Goal: Task Accomplishment & Management: Use online tool/utility

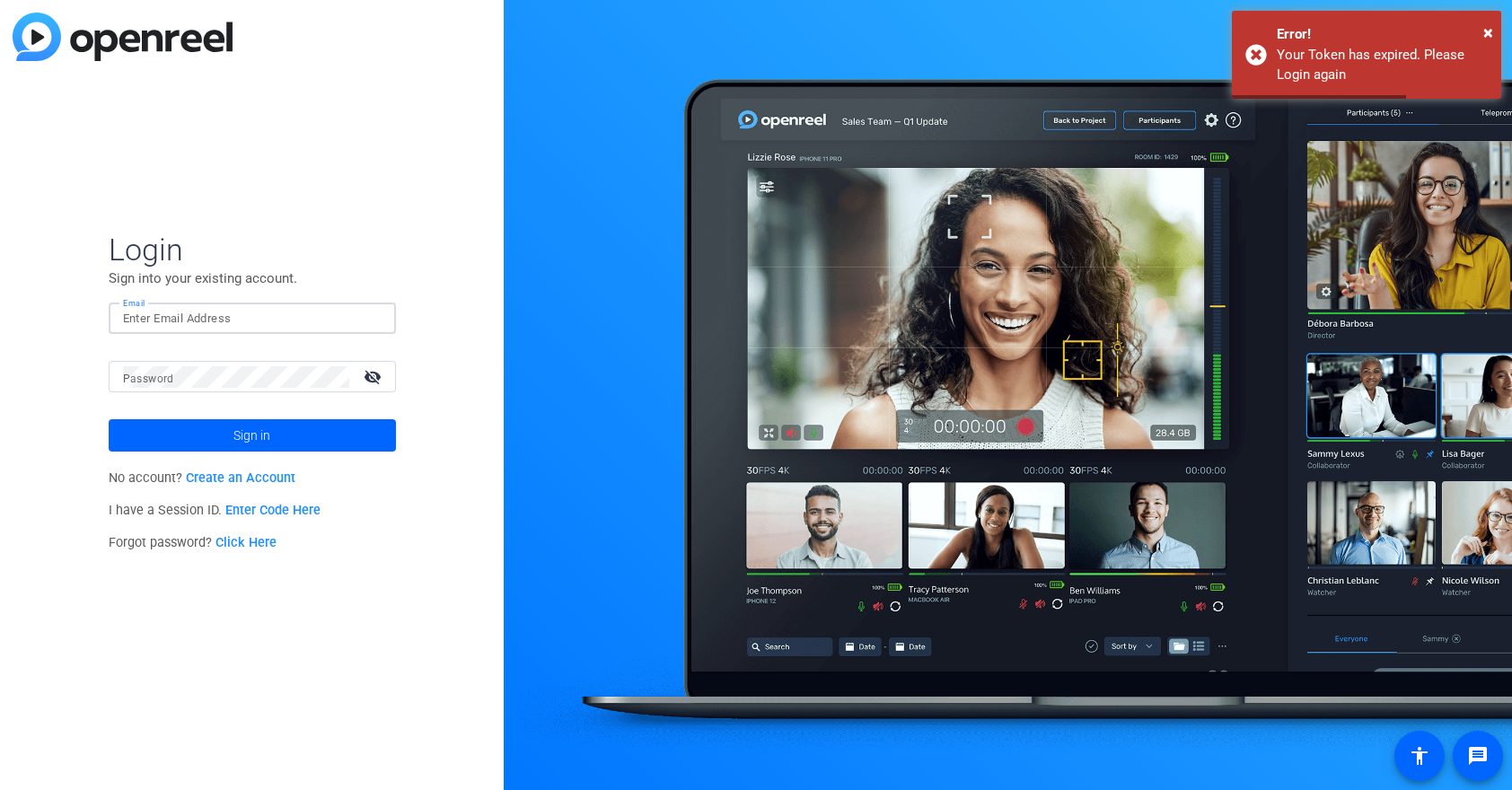
type input "tiltstudios@uhg.com"
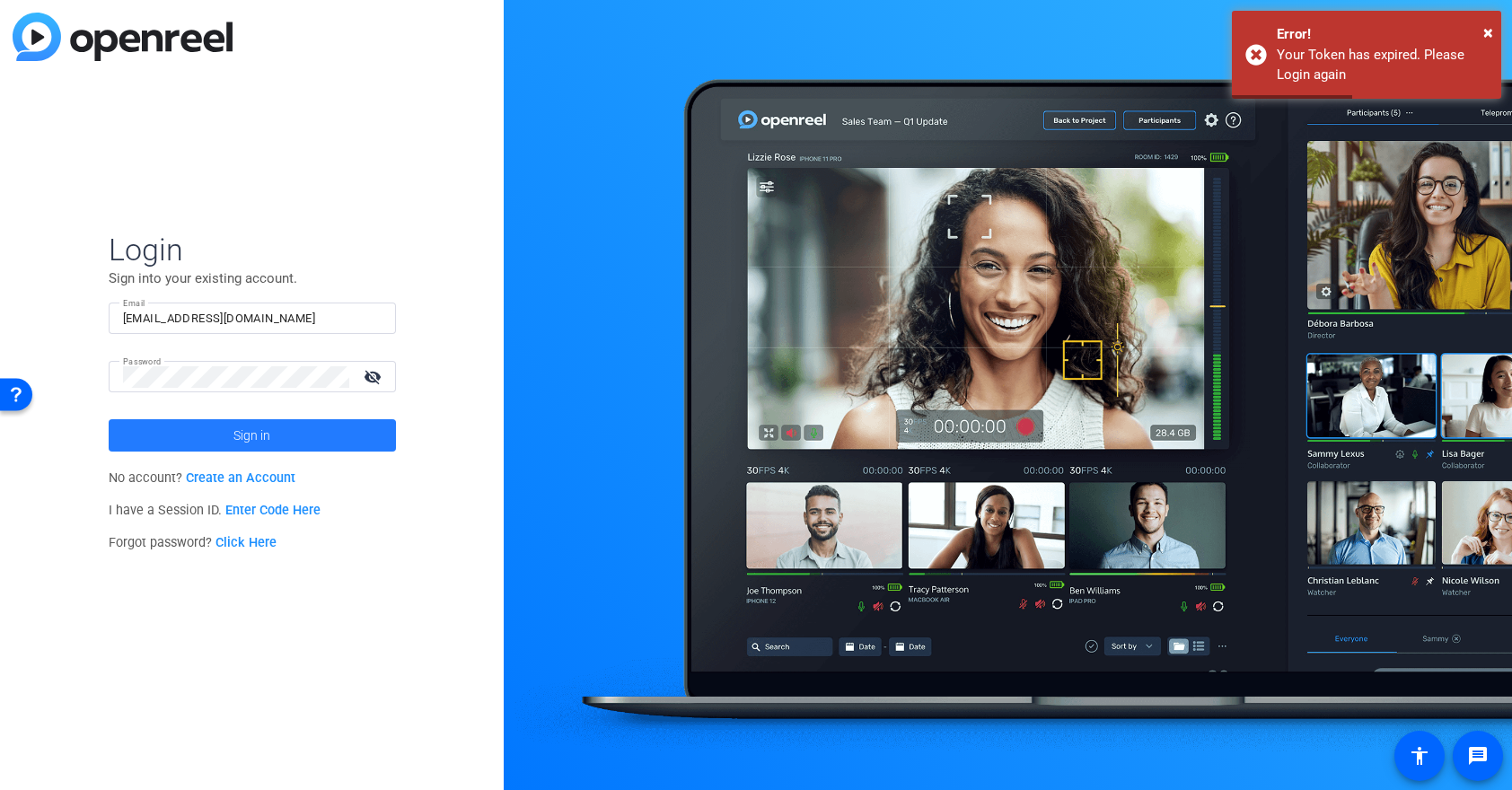
click at [245, 441] on span "Sign in" at bounding box center [252, 435] width 37 height 44
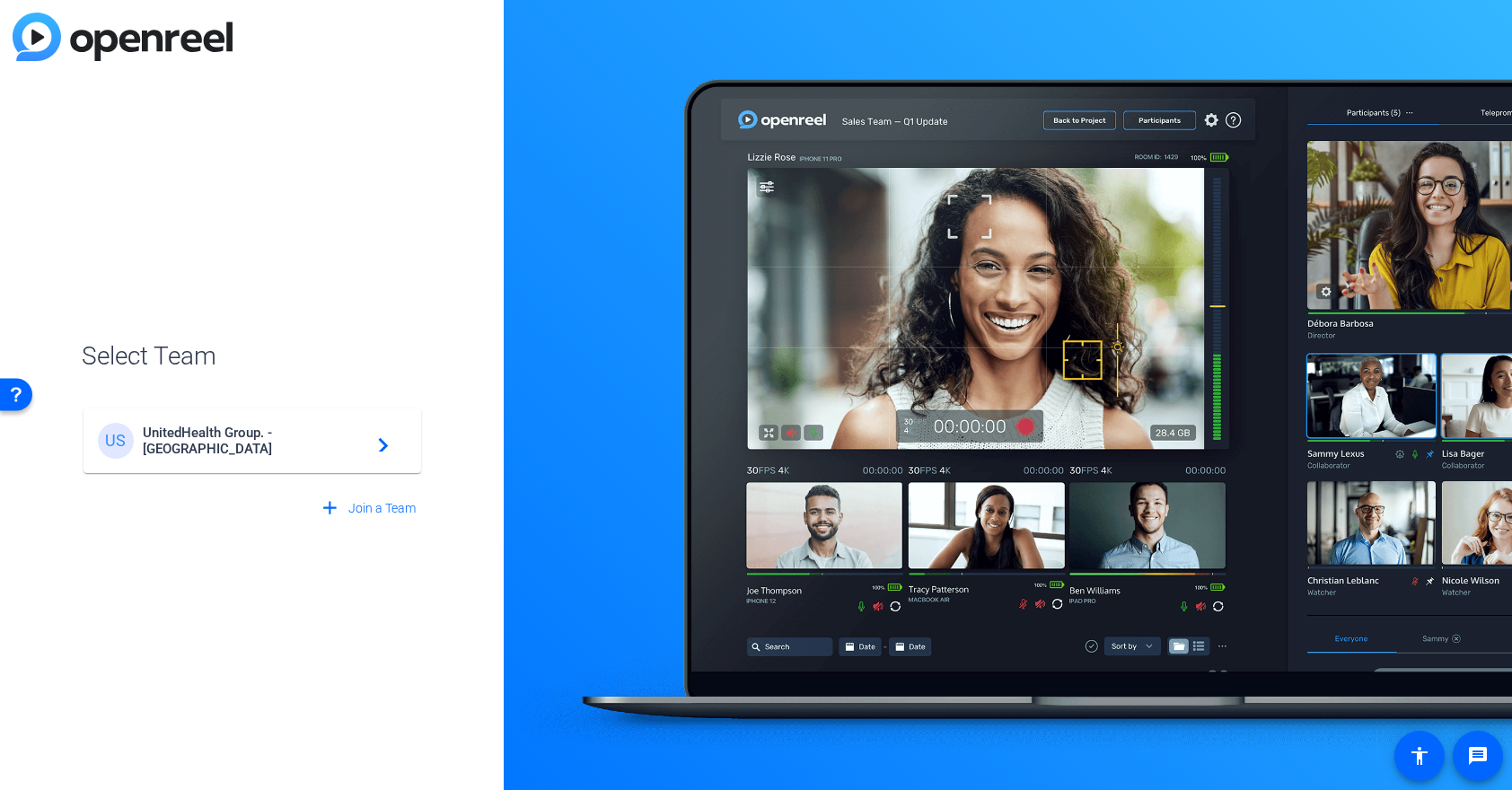
click at [245, 441] on span "UnitedHealth Group. - Tilt Studios" at bounding box center [255, 440] width 224 height 32
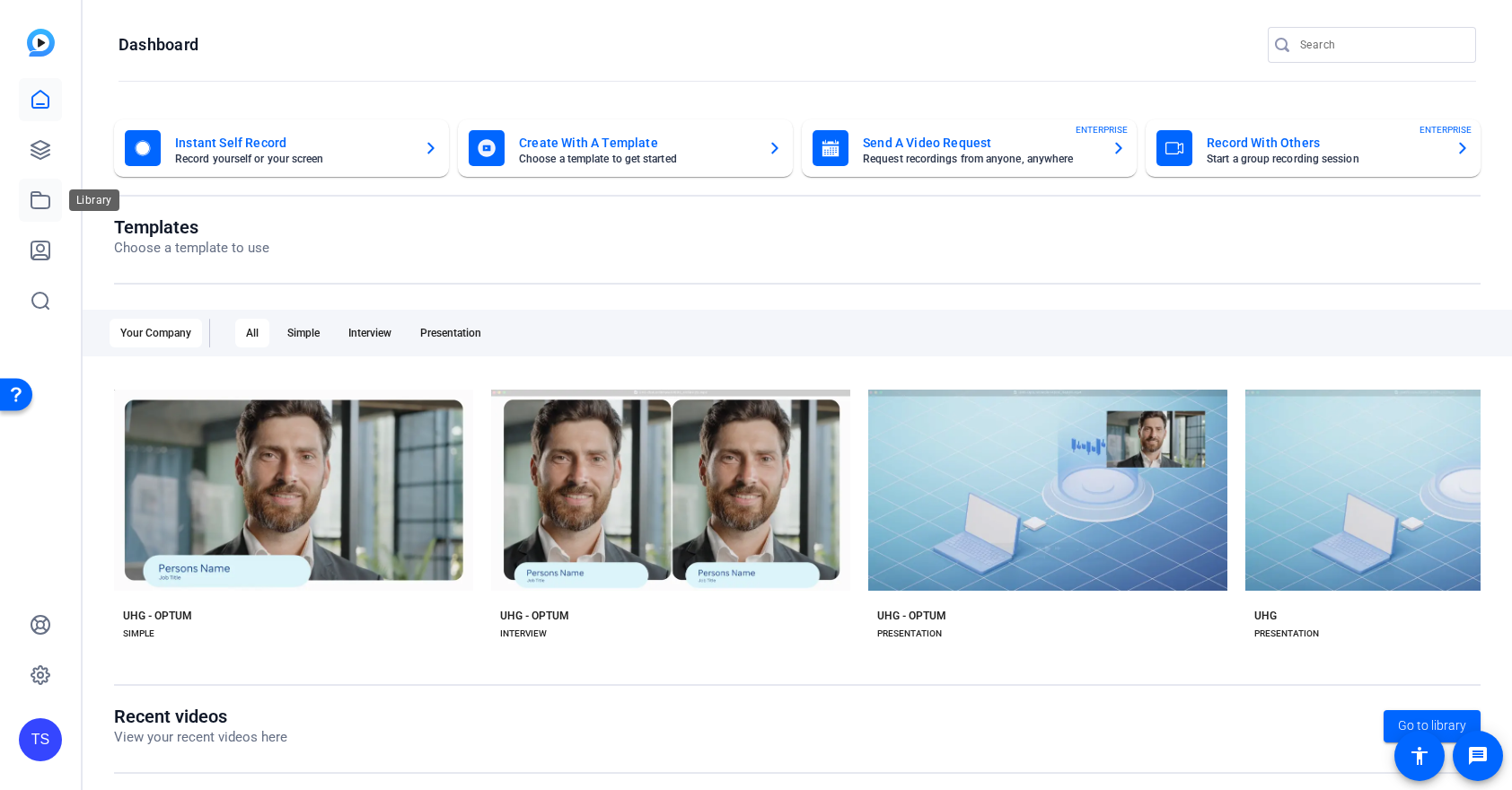
click at [38, 203] on icon at bounding box center [40, 199] width 21 height 21
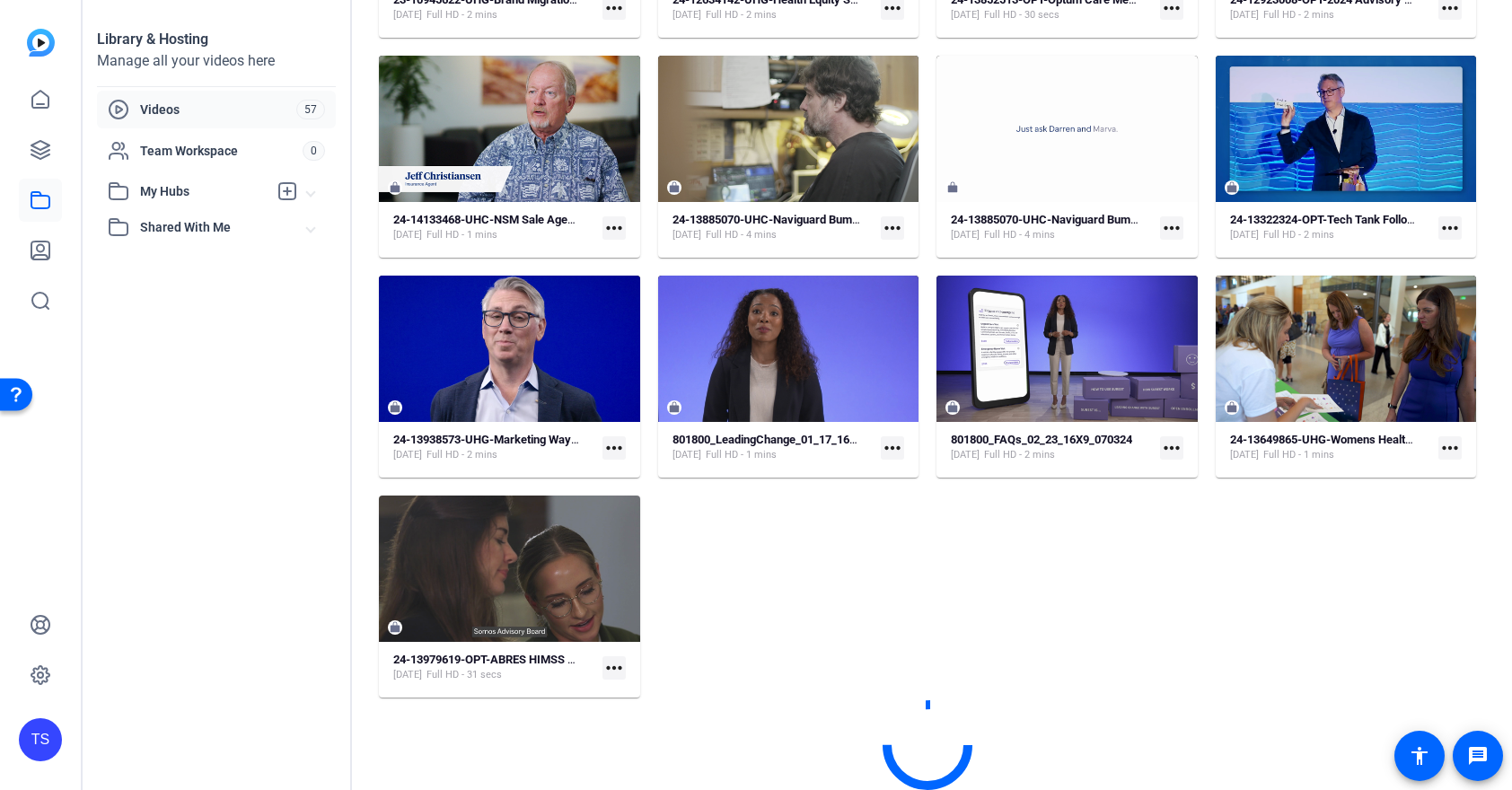
scroll to position [2650, 0]
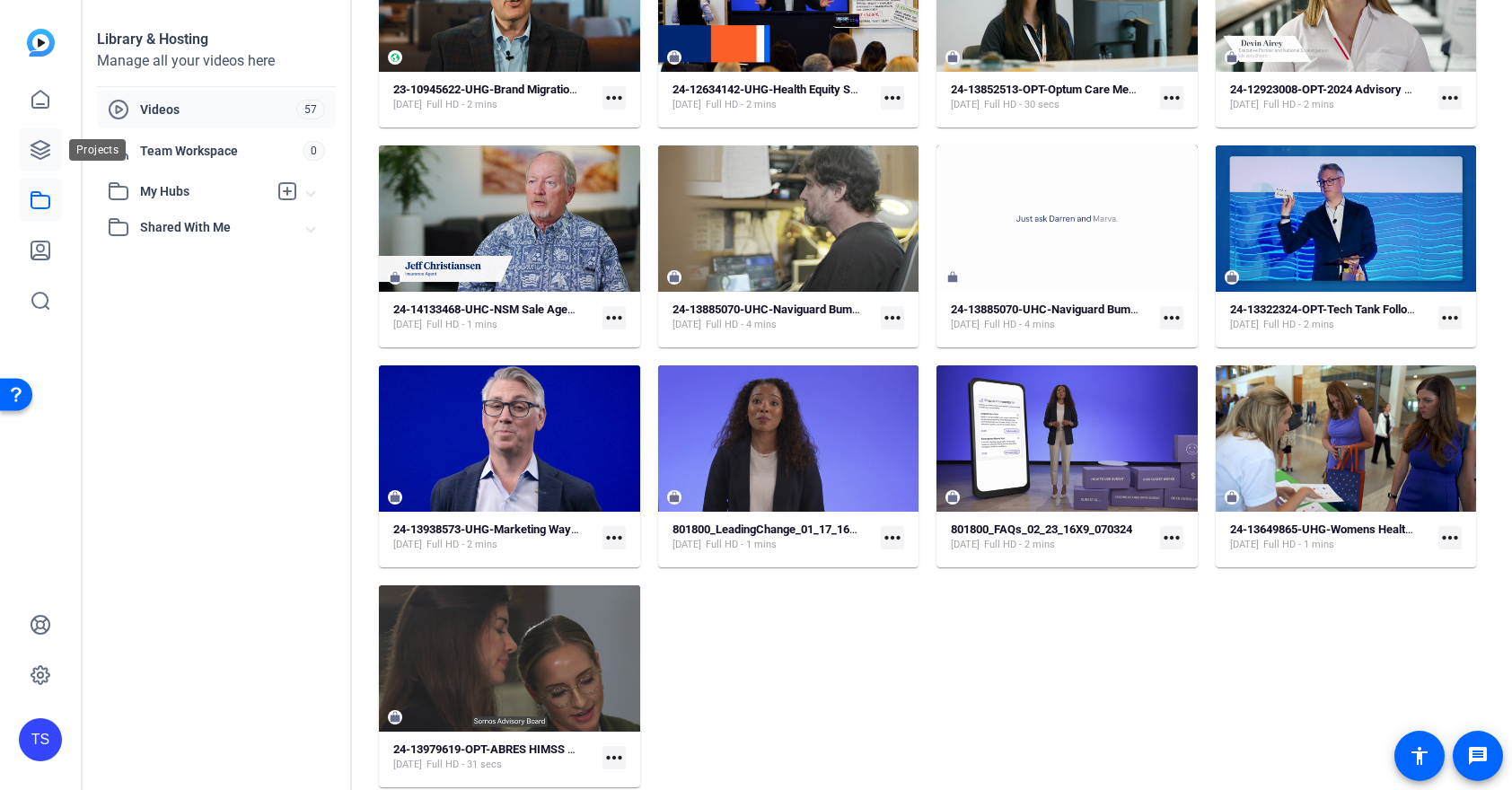
click at [31, 159] on icon at bounding box center [40, 149] width 21 height 21
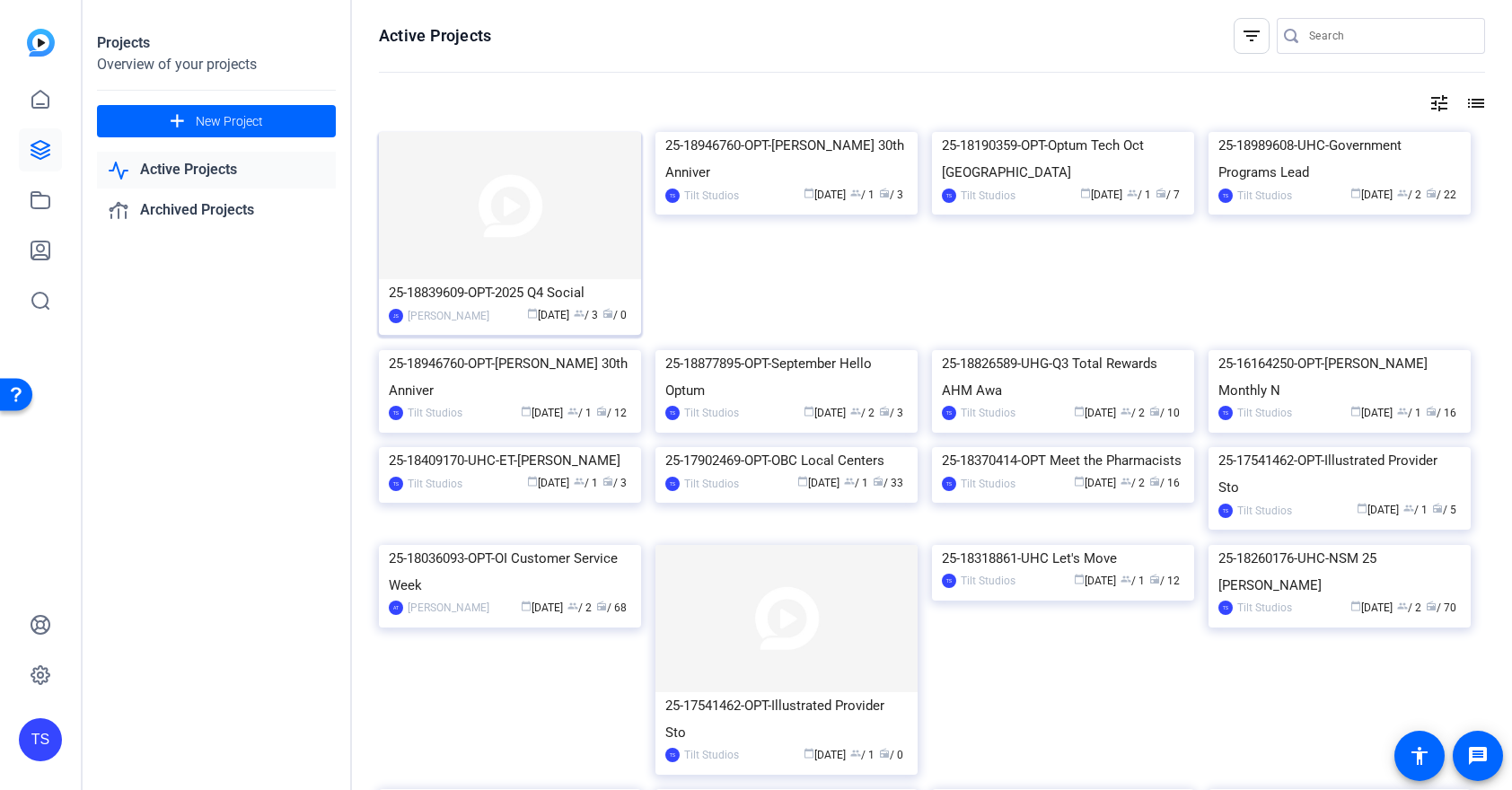
click at [449, 168] on img at bounding box center [510, 205] width 262 height 147
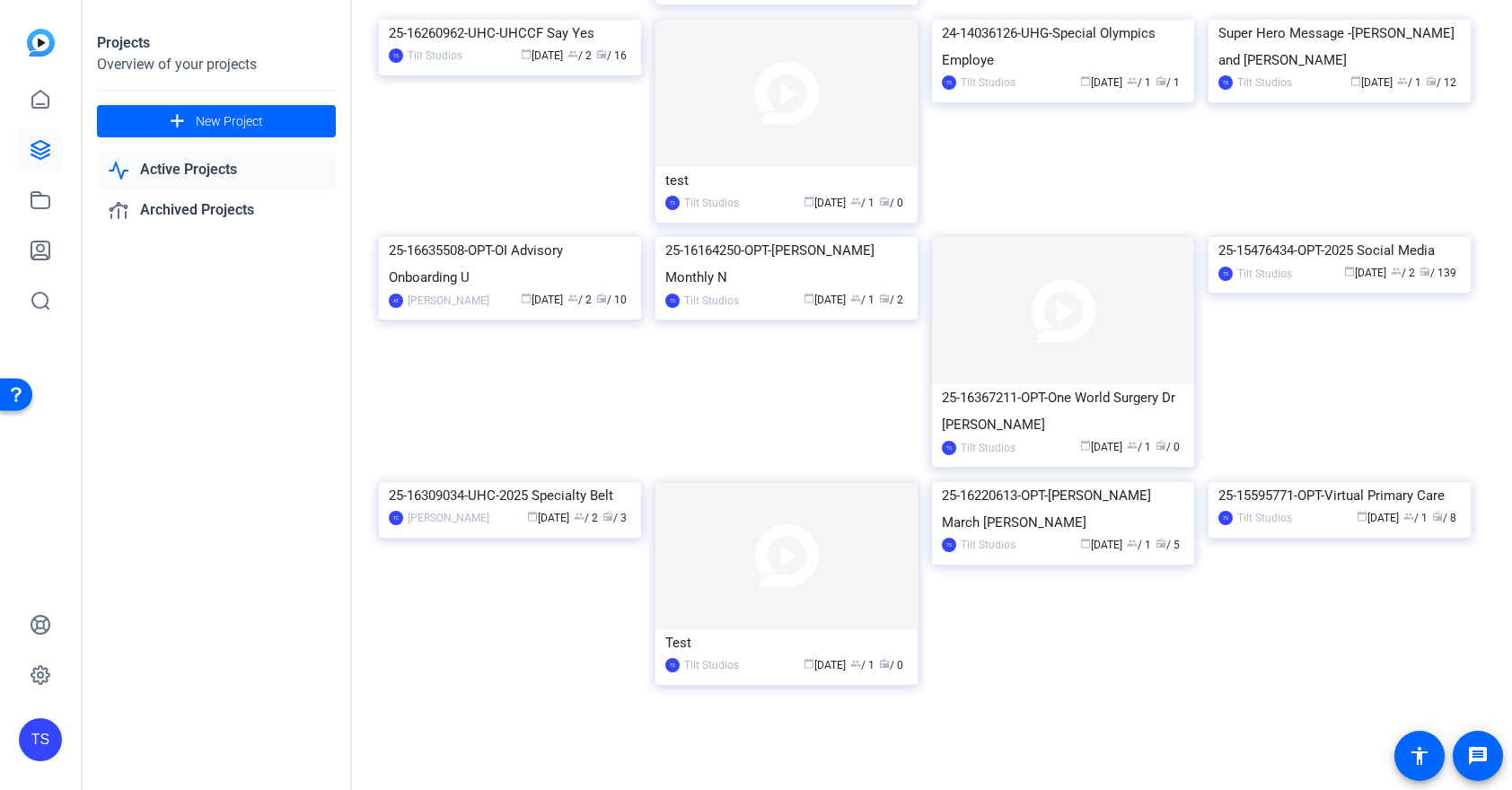
scroll to position [2405, 0]
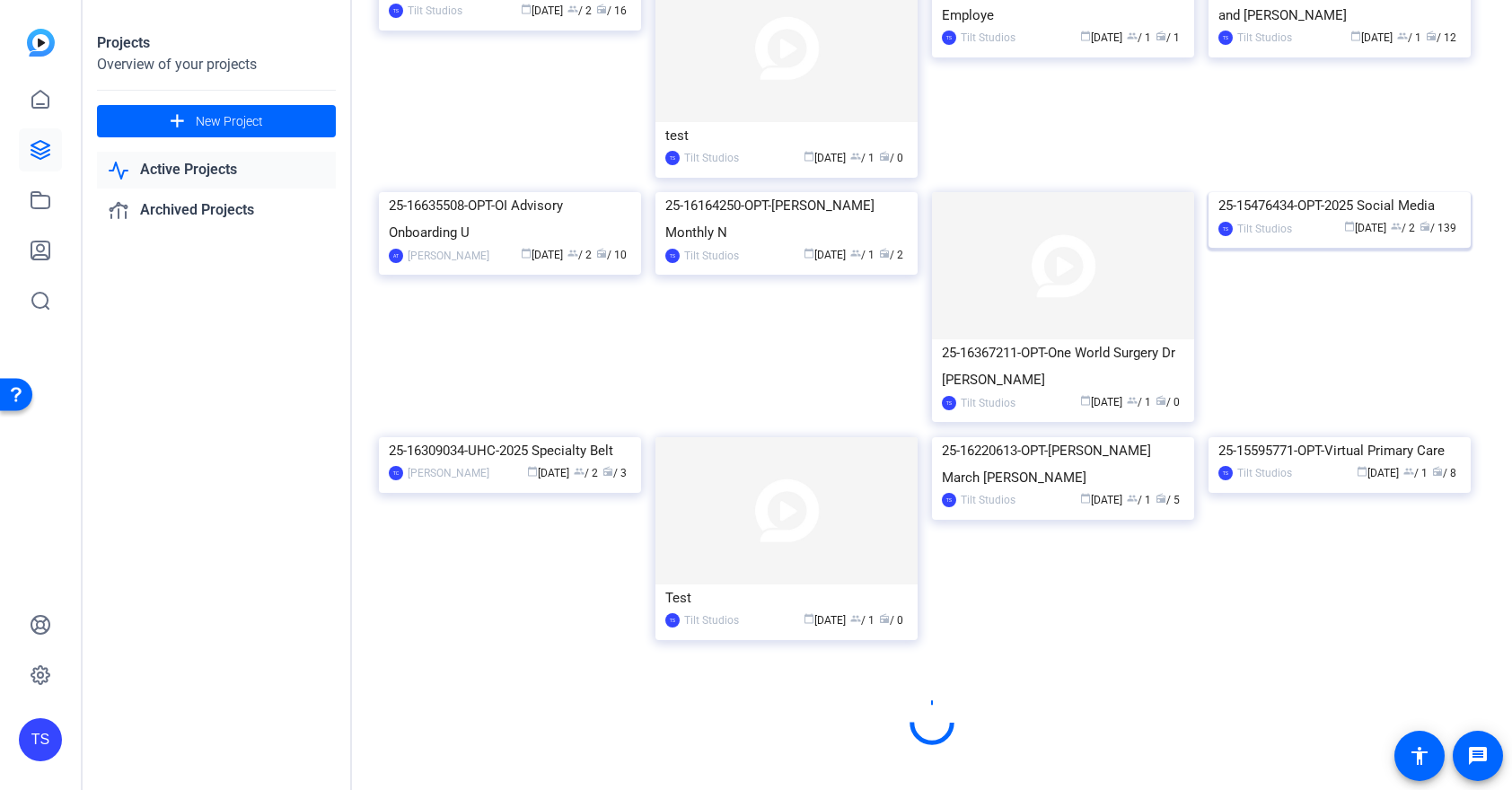
click at [1301, 192] on img at bounding box center [1339, 192] width 262 height 0
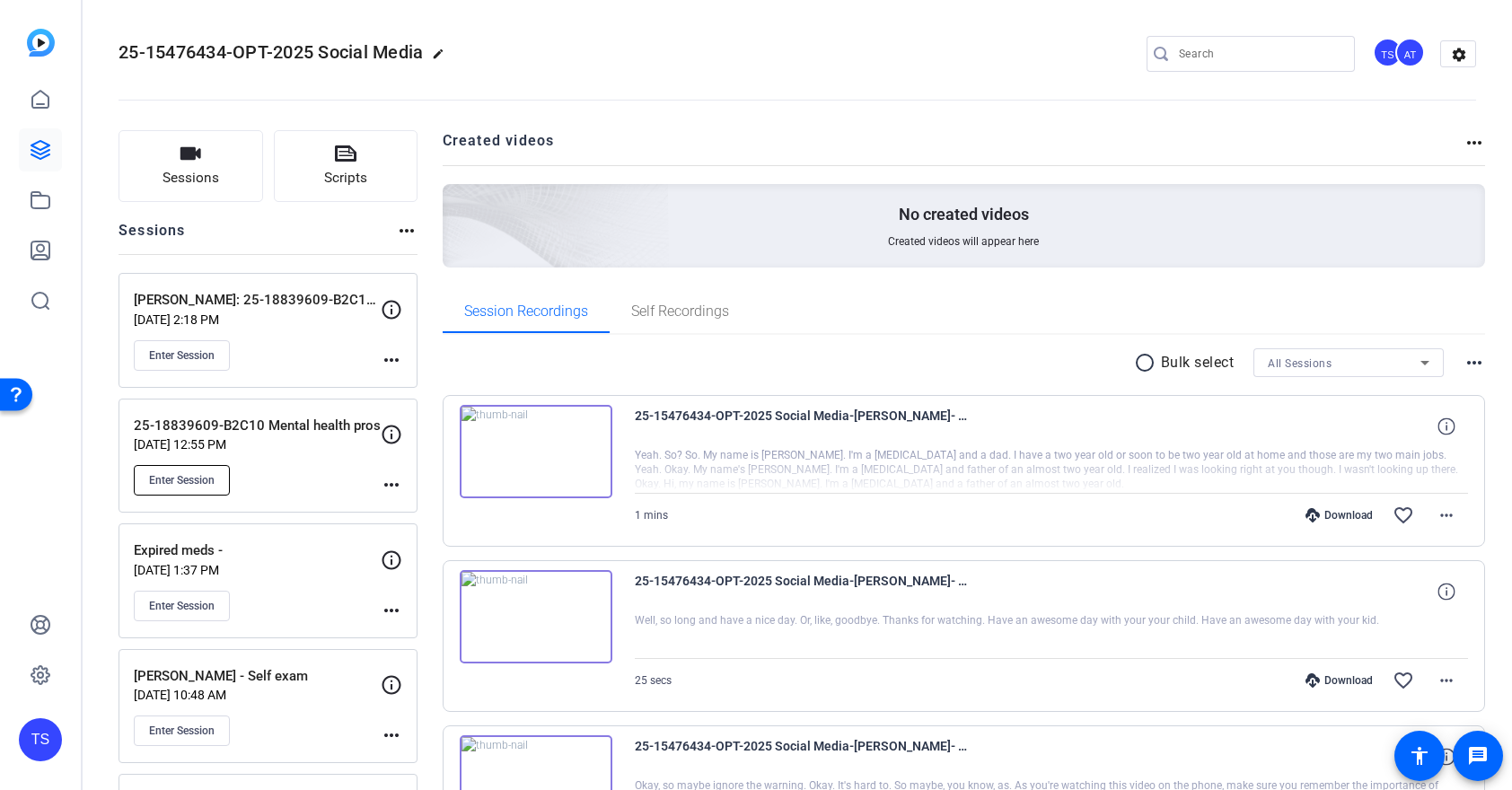
click at [204, 480] on span "Enter Session" at bounding box center [182, 481] width 66 height 15
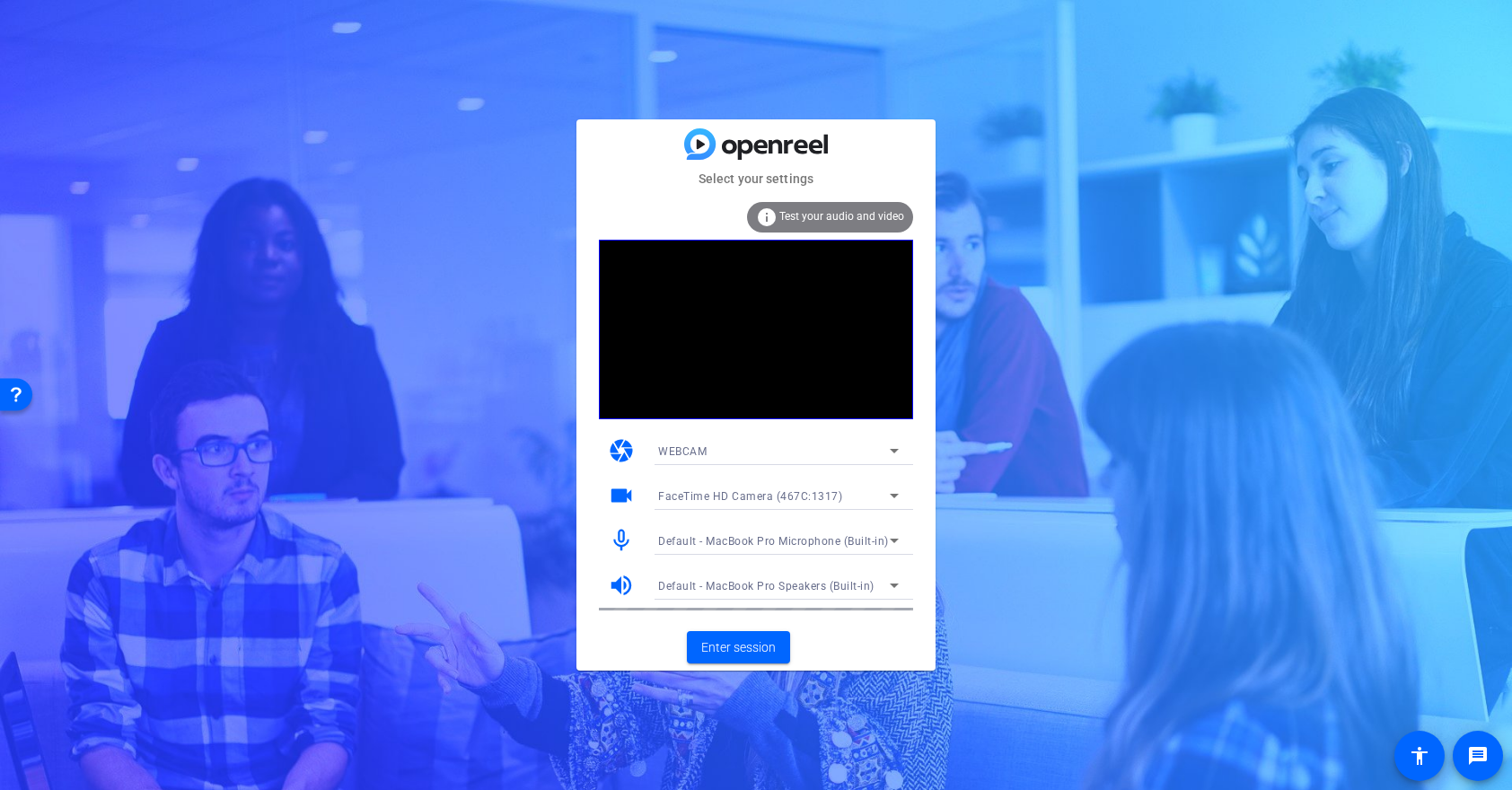
click at [1140, 632] on div "Select your settings info Test your audio and video camera WEBCAM videocam Face…" at bounding box center [756, 395] width 1512 height 790
click at [761, 651] on span "Enter session" at bounding box center [738, 647] width 74 height 19
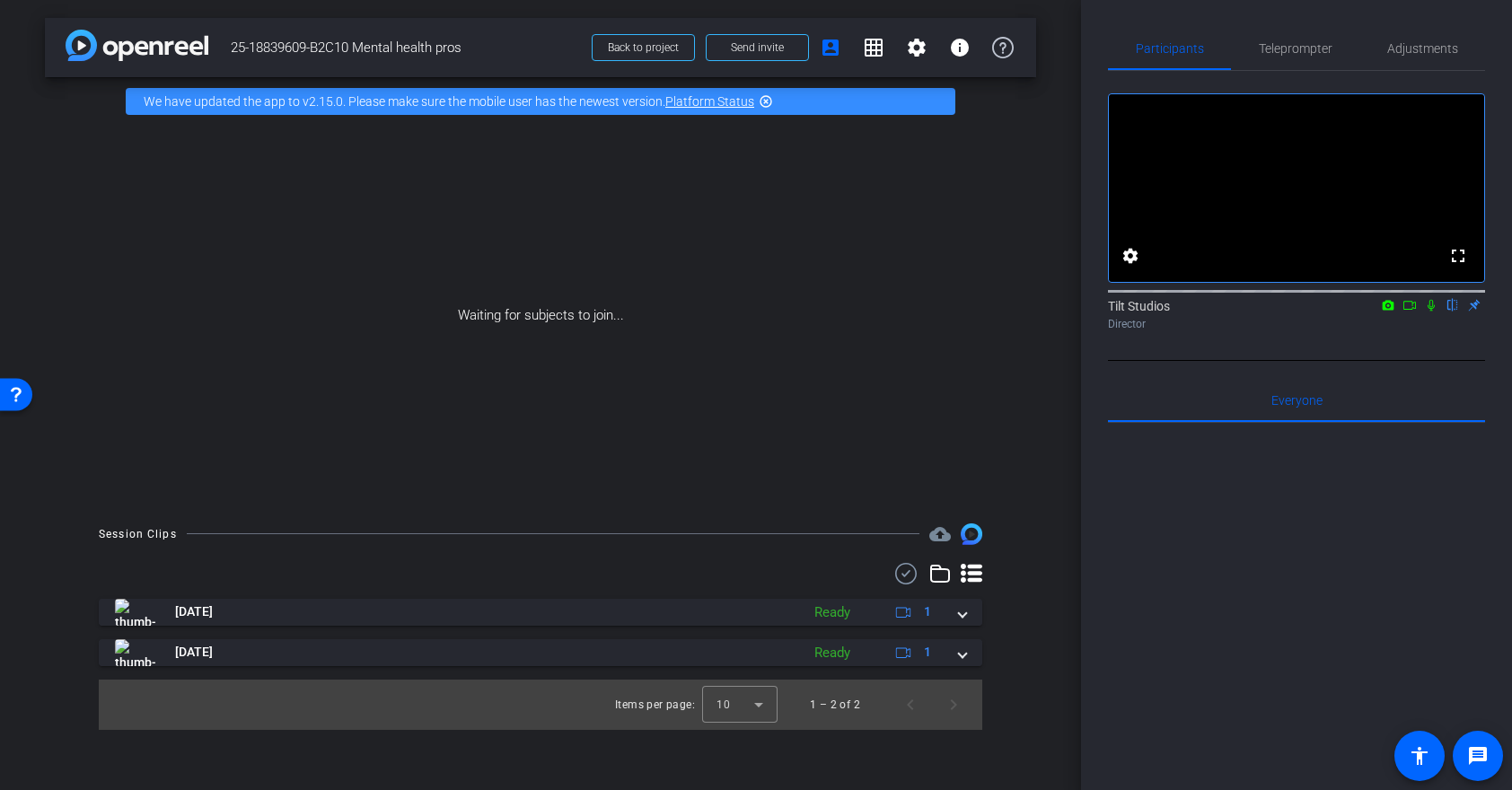
click at [1244, 634] on div at bounding box center [1296, 645] width 377 height 445
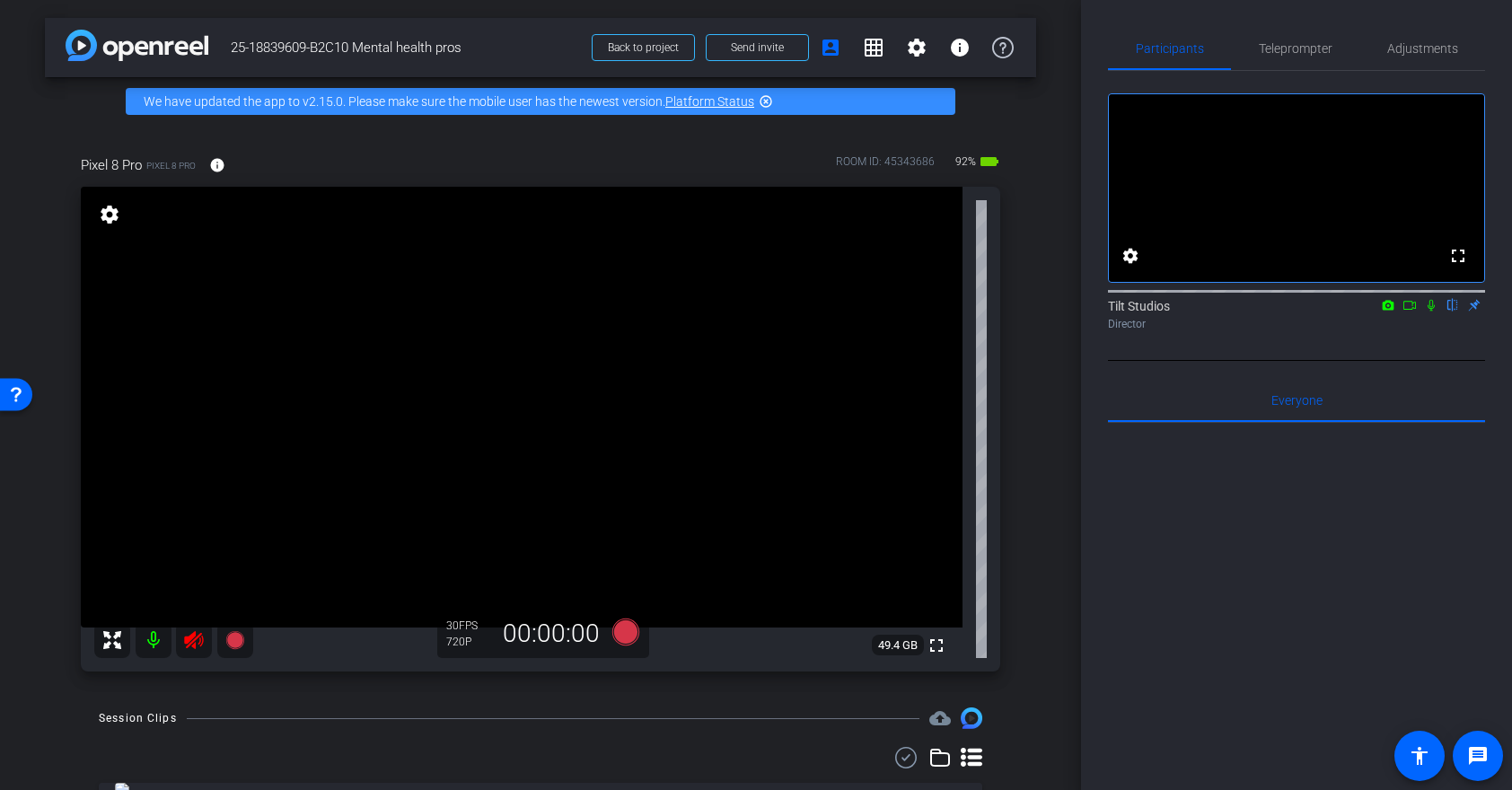
click at [195, 642] on icon at bounding box center [194, 639] width 21 height 21
click at [115, 641] on icon at bounding box center [111, 639] width 18 height 18
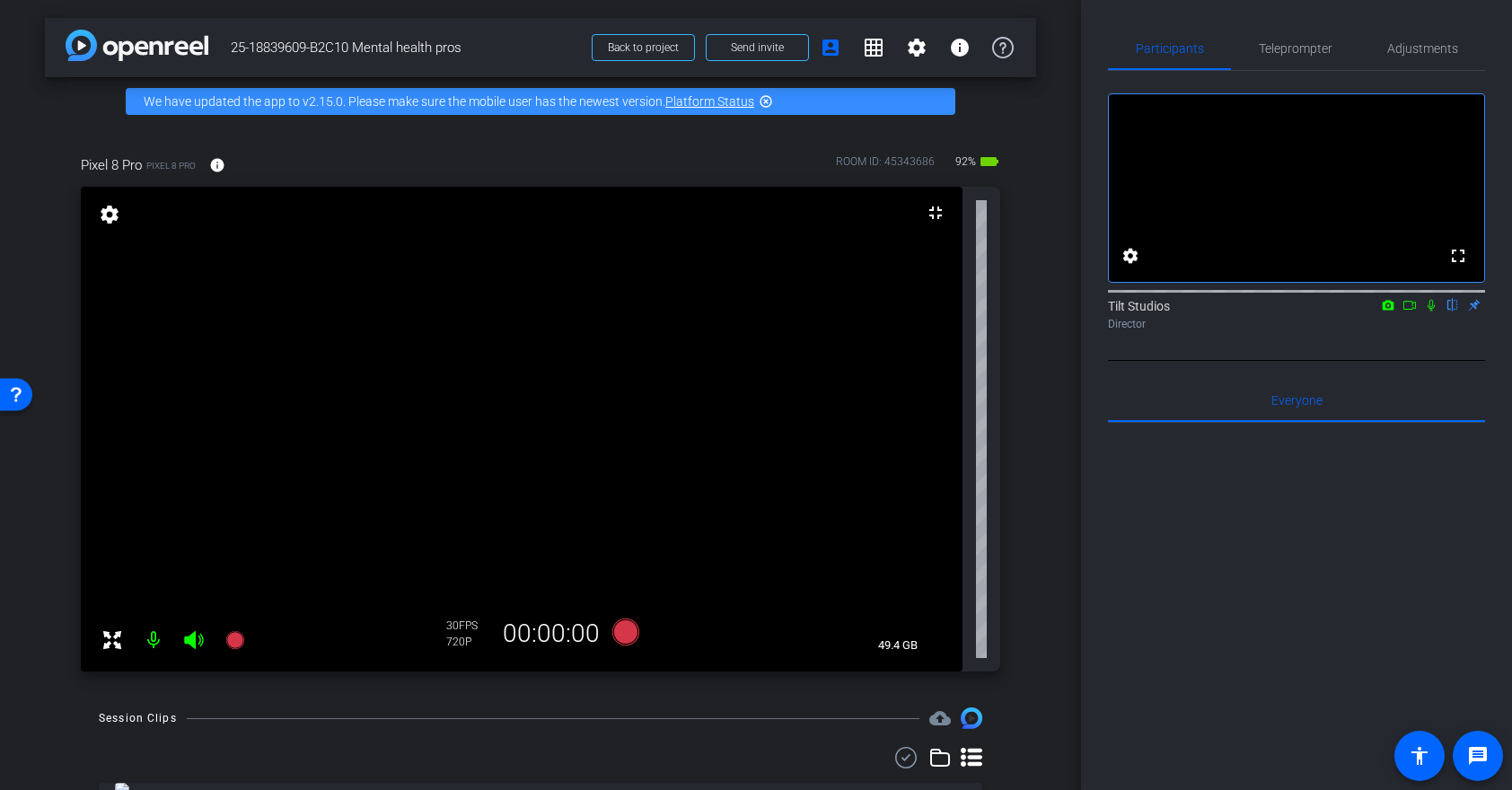
click at [110, 633] on icon at bounding box center [112, 639] width 21 height 21
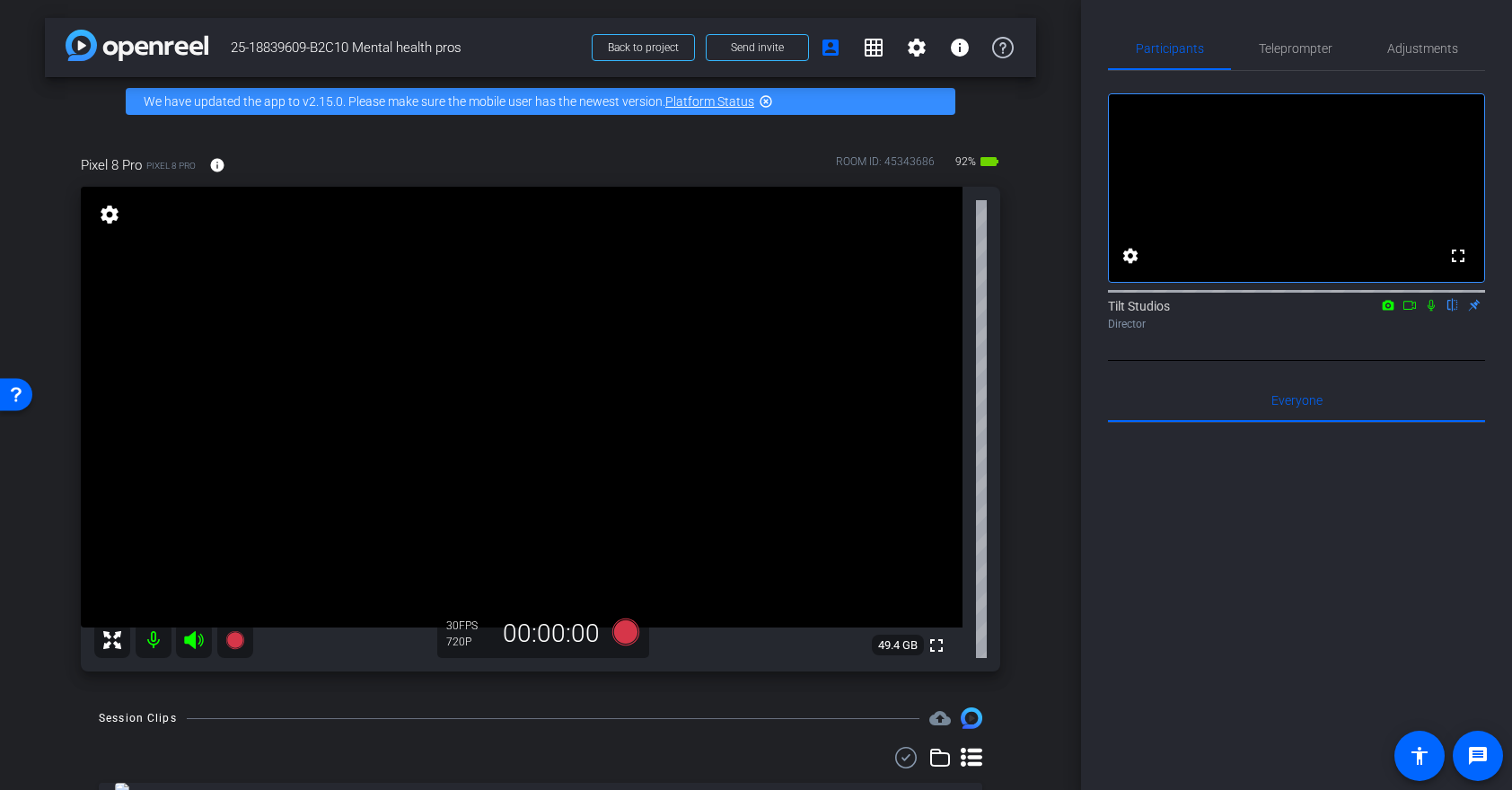
click at [883, 544] on video at bounding box center [522, 408] width 882 height 441
click at [940, 646] on mat-icon "fullscreen" at bounding box center [936, 645] width 21 height 21
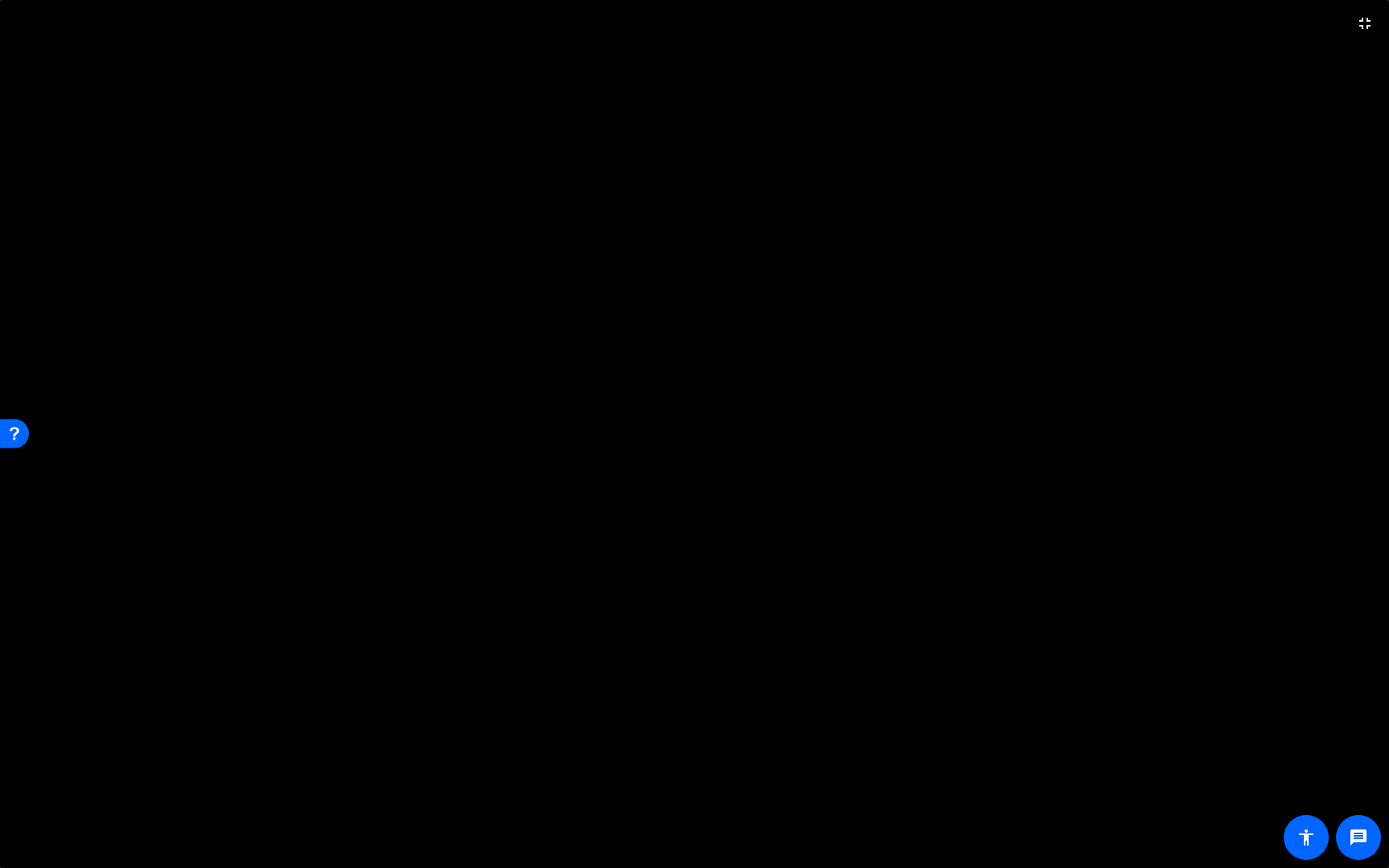
click at [668, 390] on video at bounding box center [694, 434] width 1389 height 868
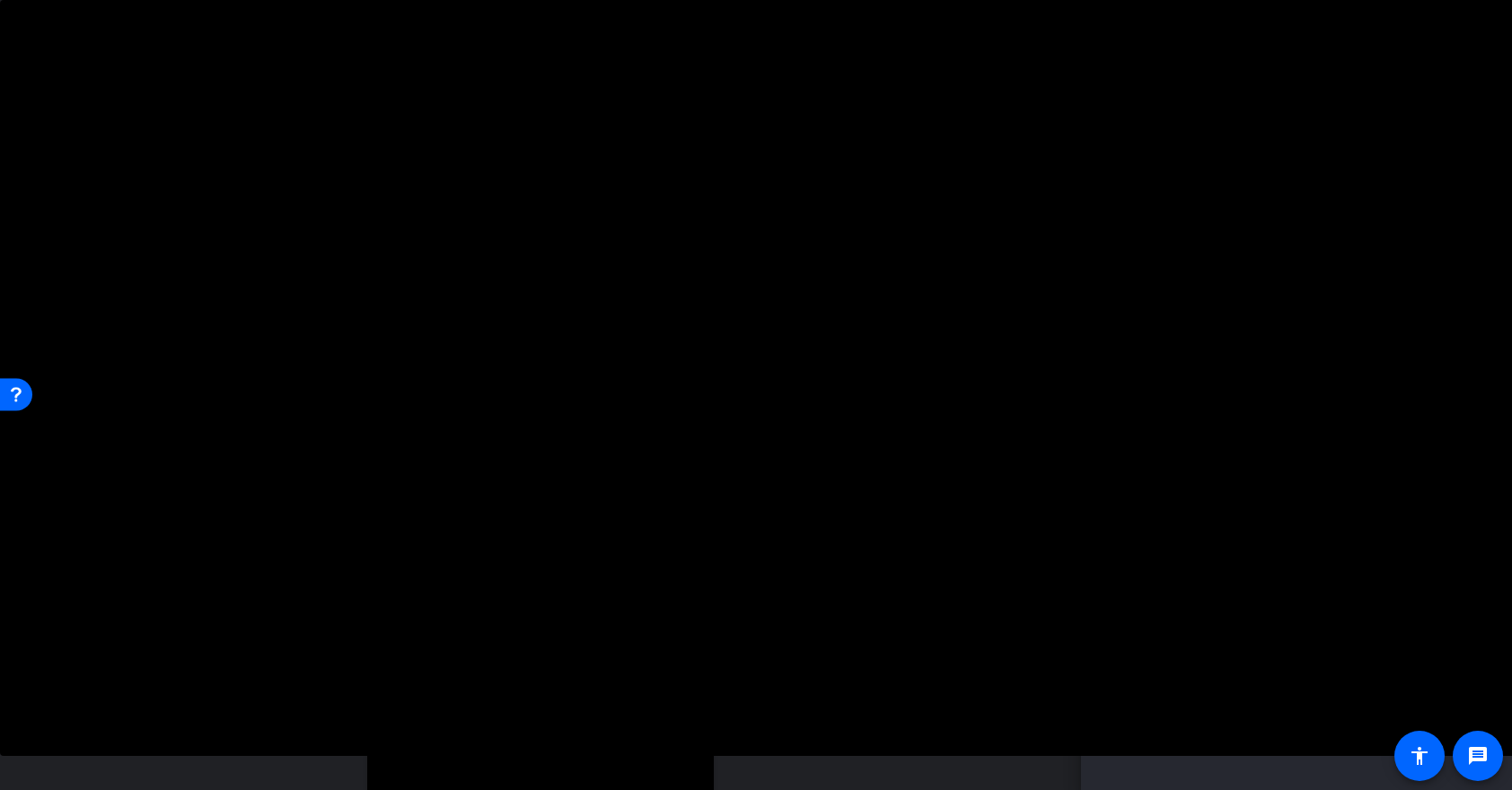
scroll to position [254, 0]
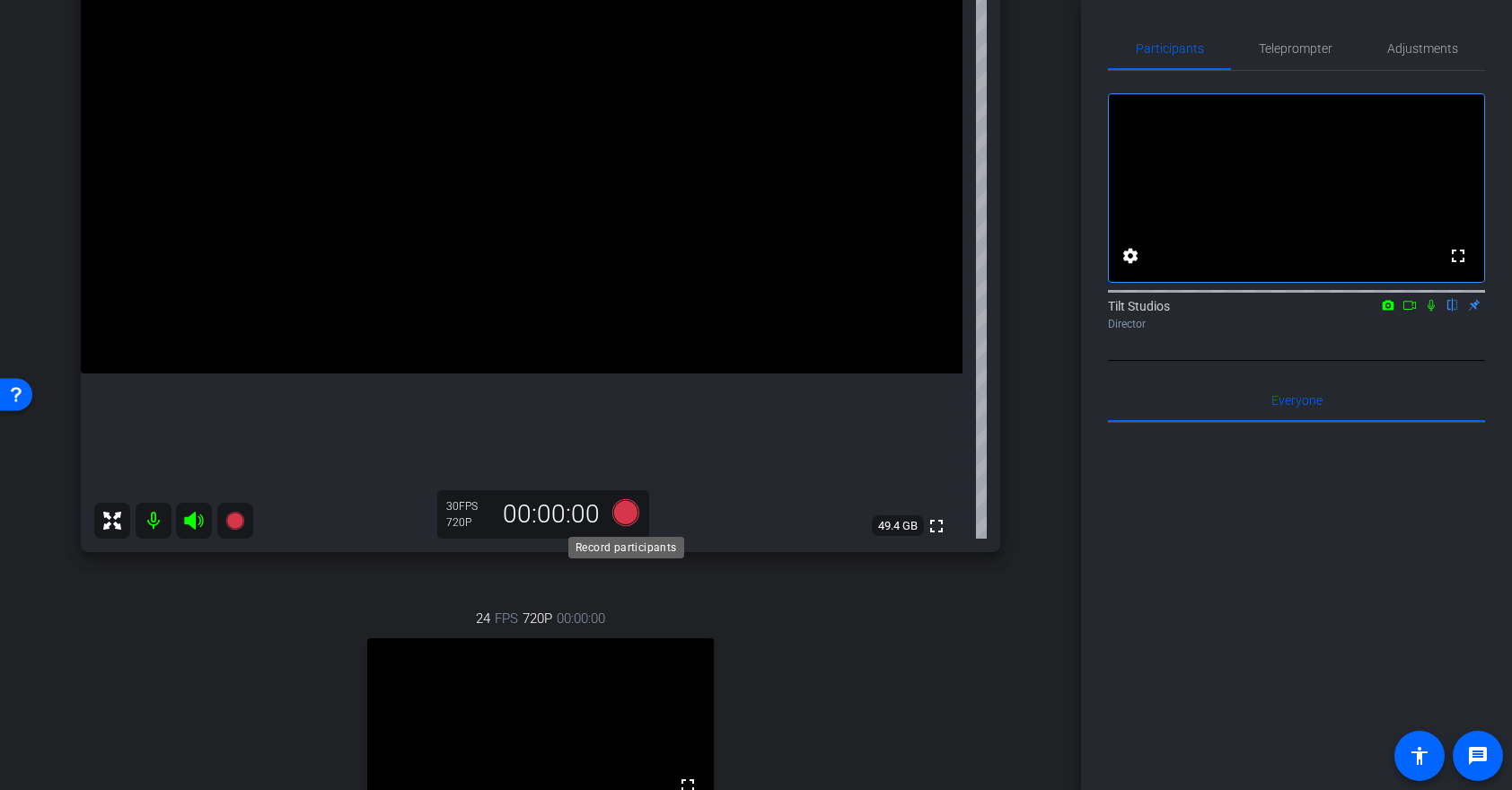
click at [628, 511] on icon at bounding box center [625, 512] width 27 height 27
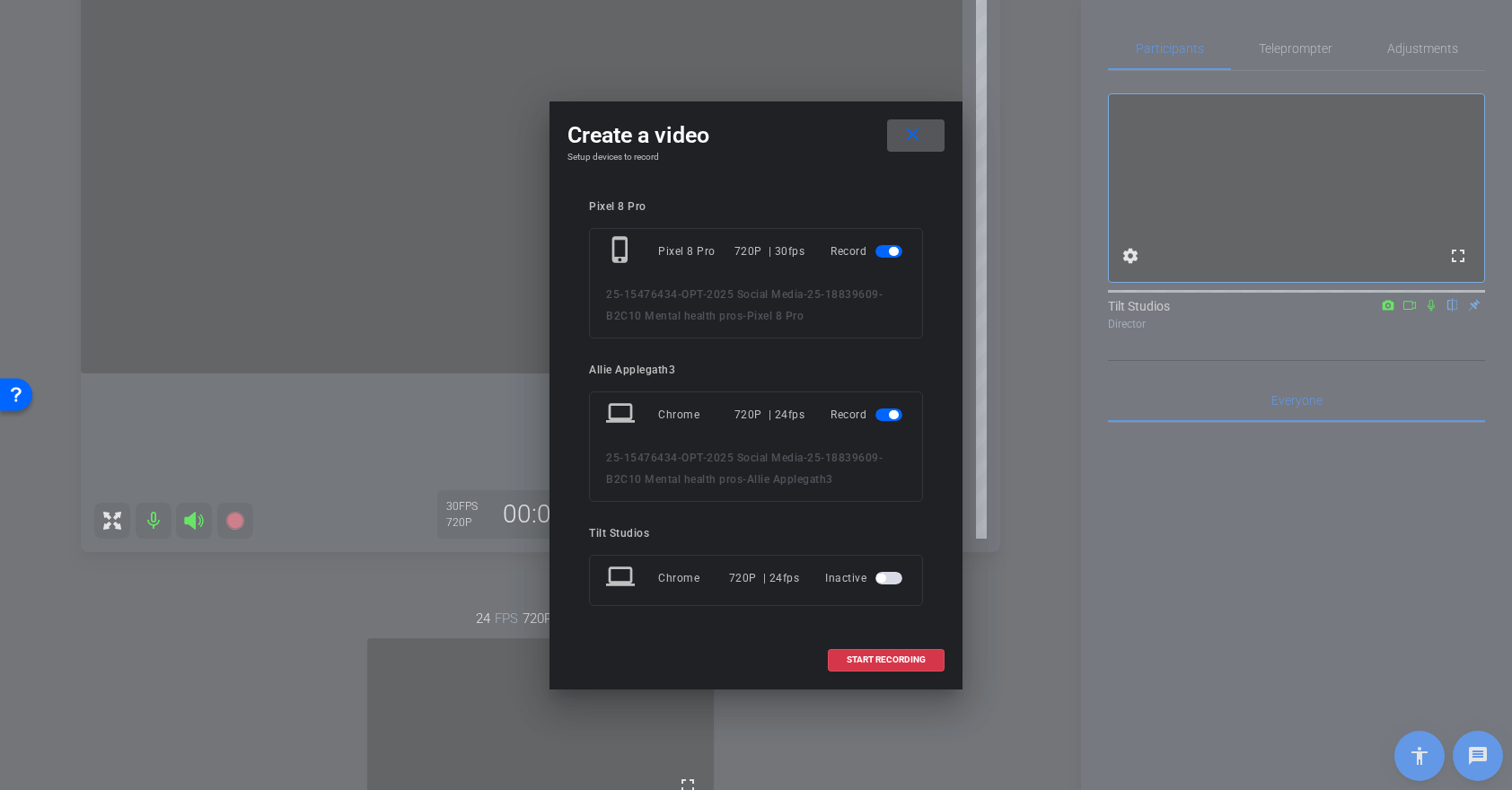
click at [888, 410] on span "button" at bounding box center [888, 415] width 27 height 13
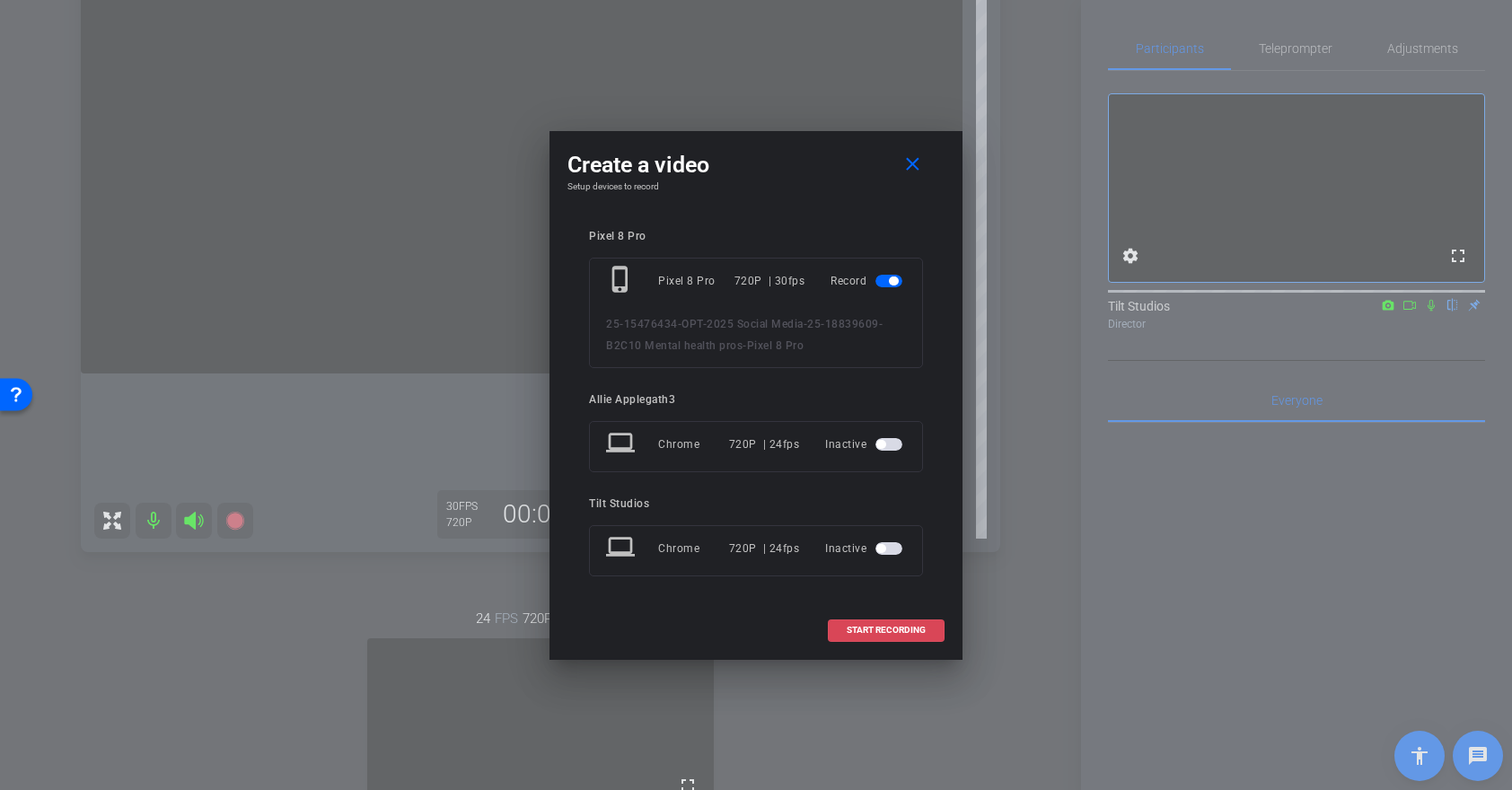
click at [885, 634] on span "START RECORDING" at bounding box center [886, 630] width 79 height 9
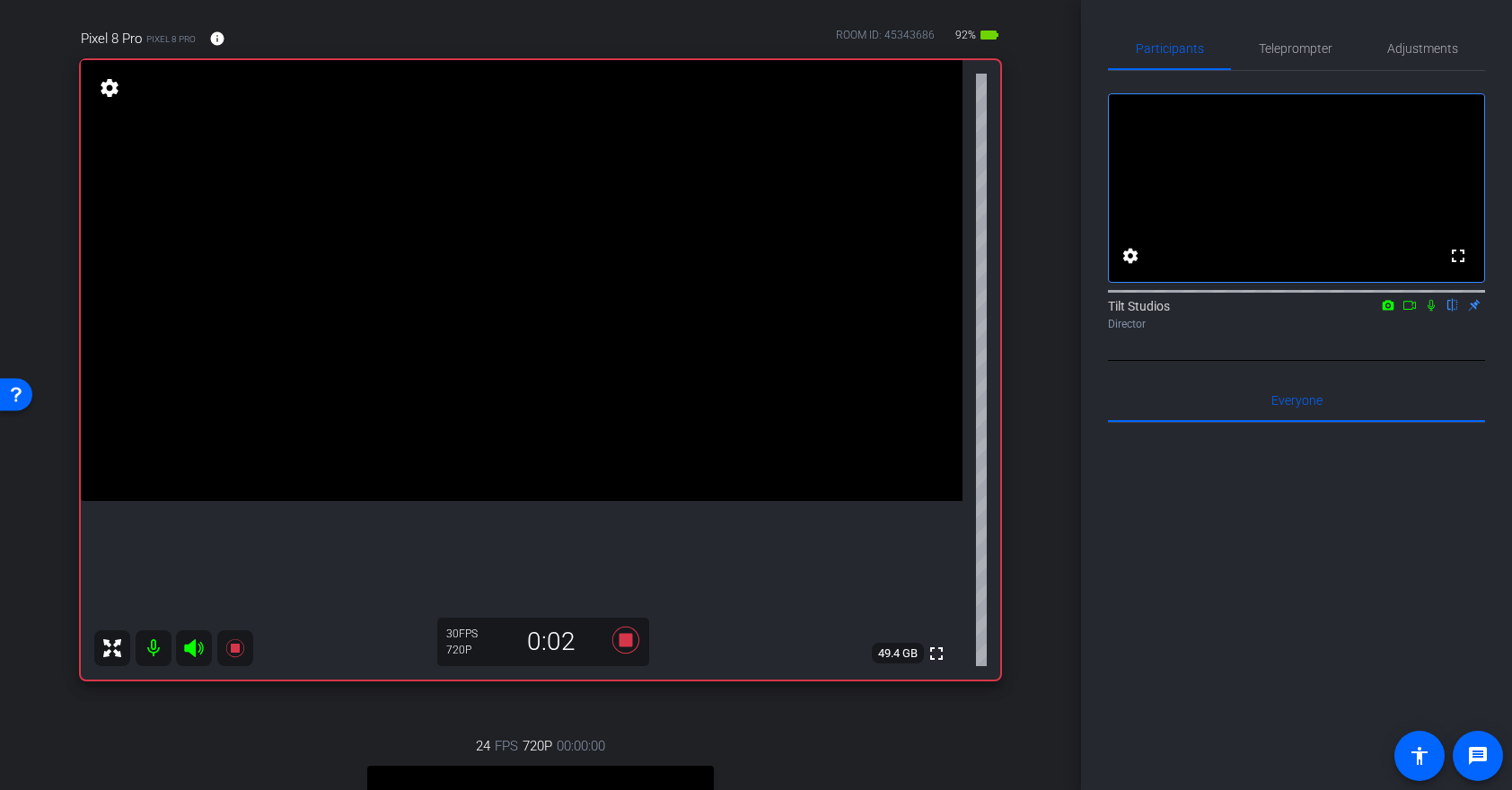
scroll to position [138, 0]
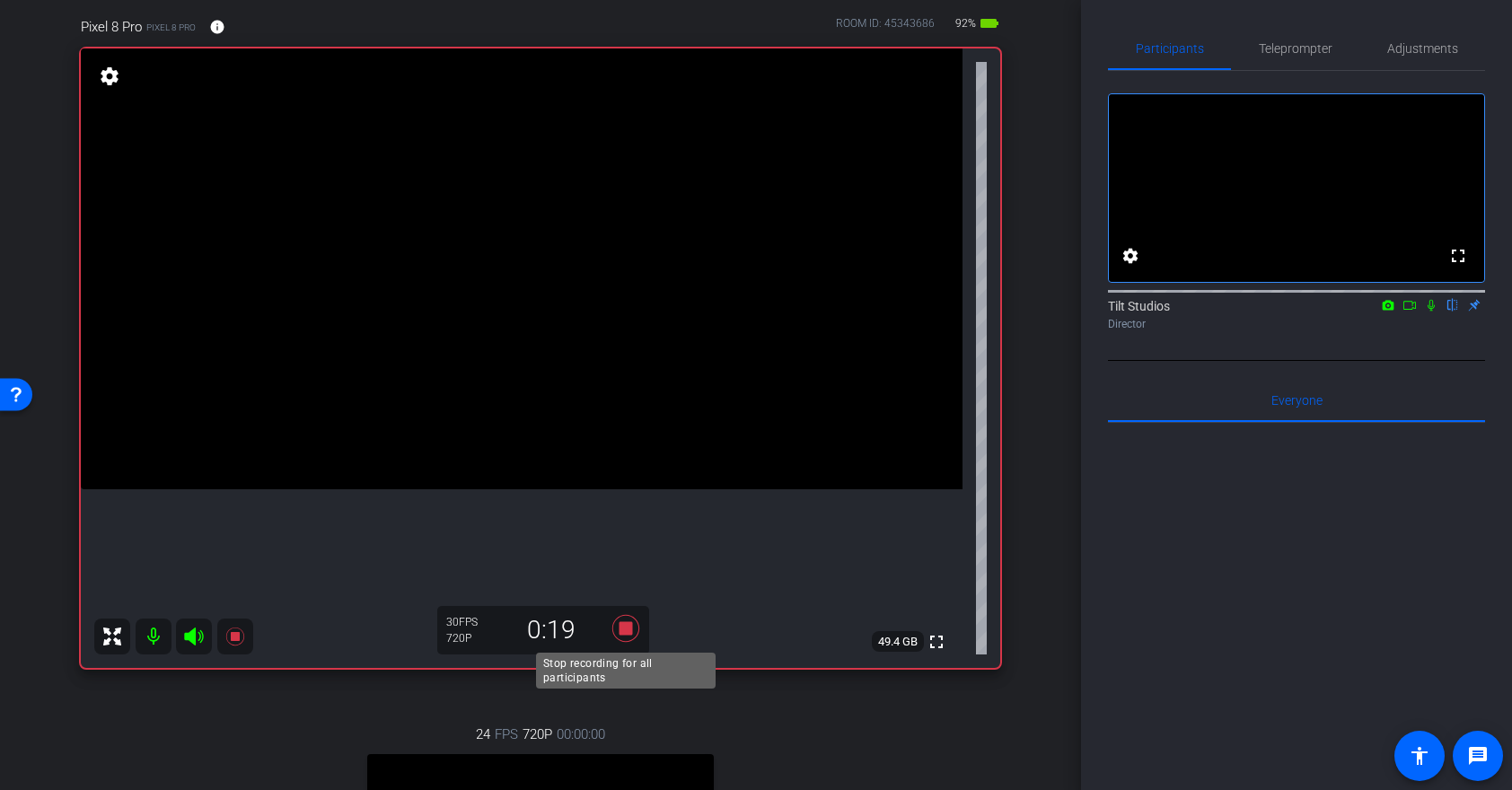
click at [625, 626] on icon at bounding box center [625, 628] width 27 height 27
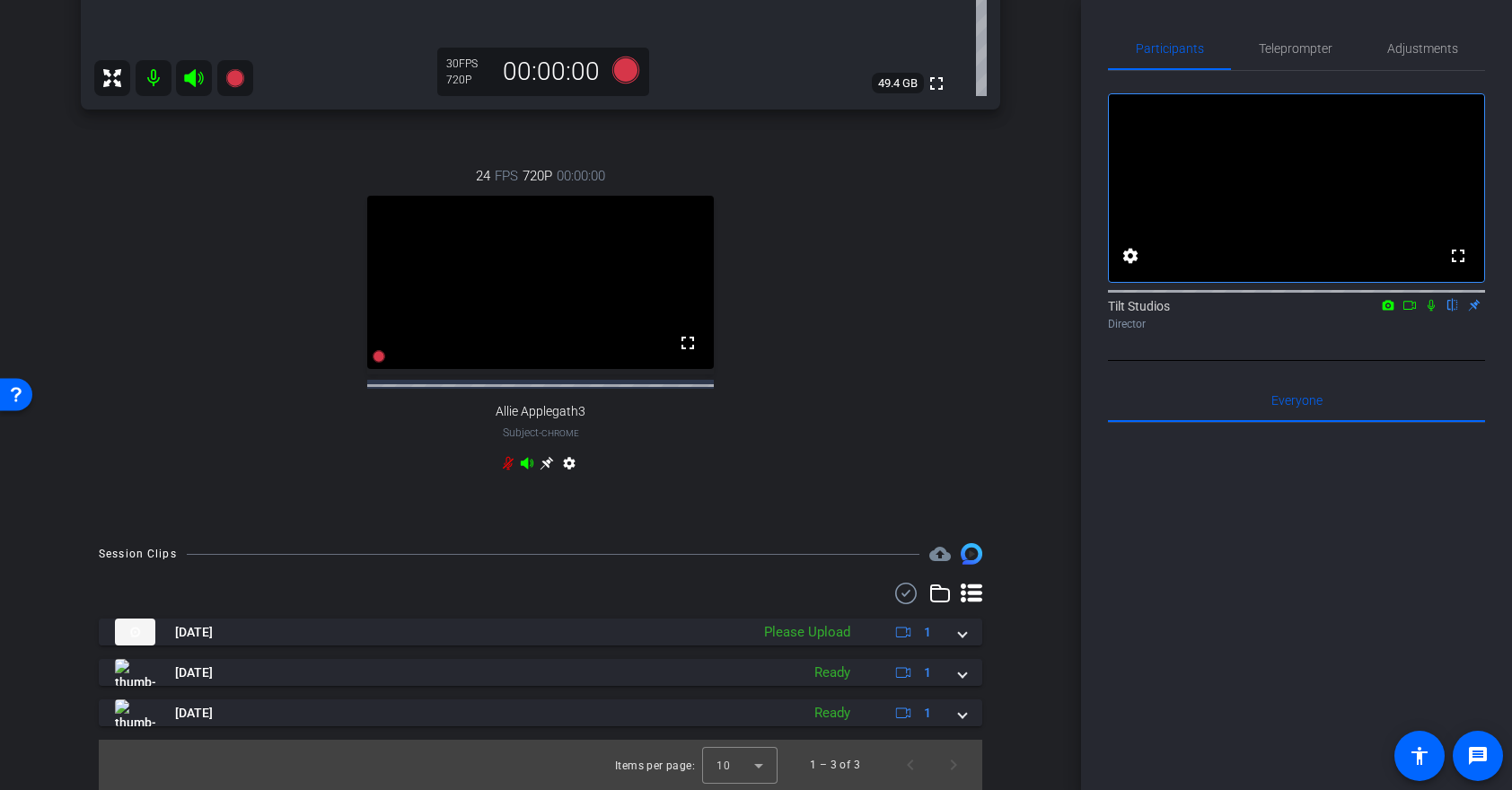
scroll to position [712, 0]
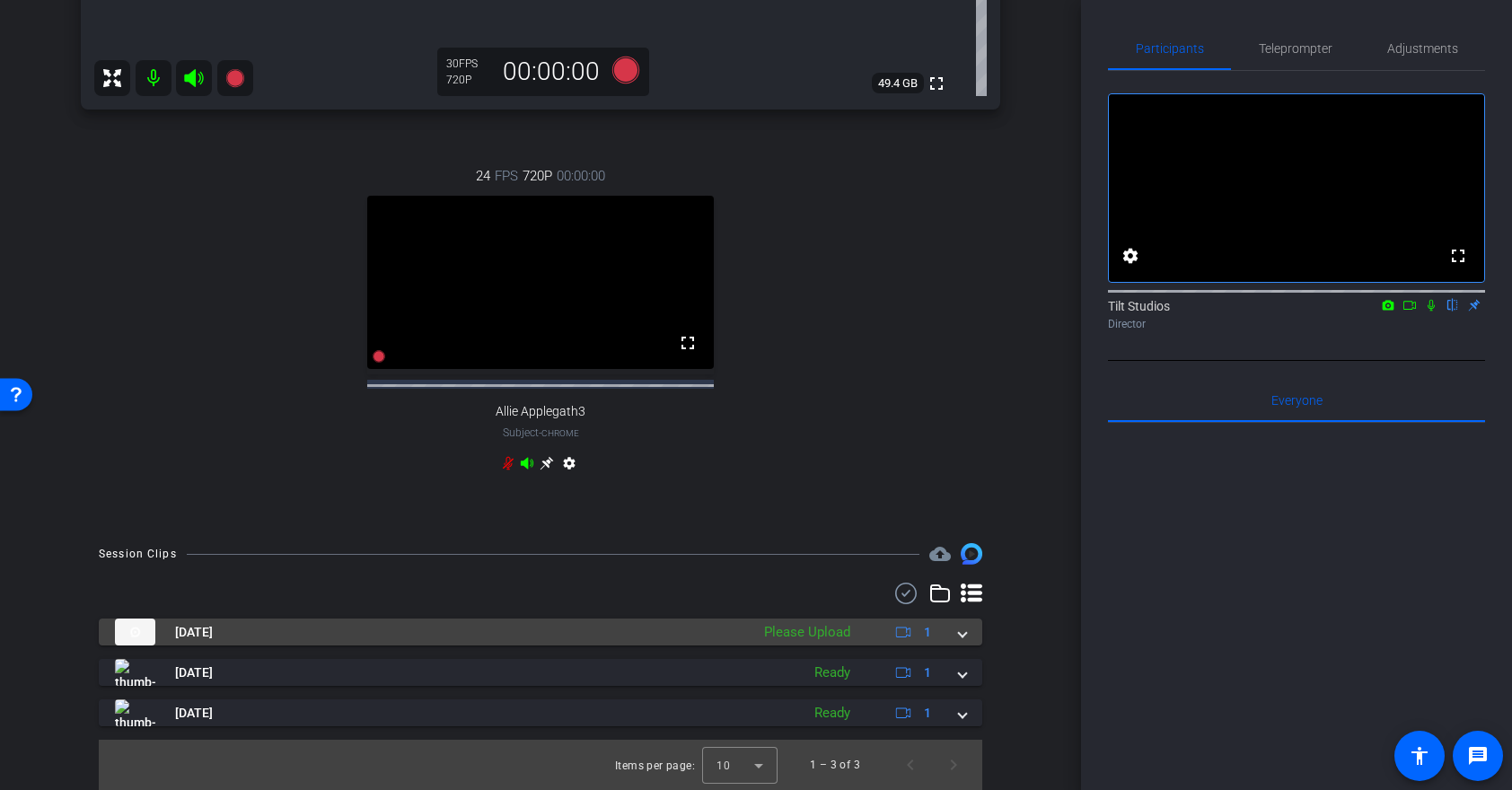
click at [959, 632] on span at bounding box center [963, 633] width 7 height 19
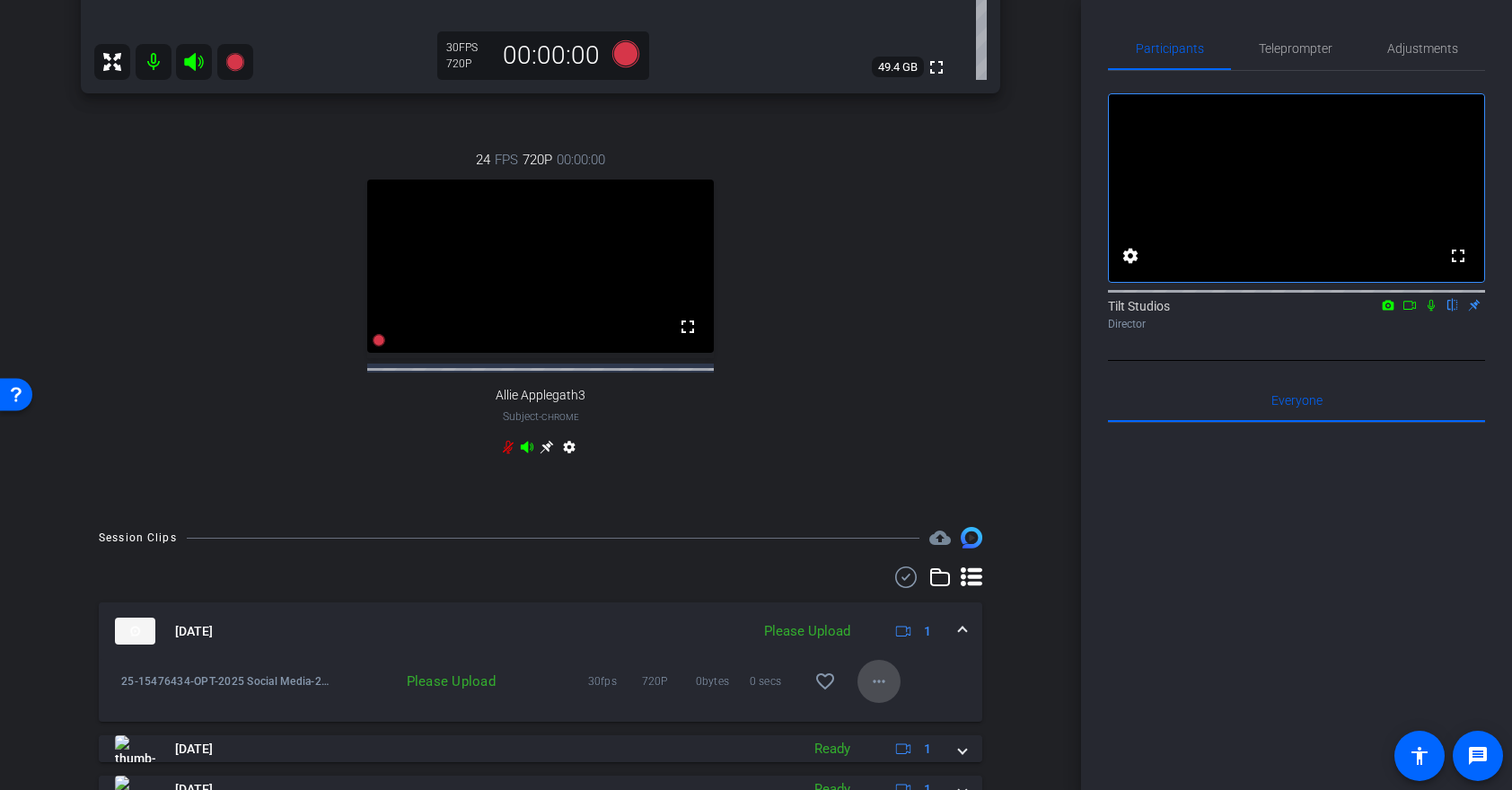
click at [876, 692] on mat-icon "more_horiz" at bounding box center [878, 681] width 21 height 21
click at [885, 608] on span "Upload" at bounding box center [908, 615] width 72 height 21
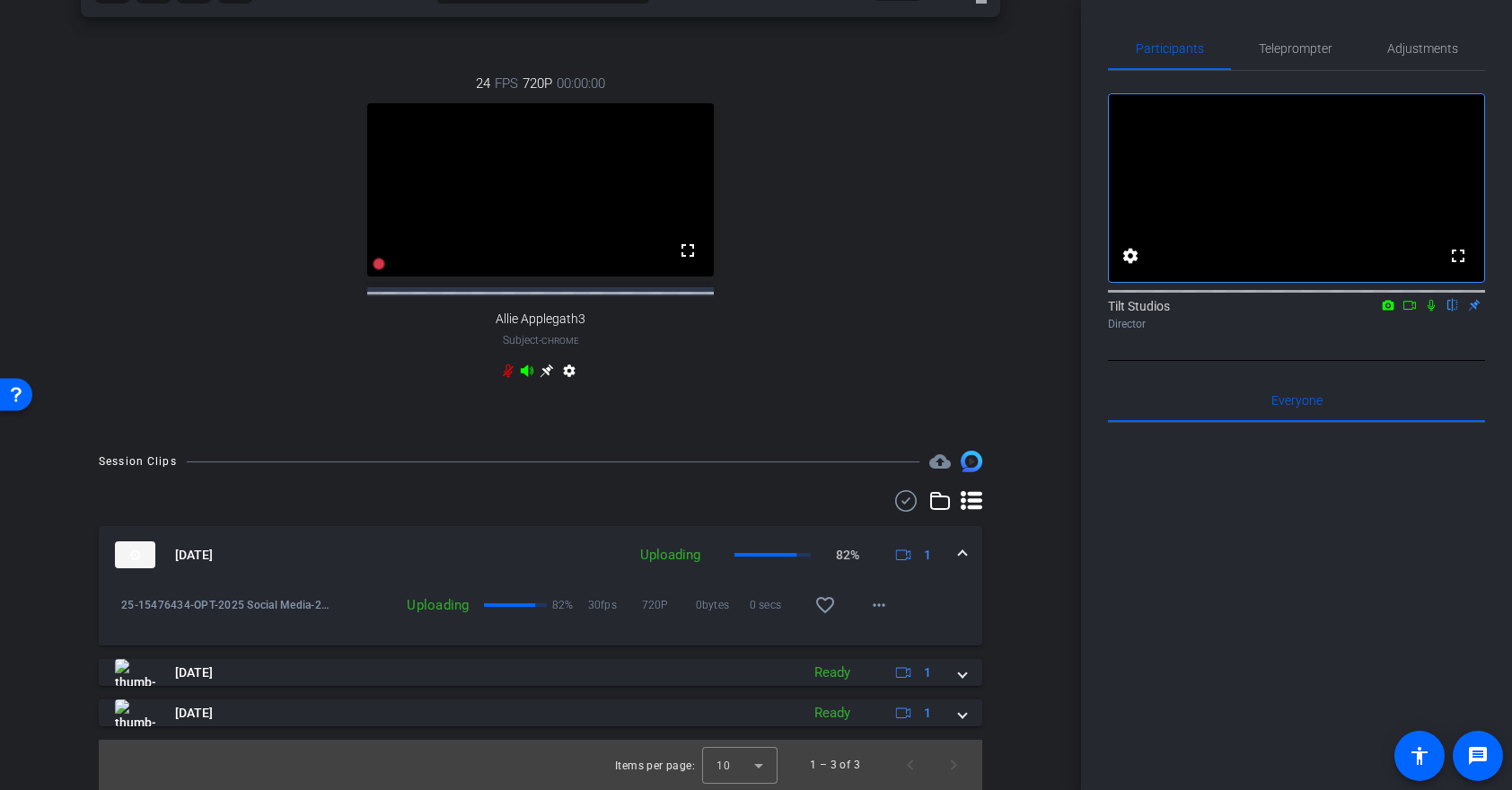
click at [943, 492] on icon at bounding box center [939, 500] width 21 height 21
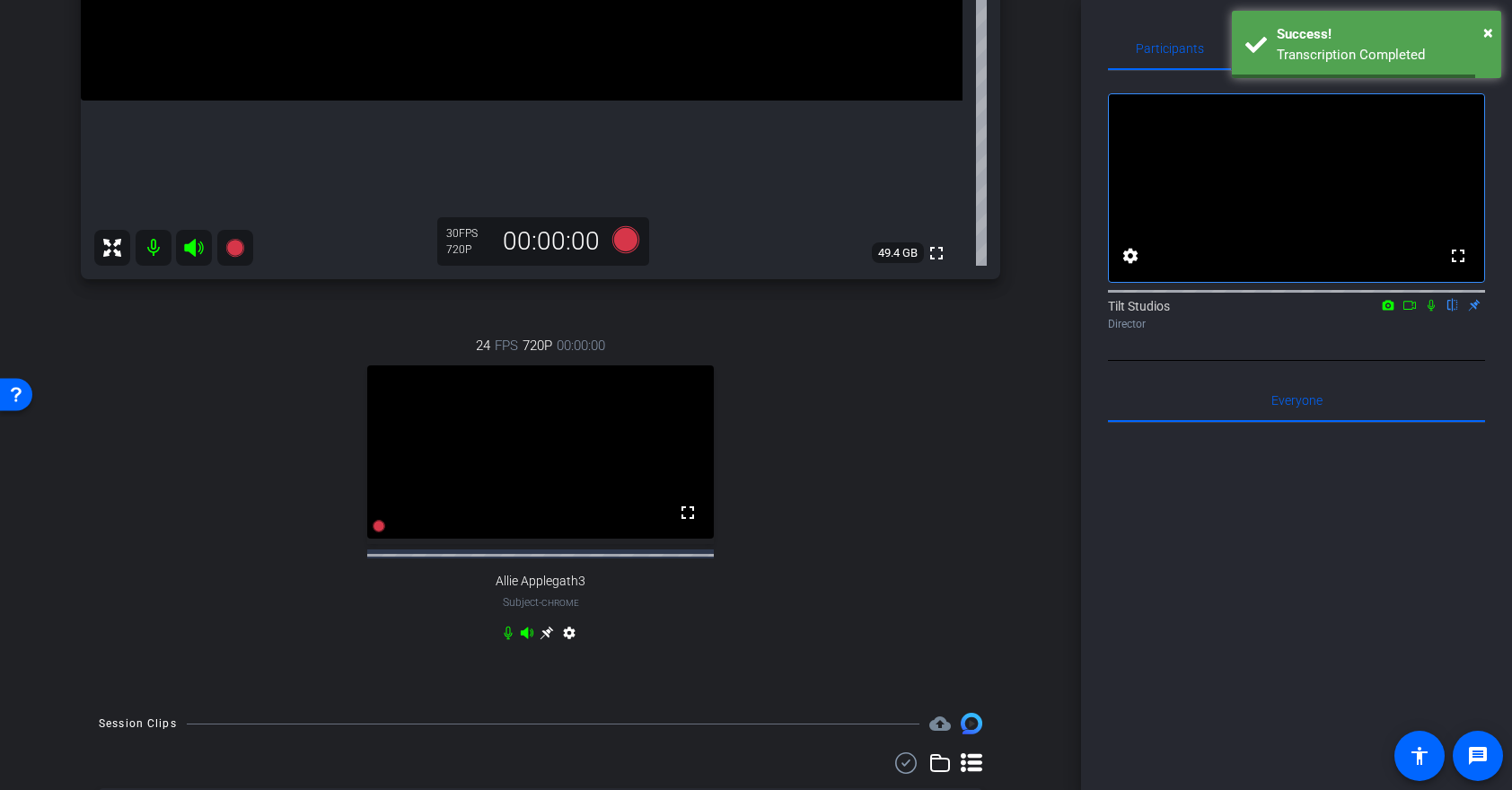
scroll to position [736, 0]
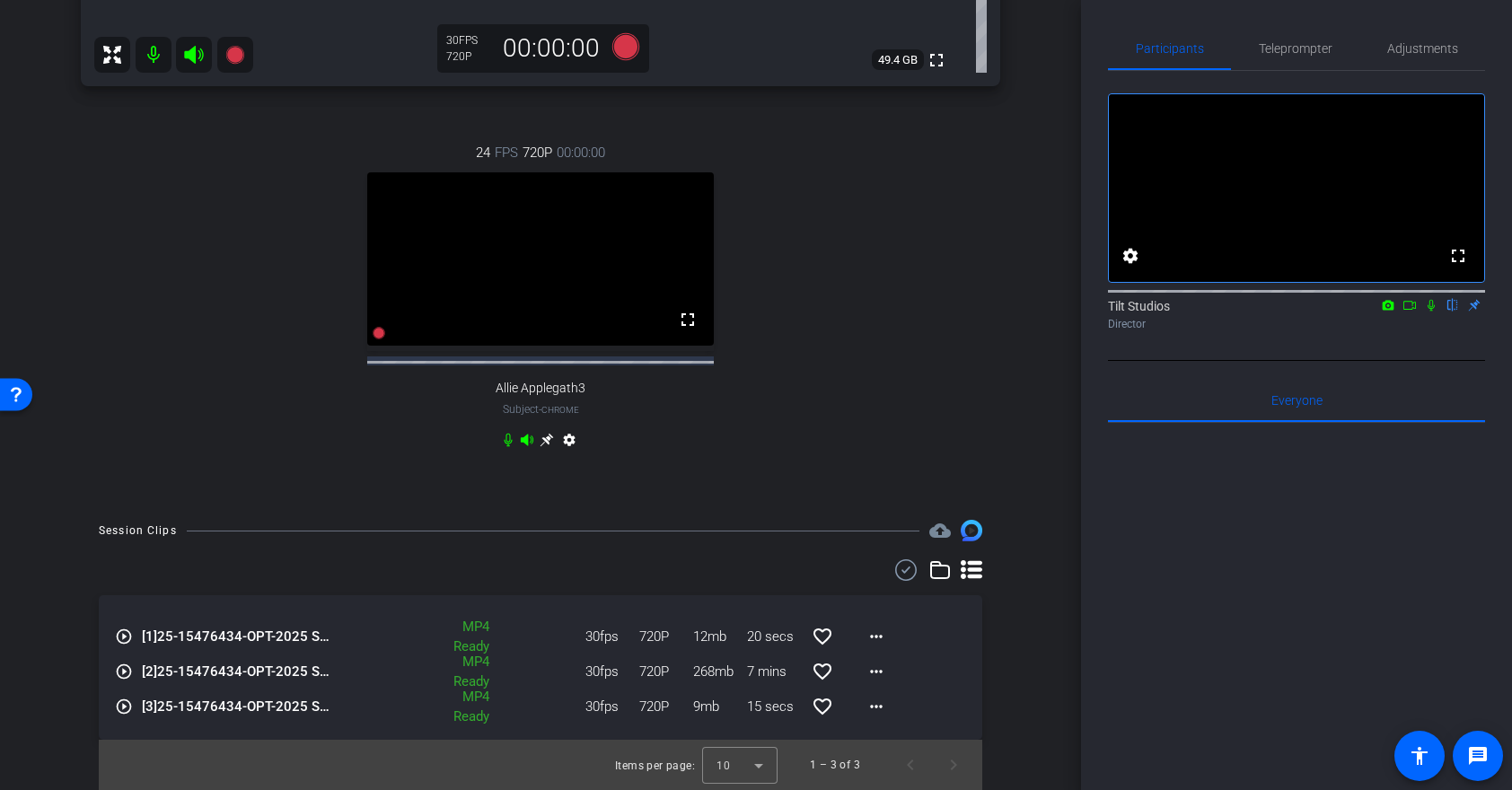
click at [1430, 311] on icon at bounding box center [1431, 306] width 7 height 12
click at [183, 636] on span "[1] 25-15476434-OPT-2025 Social Media-25-18839609-B2C10 Mental health pros-Pixe…" at bounding box center [238, 636] width 194 height 20
click at [879, 625] on mat-icon "more_horiz" at bounding box center [876, 635] width 21 height 21
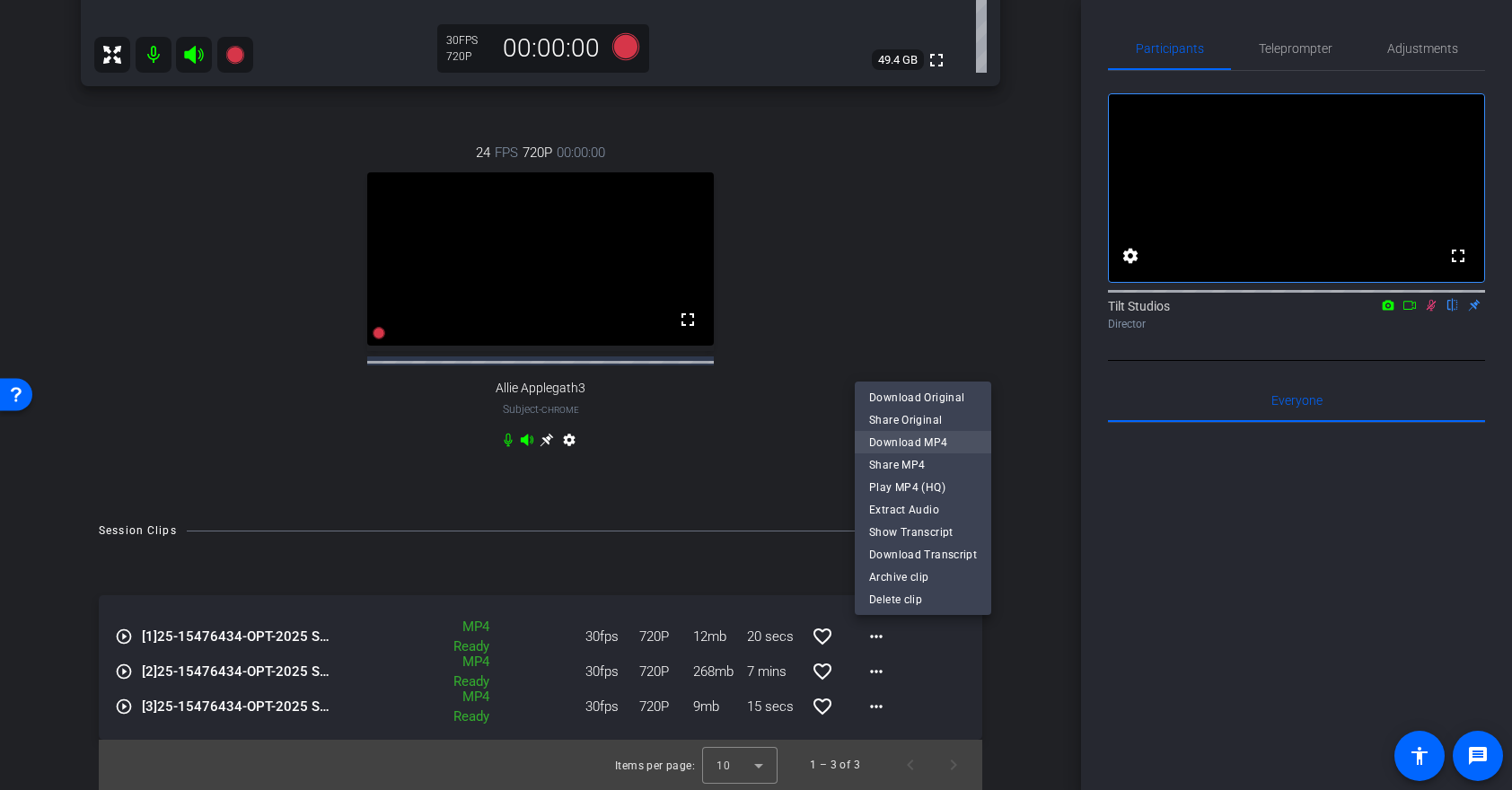
click at [937, 438] on span "Download MP4" at bounding box center [923, 442] width 107 height 21
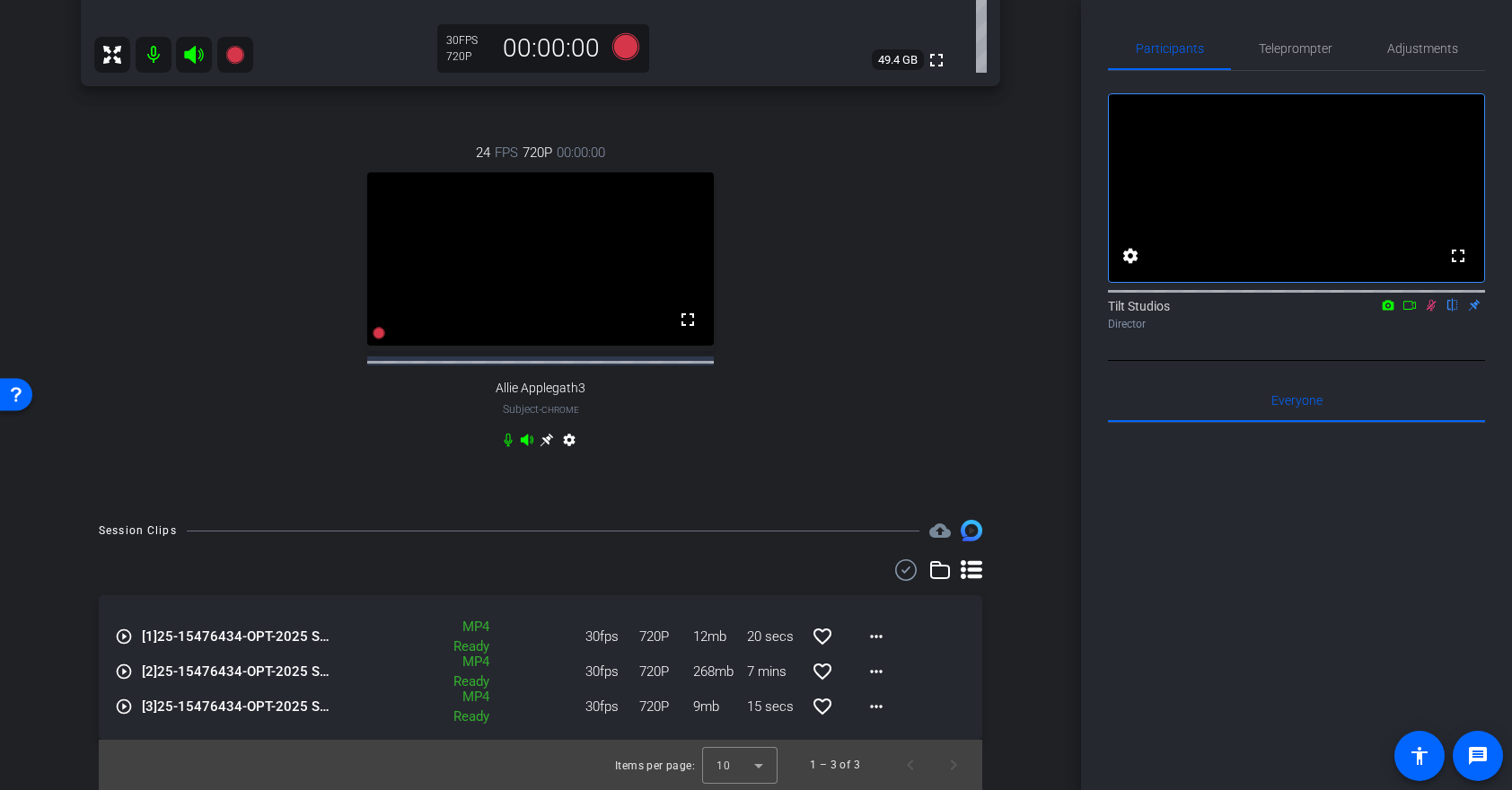
click at [1433, 311] on icon at bounding box center [1431, 306] width 15 height 13
click at [1431, 311] on icon at bounding box center [1431, 306] width 15 height 13
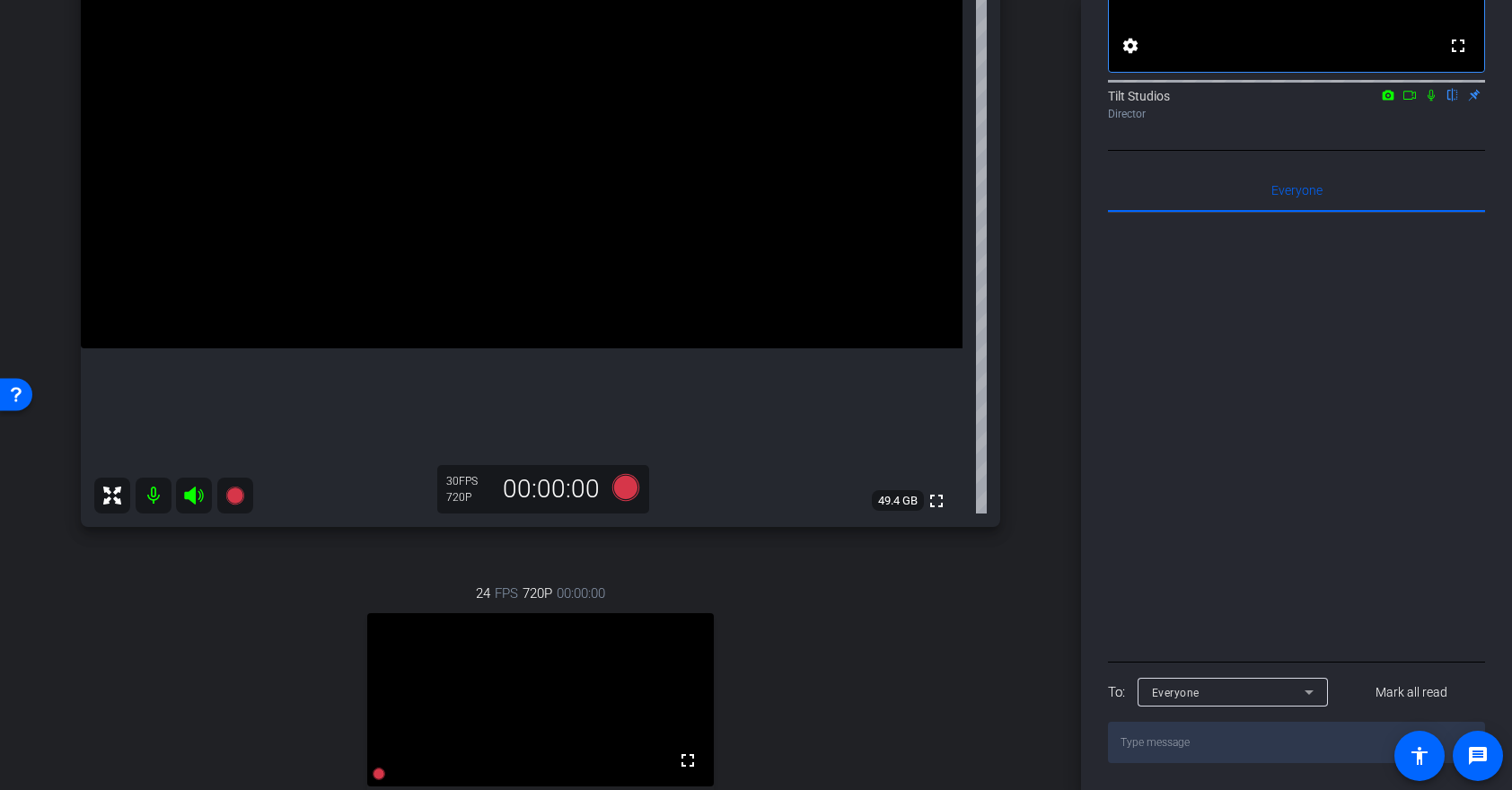
scroll to position [0, 0]
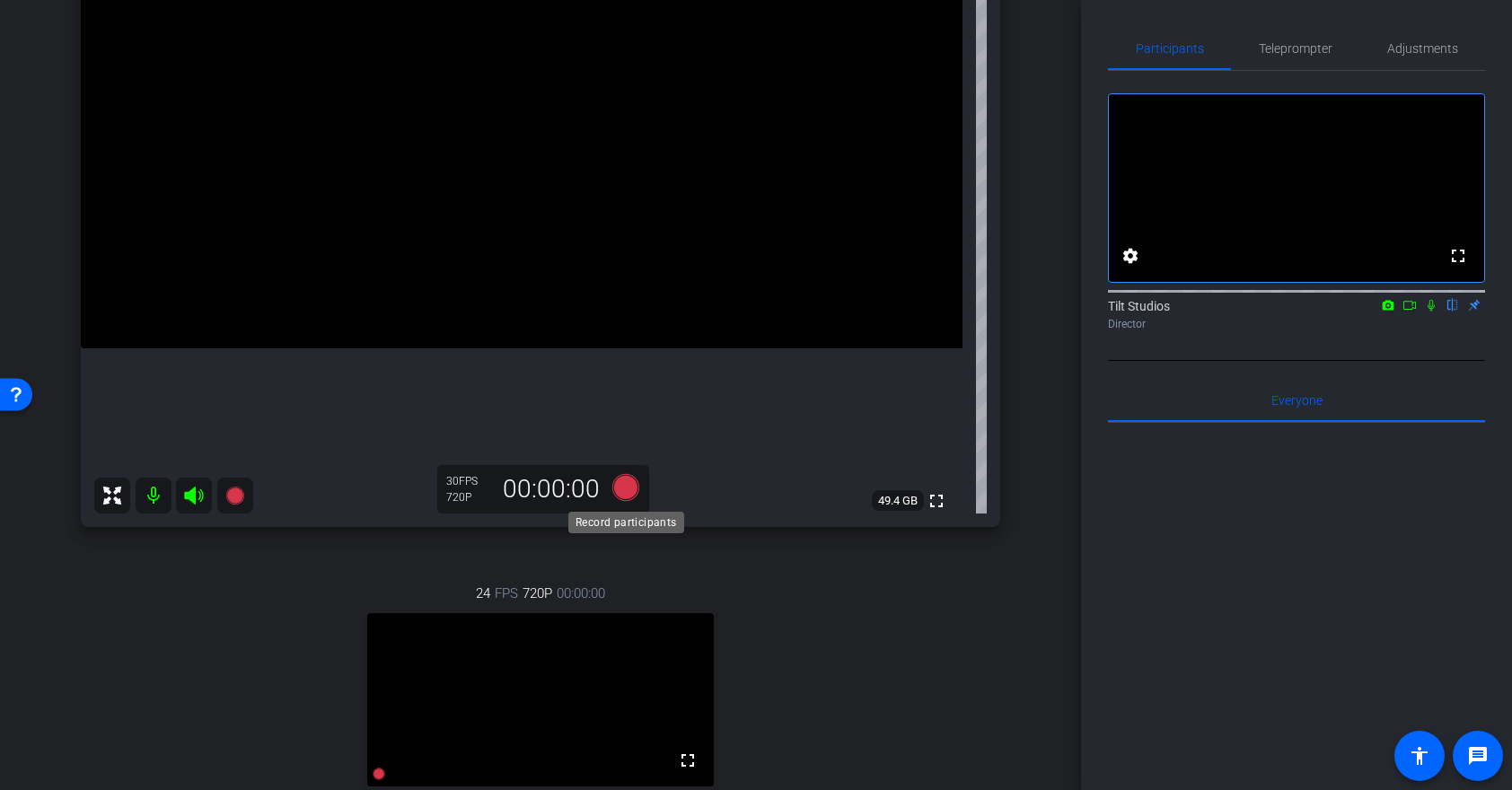
click at [617, 489] on icon at bounding box center [625, 487] width 27 height 27
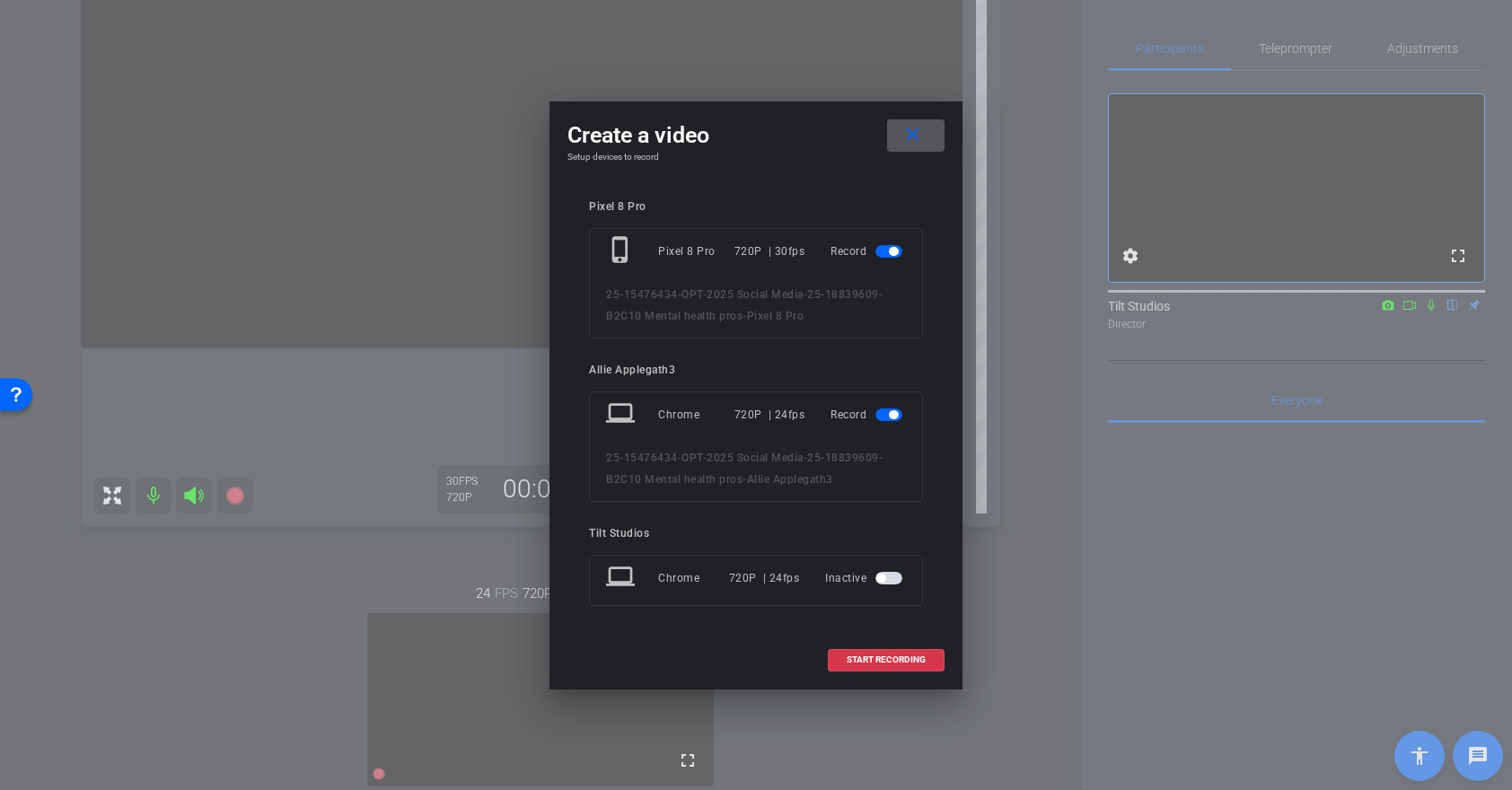
click at [888, 417] on span "button" at bounding box center [893, 415] width 9 height 9
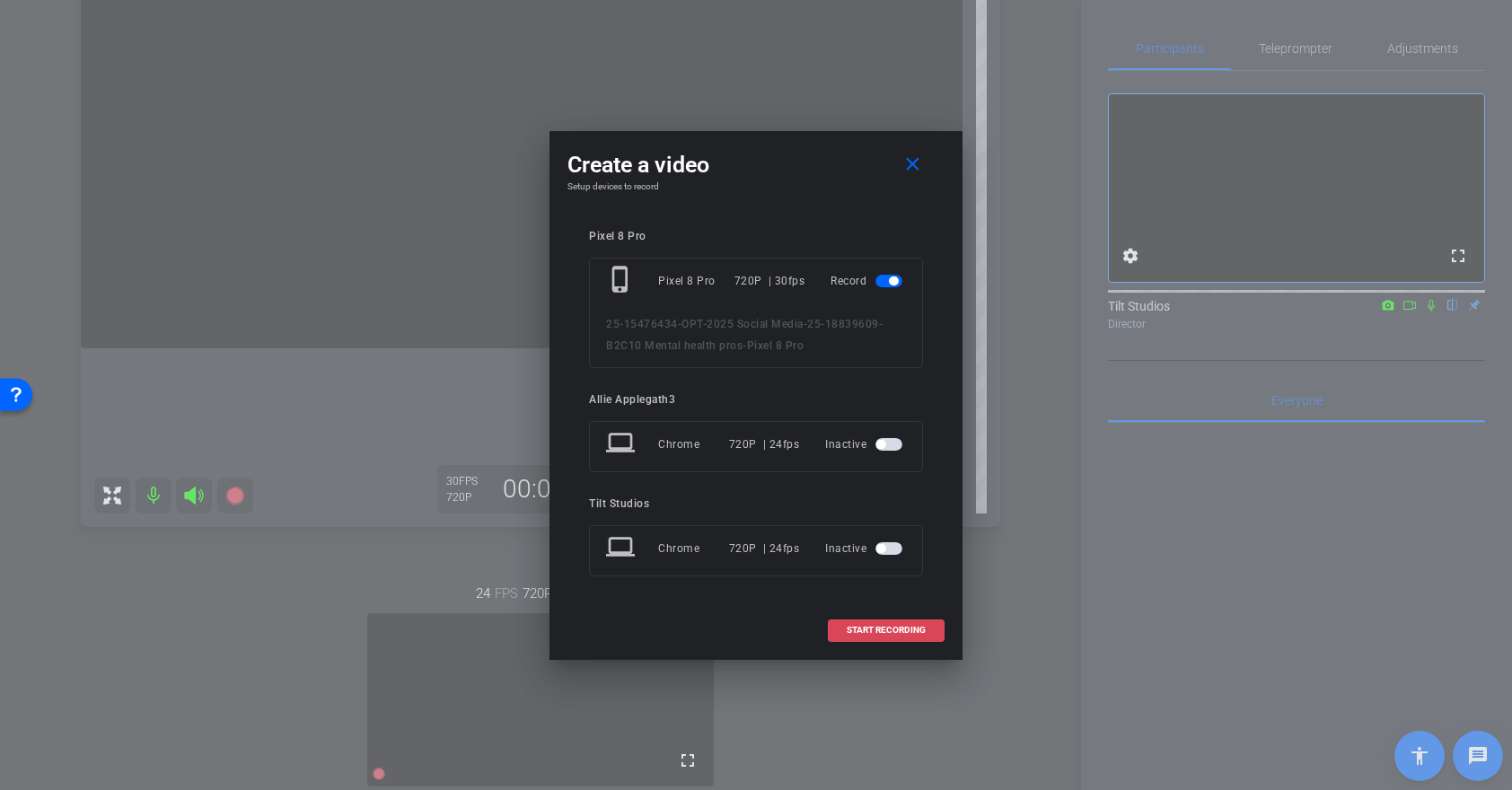
click at [874, 630] on span "START RECORDING" at bounding box center [886, 630] width 79 height 9
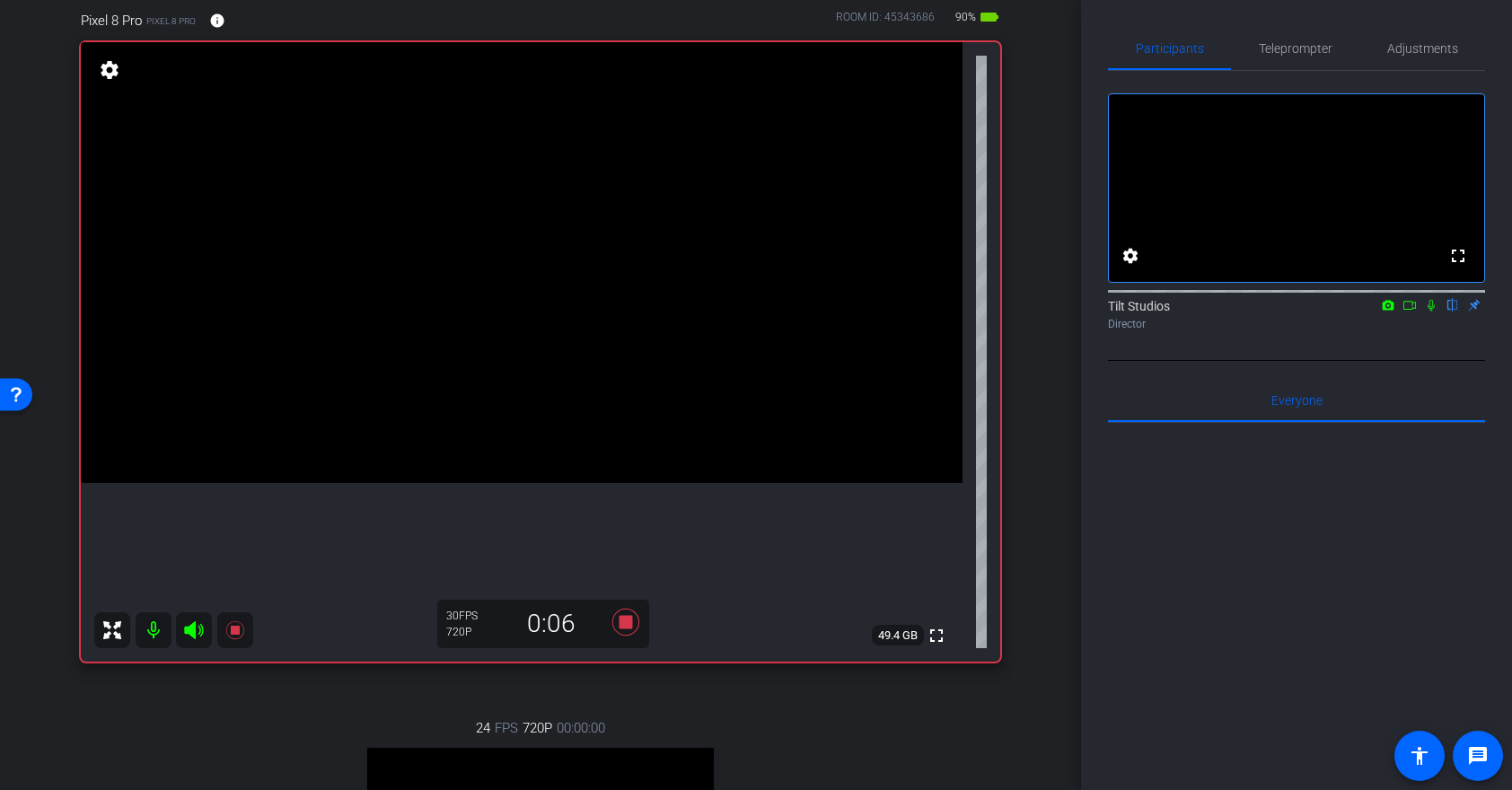
scroll to position [146, 0]
click at [1435, 311] on icon at bounding box center [1431, 306] width 15 height 13
click at [1431, 311] on icon at bounding box center [1431, 306] width 15 height 13
click at [1429, 311] on icon at bounding box center [1431, 306] width 15 height 13
click at [1430, 311] on icon at bounding box center [1431, 306] width 15 height 13
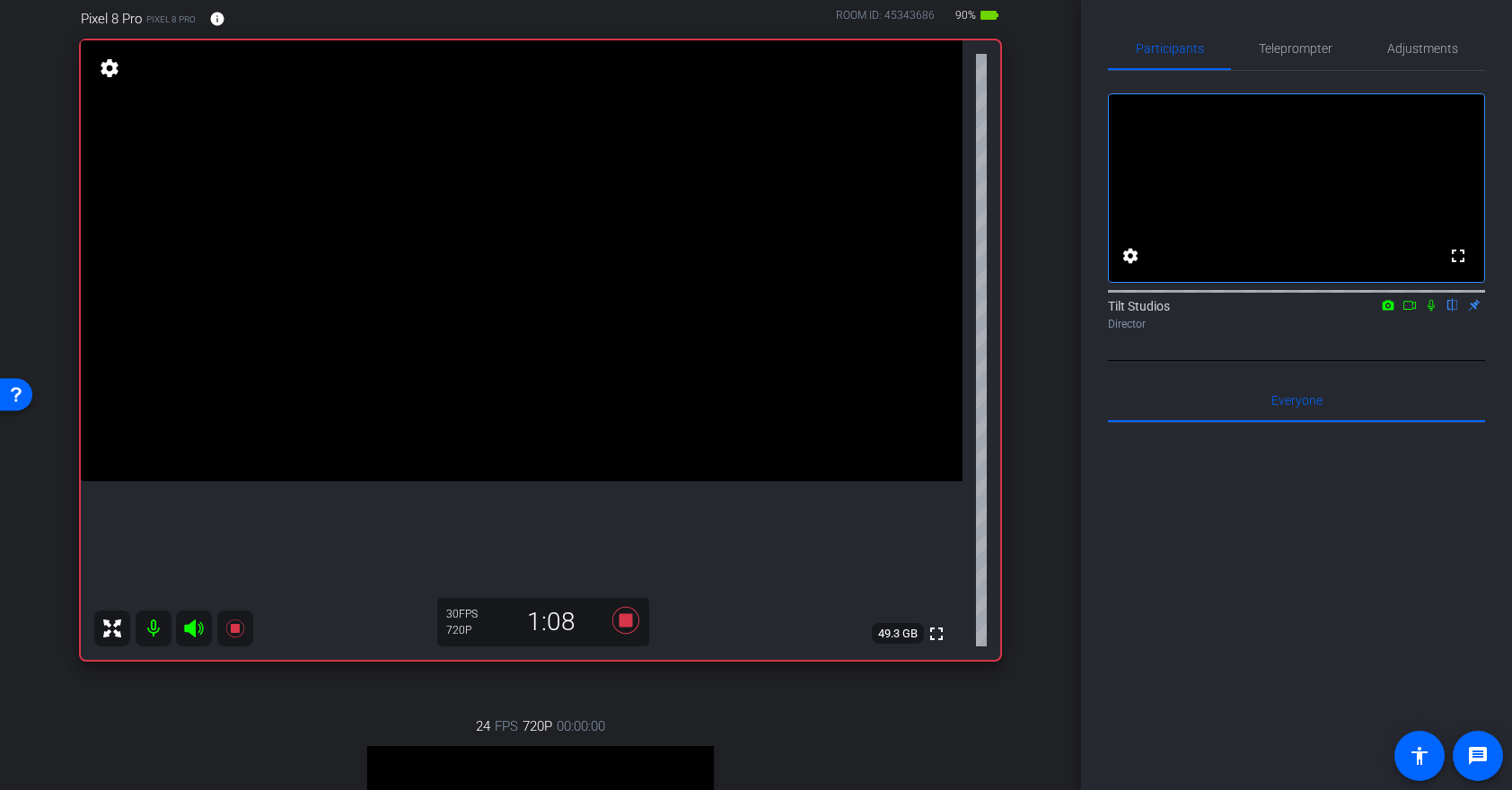
click at [1429, 311] on icon at bounding box center [1431, 306] width 15 height 13
click at [1432, 311] on icon at bounding box center [1431, 306] width 15 height 13
click at [1432, 311] on icon at bounding box center [1431, 306] width 7 height 12
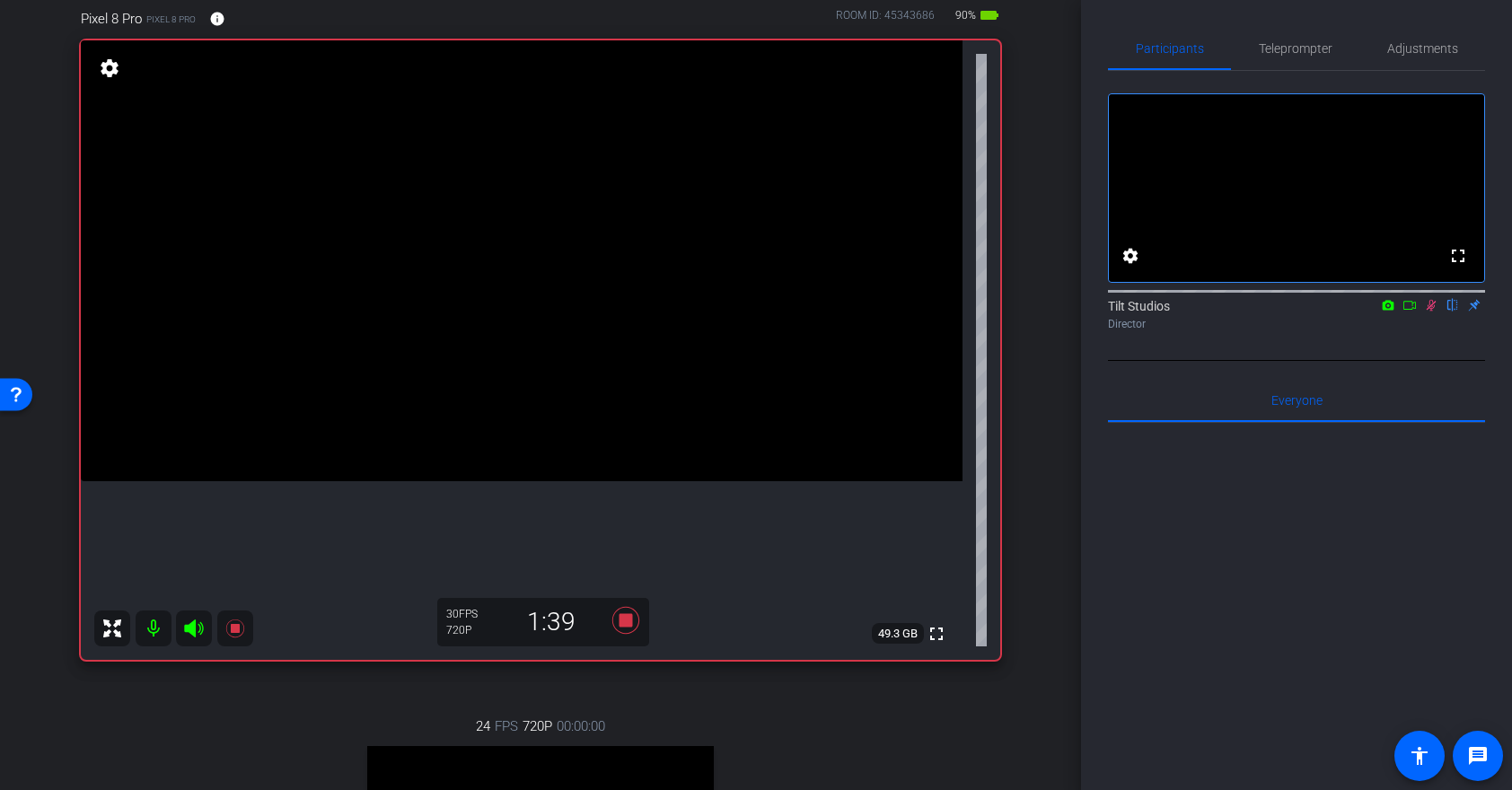
click at [1433, 311] on icon at bounding box center [1431, 306] width 15 height 13
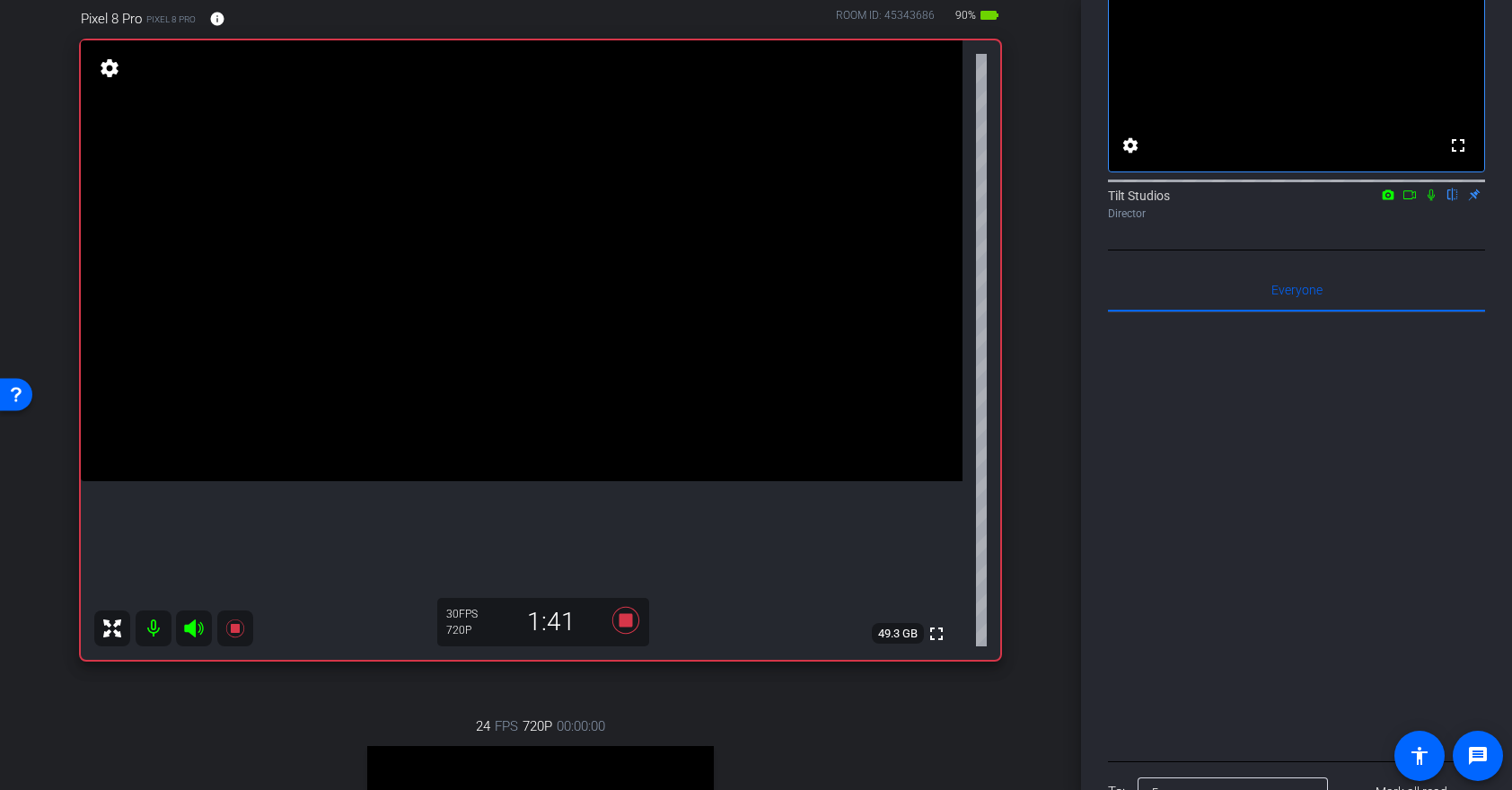
scroll to position [0, 0]
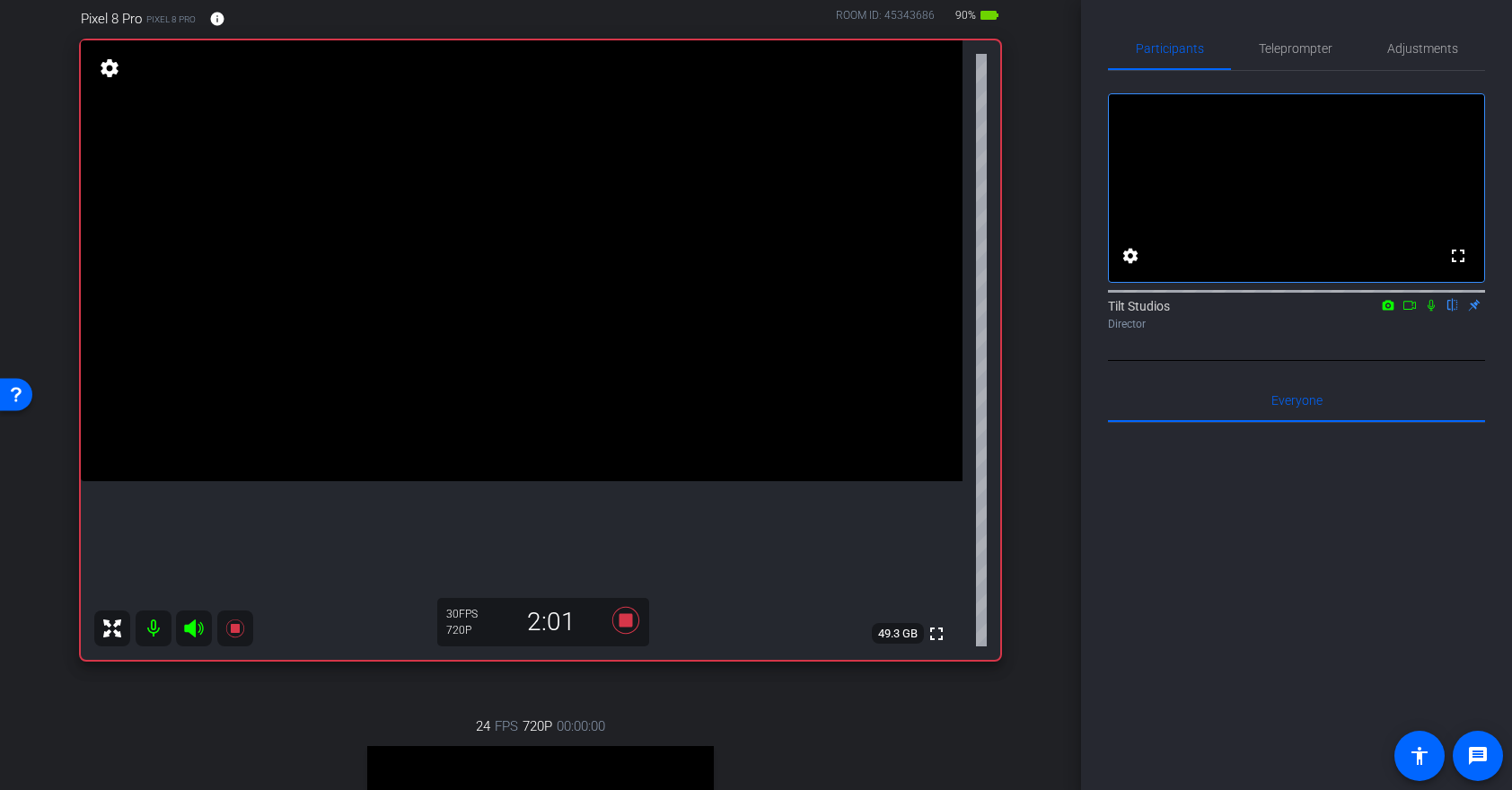
click at [1430, 311] on icon at bounding box center [1431, 306] width 7 height 12
click at [1430, 311] on icon at bounding box center [1431, 306] width 10 height 12
click at [1431, 311] on icon at bounding box center [1431, 306] width 15 height 13
click at [1433, 311] on icon at bounding box center [1431, 306] width 10 height 12
click at [1435, 311] on icon at bounding box center [1431, 306] width 15 height 13
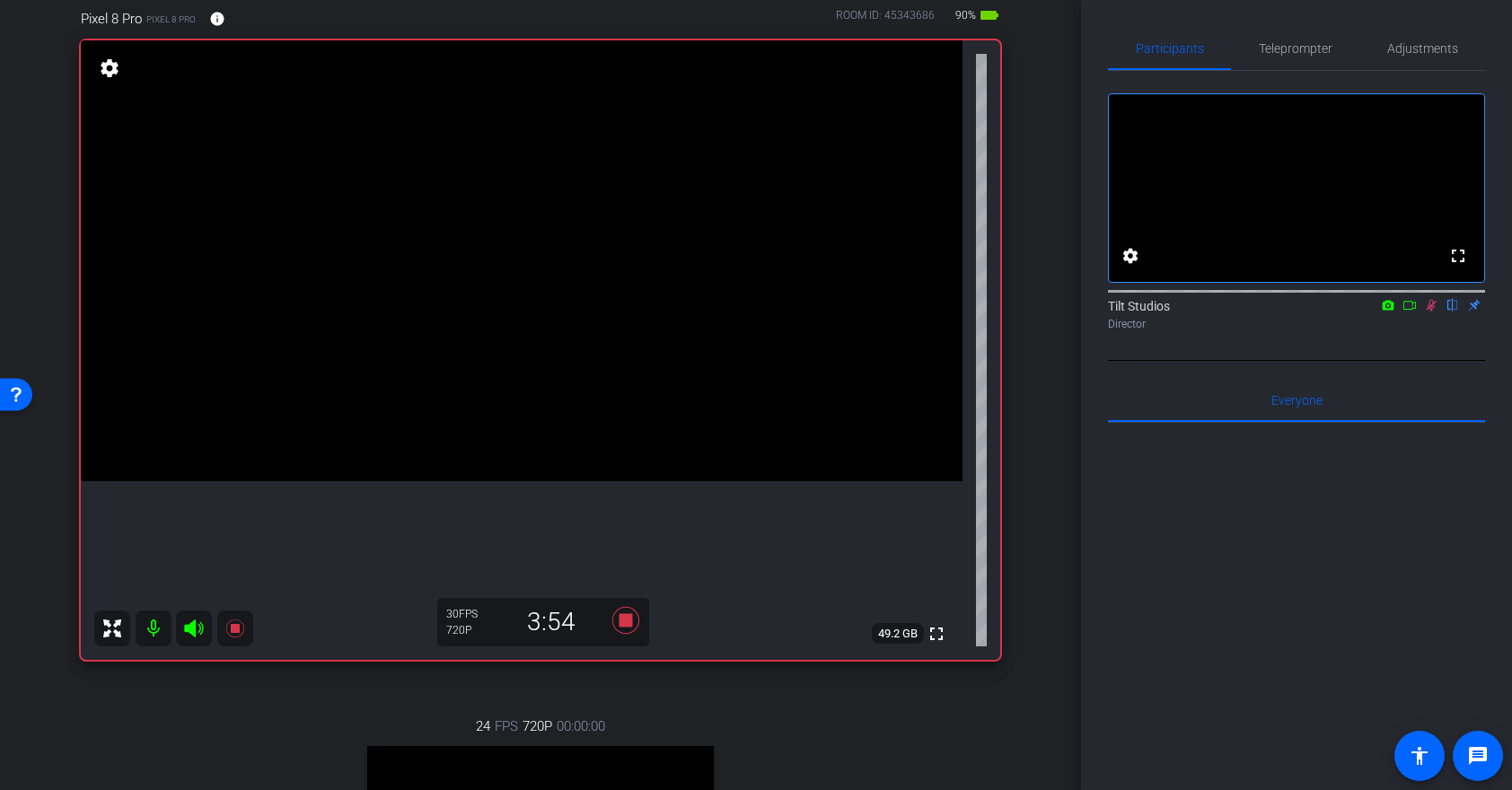
click at [1432, 311] on icon at bounding box center [1431, 306] width 10 height 12
click at [1432, 311] on icon at bounding box center [1431, 306] width 7 height 12
click at [1432, 311] on icon at bounding box center [1431, 306] width 10 height 12
click at [1434, 311] on icon at bounding box center [1431, 306] width 15 height 13
click at [1433, 311] on icon at bounding box center [1431, 306] width 15 height 13
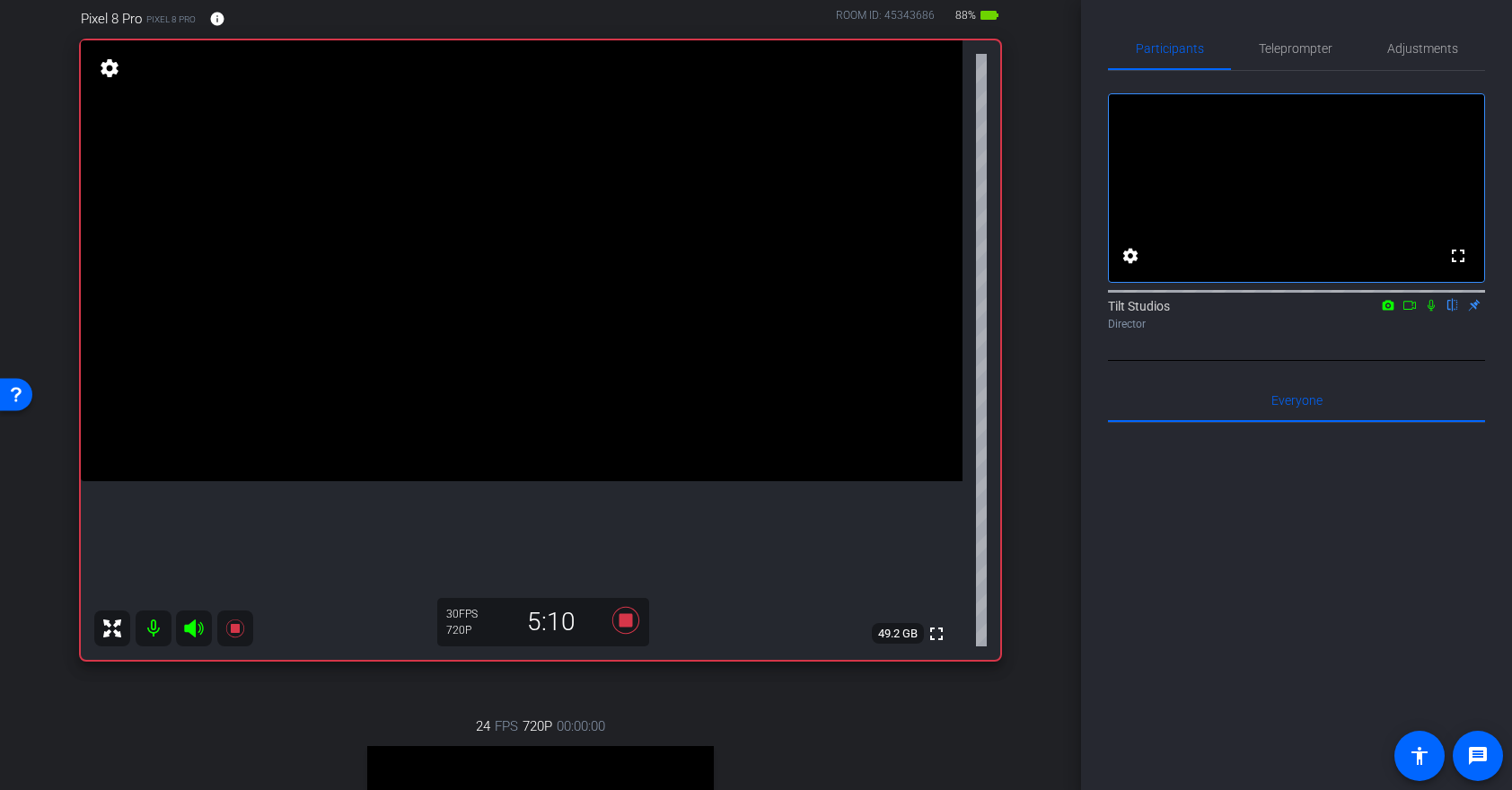
click at [1434, 311] on icon at bounding box center [1431, 306] width 15 height 13
click at [1433, 311] on icon at bounding box center [1431, 306] width 15 height 13
click at [1428, 311] on icon at bounding box center [1431, 306] width 15 height 13
click at [1434, 311] on icon at bounding box center [1431, 306] width 10 height 12
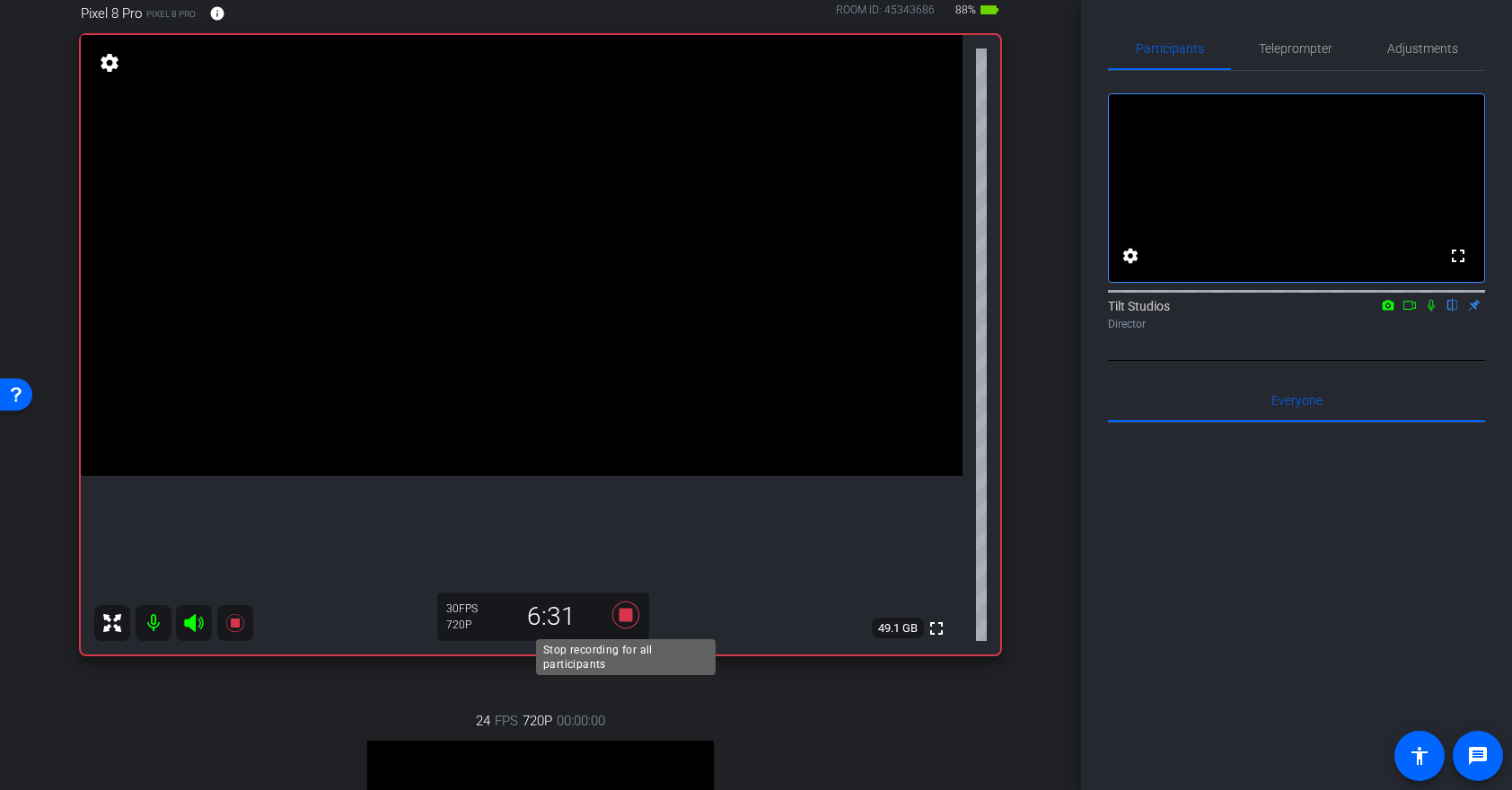
click at [622, 617] on icon at bounding box center [625, 614] width 27 height 27
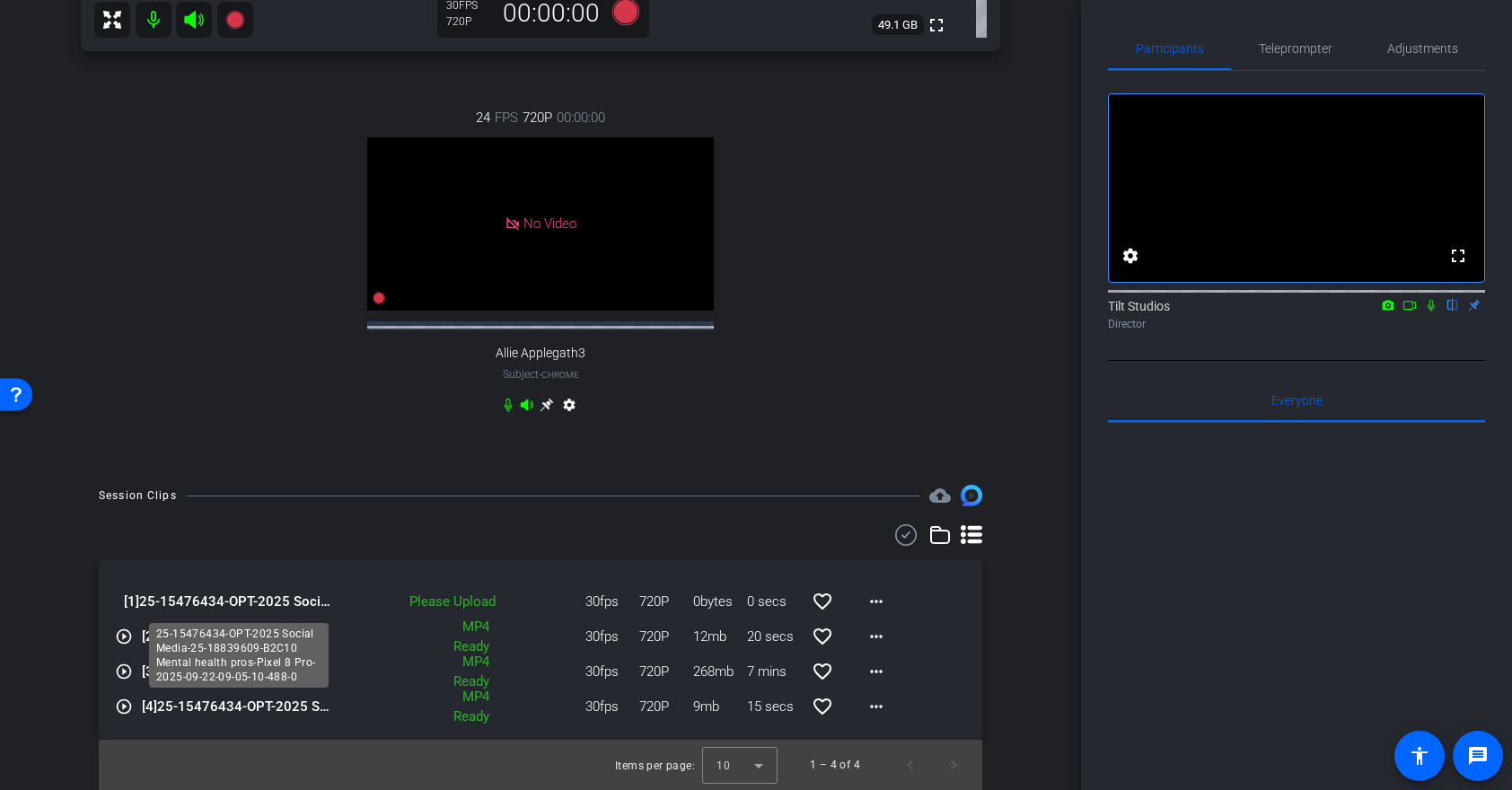
scroll to position [771, 0]
click at [878, 595] on mat-icon "more_horiz" at bounding box center [876, 601] width 21 height 21
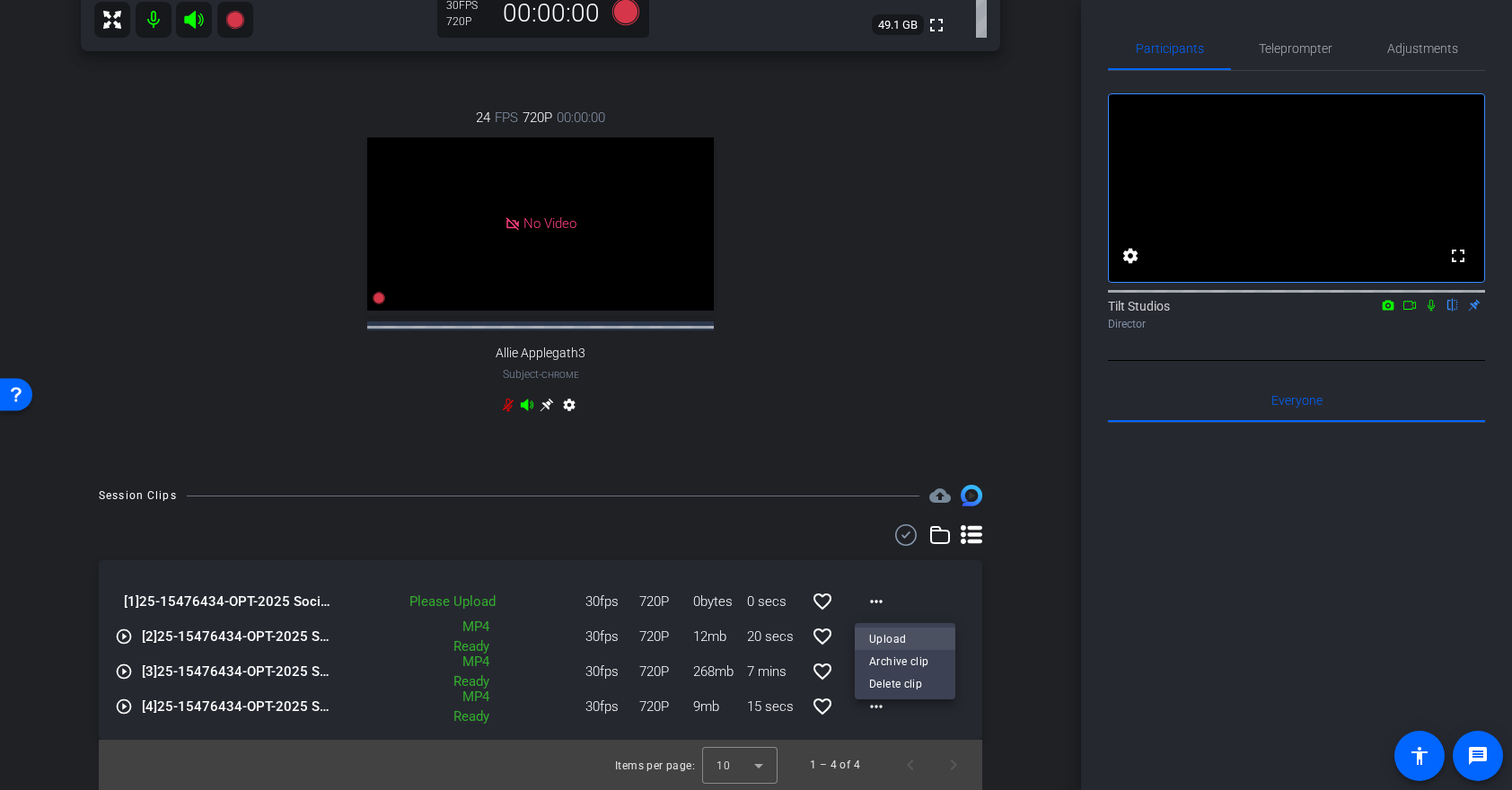
click at [885, 637] on span "Upload" at bounding box center [905, 638] width 72 height 21
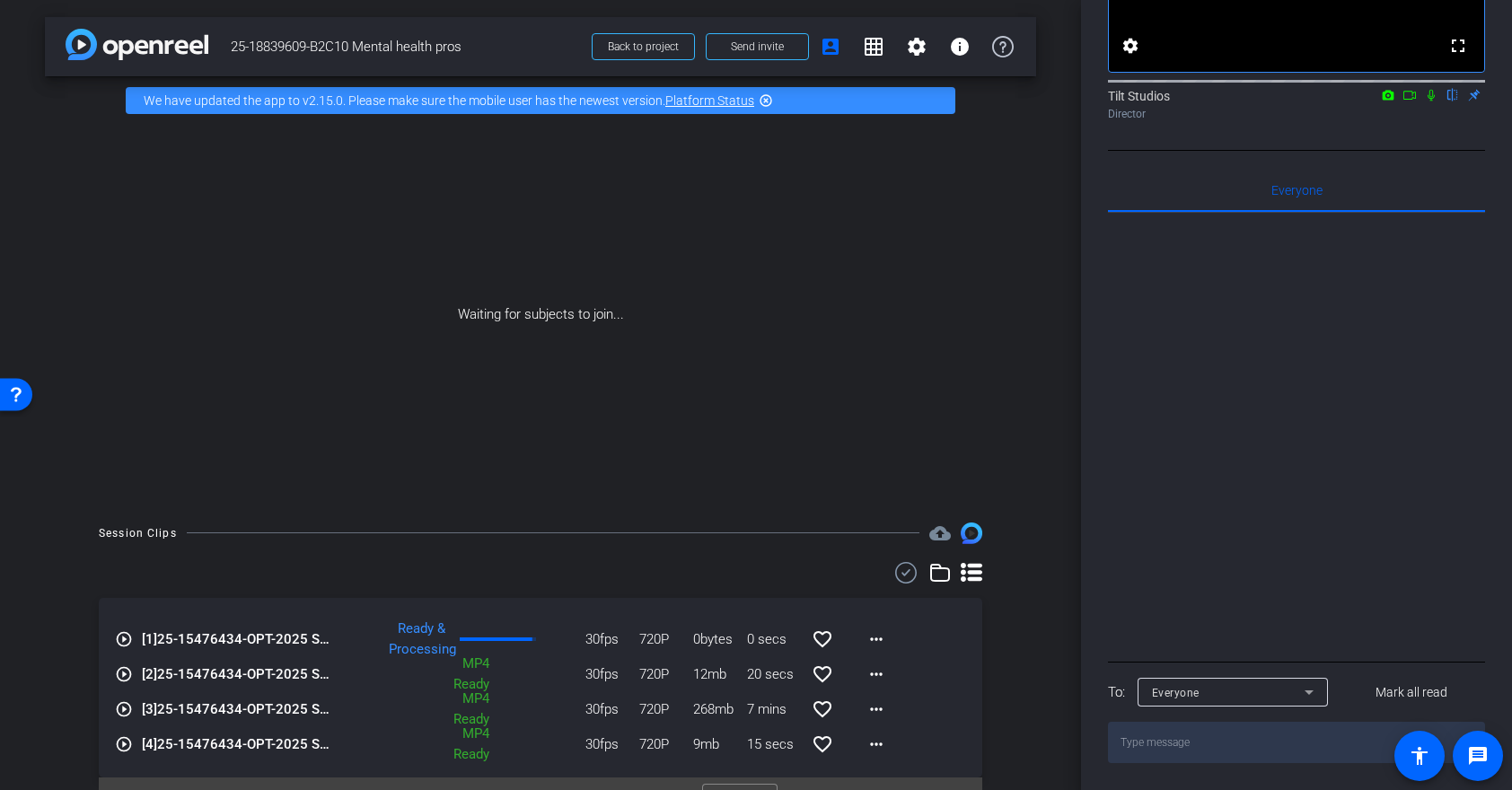
scroll to position [39, 0]
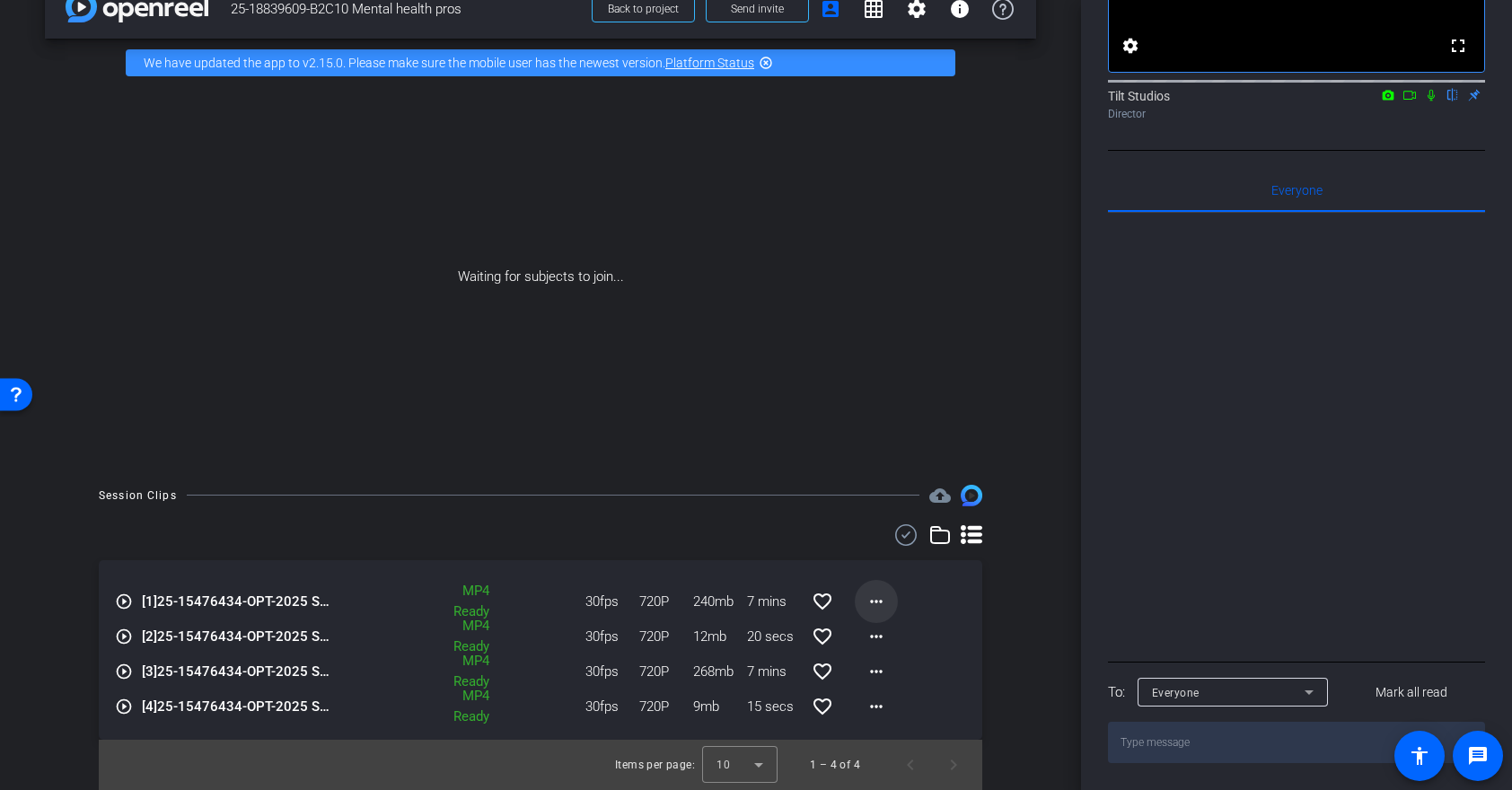
click at [885, 605] on mat-icon "more_horiz" at bounding box center [876, 601] width 21 height 21
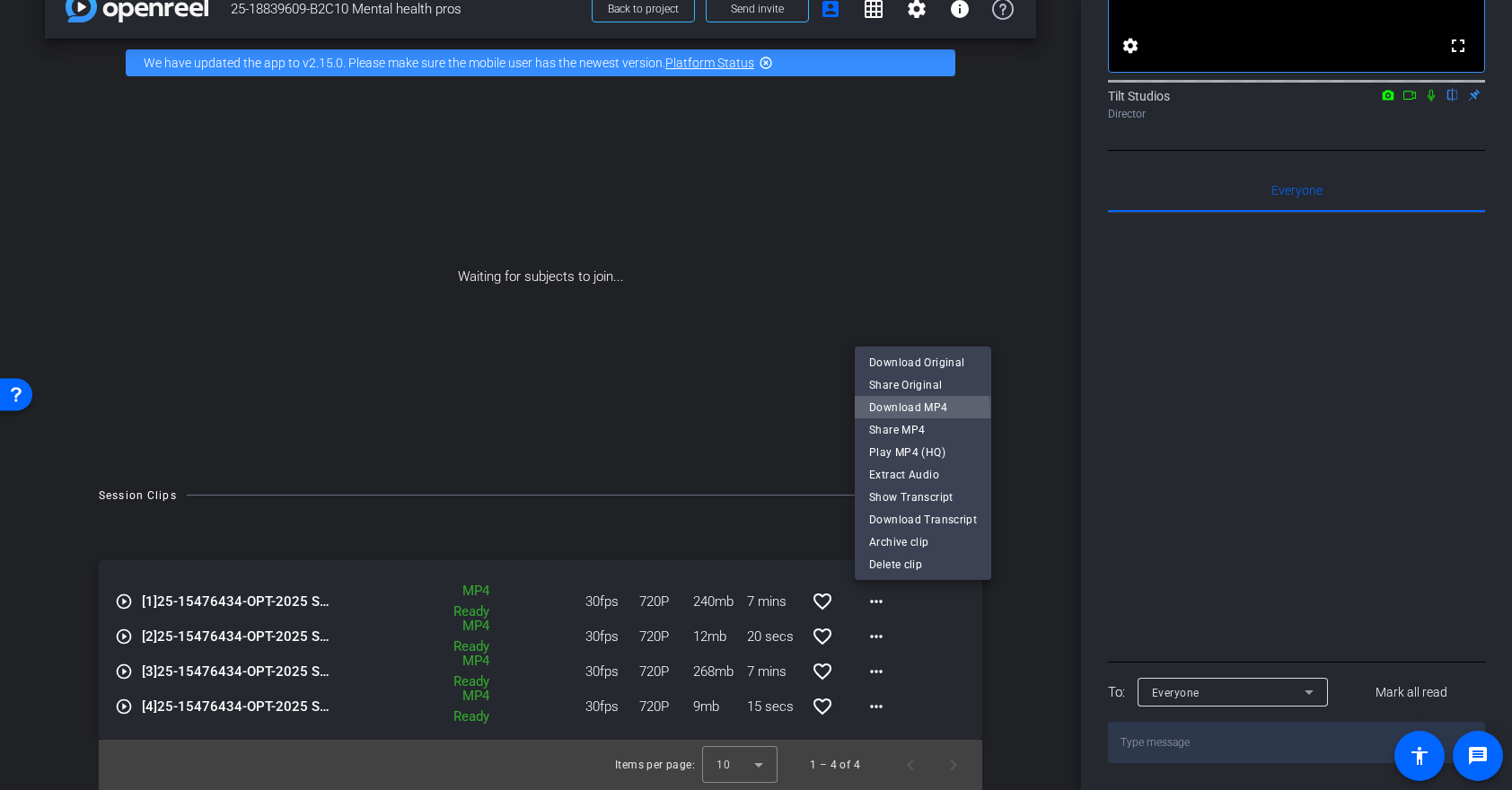
click at [892, 415] on span "Download MP4" at bounding box center [923, 407] width 107 height 21
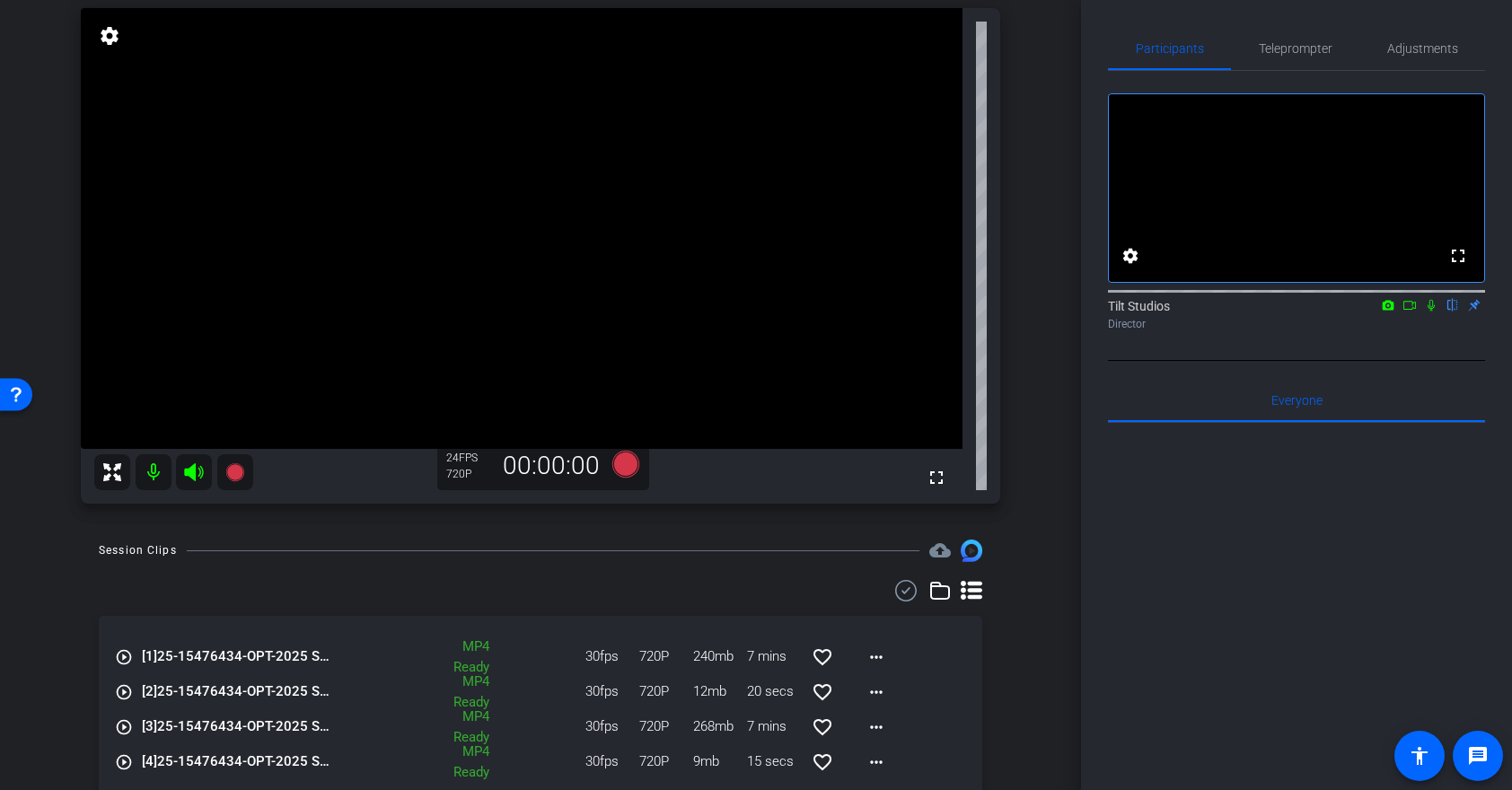
scroll to position [182, 0]
click at [1432, 311] on icon at bounding box center [1431, 306] width 7 height 12
click at [1432, 311] on icon at bounding box center [1431, 306] width 10 height 12
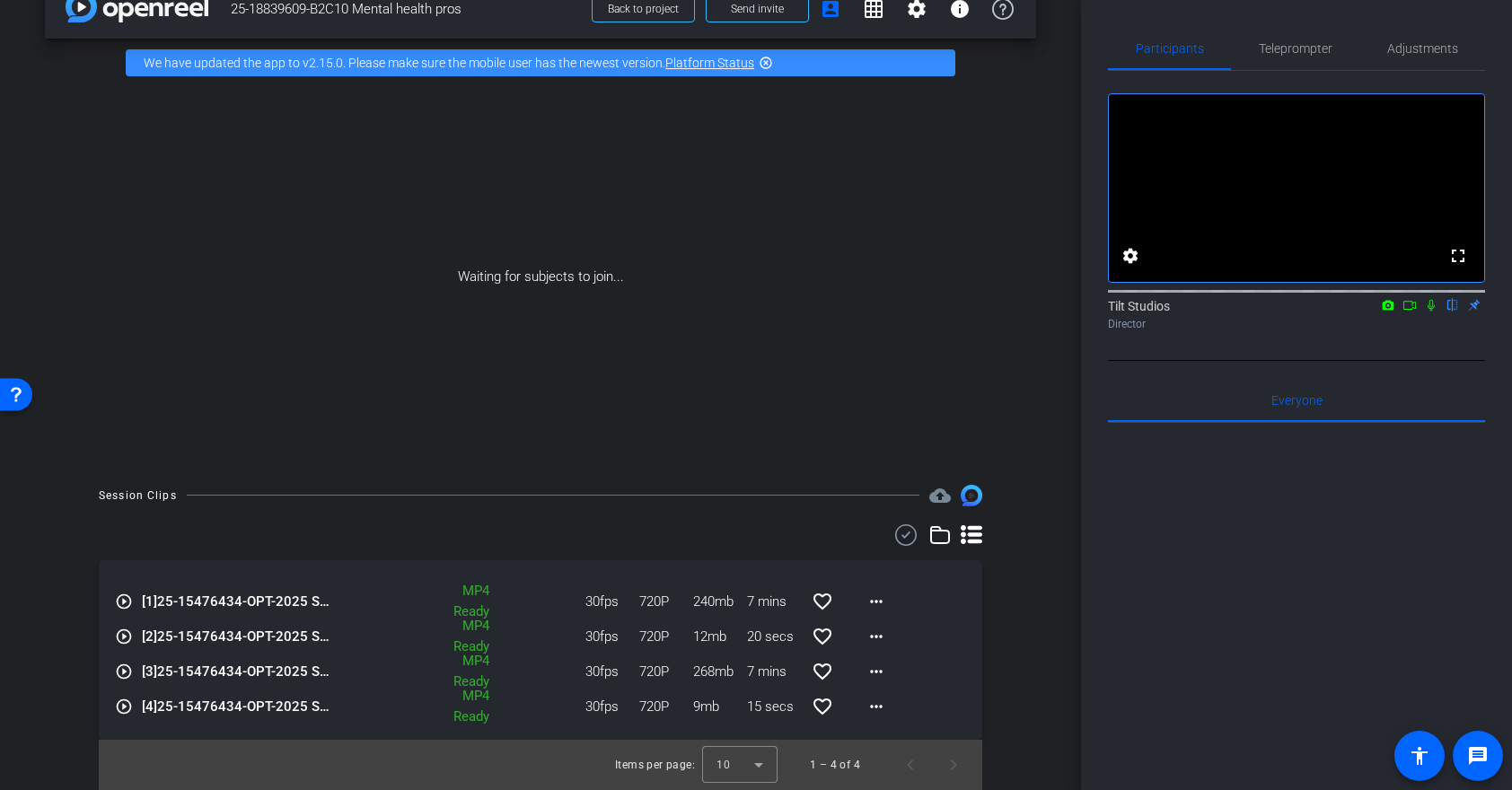
scroll to position [0, 0]
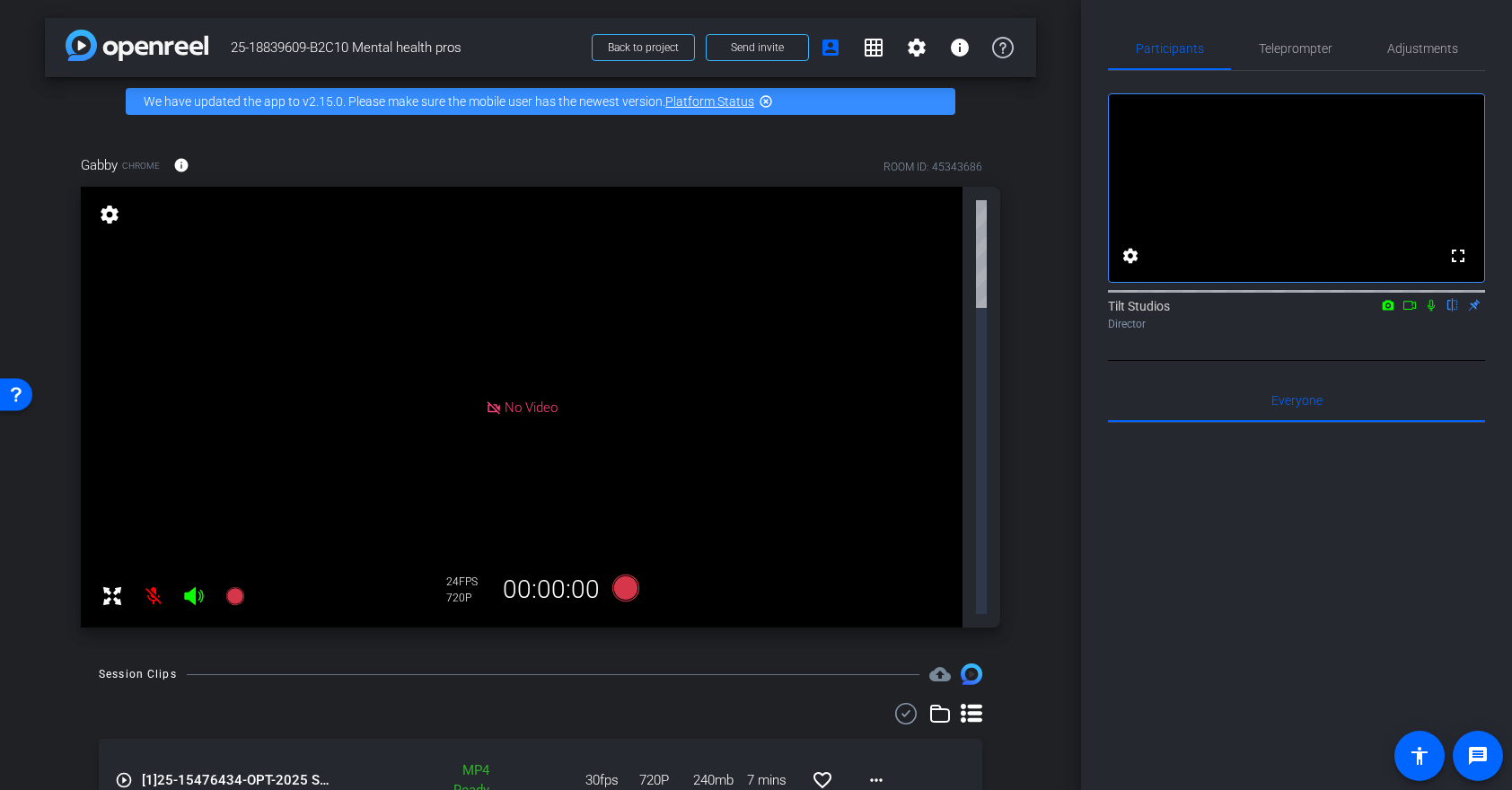
click at [1040, 496] on div "arrow_back 25-18839609-B2C10 Mental health pros Back to project Send invite acc…" at bounding box center [540, 395] width 1081 height 790
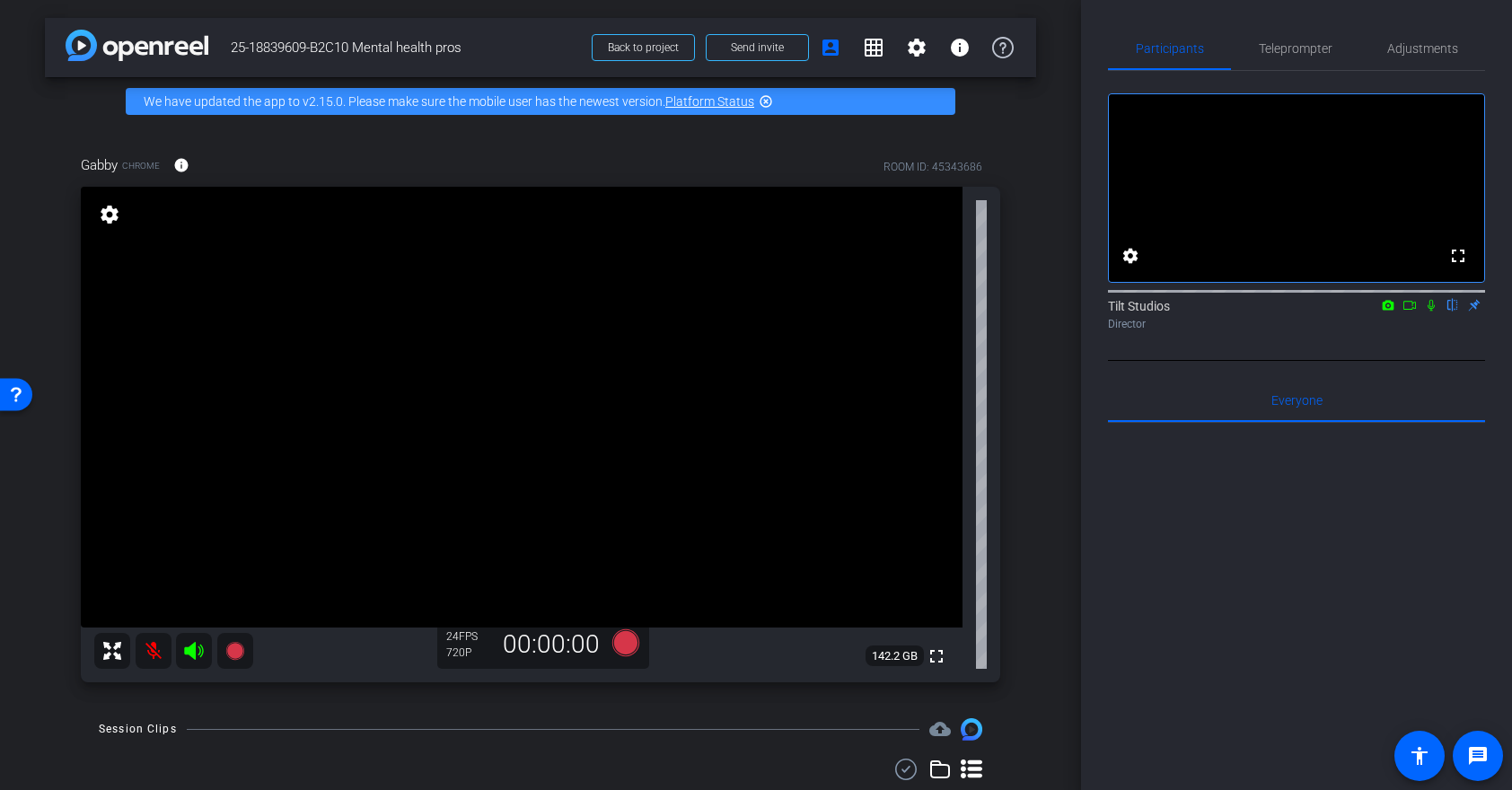
click at [150, 658] on mat-icon at bounding box center [153, 650] width 36 height 36
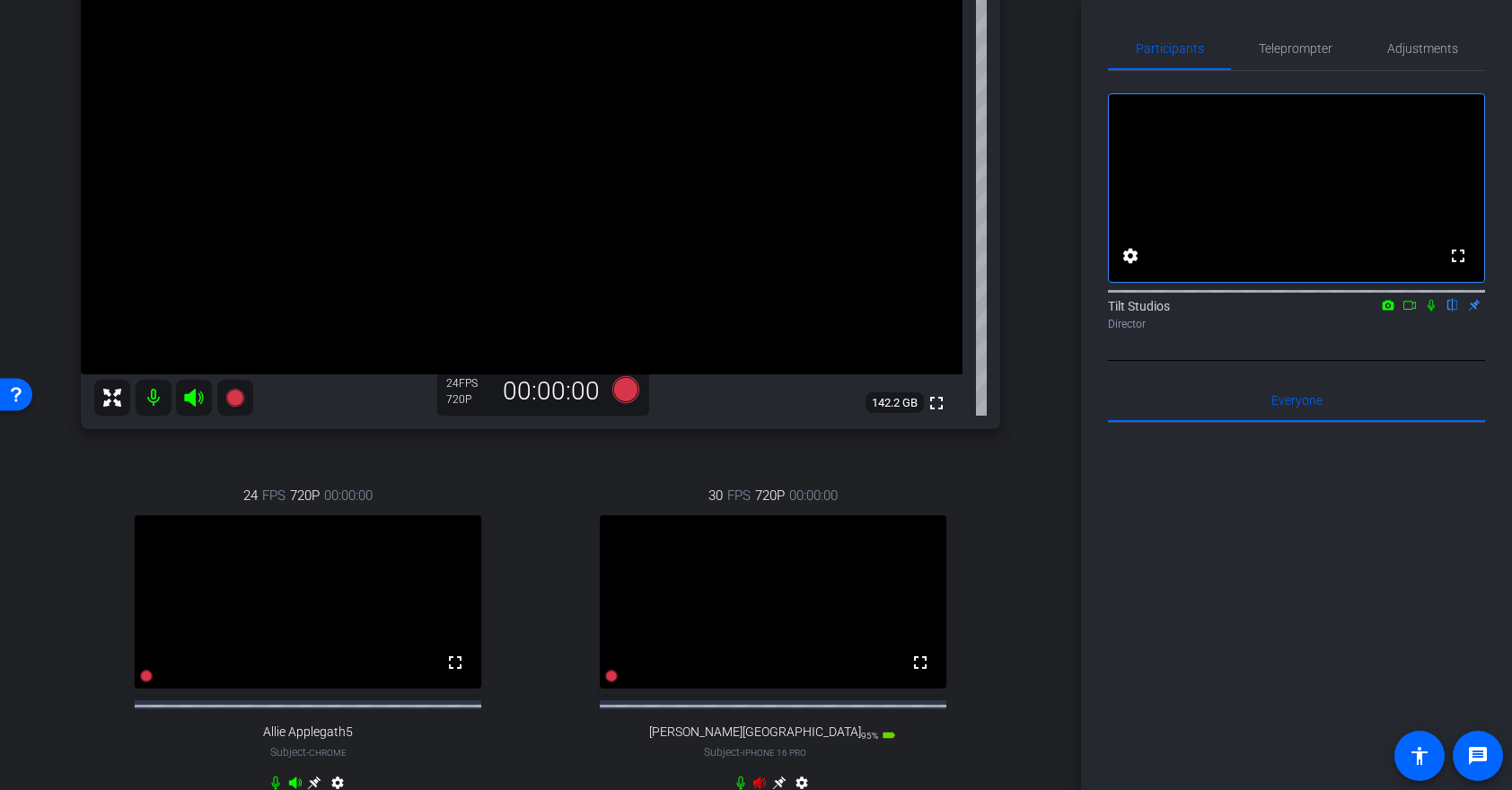
scroll to position [274, 0]
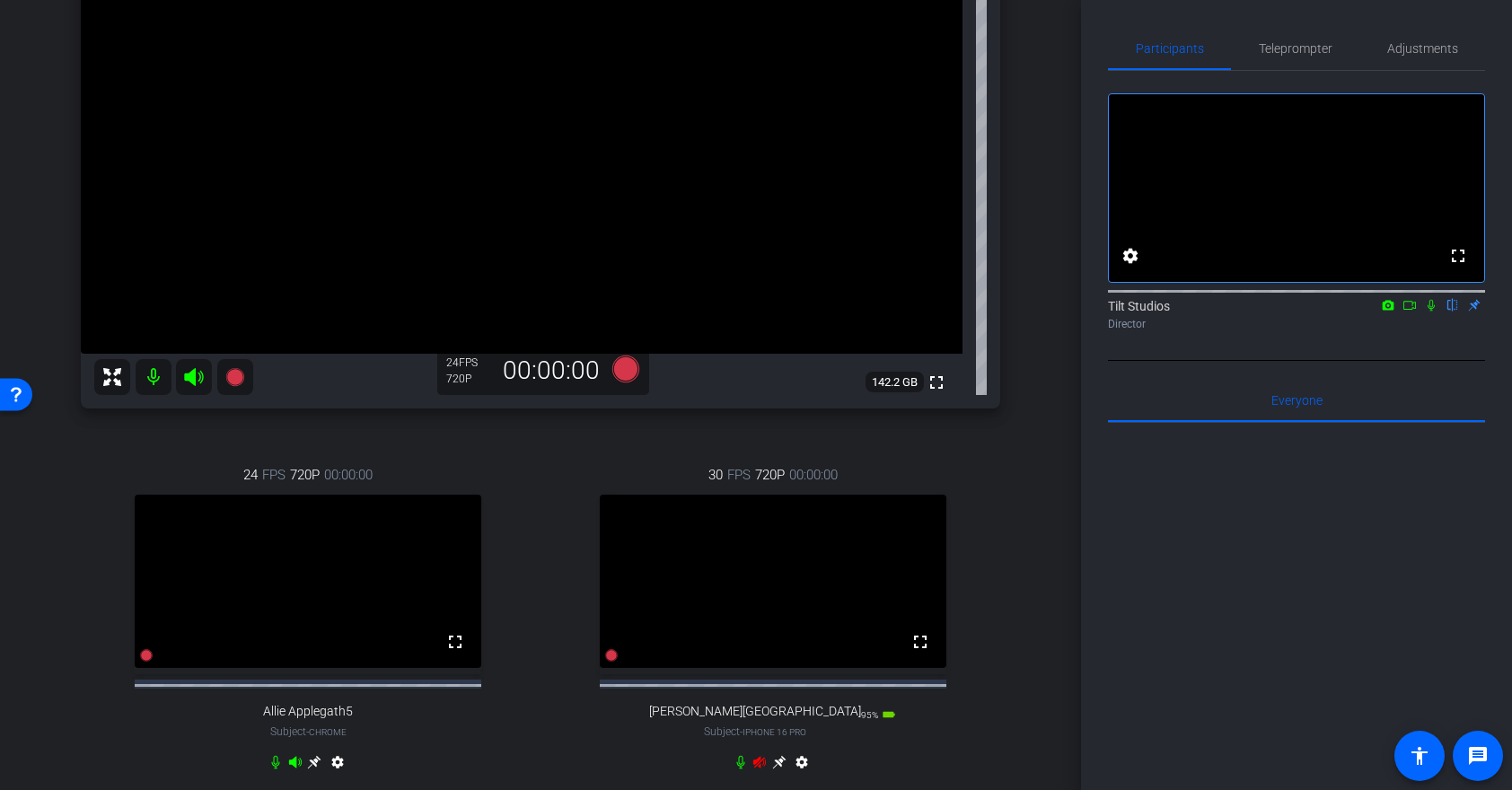
click at [866, 585] on video at bounding box center [773, 581] width 346 height 173
click at [917, 653] on mat-icon "fullscreen" at bounding box center [920, 641] width 21 height 21
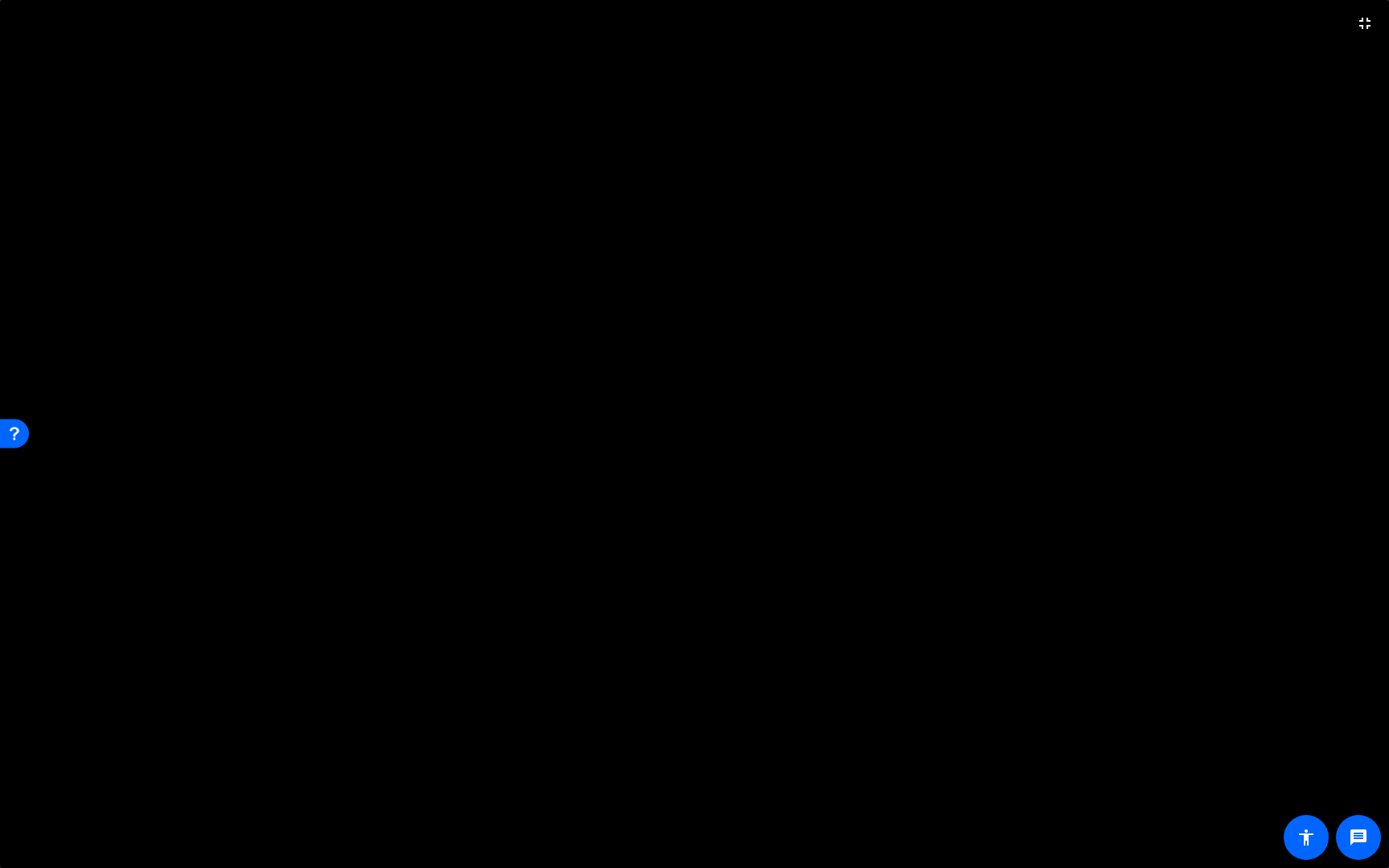
click at [834, 681] on video at bounding box center [694, 434] width 1389 height 868
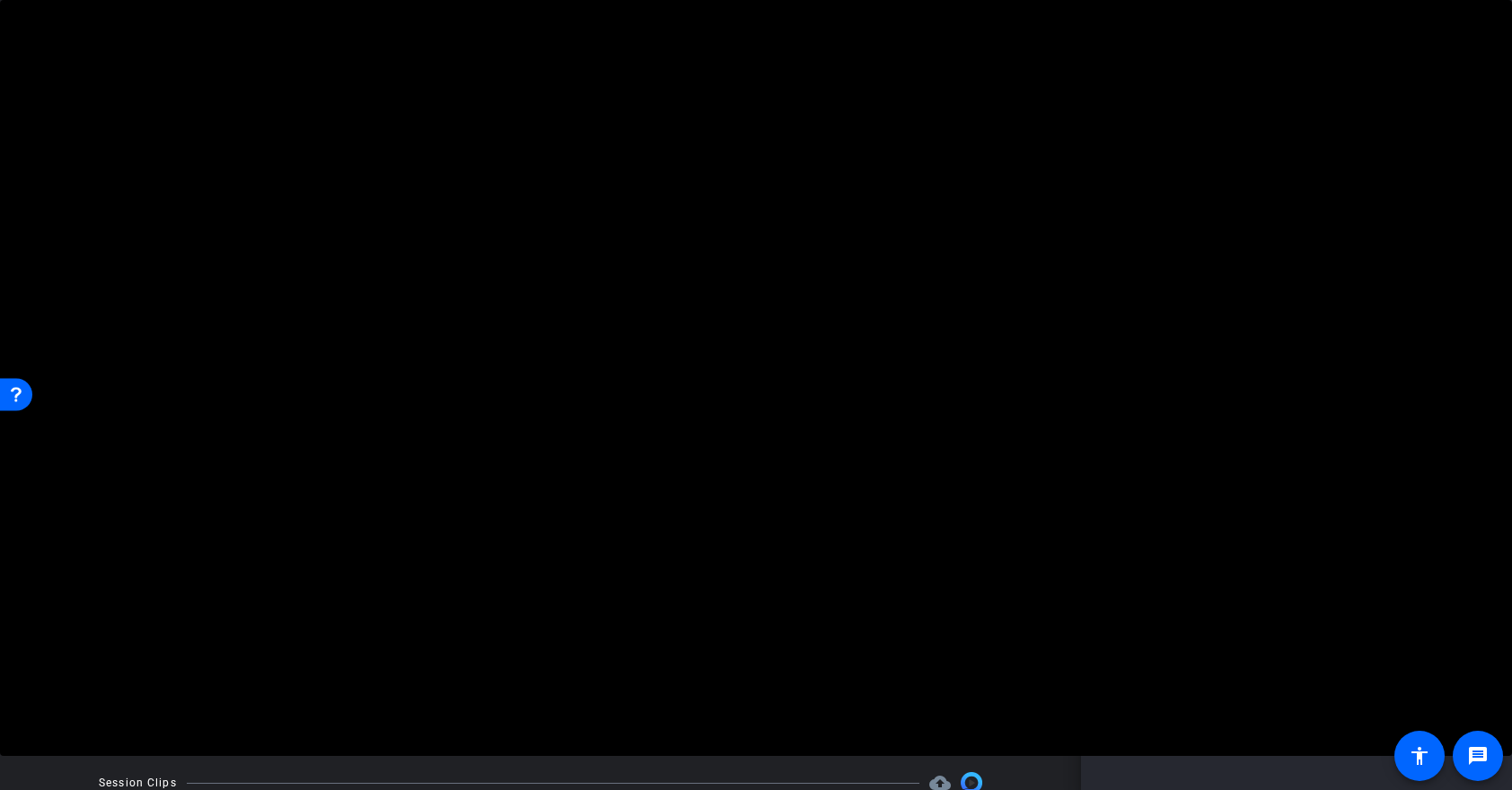
scroll to position [351, 0]
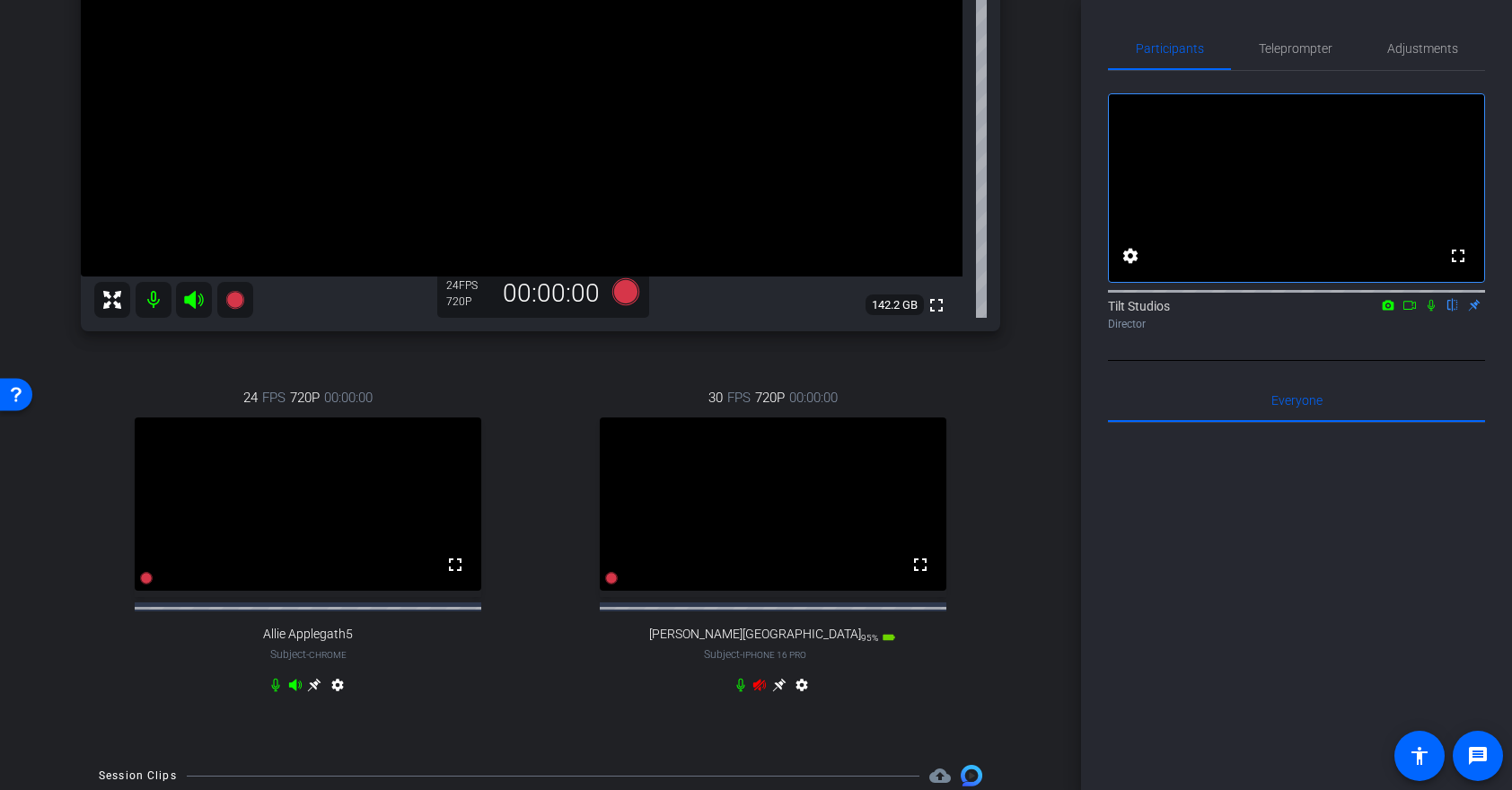
click at [759, 691] on icon at bounding box center [760, 685] width 13 height 12
click at [783, 522] on video at bounding box center [773, 504] width 346 height 173
click at [736, 509] on video at bounding box center [773, 504] width 346 height 173
click at [800, 534] on video at bounding box center [773, 504] width 346 height 173
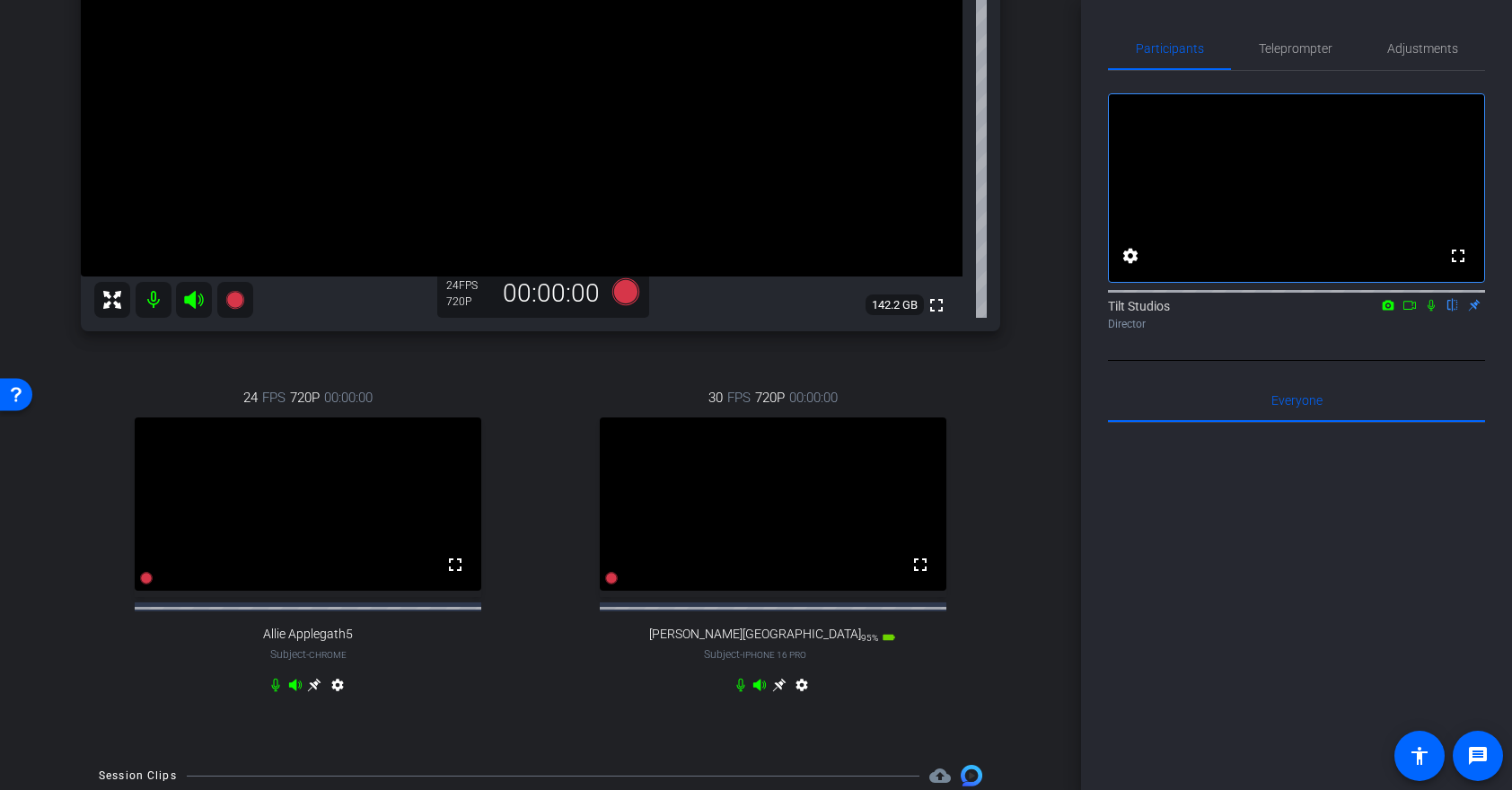
click at [800, 534] on video at bounding box center [773, 504] width 346 height 173
click at [756, 522] on video at bounding box center [773, 504] width 346 height 173
click at [777, 513] on video at bounding box center [773, 504] width 346 height 173
click at [780, 692] on icon at bounding box center [779, 685] width 15 height 15
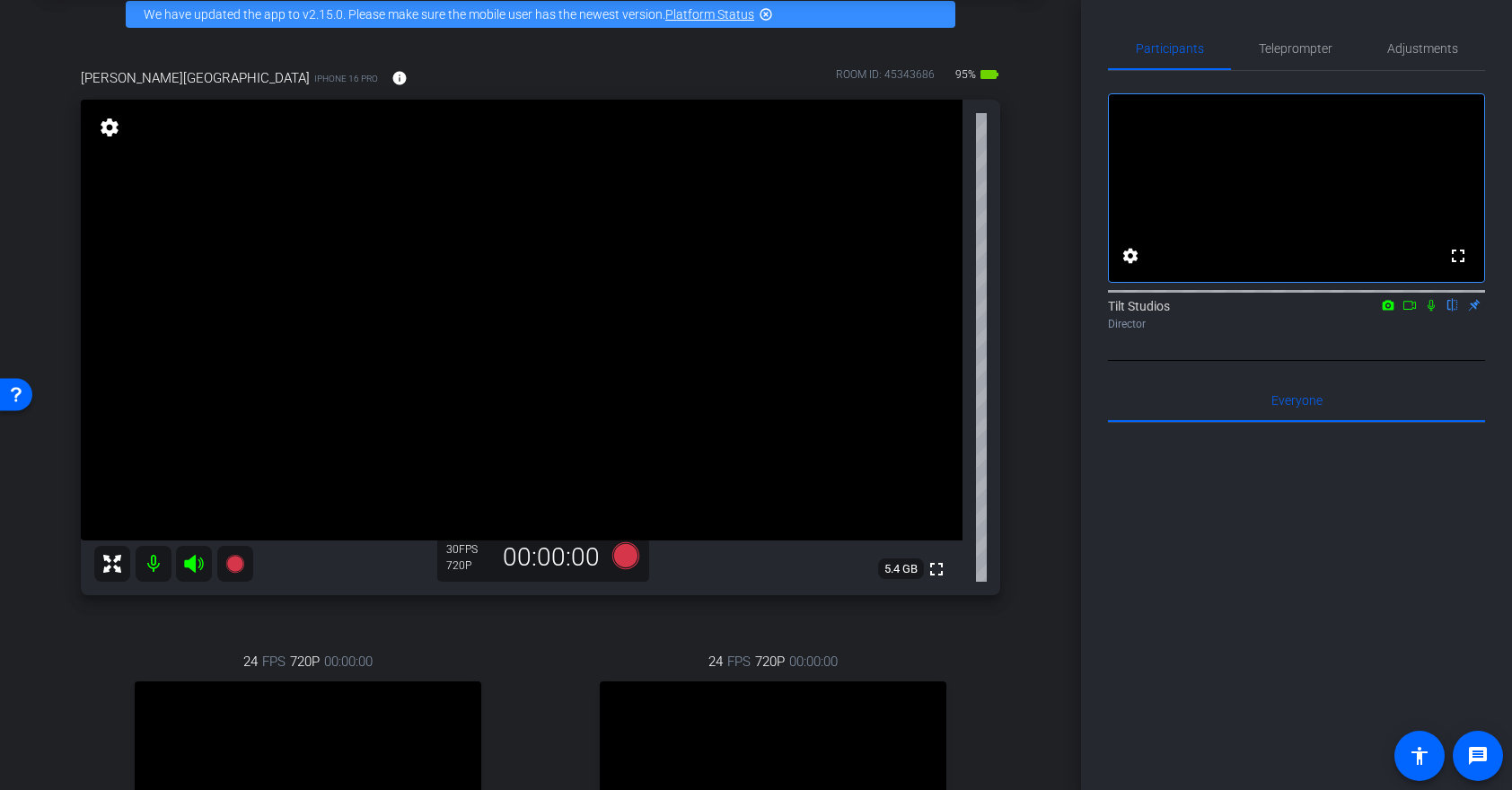
scroll to position [63, 0]
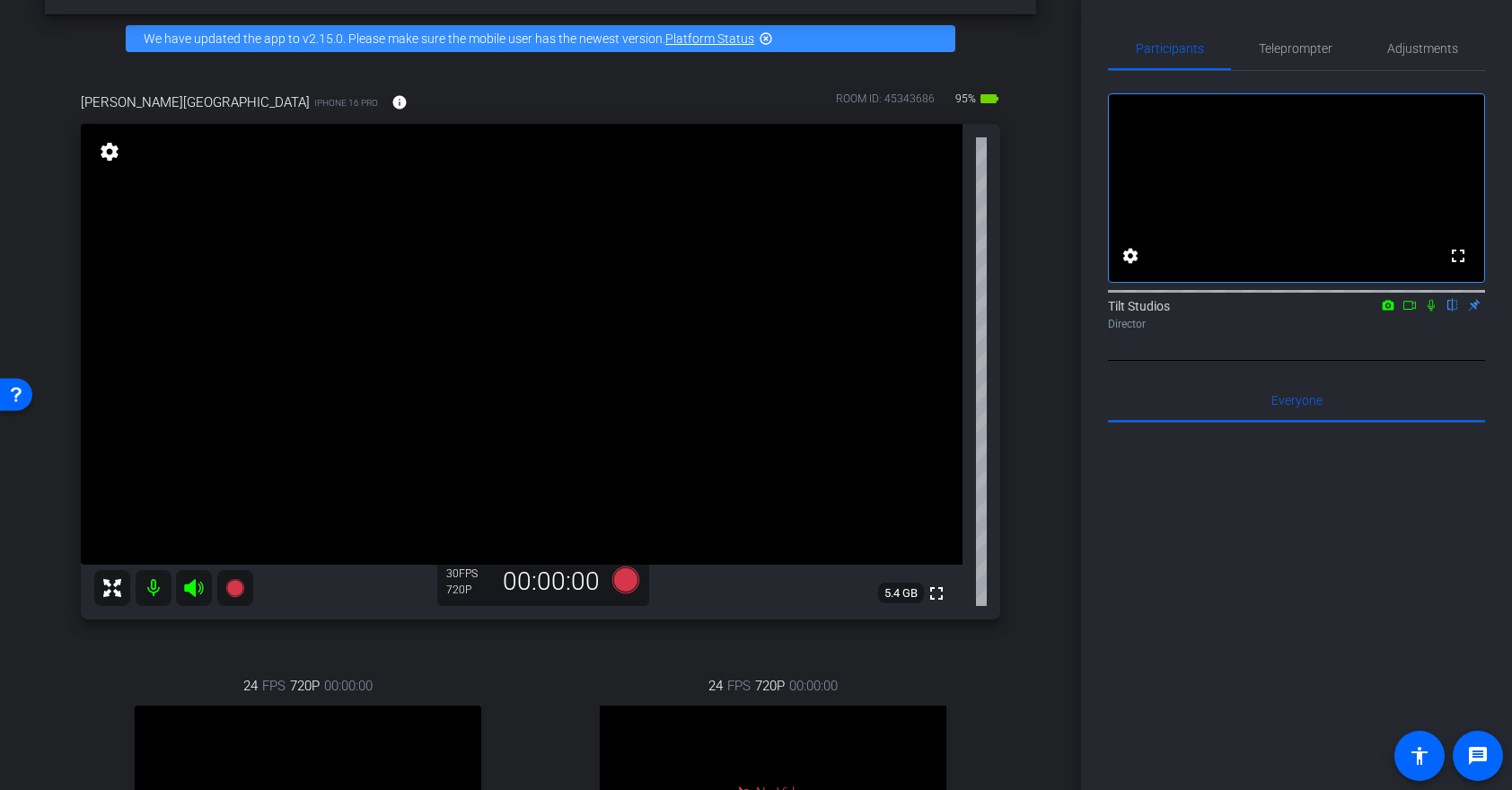
click at [114, 590] on icon at bounding box center [111, 587] width 18 height 18
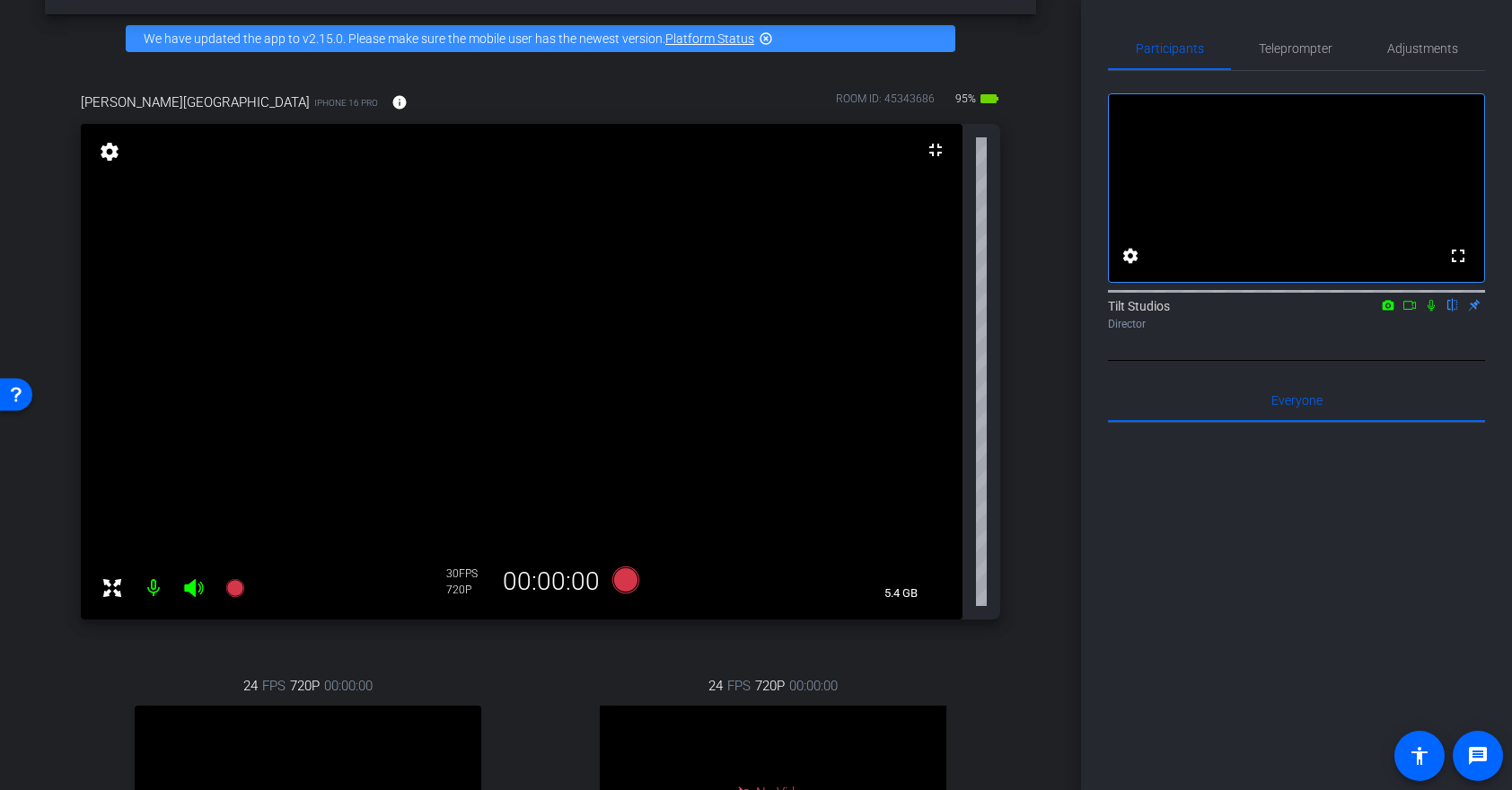
click at [284, 188] on video at bounding box center [522, 371] width 882 height 495
click at [421, 351] on video at bounding box center [522, 371] width 882 height 495
click at [421, 351] on div at bounding box center [421, 351] width 44 height 44
click at [735, 546] on video at bounding box center [522, 371] width 882 height 495
click at [112, 590] on icon at bounding box center [112, 587] width 21 height 21
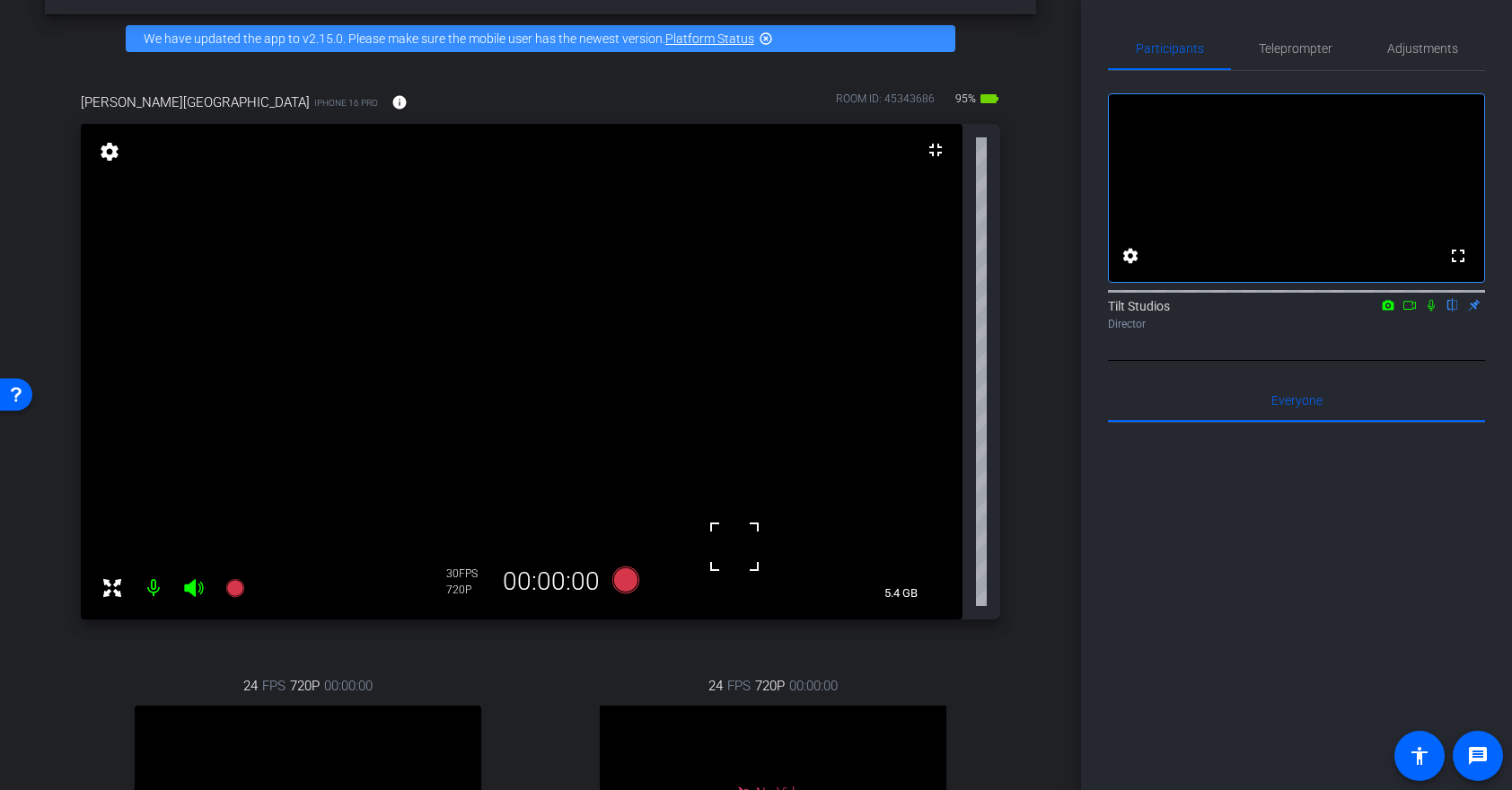
click at [112, 590] on icon at bounding box center [112, 587] width 21 height 21
click at [935, 147] on mat-icon "fullscreen_exit" at bounding box center [935, 149] width 21 height 21
click at [680, 364] on video at bounding box center [522, 371] width 882 height 495
click at [643, 379] on video at bounding box center [522, 371] width 882 height 495
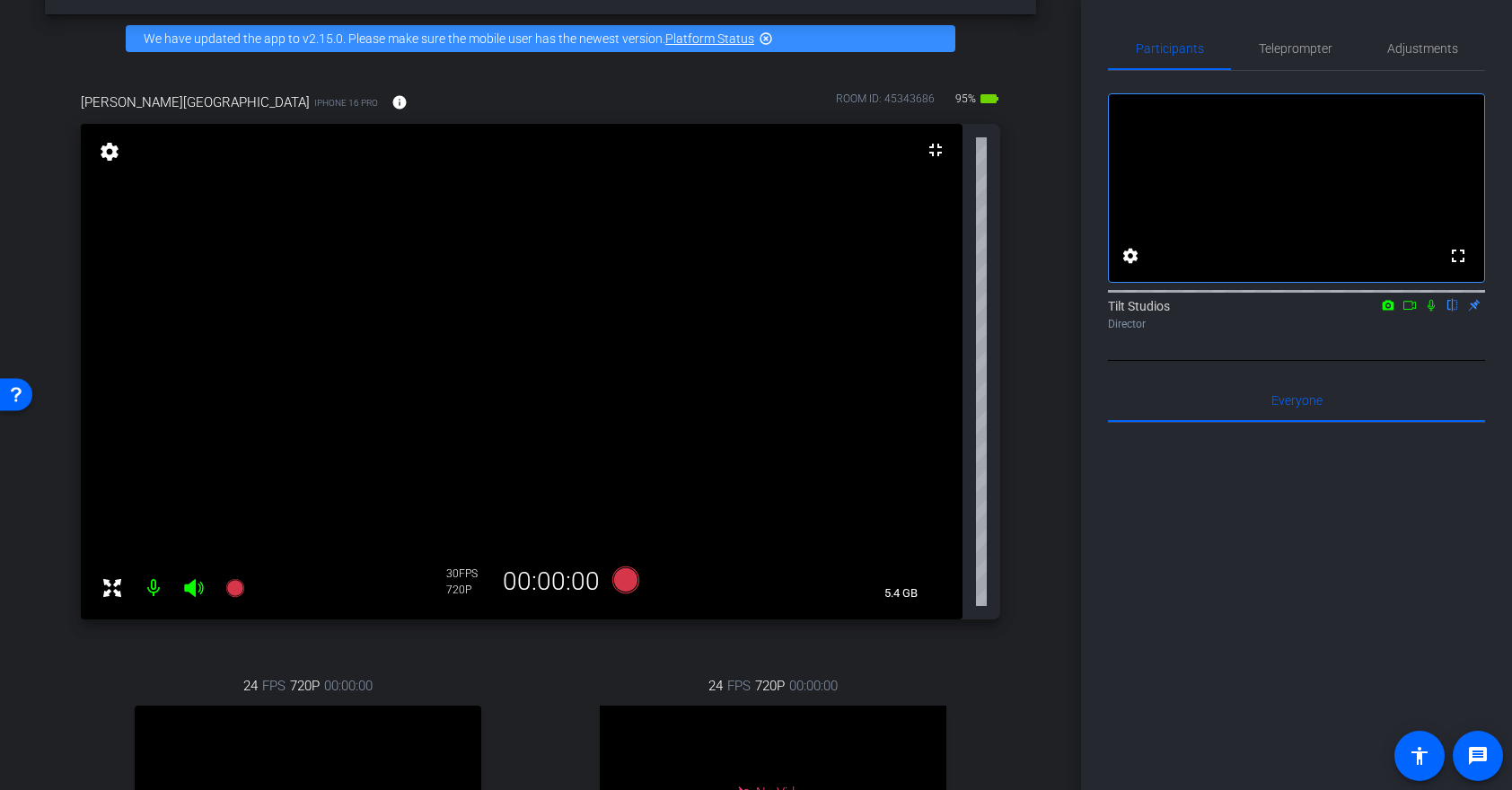
click at [657, 379] on div at bounding box center [679, 364] width 44 height 44
click at [107, 148] on mat-icon "settings" at bounding box center [109, 151] width 25 height 21
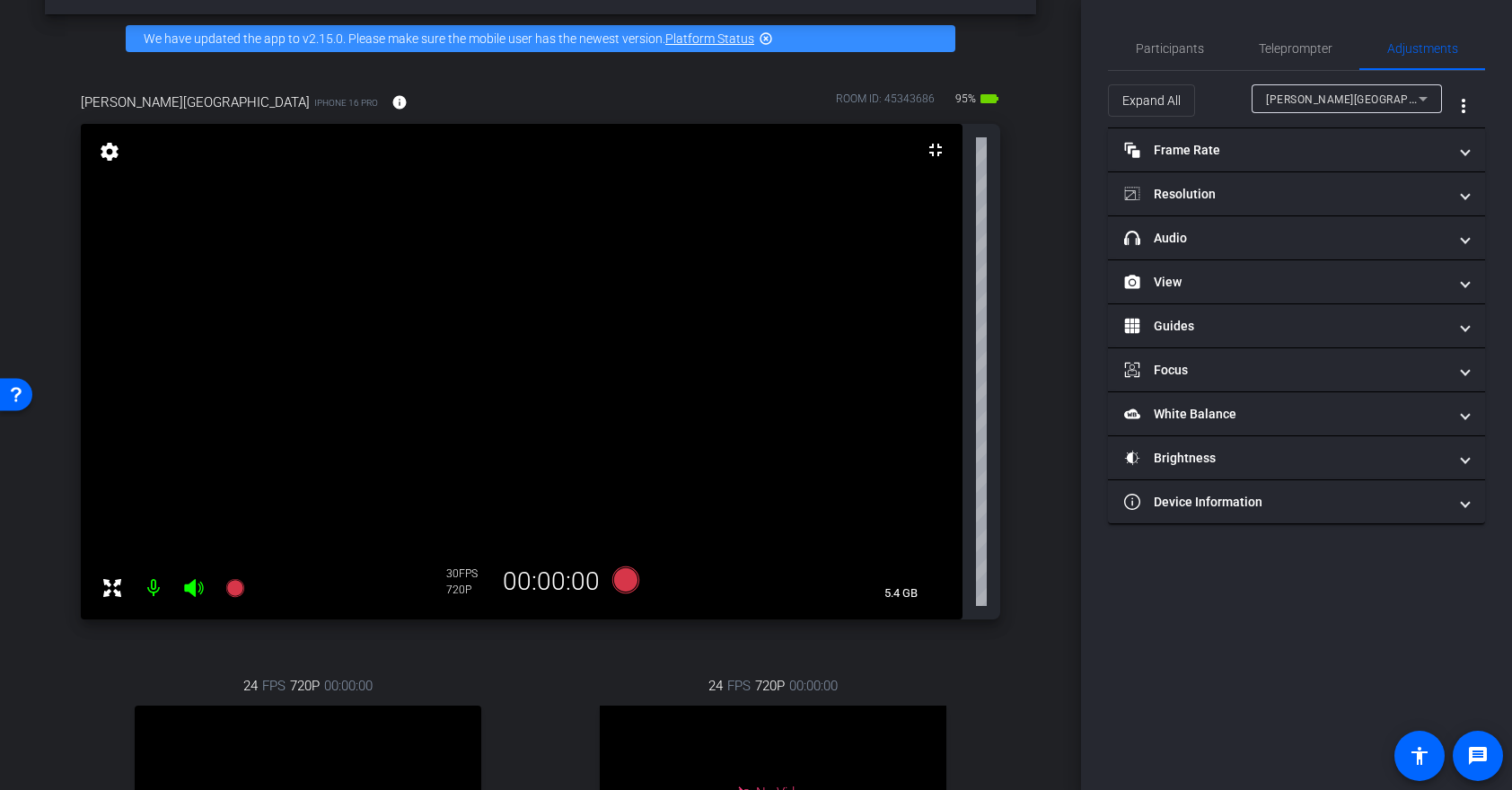
click at [596, 426] on video at bounding box center [522, 371] width 882 height 495
click at [431, 371] on video at bounding box center [522, 371] width 882 height 495
click at [573, 404] on div at bounding box center [596, 426] width 44 height 44
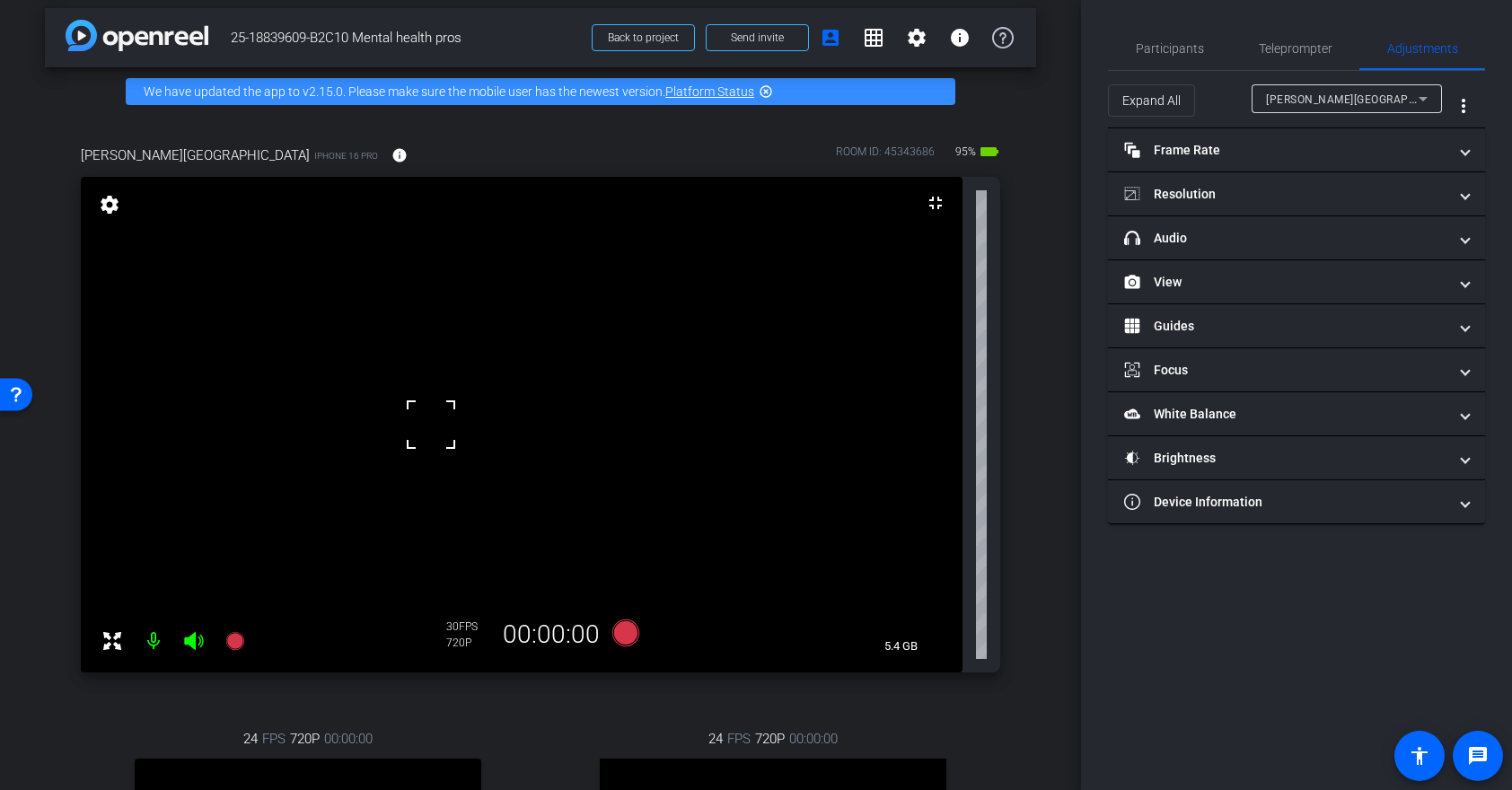
scroll to position [16, 0]
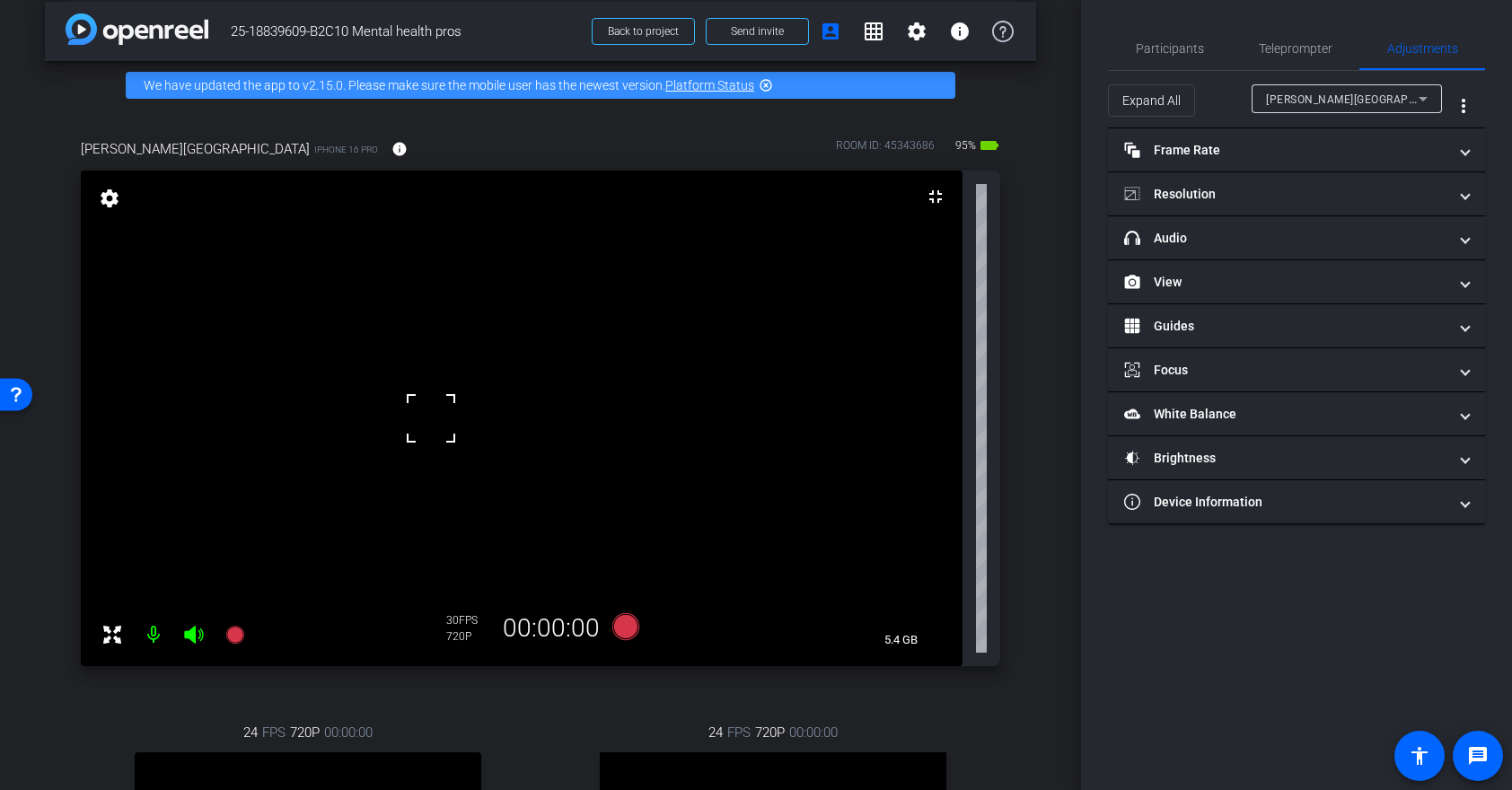
click at [107, 639] on icon at bounding box center [111, 633] width 18 height 18
click at [120, 633] on icon at bounding box center [112, 633] width 21 height 21
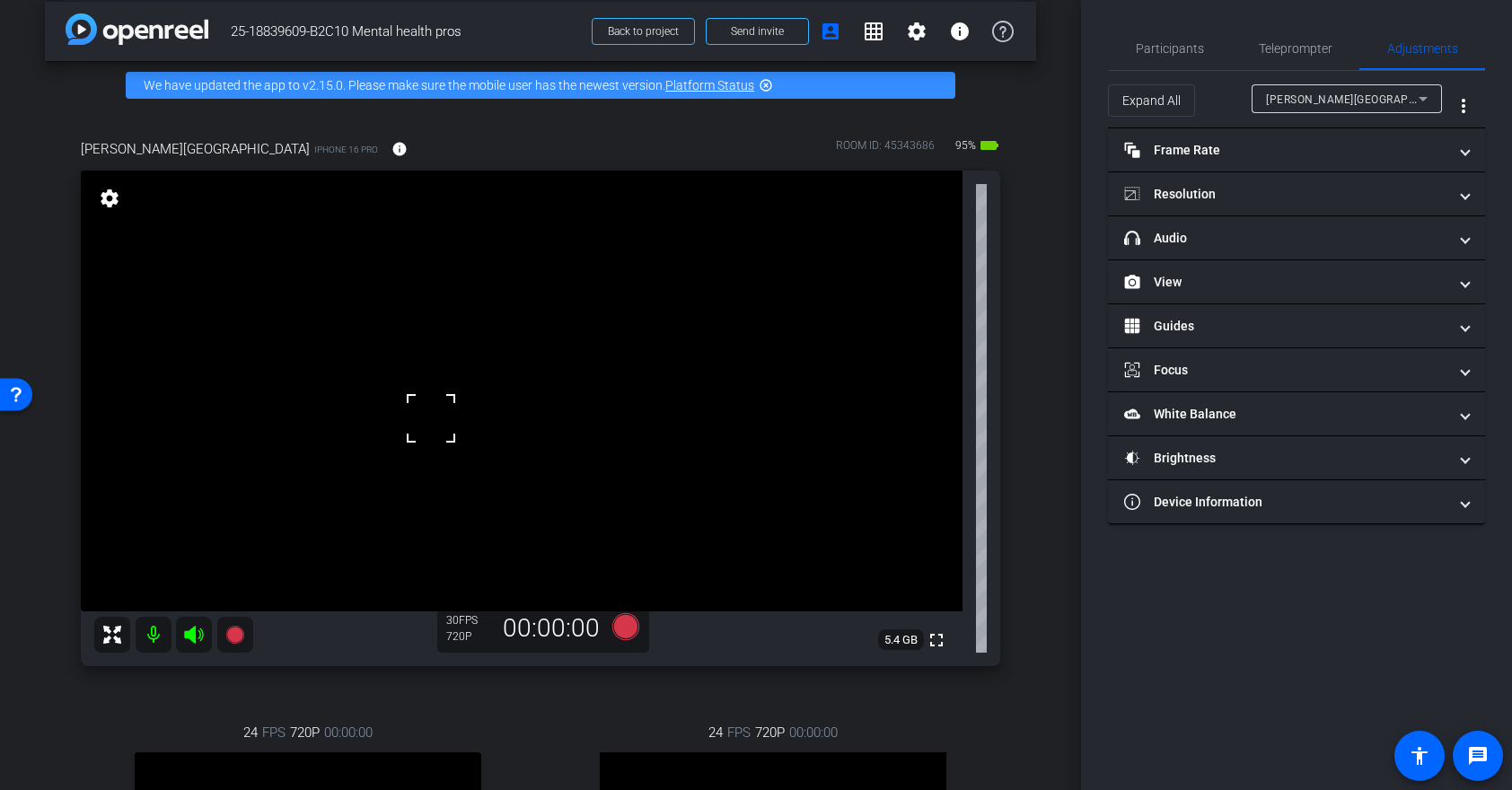
click at [371, 263] on video at bounding box center [522, 391] width 882 height 441
click at [371, 263] on div at bounding box center [371, 263] width 44 height 44
click at [476, 388] on video at bounding box center [522, 391] width 882 height 441
click at [624, 470] on video at bounding box center [522, 391] width 882 height 441
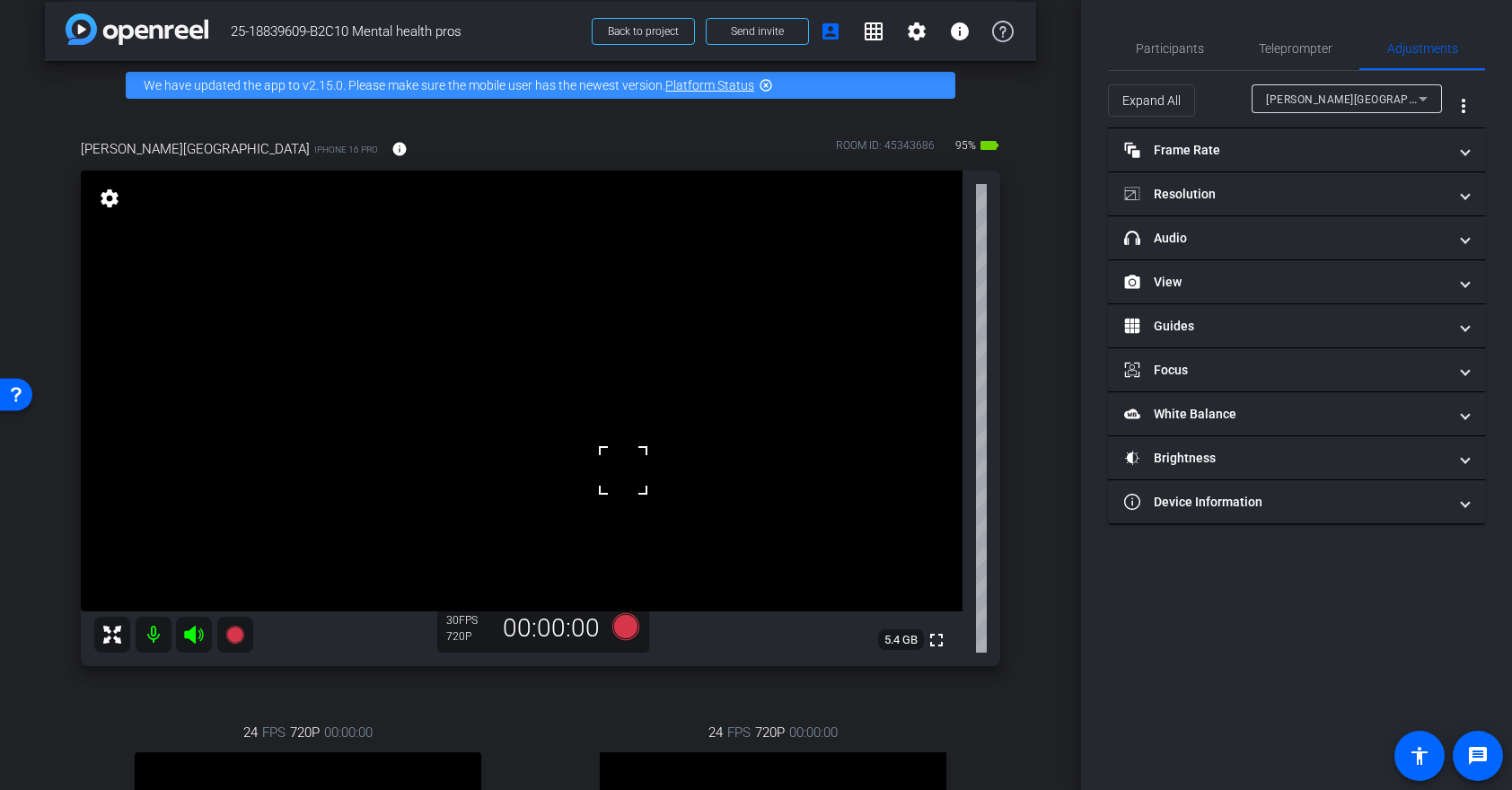
click at [549, 469] on video at bounding box center [522, 391] width 882 height 441
click at [590, 479] on video at bounding box center [522, 391] width 882 height 441
click at [542, 470] on video at bounding box center [522, 391] width 882 height 441
click at [940, 641] on mat-icon "fullscreen" at bounding box center [936, 639] width 21 height 21
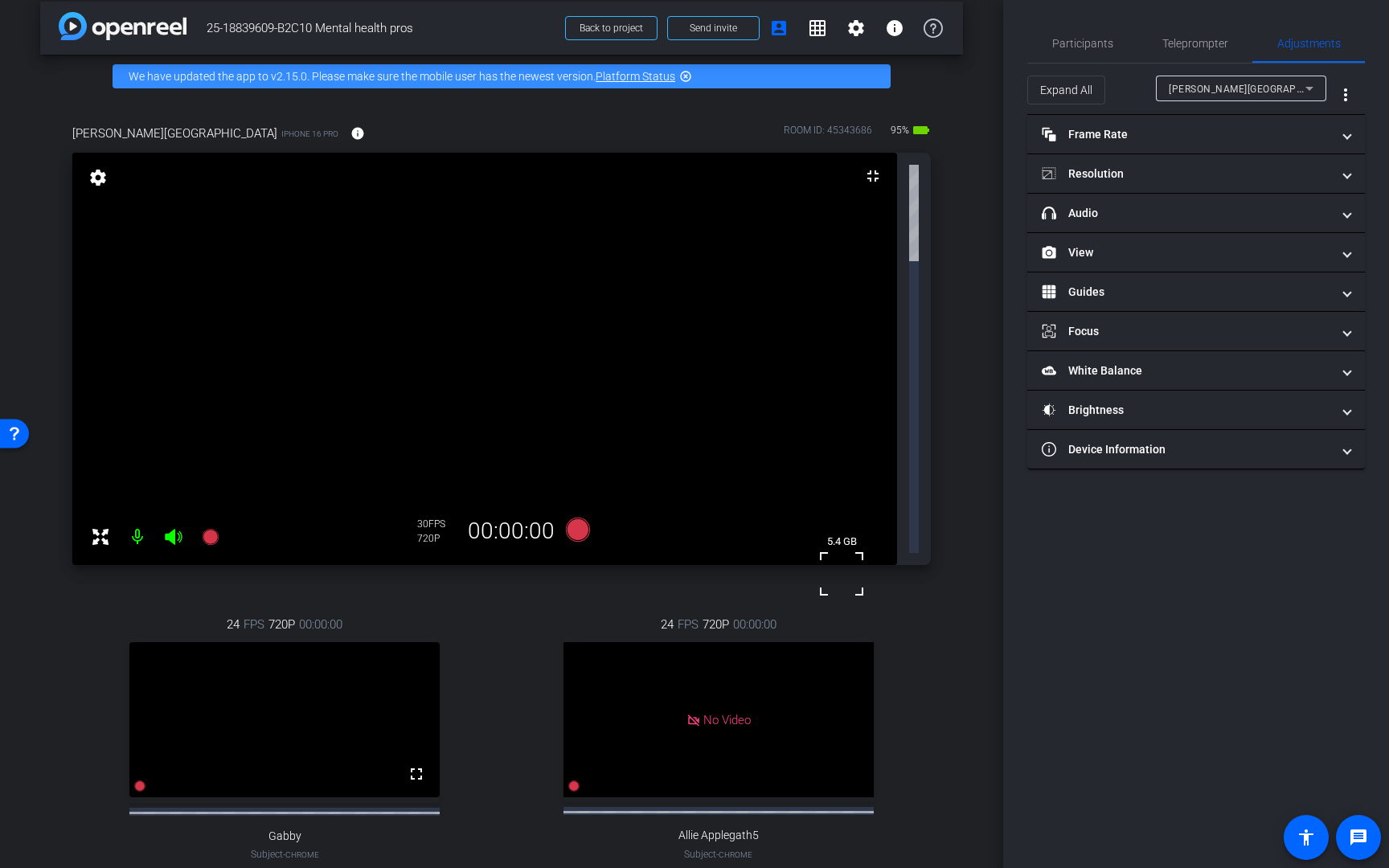
click at [854, 565] on video at bounding box center [484, 358] width 824 height 412
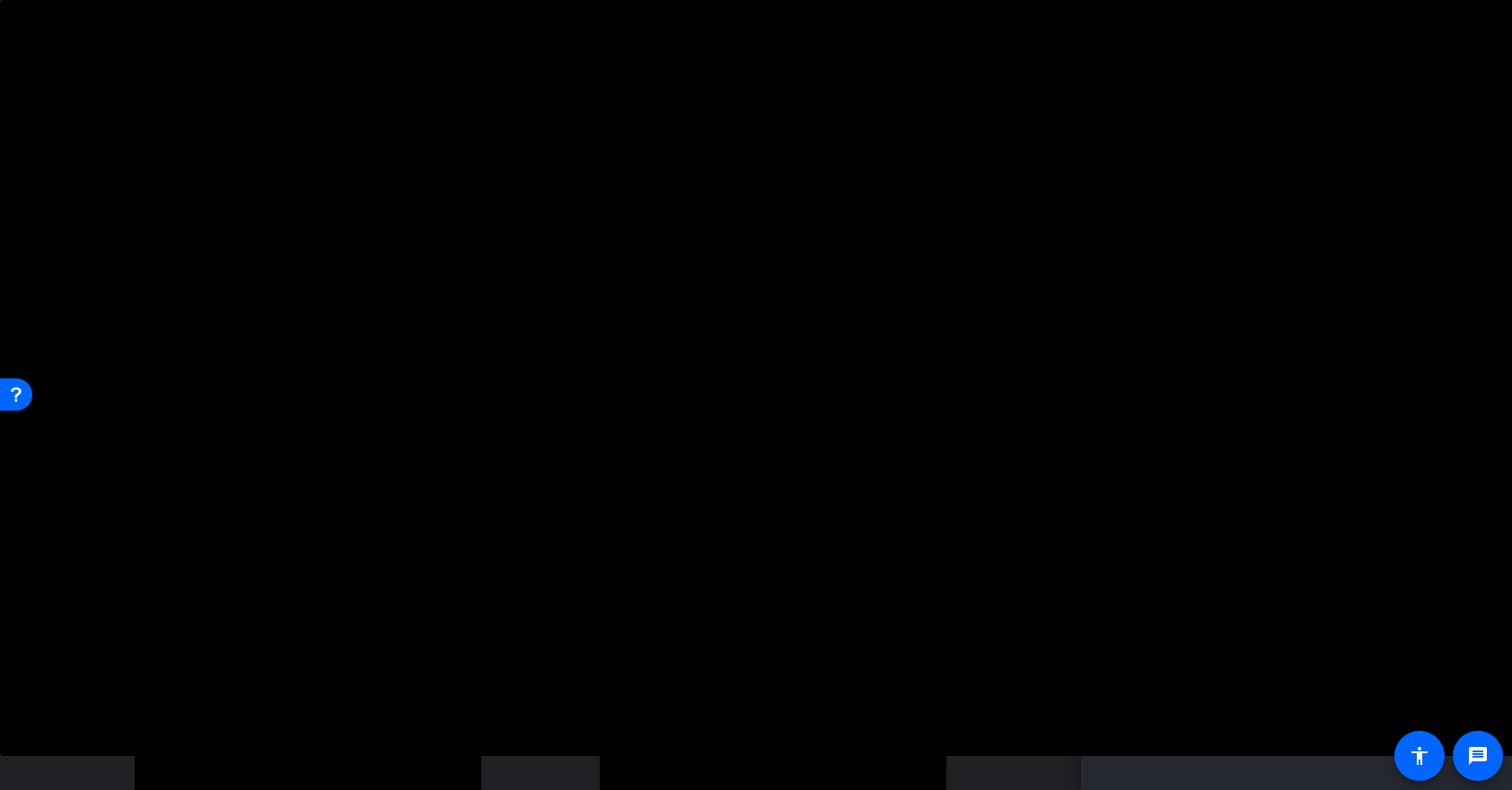
click at [685, 416] on video at bounding box center [756, 378] width 1512 height 756
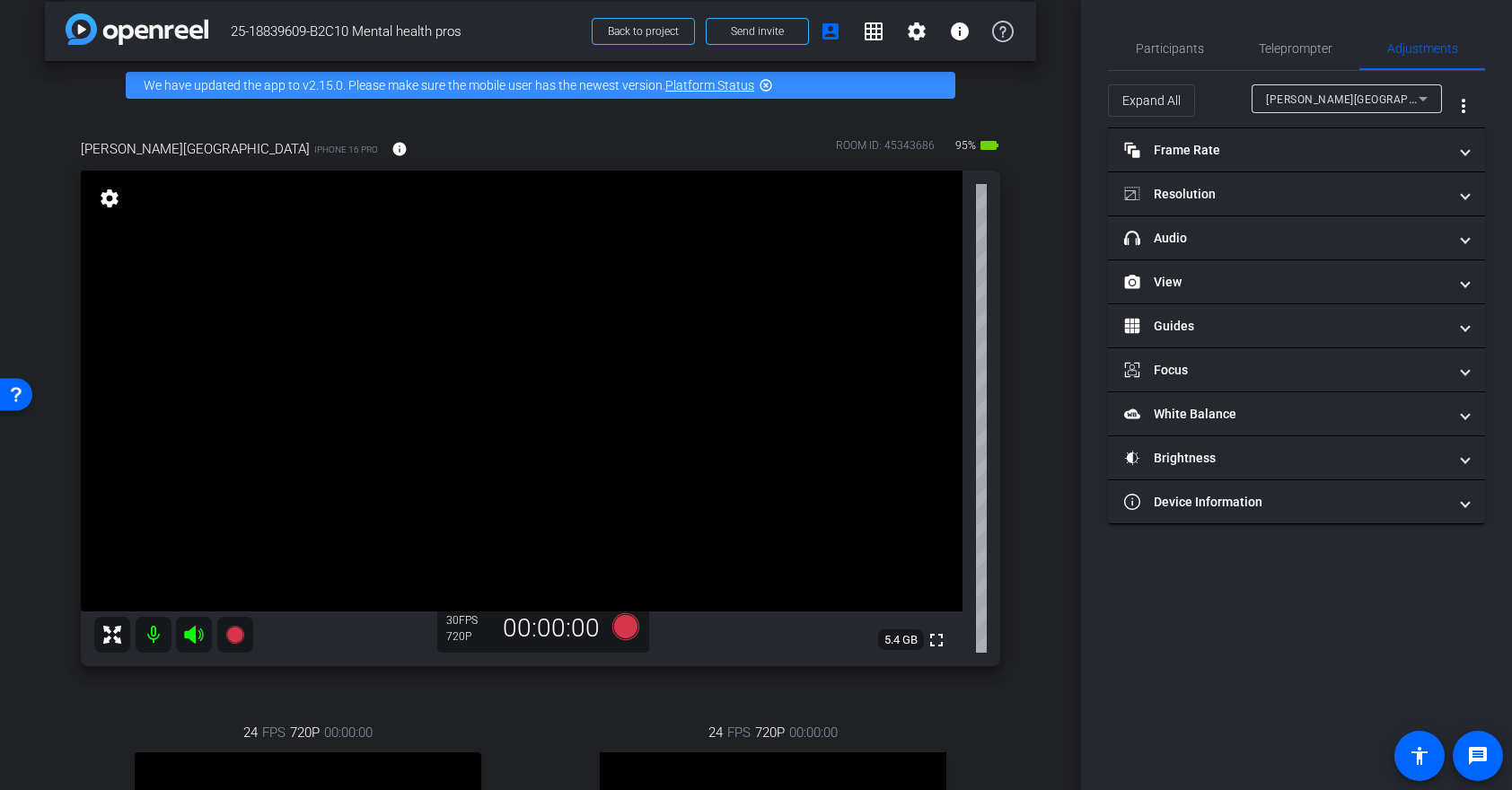
click at [932, 718] on div at bounding box center [954, 740] width 44 height 44
click at [834, 449] on video at bounding box center [522, 391] width 882 height 441
click at [708, 438] on div at bounding box center [685, 415] width 44 height 44
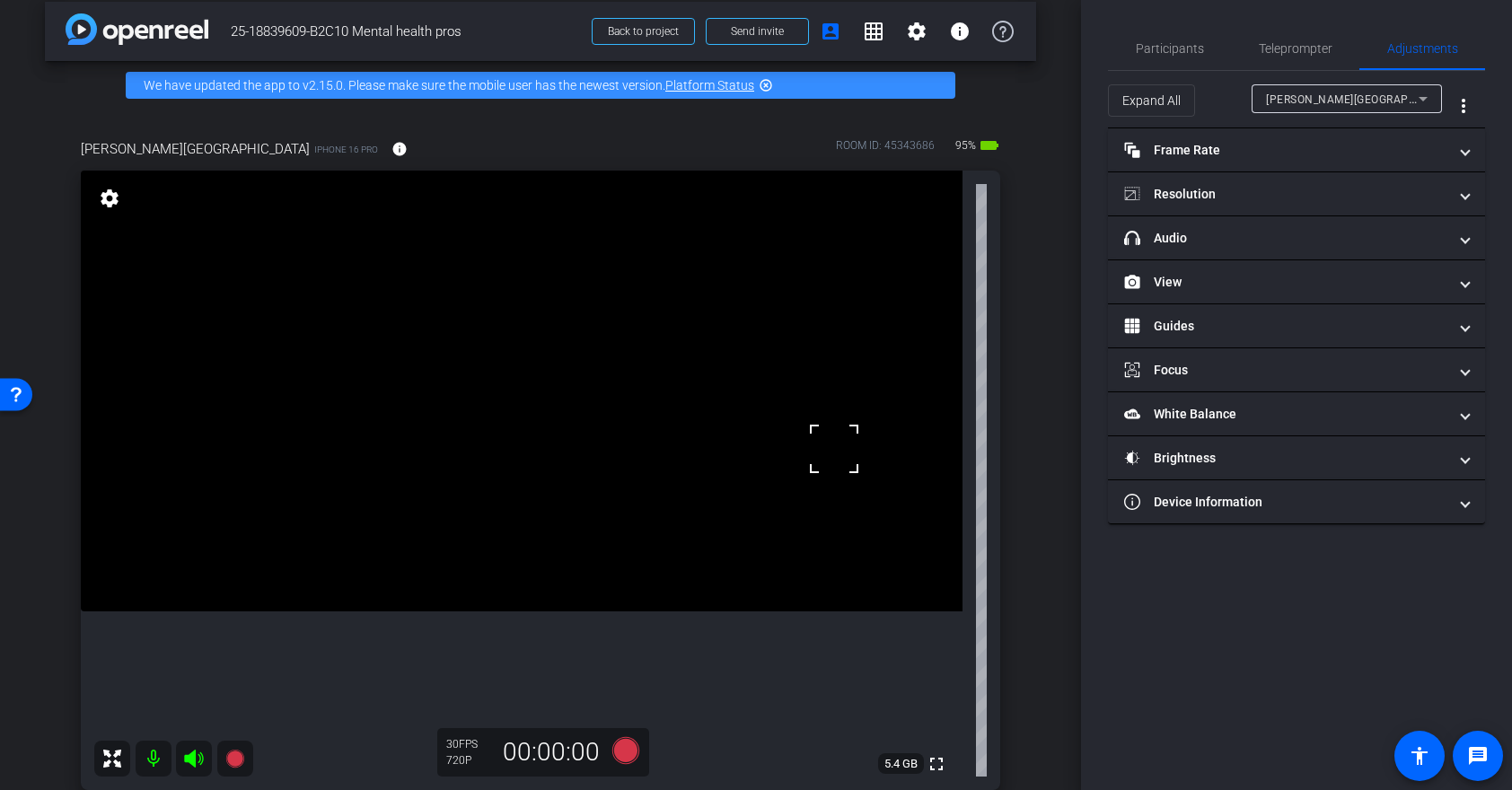
click at [505, 437] on video at bounding box center [522, 391] width 882 height 441
click at [570, 439] on video at bounding box center [522, 391] width 882 height 441
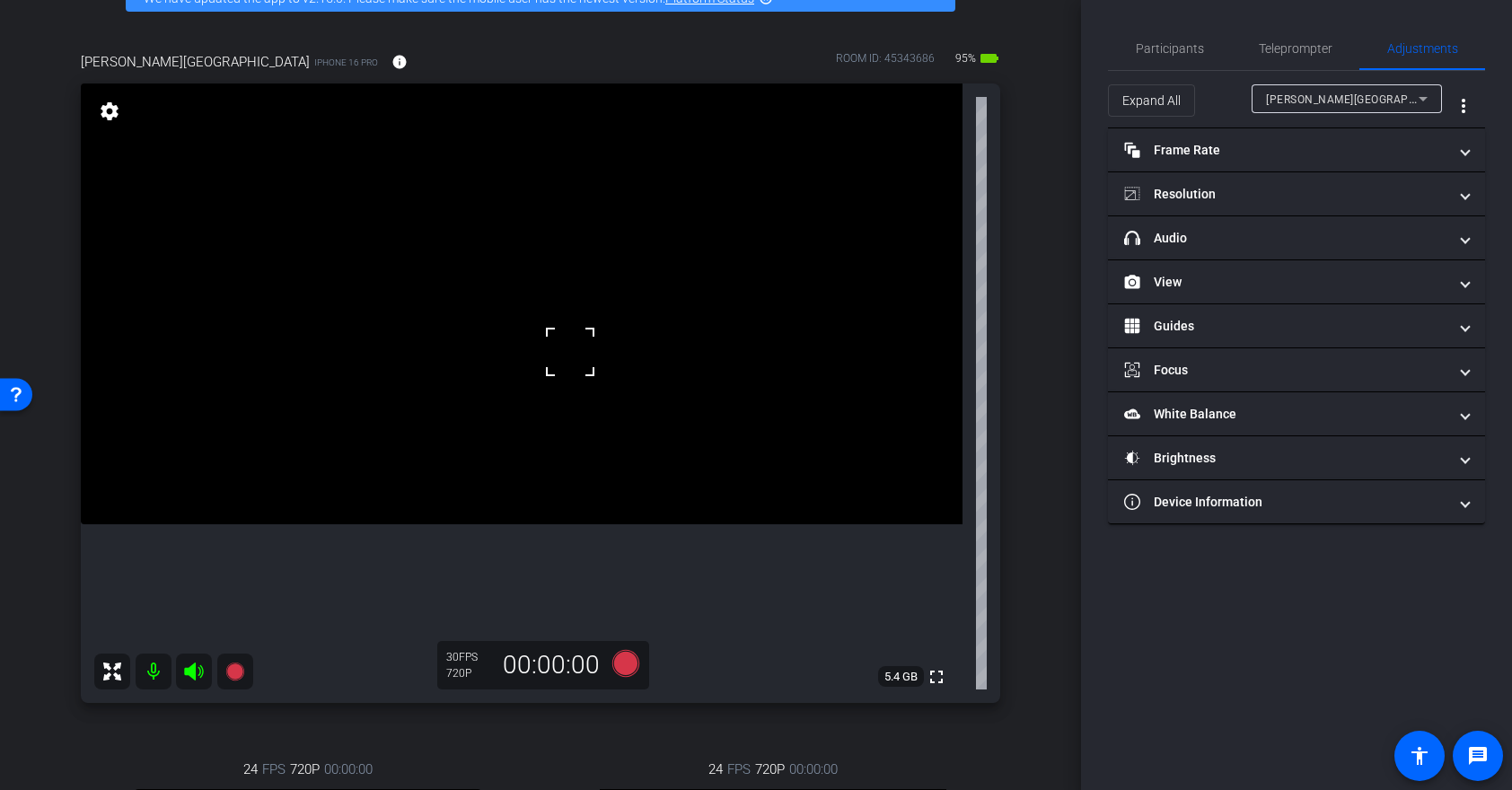
scroll to position [107, 0]
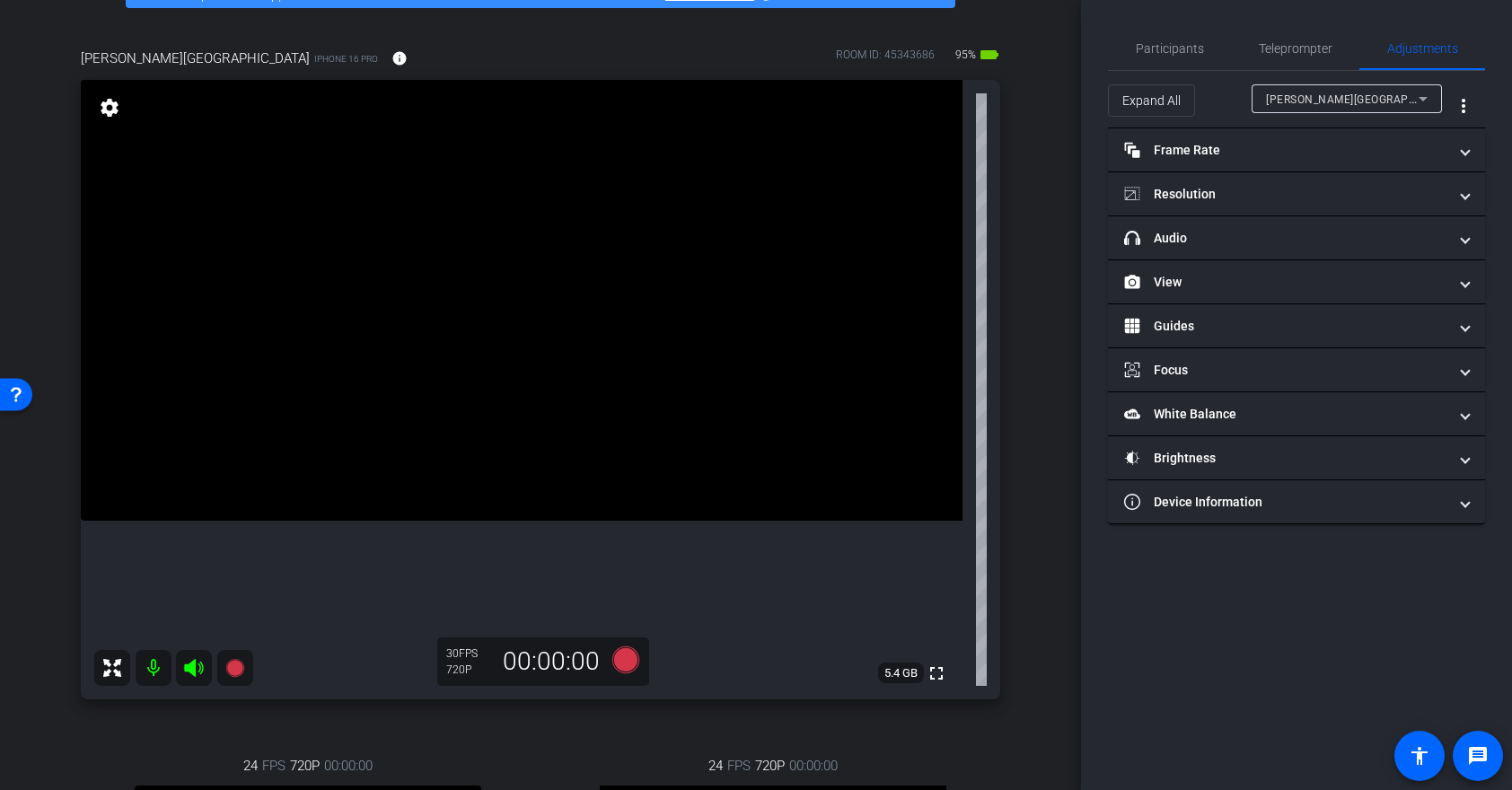
click at [1040, 295] on div "arrow_back 25-18839609-B2C10 Mental health pros Back to project Send invite acc…" at bounding box center [540, 288] width 1081 height 790
click at [1007, 113] on div "kierst Finsand iPhone 16 Pro info ROOM ID: 45343686 95% battery_std fullscreen …" at bounding box center [540, 566] width 991 height 1096
click at [1254, 716] on div "Participants Teleprompter Adjustments settings Tilt Studios flip Director Every…" at bounding box center [1296, 395] width 431 height 790
click at [1164, 61] on span "Participants" at bounding box center [1170, 48] width 69 height 44
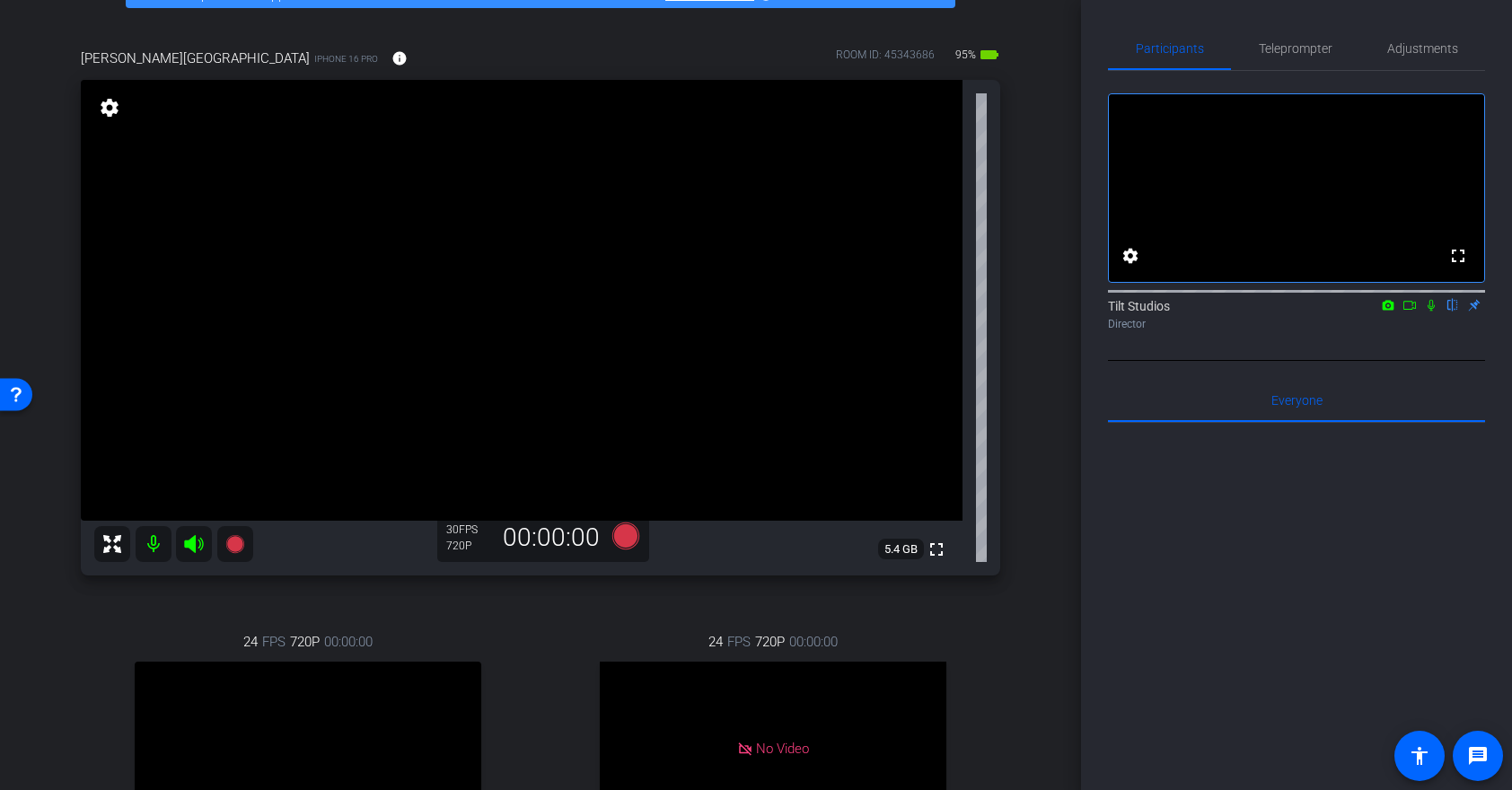
click at [741, 288] on video at bounding box center [522, 300] width 882 height 441
click at [741, 288] on div at bounding box center [741, 288] width 44 height 44
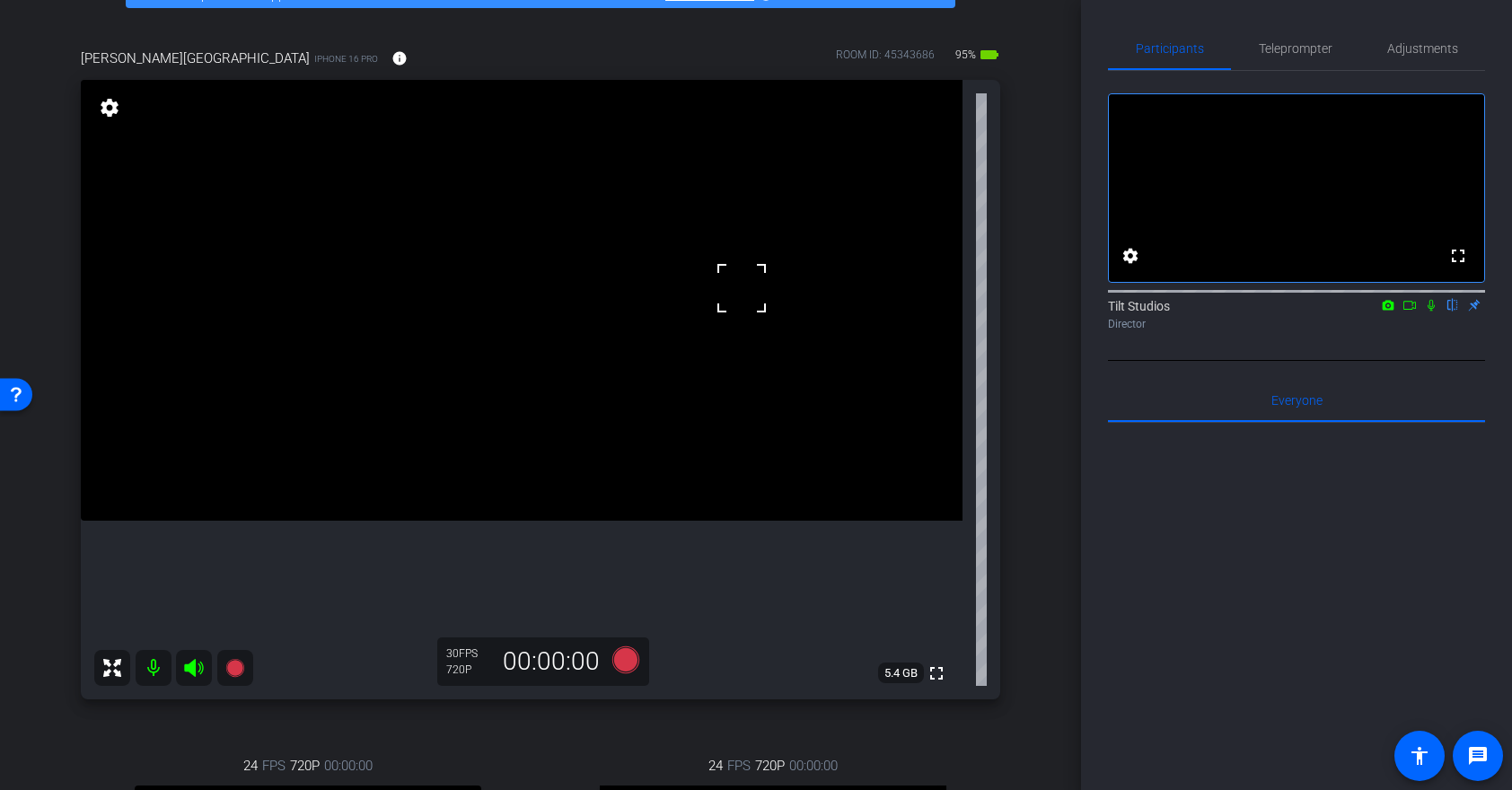
click at [572, 420] on video at bounding box center [522, 300] width 882 height 441
click at [616, 712] on div "kierst Finsand iPhone 16 Pro info ROOM ID: 45343686 90% battery_std fullscreen …" at bounding box center [540, 566] width 991 height 1096
click at [624, 659] on icon at bounding box center [625, 659] width 27 height 27
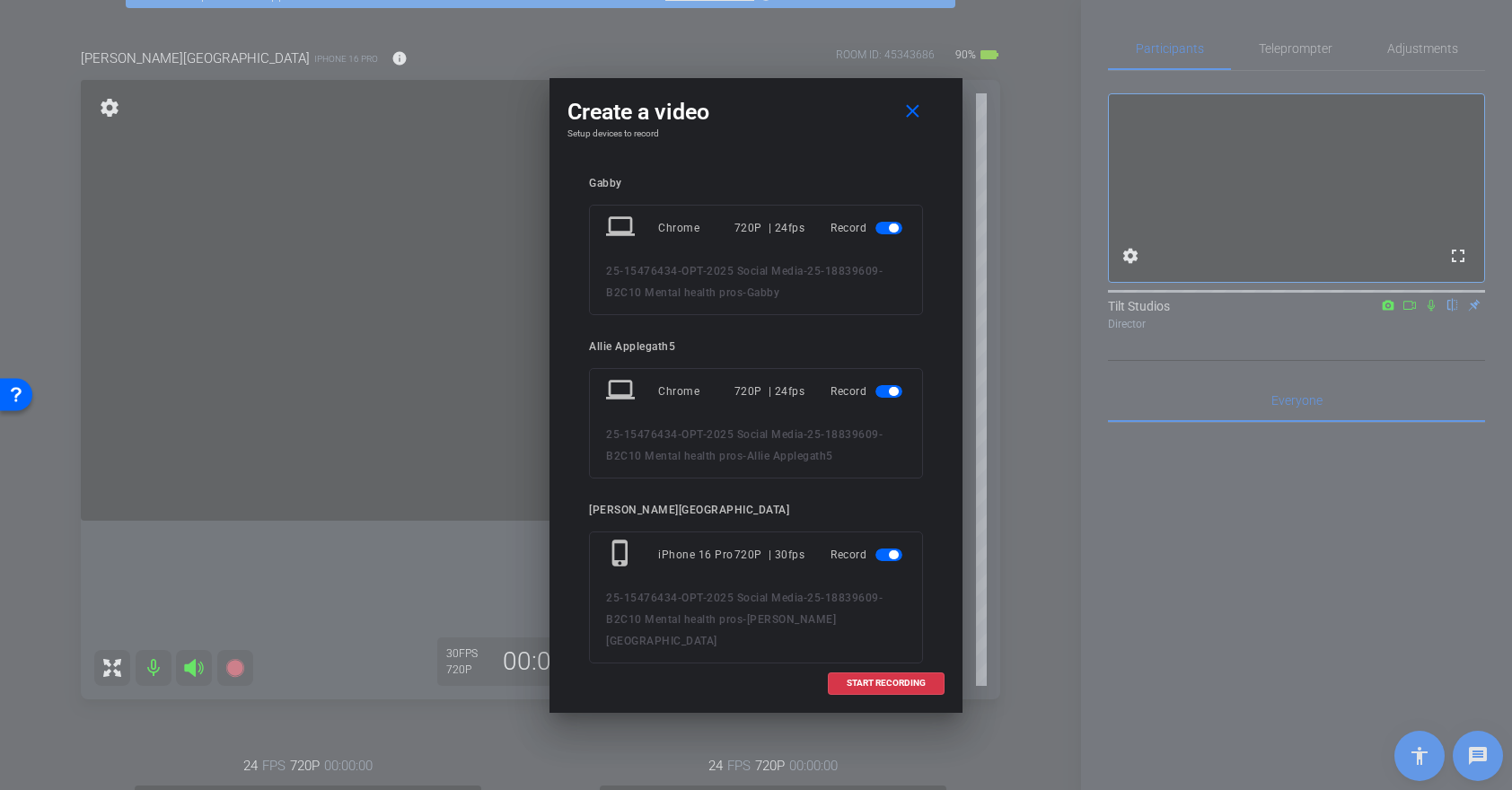
click at [889, 225] on span "button" at bounding box center [893, 228] width 9 height 9
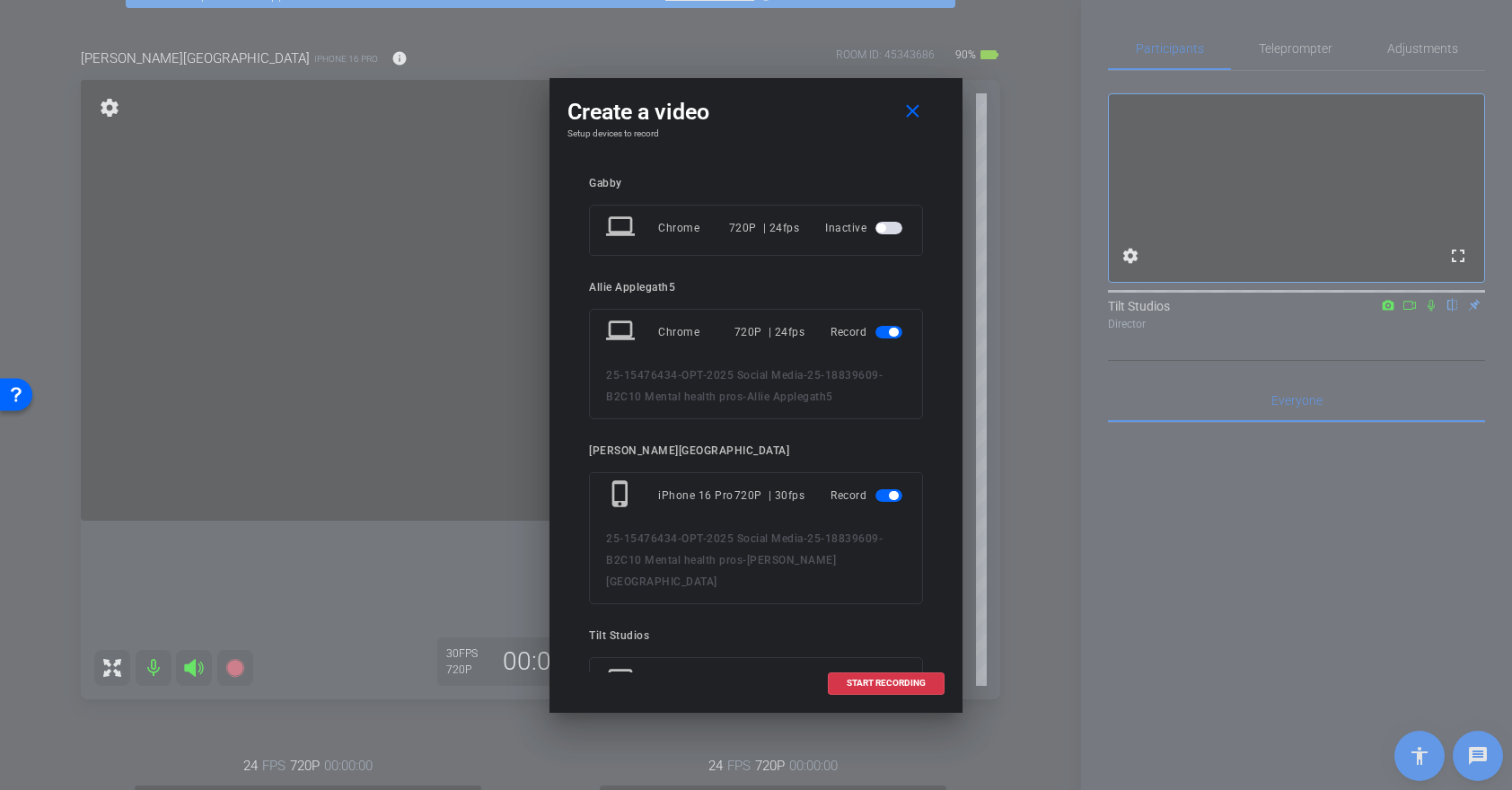
click at [891, 335] on span "button" at bounding box center [893, 332] width 9 height 9
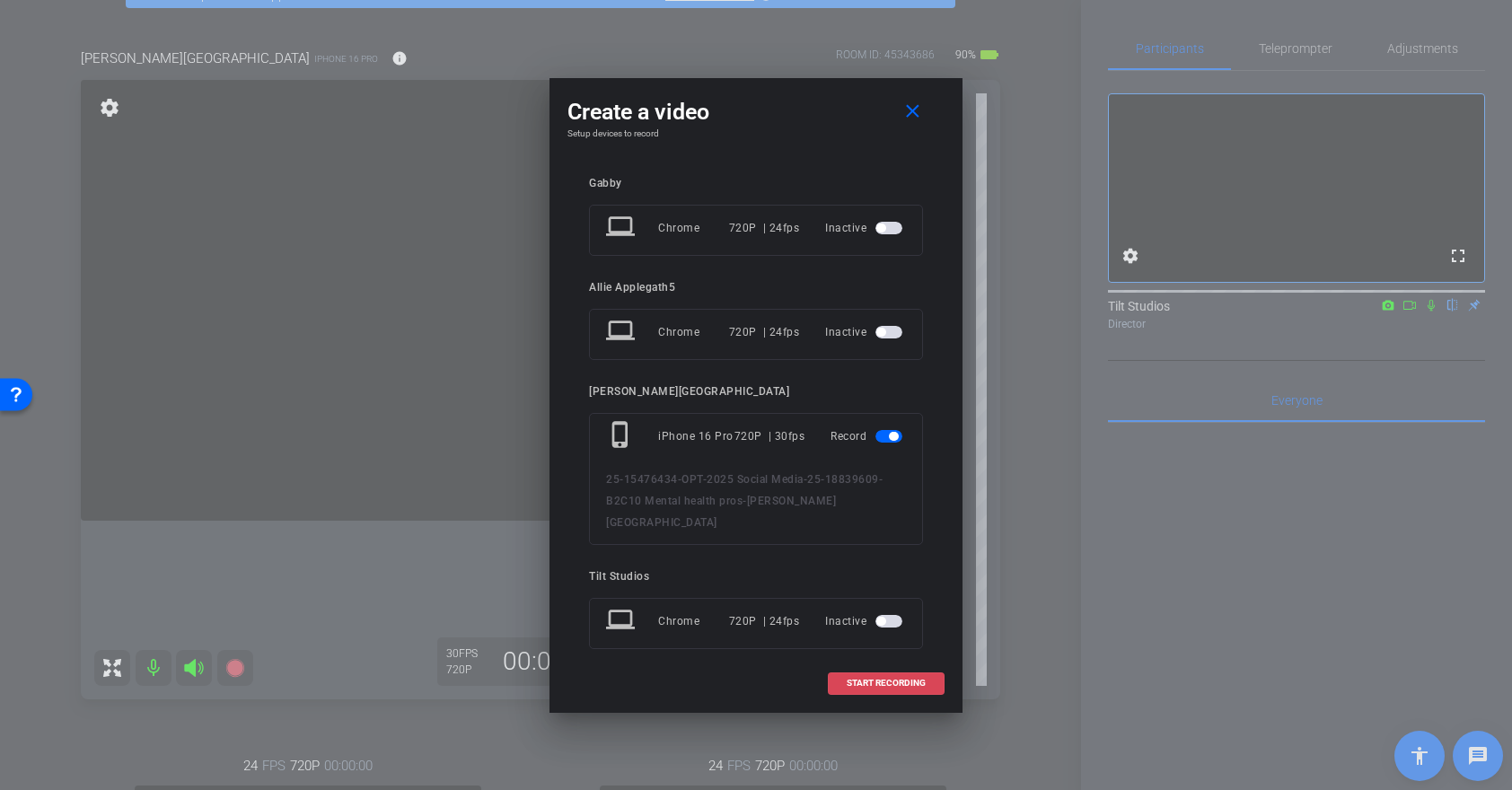
click at [895, 683] on span "START RECORDING" at bounding box center [886, 683] width 79 height 9
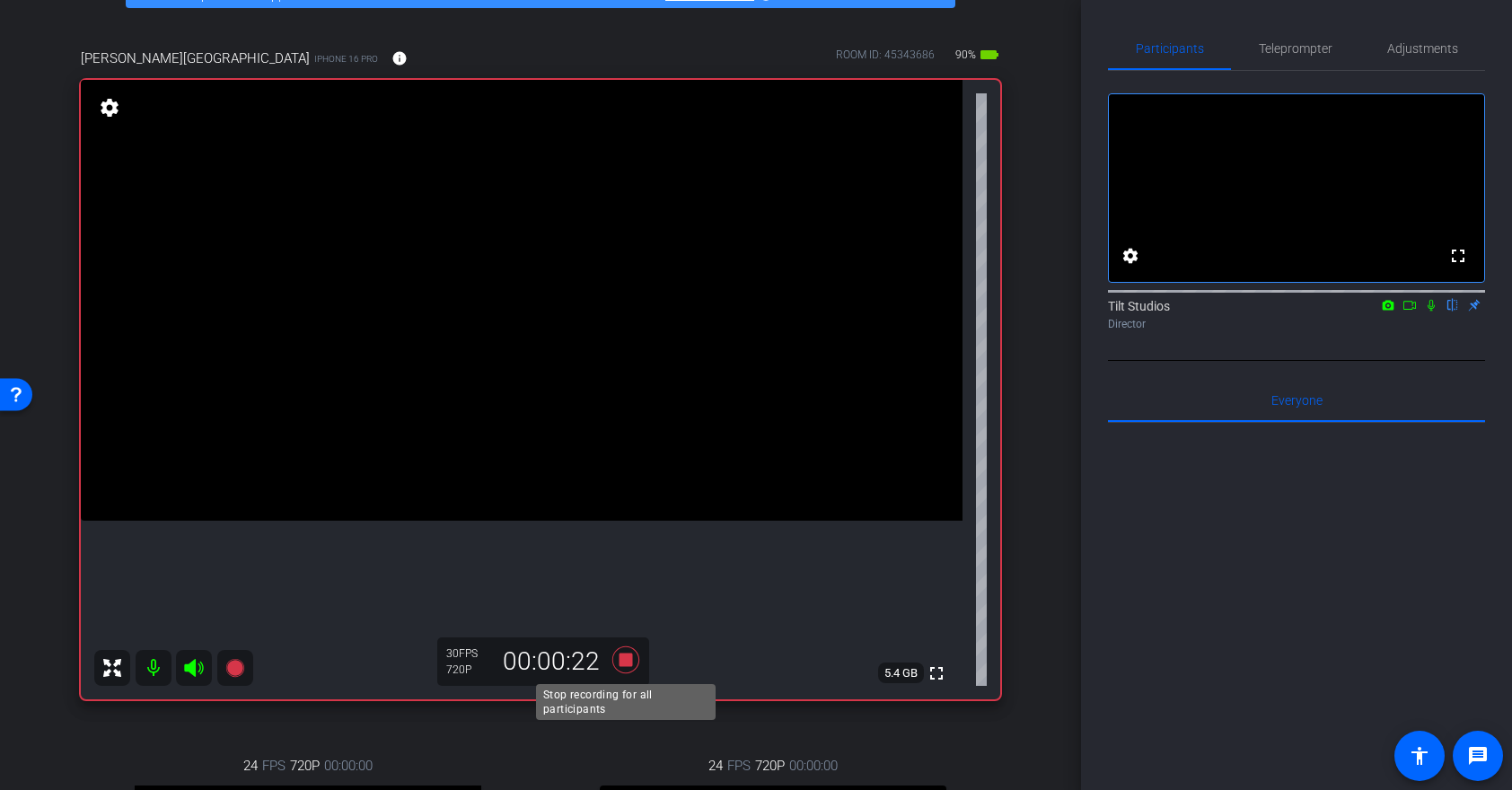
click at [622, 659] on icon at bounding box center [625, 659] width 27 height 27
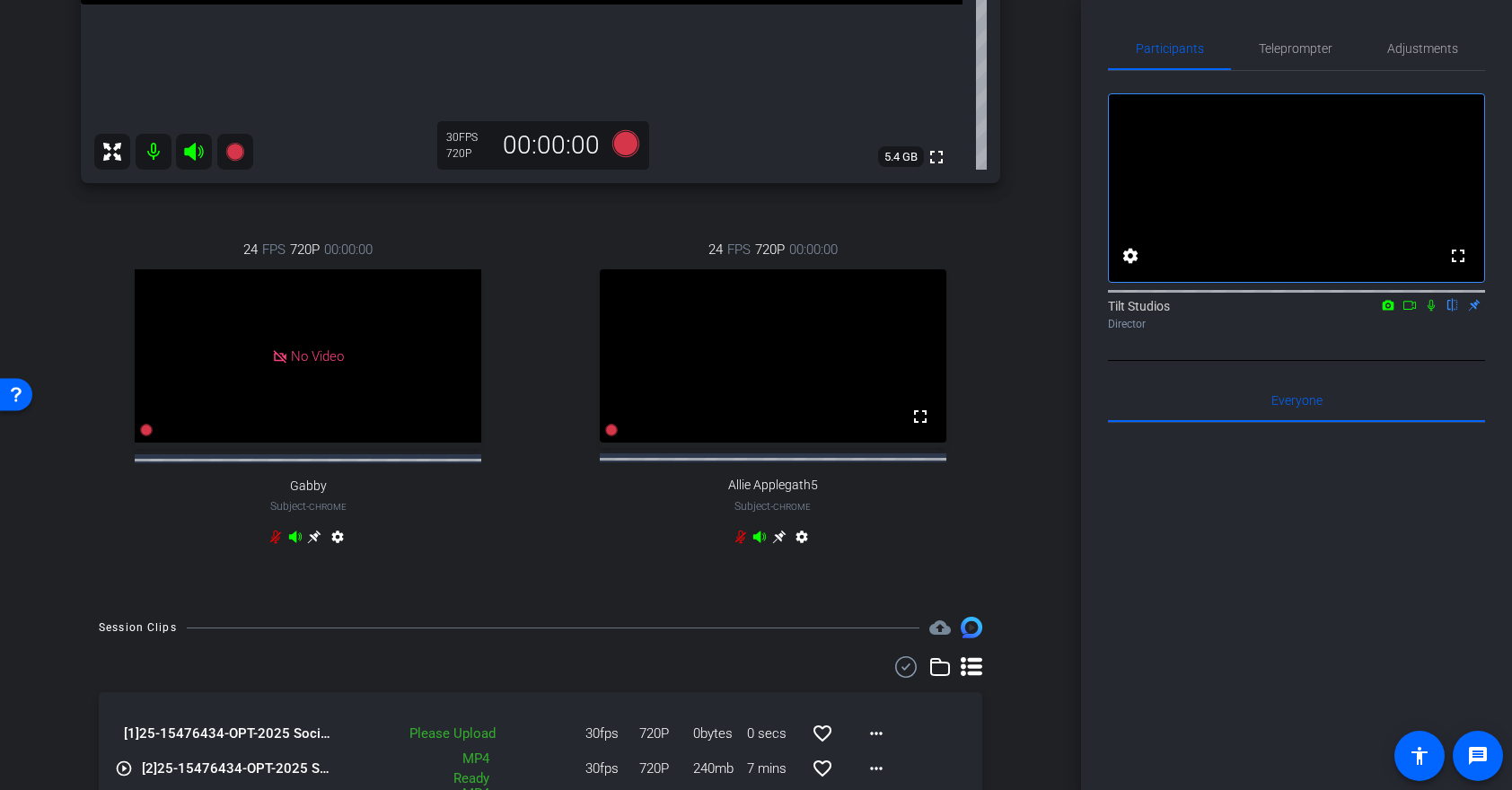
scroll to position [806, 0]
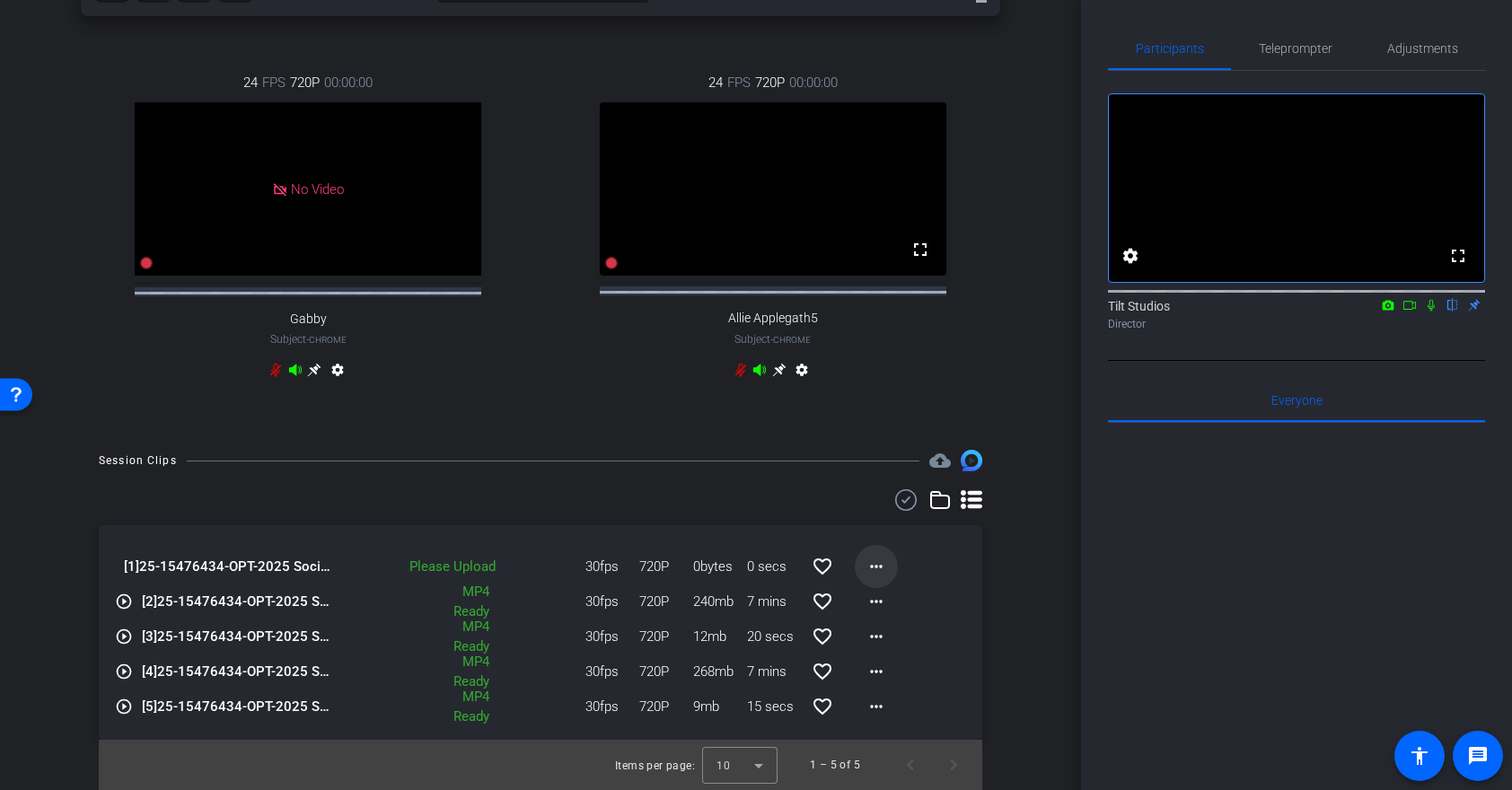
click at [879, 563] on mat-icon "more_horiz" at bounding box center [876, 566] width 21 height 21
click at [892, 599] on span "Upload" at bounding box center [905, 604] width 72 height 21
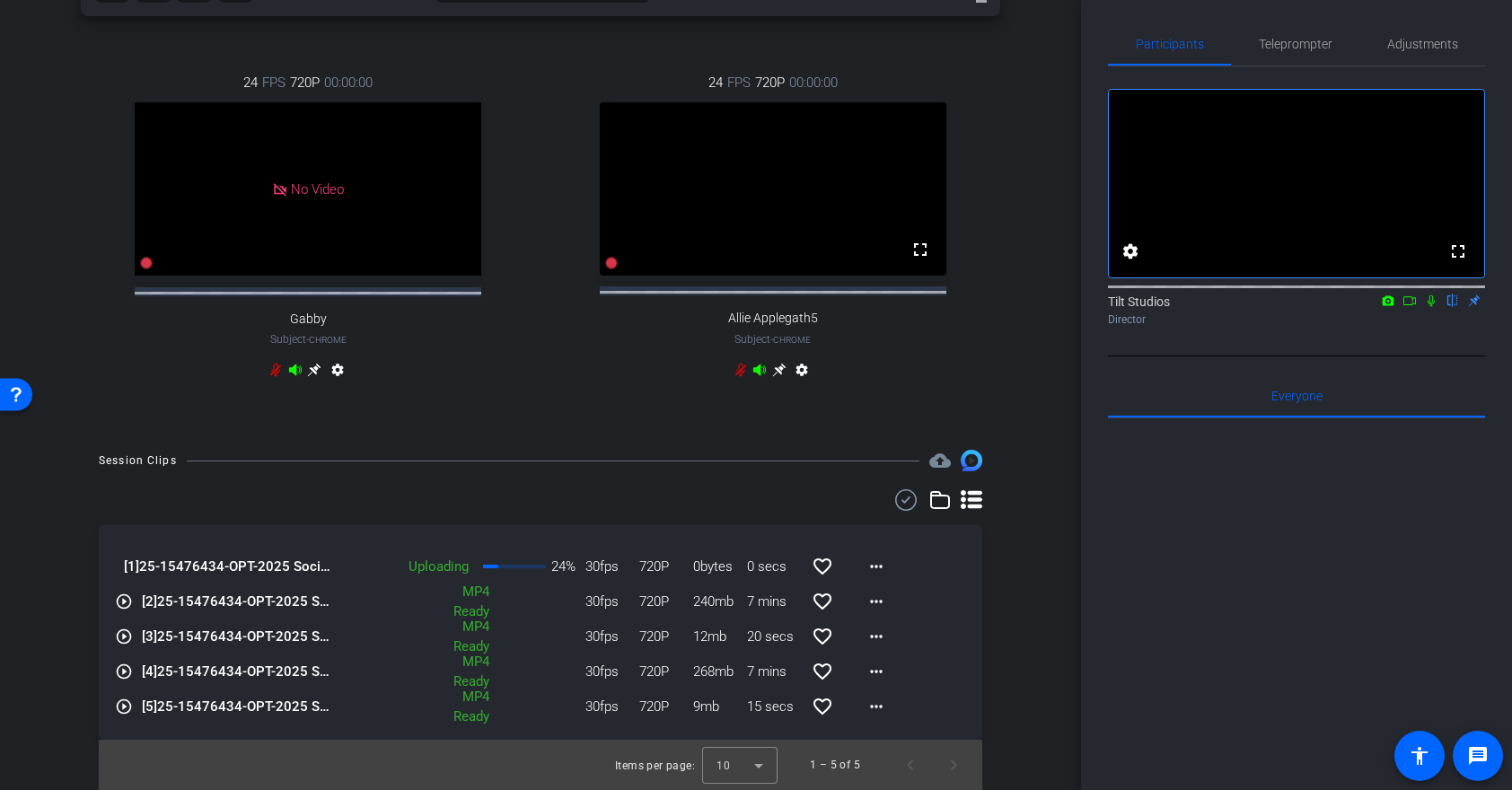
scroll to position [2, 0]
click at [1432, 311] on mat-icon at bounding box center [1430, 303] width 21 height 16
click at [871, 566] on mat-icon "more_horiz" at bounding box center [876, 566] width 21 height 21
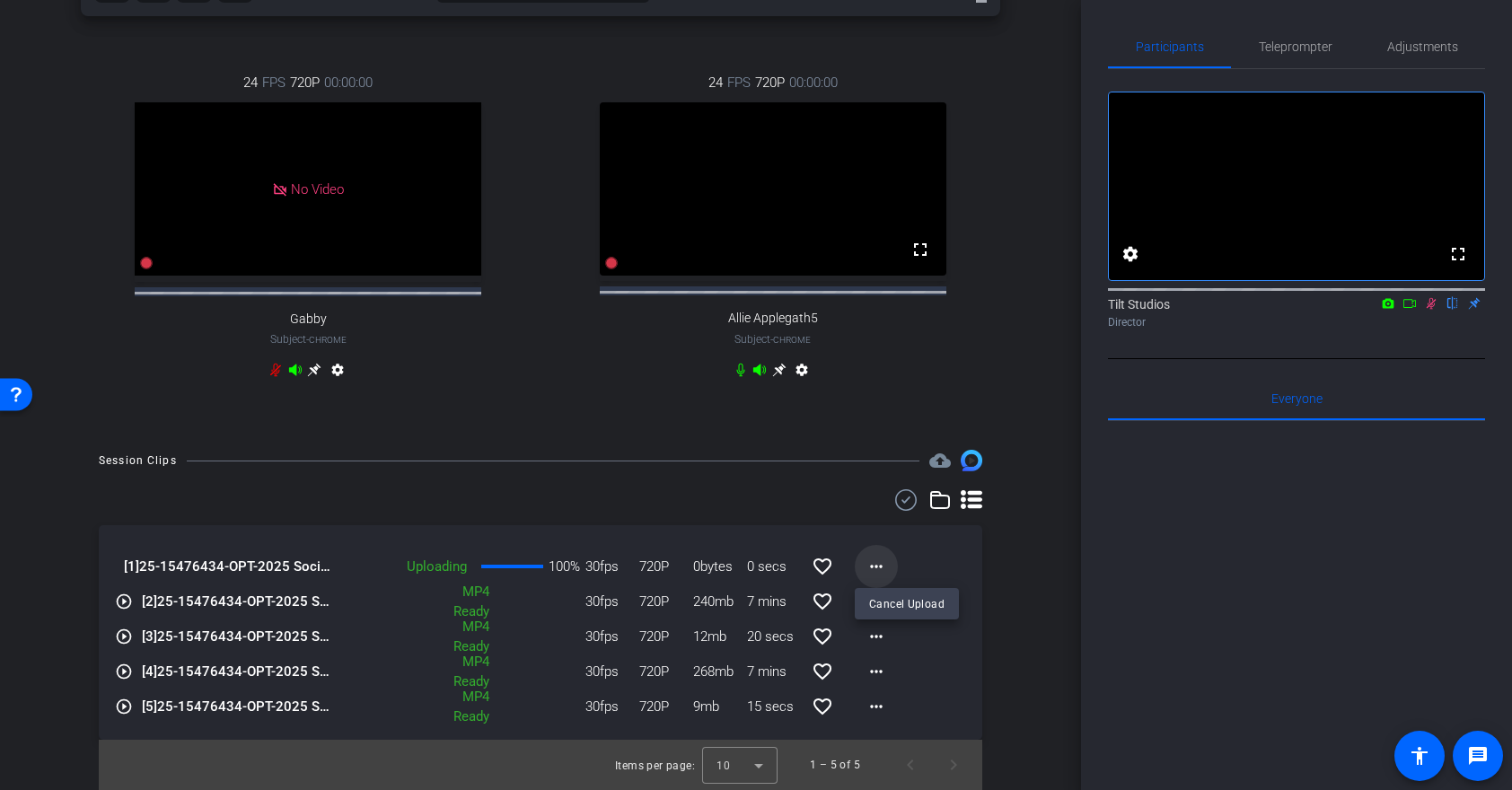
click at [871, 566] on div at bounding box center [756, 395] width 1512 height 790
click at [1182, 625] on div at bounding box center [1296, 643] width 377 height 445
click at [1433, 309] on icon at bounding box center [1431, 304] width 15 height 13
click at [1430, 309] on icon at bounding box center [1431, 304] width 7 height 12
click at [1045, 615] on div "arrow_back 25-18839609-B2C10 Mental health pros Back to project Send invite acc…" at bounding box center [540, 395] width 1081 height 790
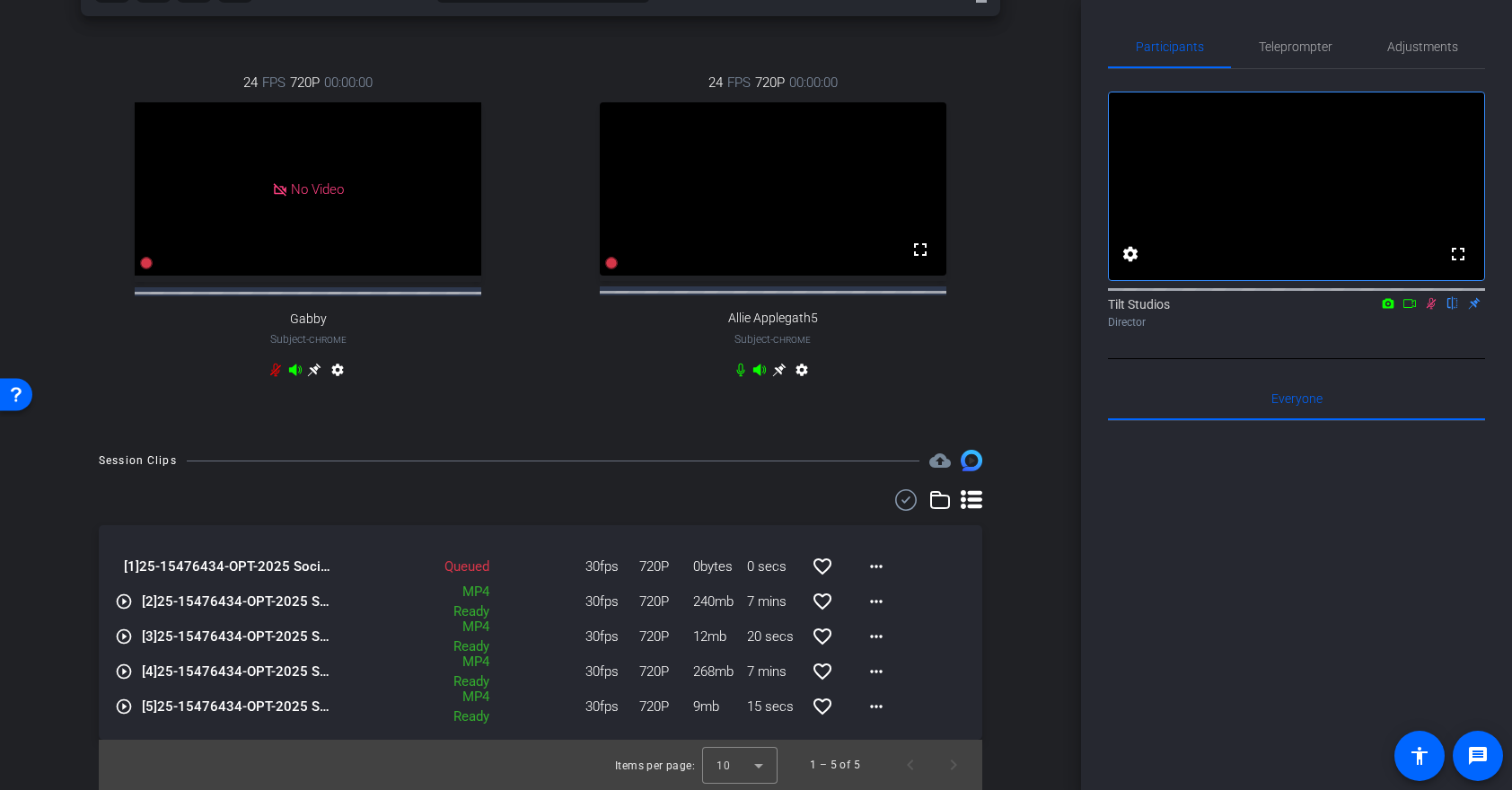
click at [424, 563] on div "Queued" at bounding box center [460, 567] width 74 height 20
click at [876, 566] on mat-icon "more_horiz" at bounding box center [876, 566] width 21 height 21
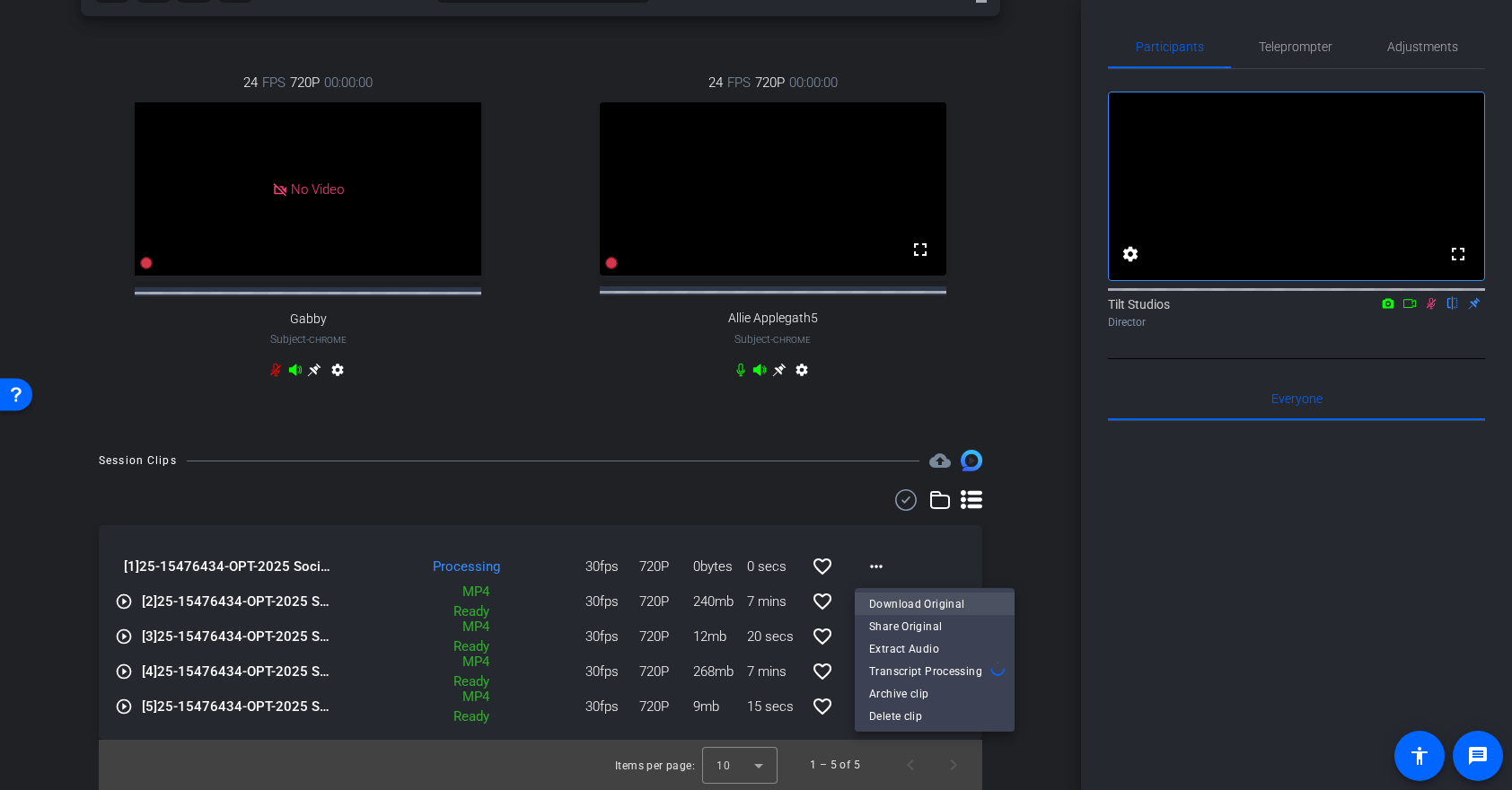
click at [899, 605] on span "Download Original" at bounding box center [934, 604] width 131 height 21
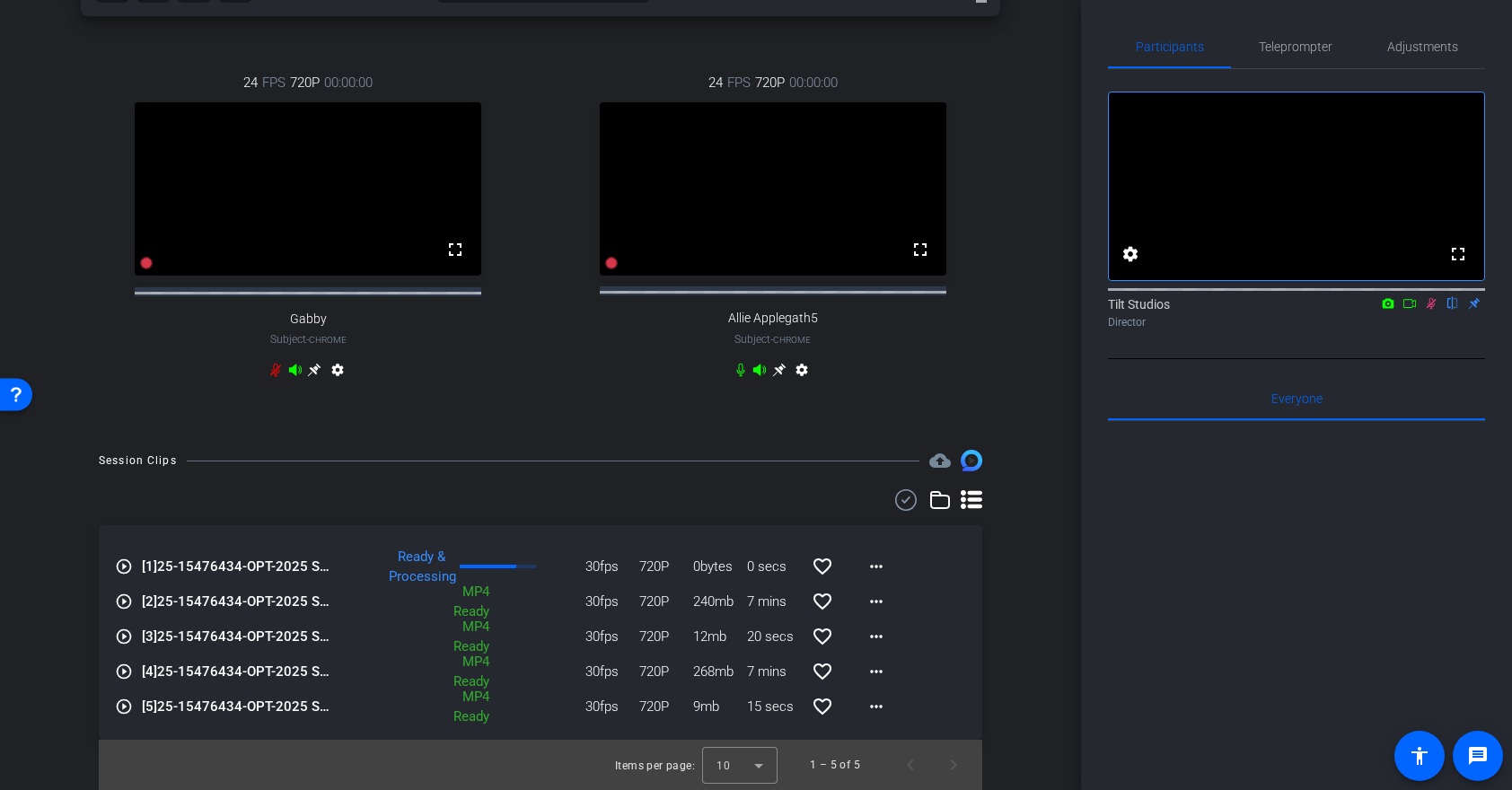
click at [1432, 309] on icon at bounding box center [1431, 304] width 15 height 13
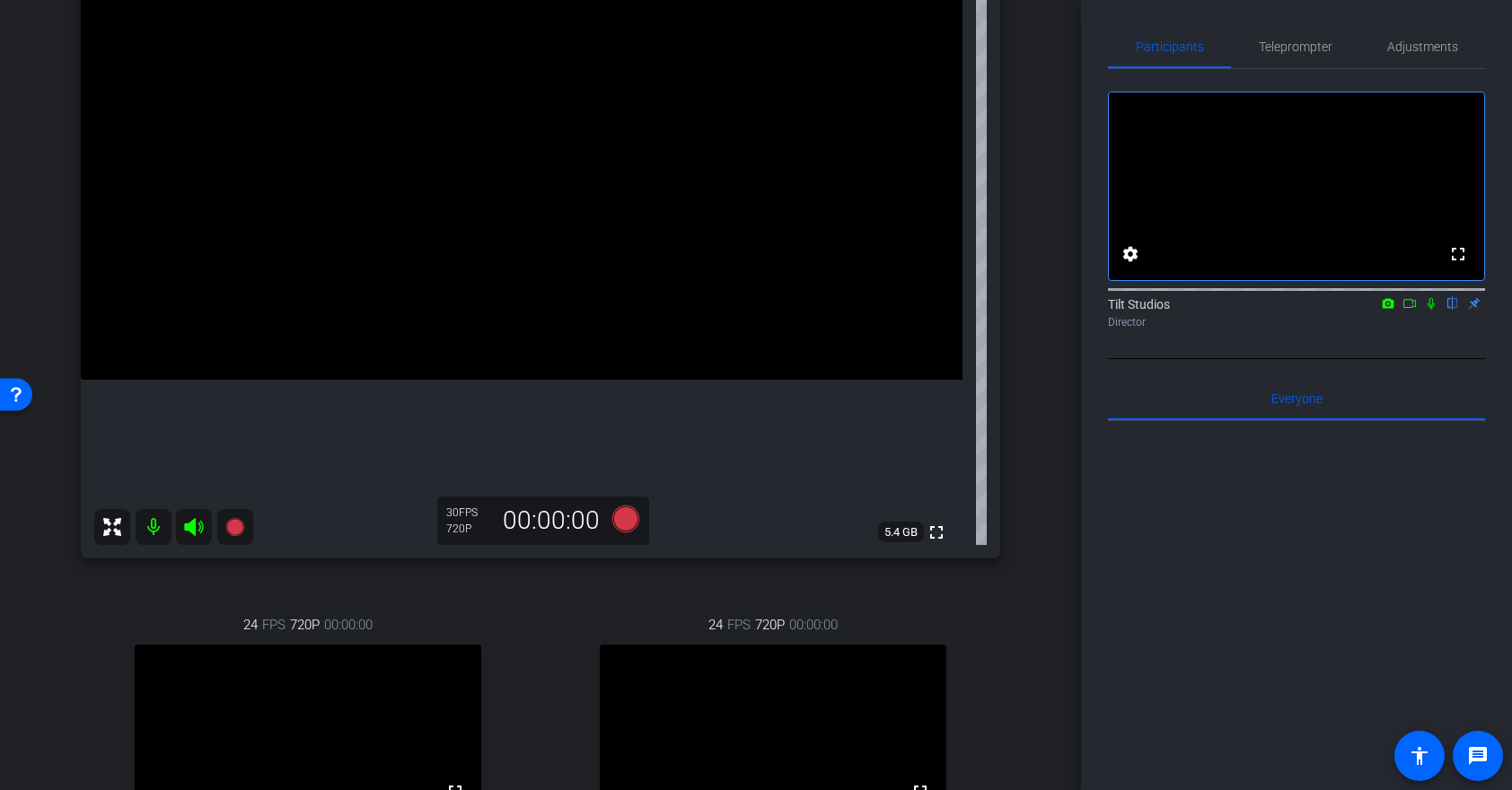
scroll to position [234, 0]
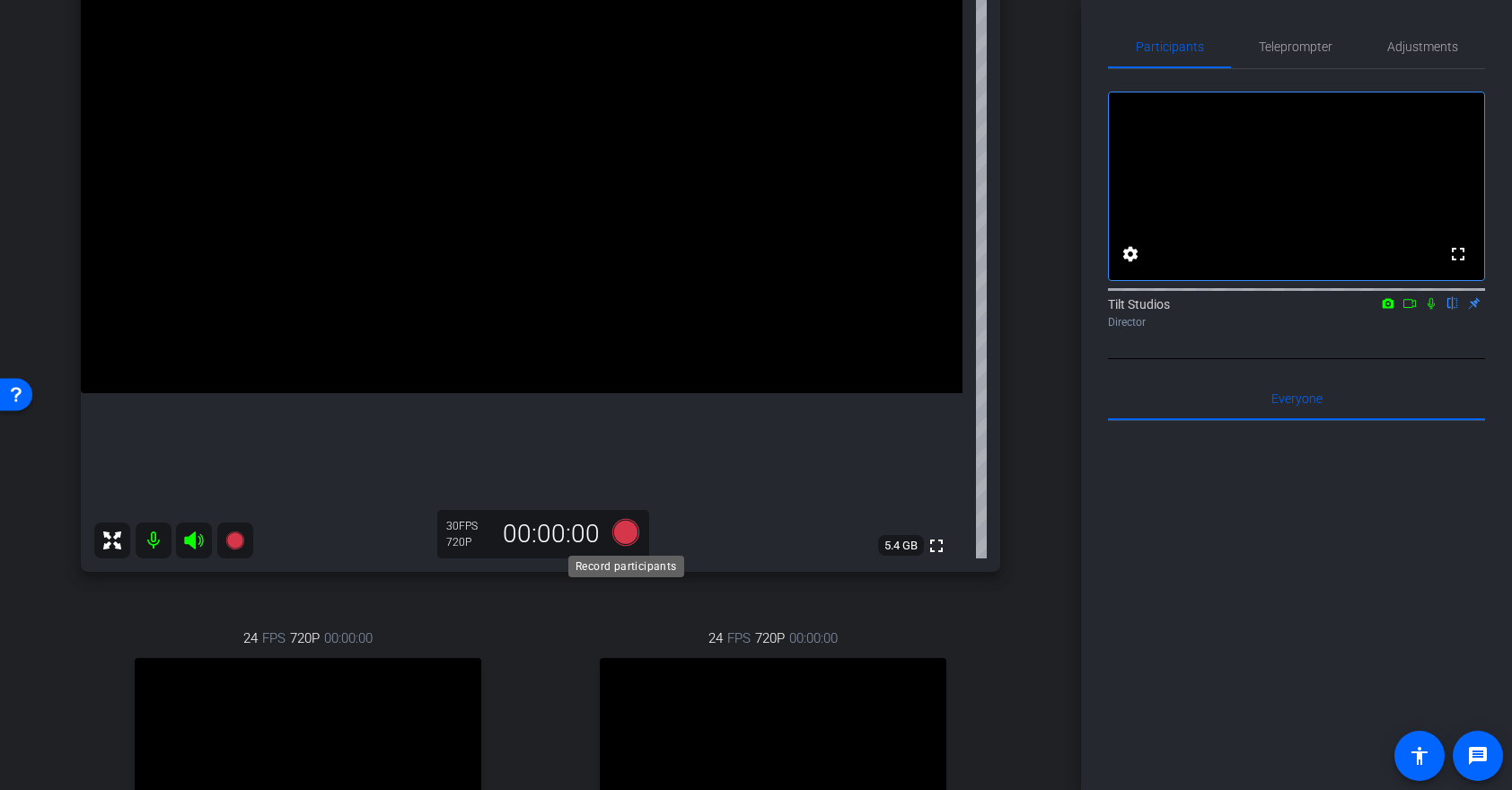
click at [621, 538] on icon at bounding box center [625, 532] width 27 height 27
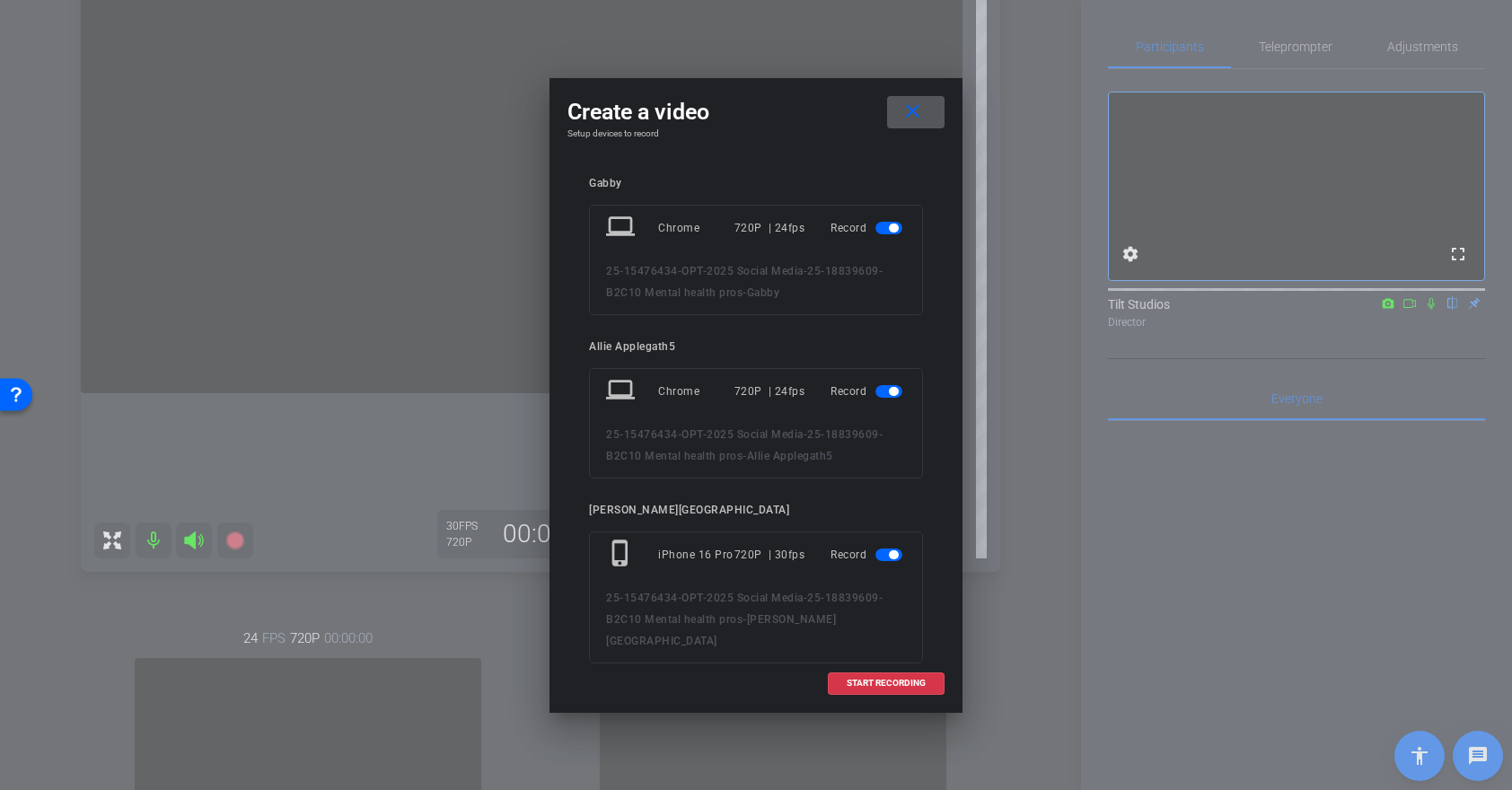
click at [887, 232] on span "button" at bounding box center [888, 228] width 27 height 13
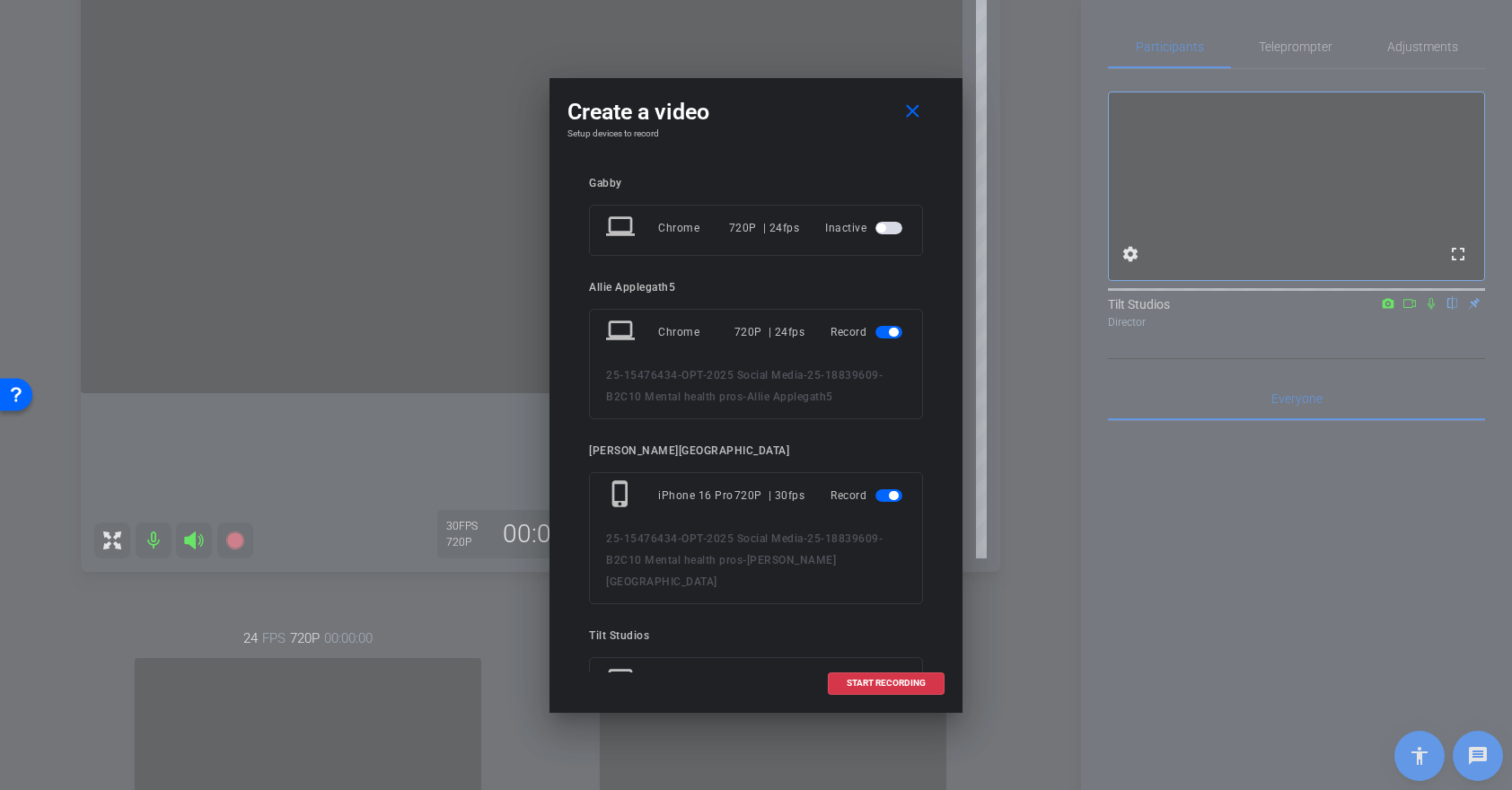
click at [888, 335] on span "button" at bounding box center [888, 332] width 27 height 13
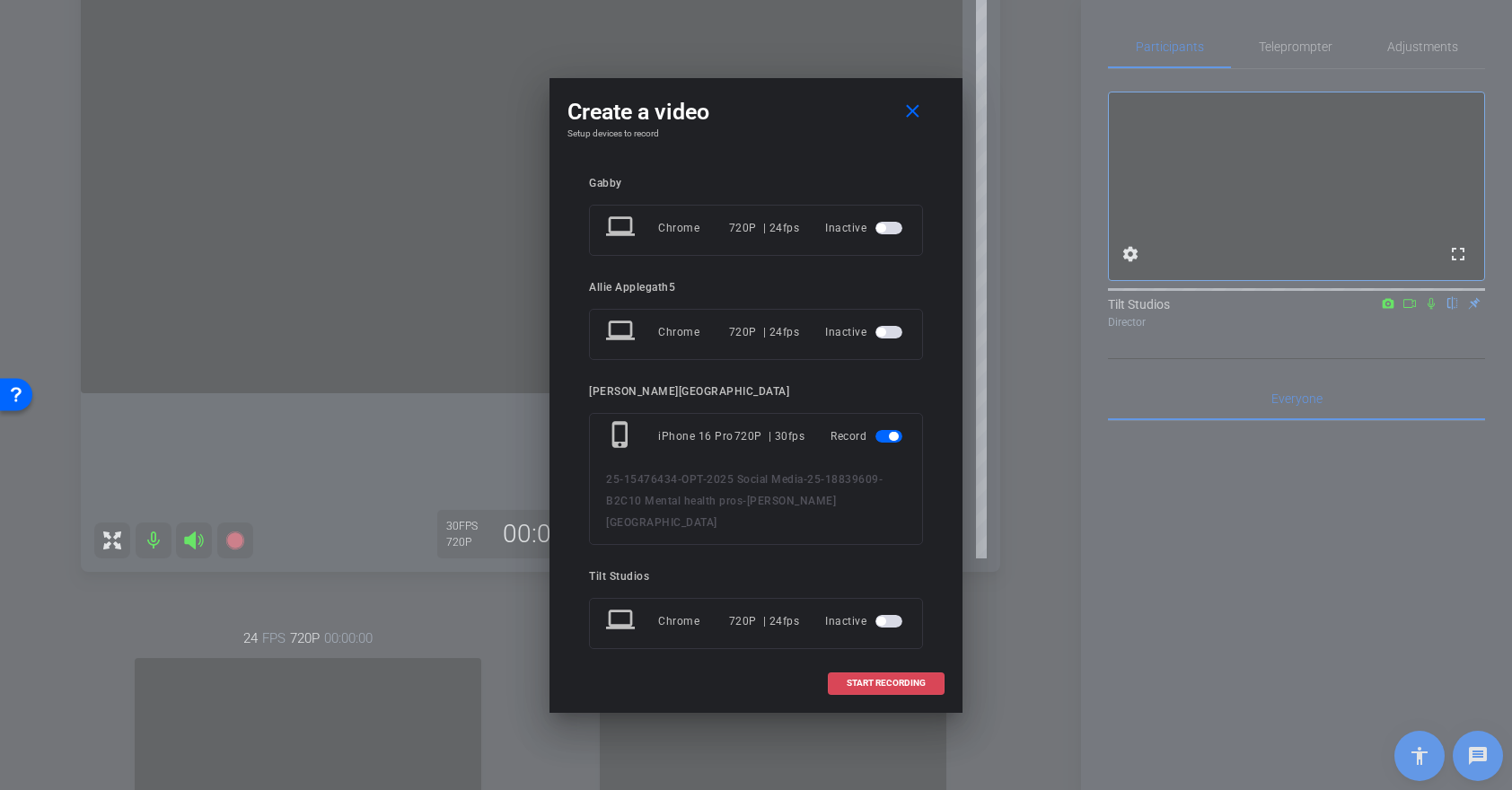
click at [867, 684] on span "START RECORDING" at bounding box center [886, 683] width 79 height 9
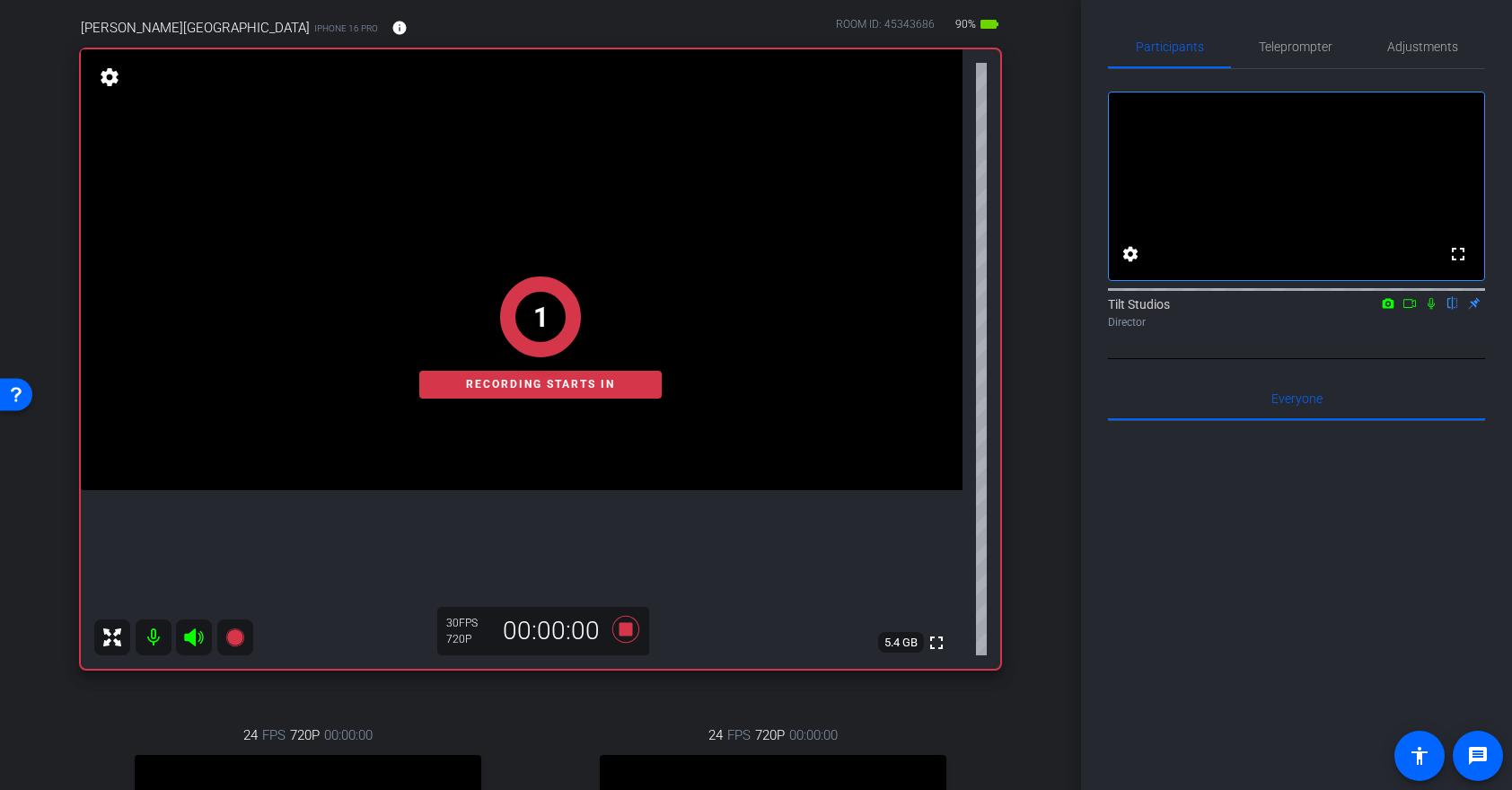
scroll to position [144, 0]
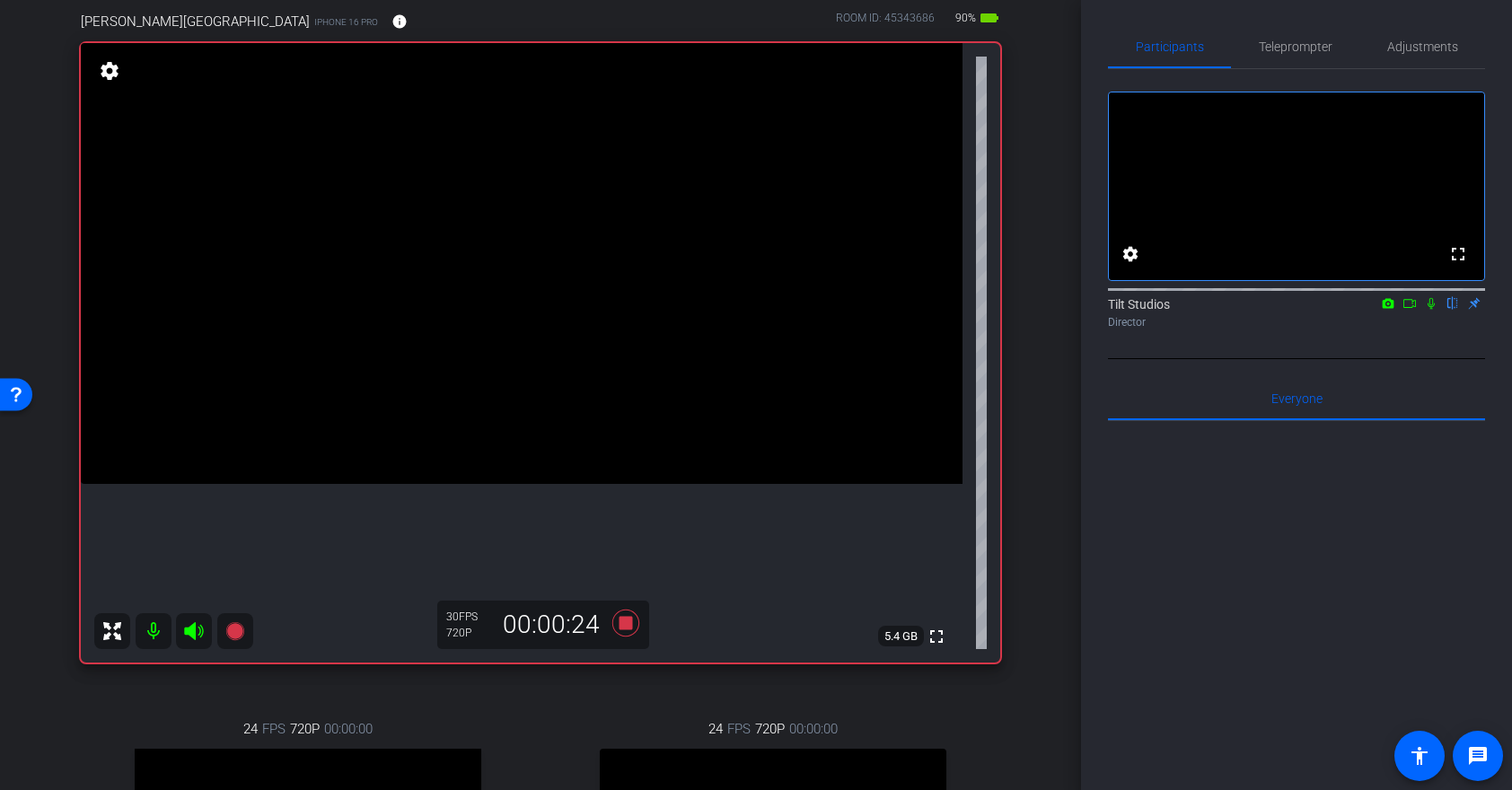
click at [1430, 309] on icon at bounding box center [1431, 304] width 7 height 12
click at [1430, 309] on icon at bounding box center [1431, 304] width 15 height 13
click at [1432, 309] on icon at bounding box center [1431, 304] width 7 height 12
click at [1432, 309] on icon at bounding box center [1431, 304] width 10 height 12
click at [1432, 309] on icon at bounding box center [1431, 304] width 7 height 12
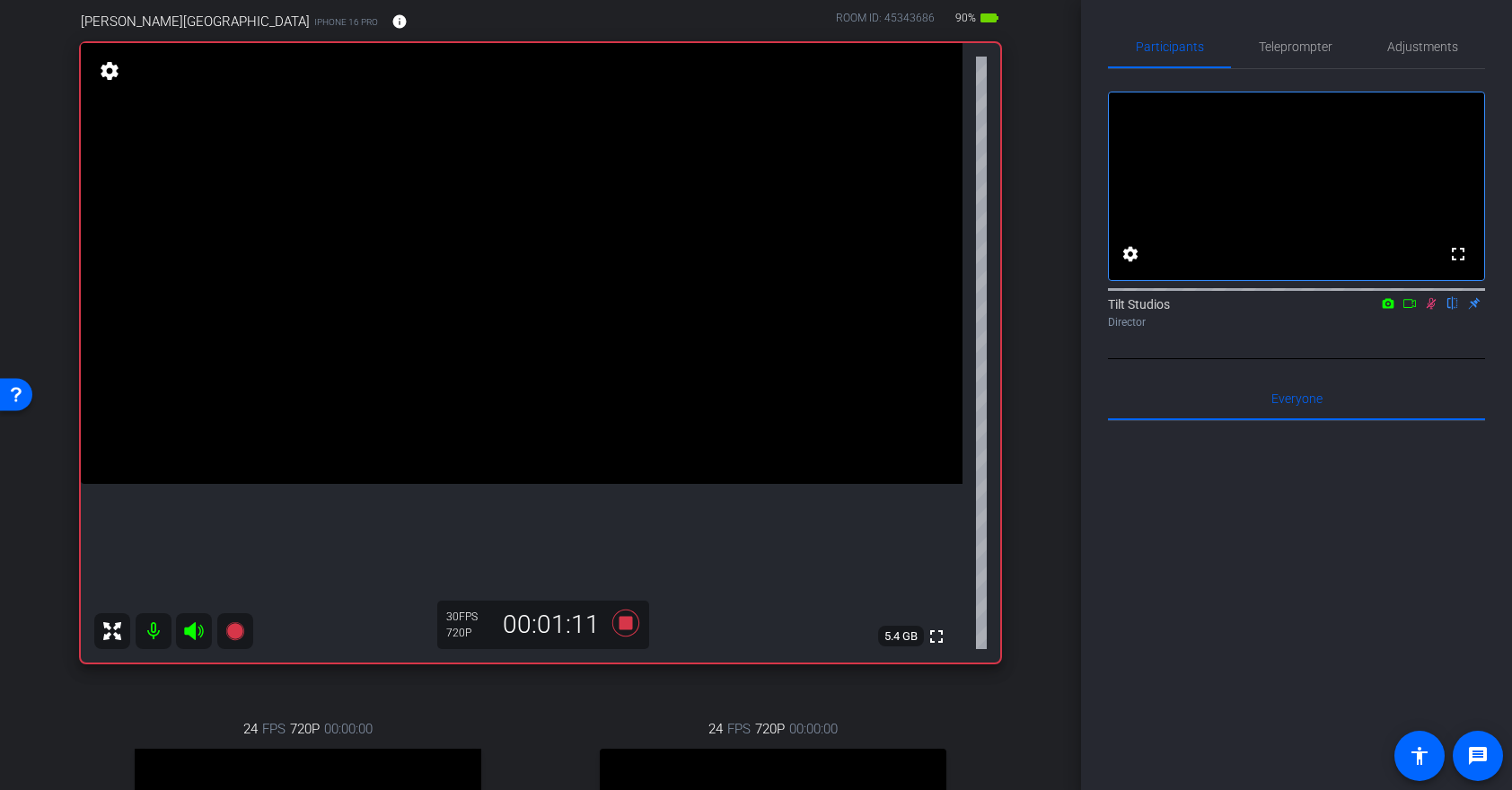
click at [1433, 309] on icon at bounding box center [1431, 304] width 15 height 13
click at [1430, 309] on icon at bounding box center [1431, 304] width 15 height 13
click at [1430, 309] on icon at bounding box center [1431, 304] width 15 height 13
click at [1432, 309] on icon at bounding box center [1431, 304] width 7 height 12
click at [1433, 309] on icon at bounding box center [1431, 304] width 15 height 13
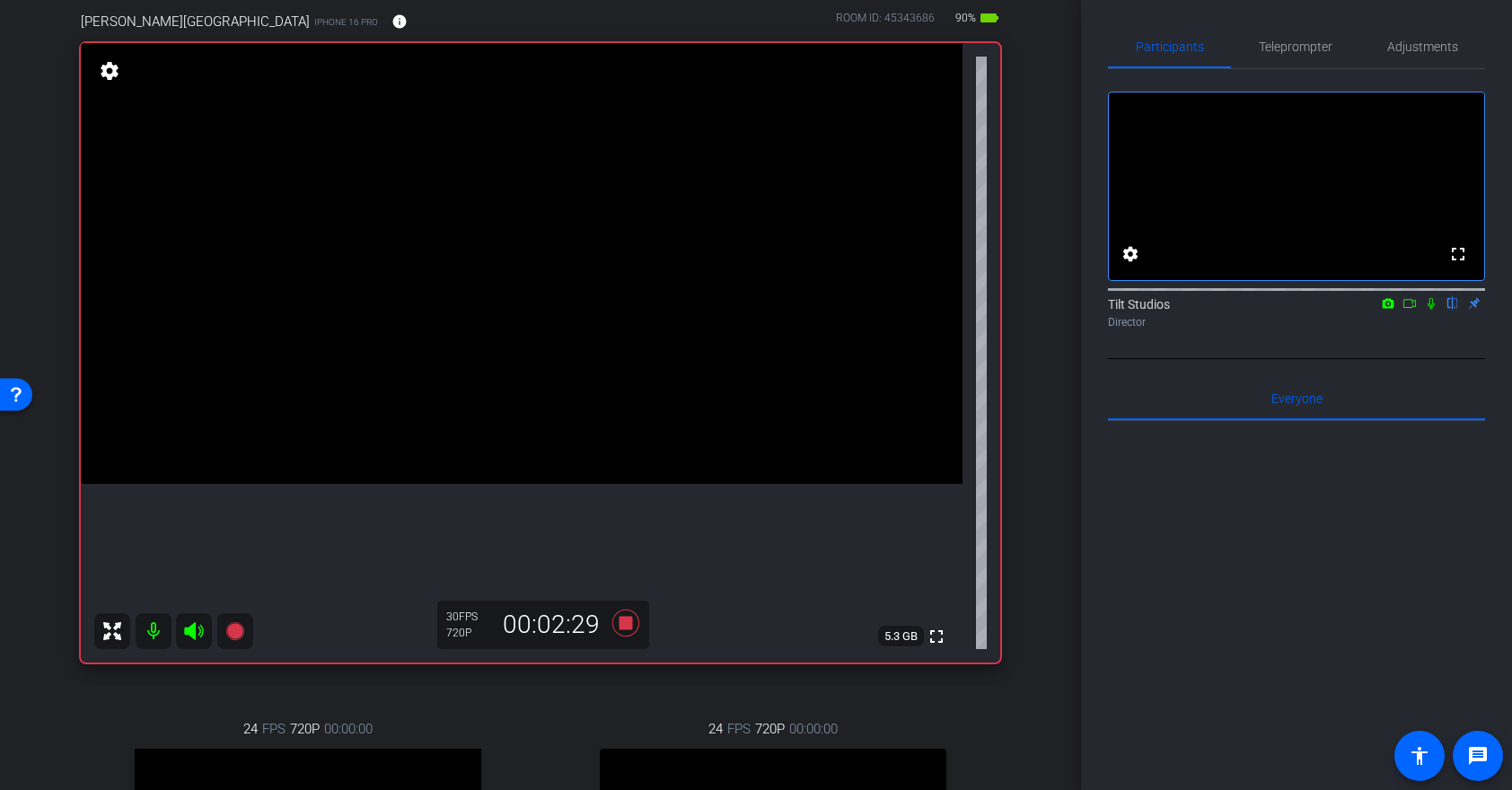
click at [1433, 309] on icon at bounding box center [1431, 304] width 15 height 13
click at [1432, 309] on icon at bounding box center [1431, 304] width 15 height 13
click at [1435, 309] on icon at bounding box center [1431, 304] width 15 height 13
click at [1433, 309] on icon at bounding box center [1431, 304] width 15 height 13
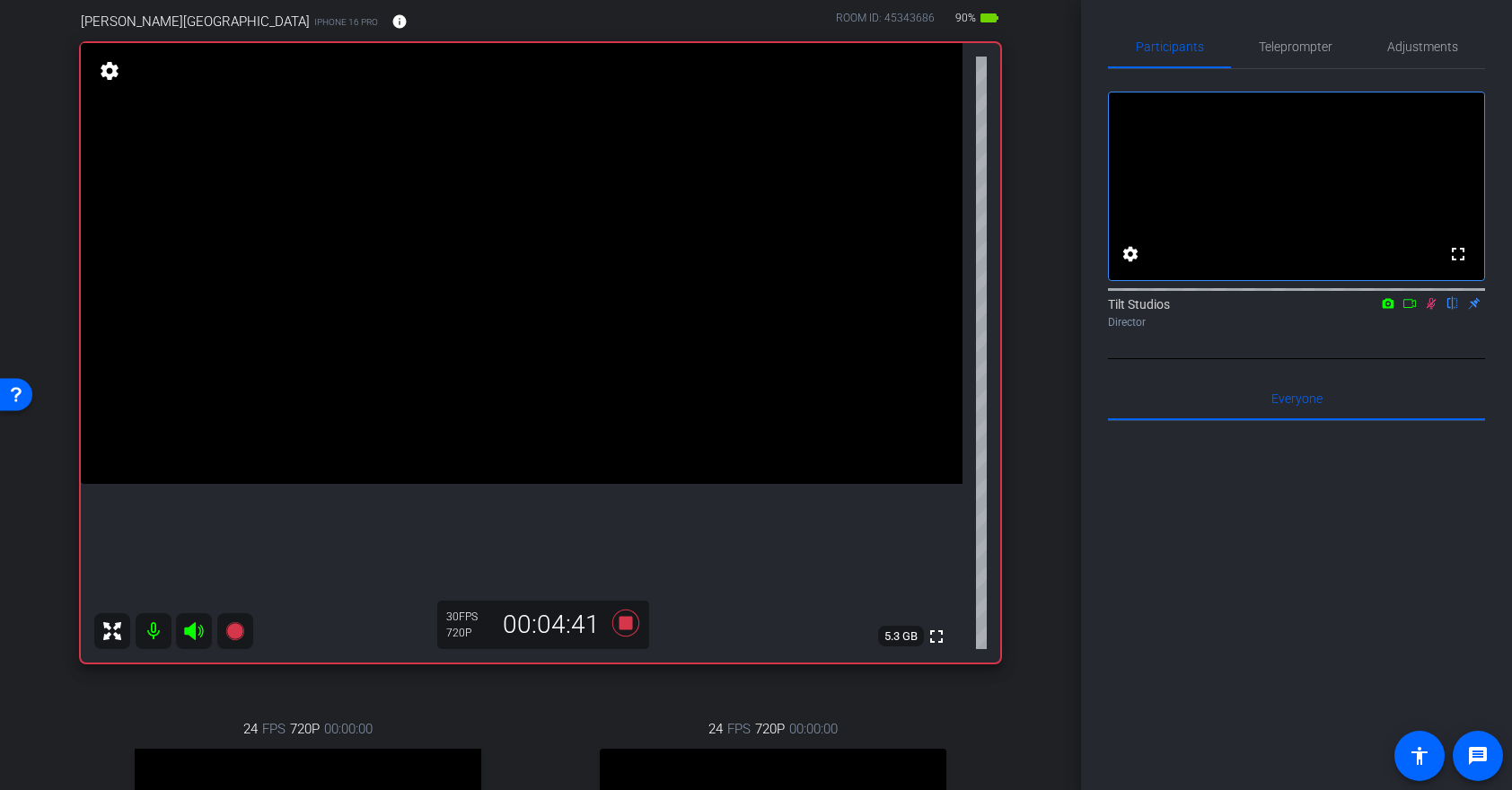
click at [1433, 309] on icon at bounding box center [1431, 304] width 15 height 13
click at [1427, 309] on icon at bounding box center [1431, 304] width 15 height 13
click at [1433, 309] on icon at bounding box center [1431, 304] width 10 height 12
click at [1433, 309] on icon at bounding box center [1431, 304] width 15 height 13
click at [1433, 309] on icon at bounding box center [1431, 304] width 10 height 12
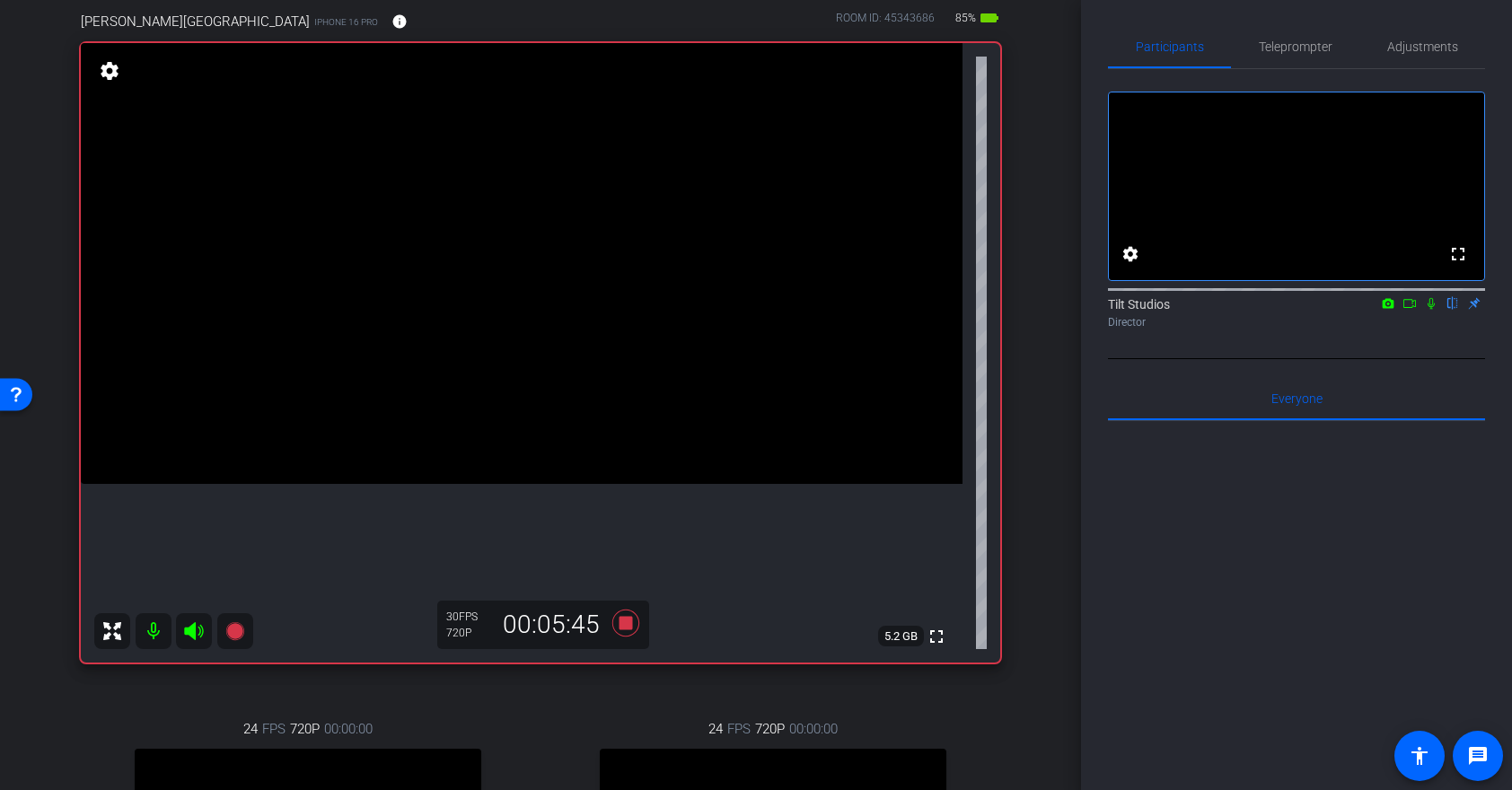
click at [1433, 309] on icon at bounding box center [1431, 304] width 15 height 13
click at [1433, 309] on icon at bounding box center [1431, 304] width 10 height 12
click at [1433, 309] on icon at bounding box center [1431, 304] width 15 height 13
click at [1433, 309] on icon at bounding box center [1431, 304] width 10 height 12
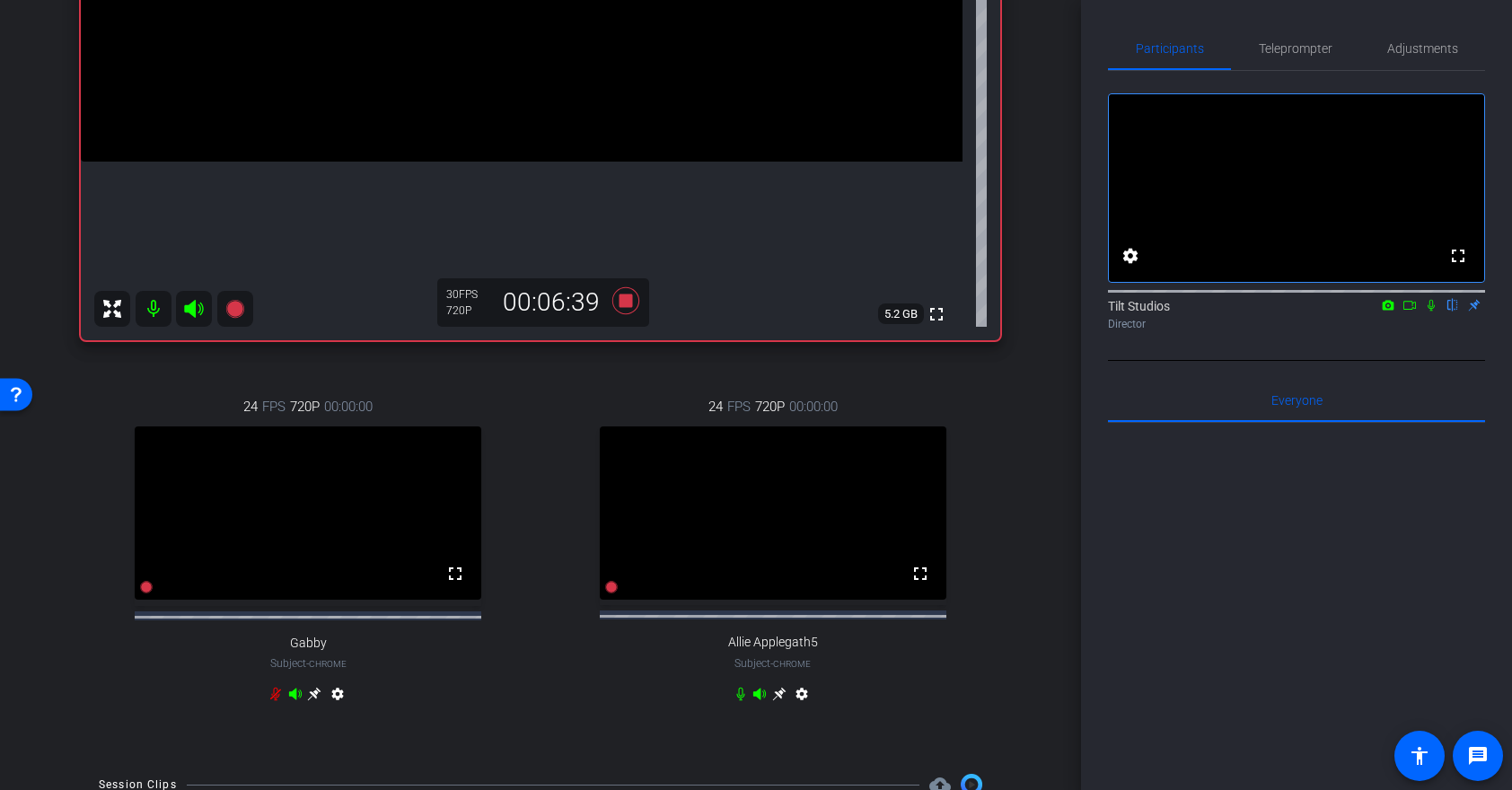
scroll to position [464, 0]
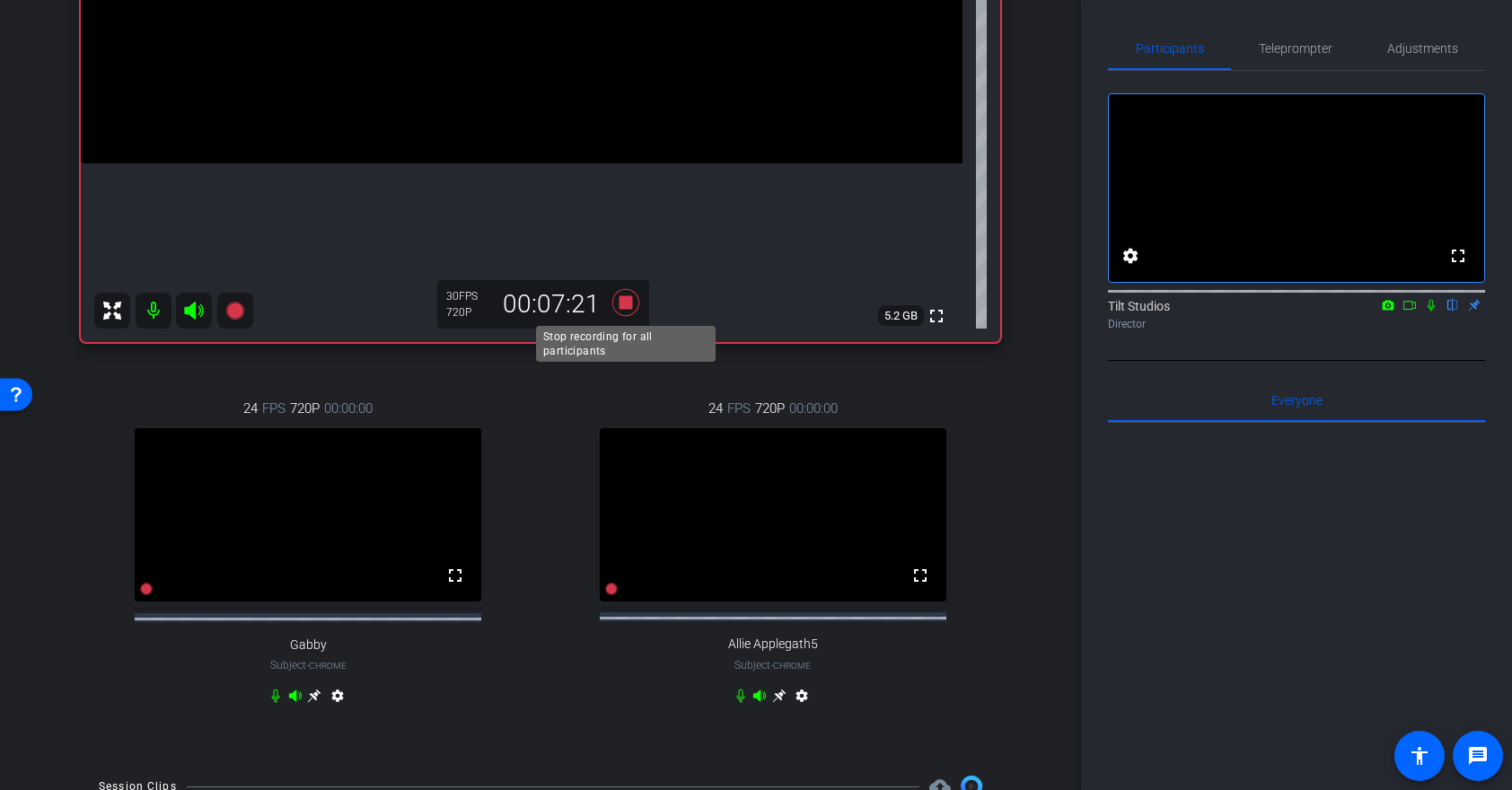
click at [626, 302] on icon at bounding box center [625, 302] width 27 height 27
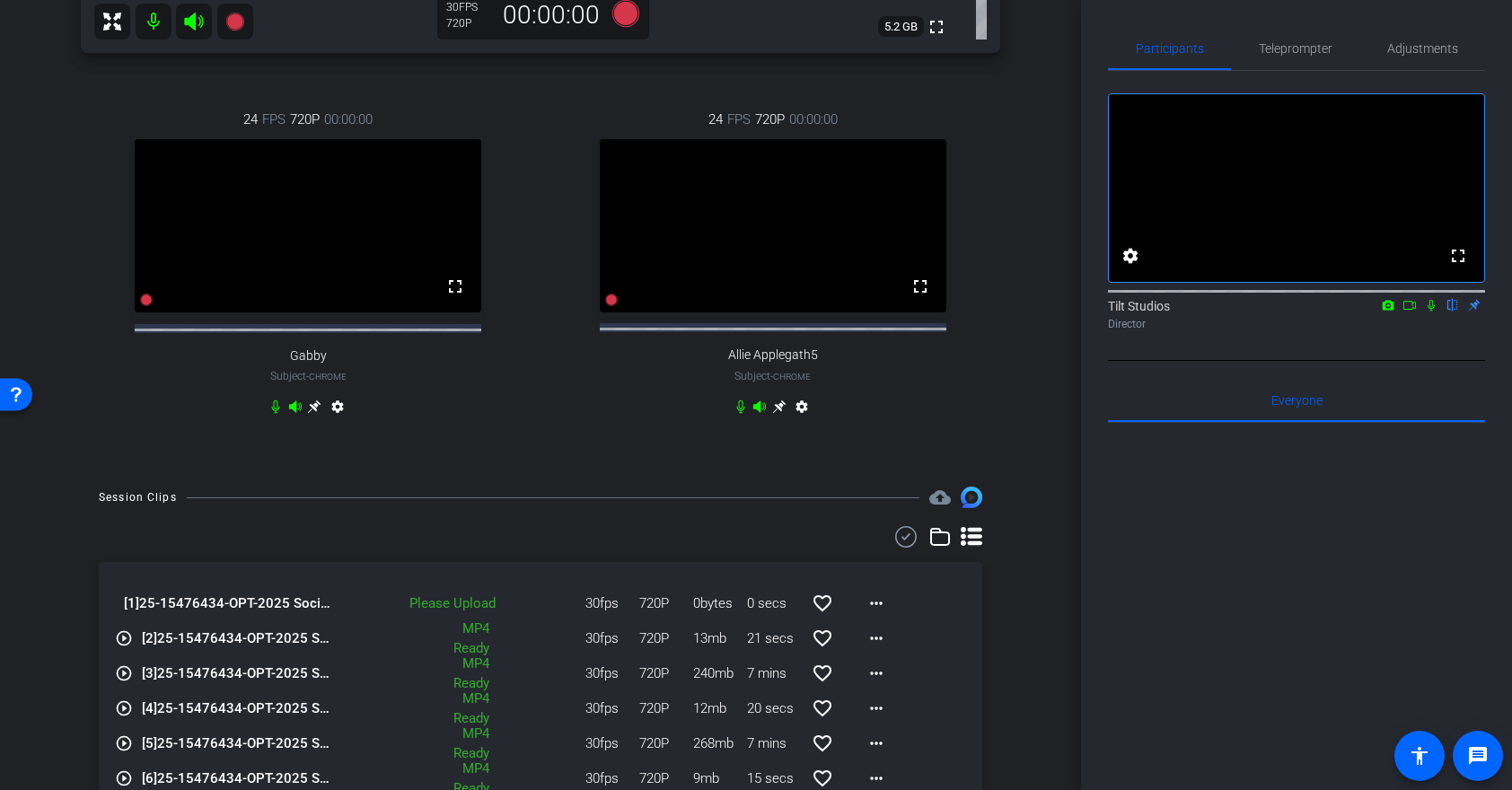
scroll to position [841, 0]
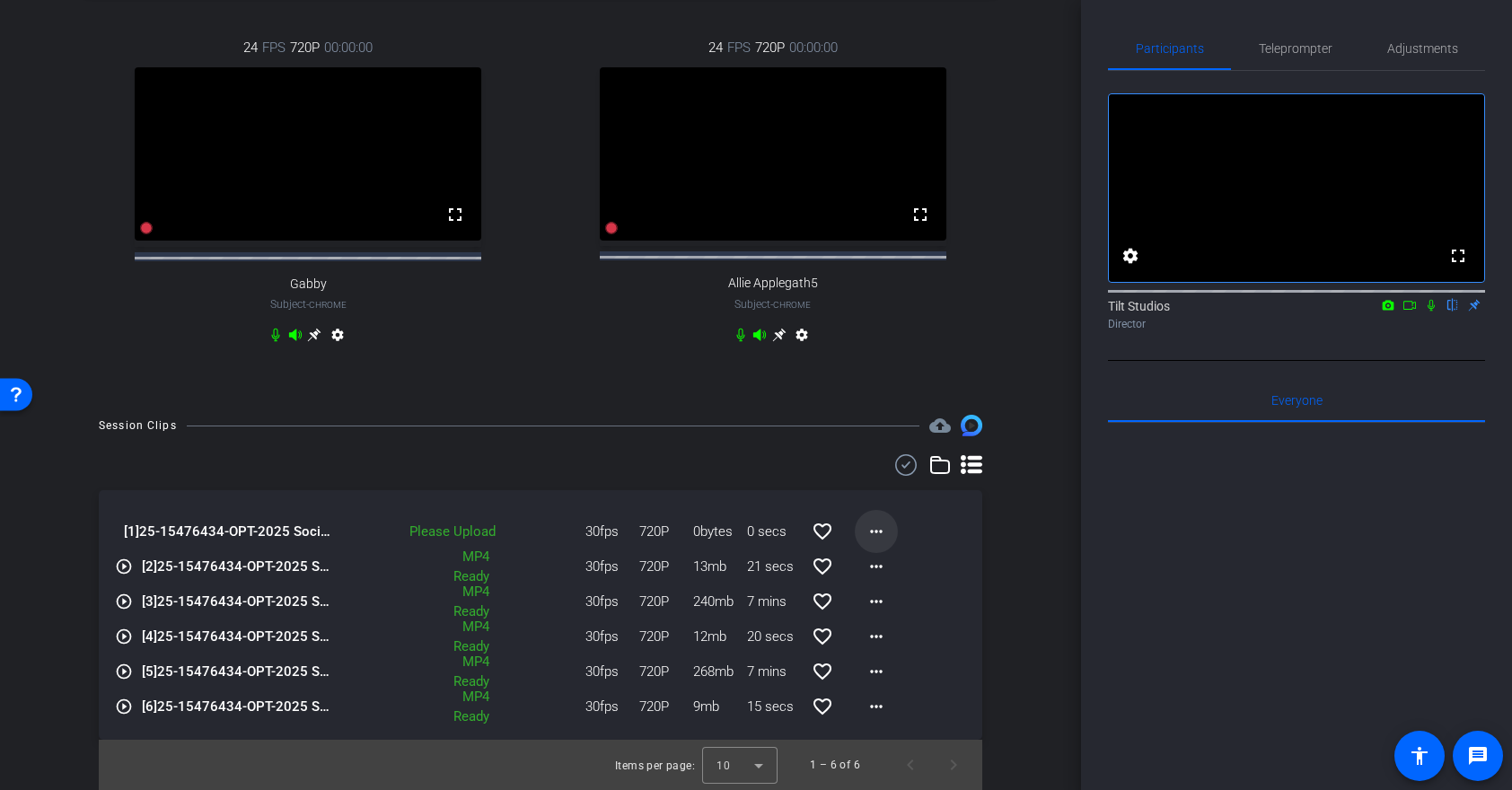
click at [886, 536] on mat-icon "more_horiz" at bounding box center [876, 531] width 21 height 21
click at [887, 567] on span "Upload" at bounding box center [905, 569] width 72 height 21
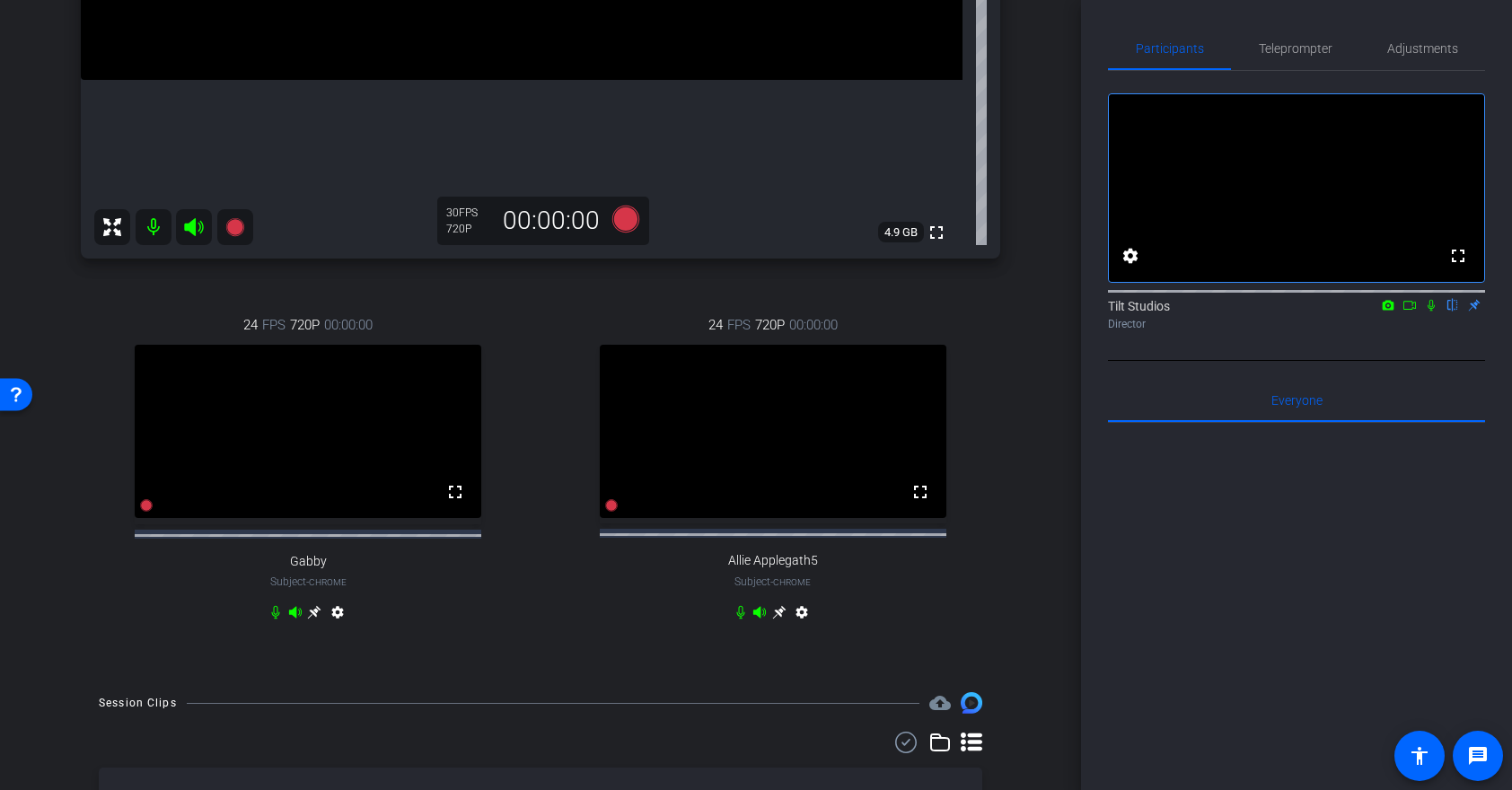
scroll to position [554, 0]
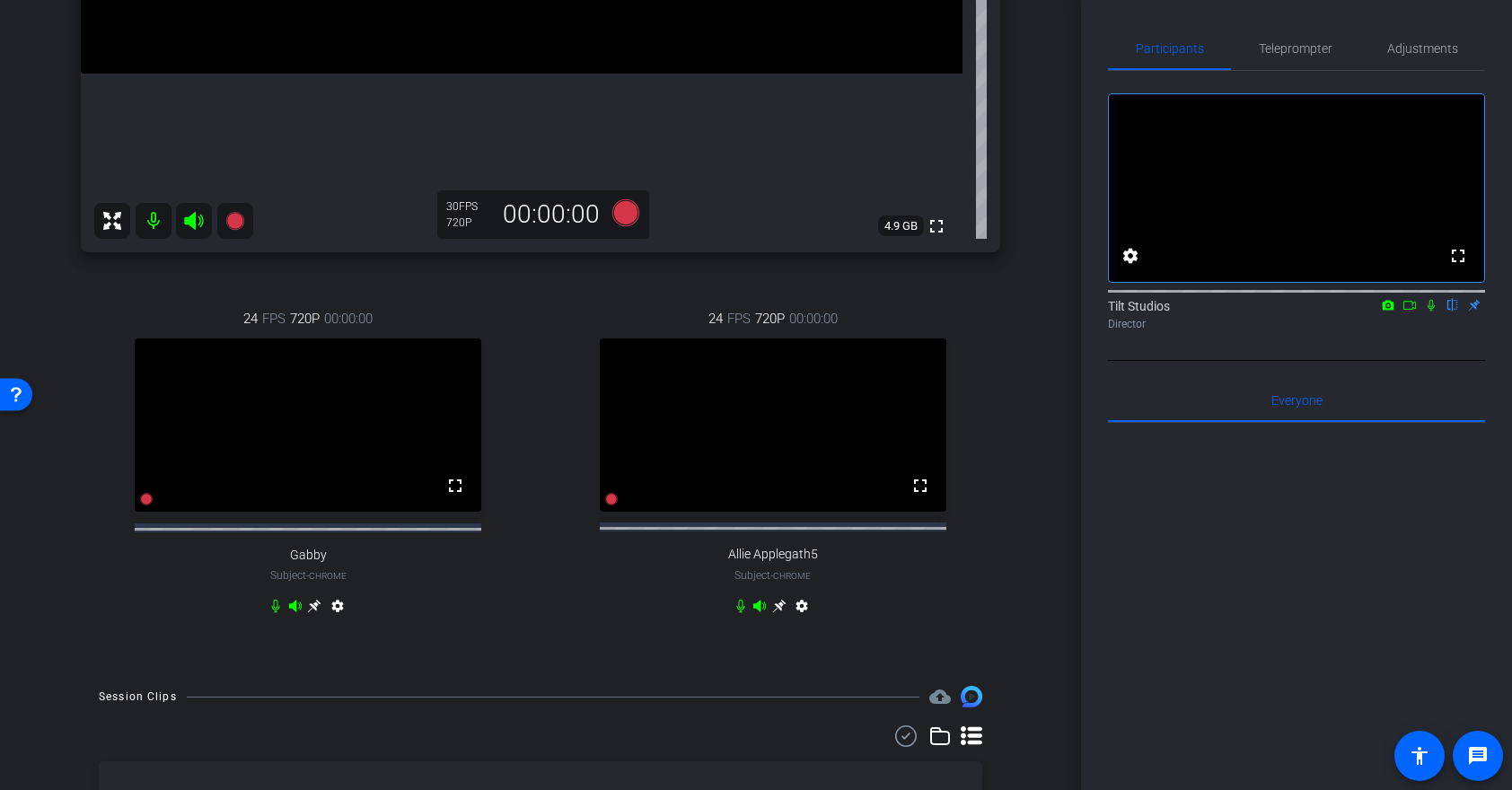
click at [761, 613] on icon at bounding box center [760, 606] width 15 height 15
click at [297, 613] on icon at bounding box center [296, 606] width 15 height 15
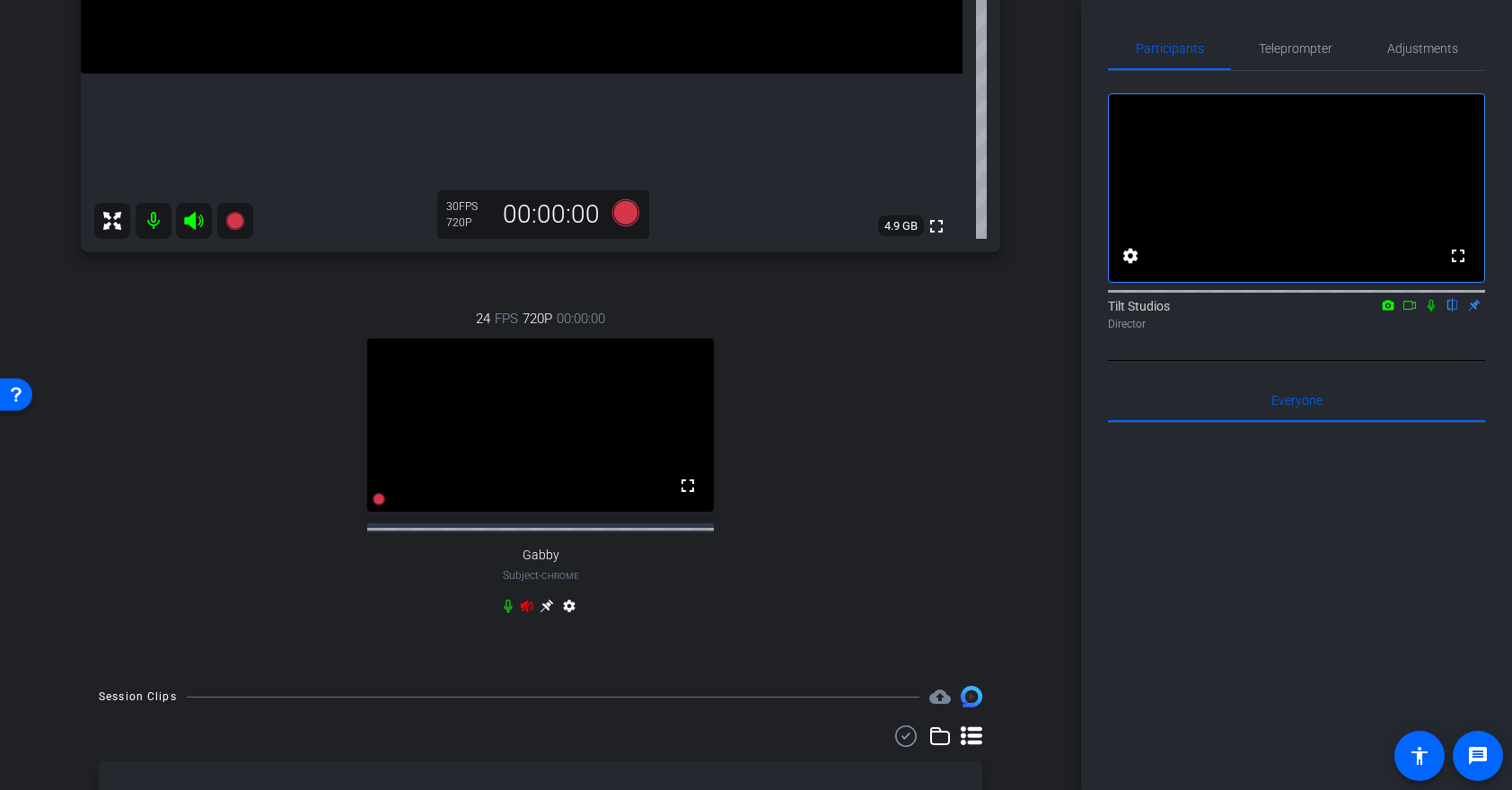
click at [529, 611] on icon at bounding box center [527, 605] width 13 height 12
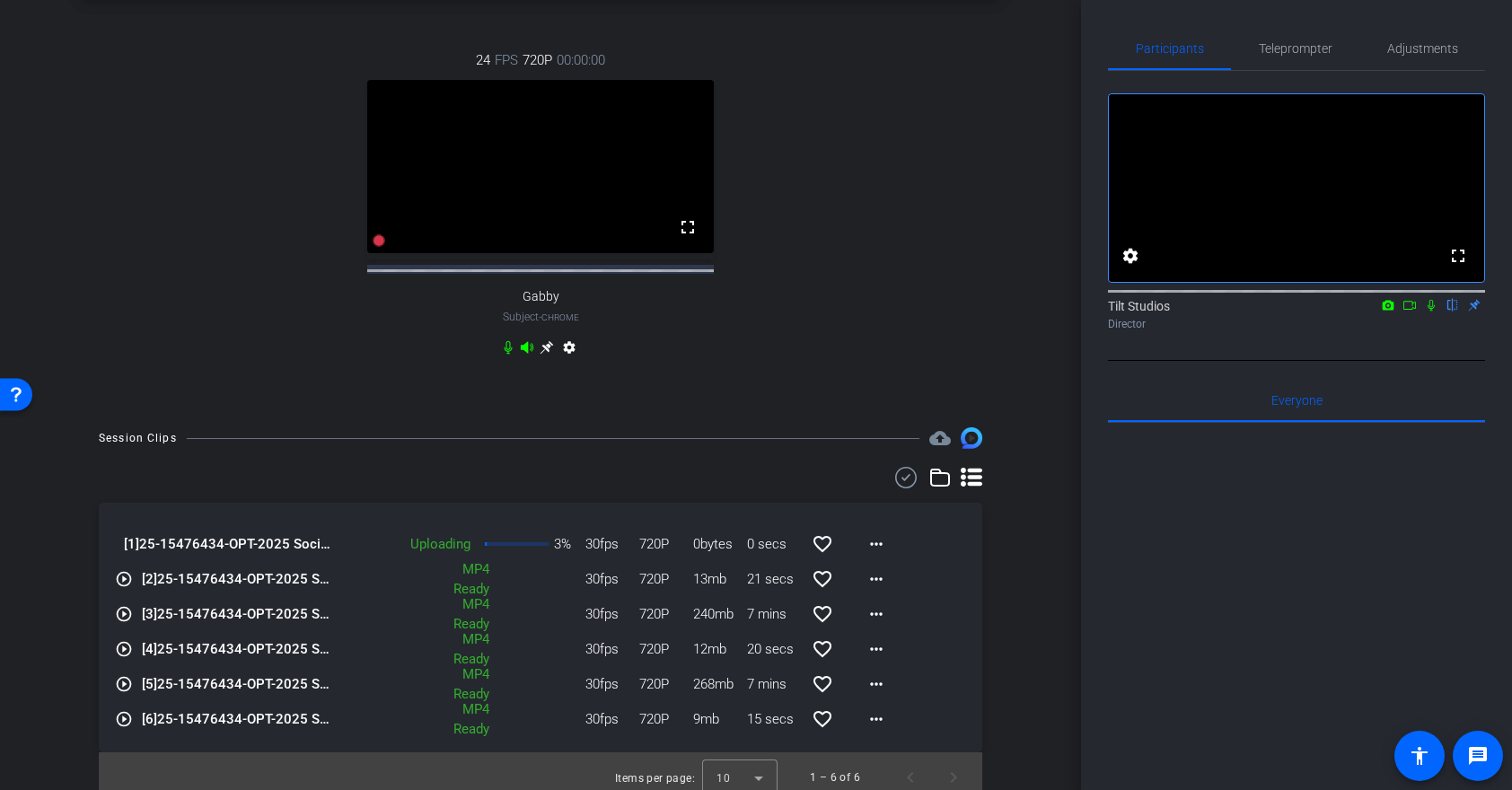
scroll to position [841, 0]
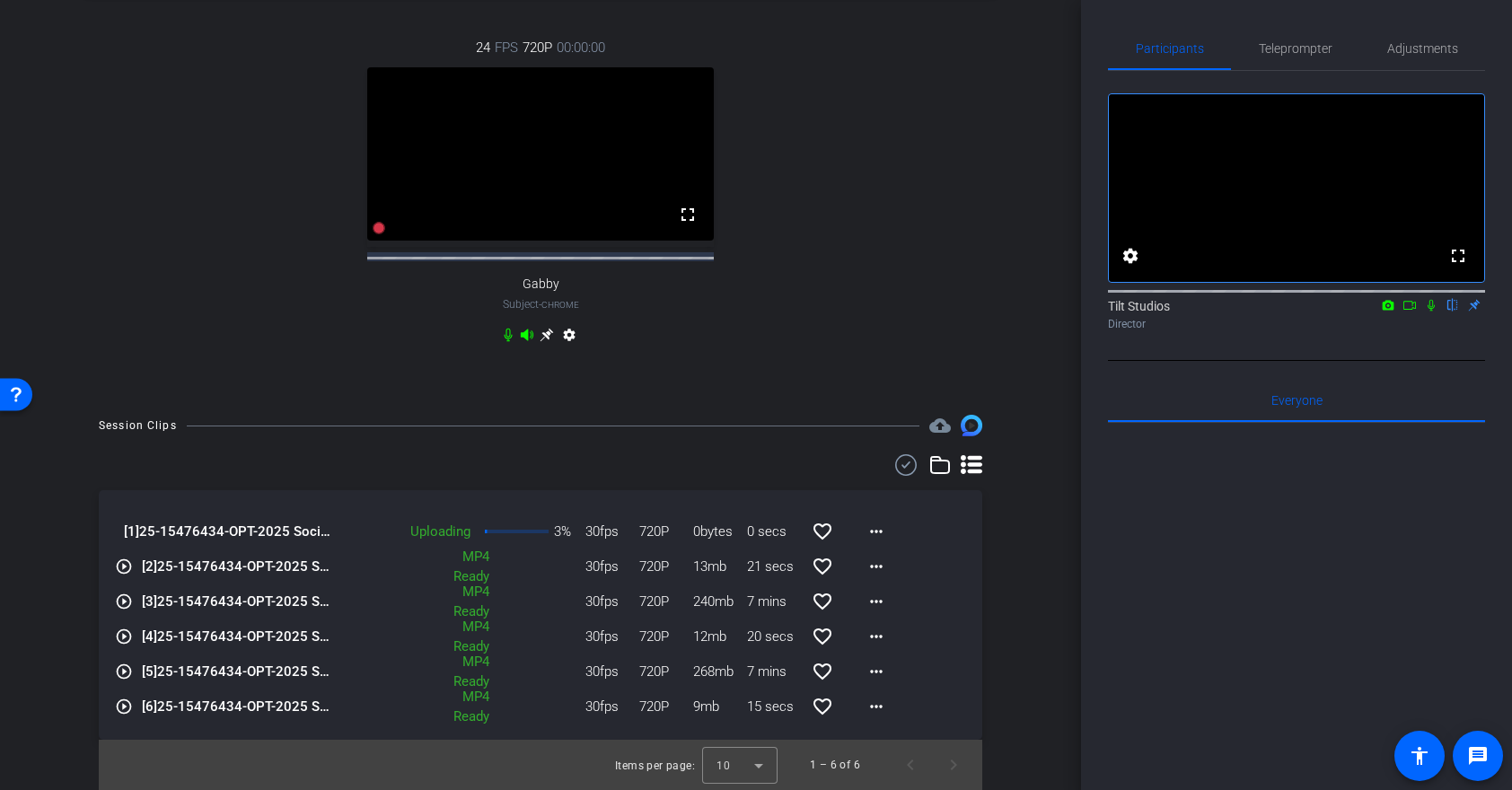
click at [688, 476] on div "[1] 25-15476434-OPT-2025 Social Media-25-18839609-B2C10 Mental health pros-kier…" at bounding box center [541, 621] width 884 height 335
click at [559, 514] on div "Uploading 3% 30fps 720P 0bytes 0 secs favorite_border more_horiz" at bounding box center [616, 531] width 562 height 44
click at [533, 536] on div "Uploading 3% 30fps 720P 0bytes 0 secs favorite_border more_horiz" at bounding box center [616, 531] width 562 height 44
click at [561, 521] on p "4%" at bounding box center [562, 532] width 17 height 20
click at [561, 533] on p "4%" at bounding box center [562, 532] width 17 height 20
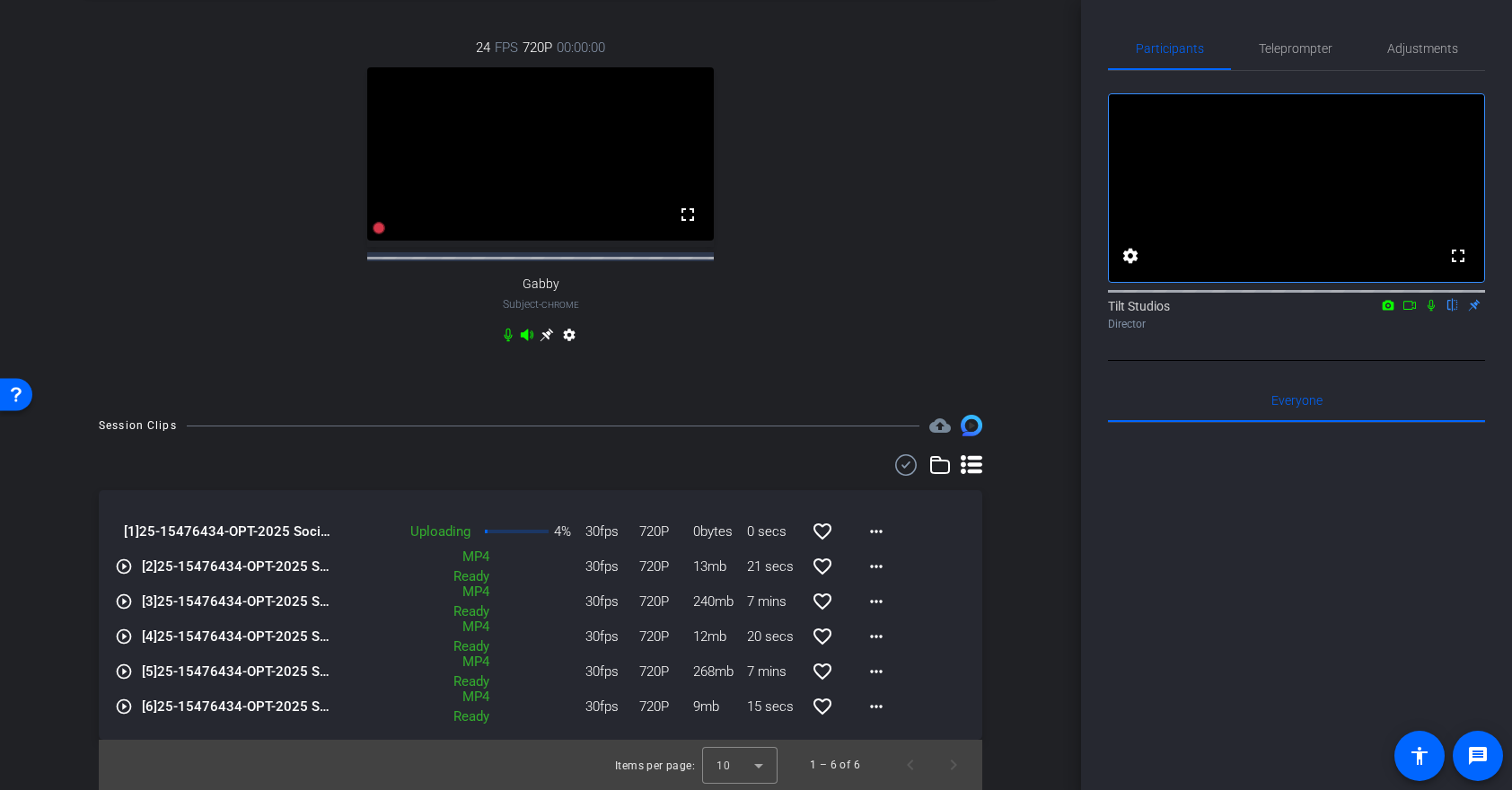
click at [533, 530] on div at bounding box center [516, 532] width 64 height 4
click at [557, 532] on p "4%" at bounding box center [562, 532] width 17 height 20
click at [603, 532] on span "30fps" at bounding box center [612, 532] width 54 height 20
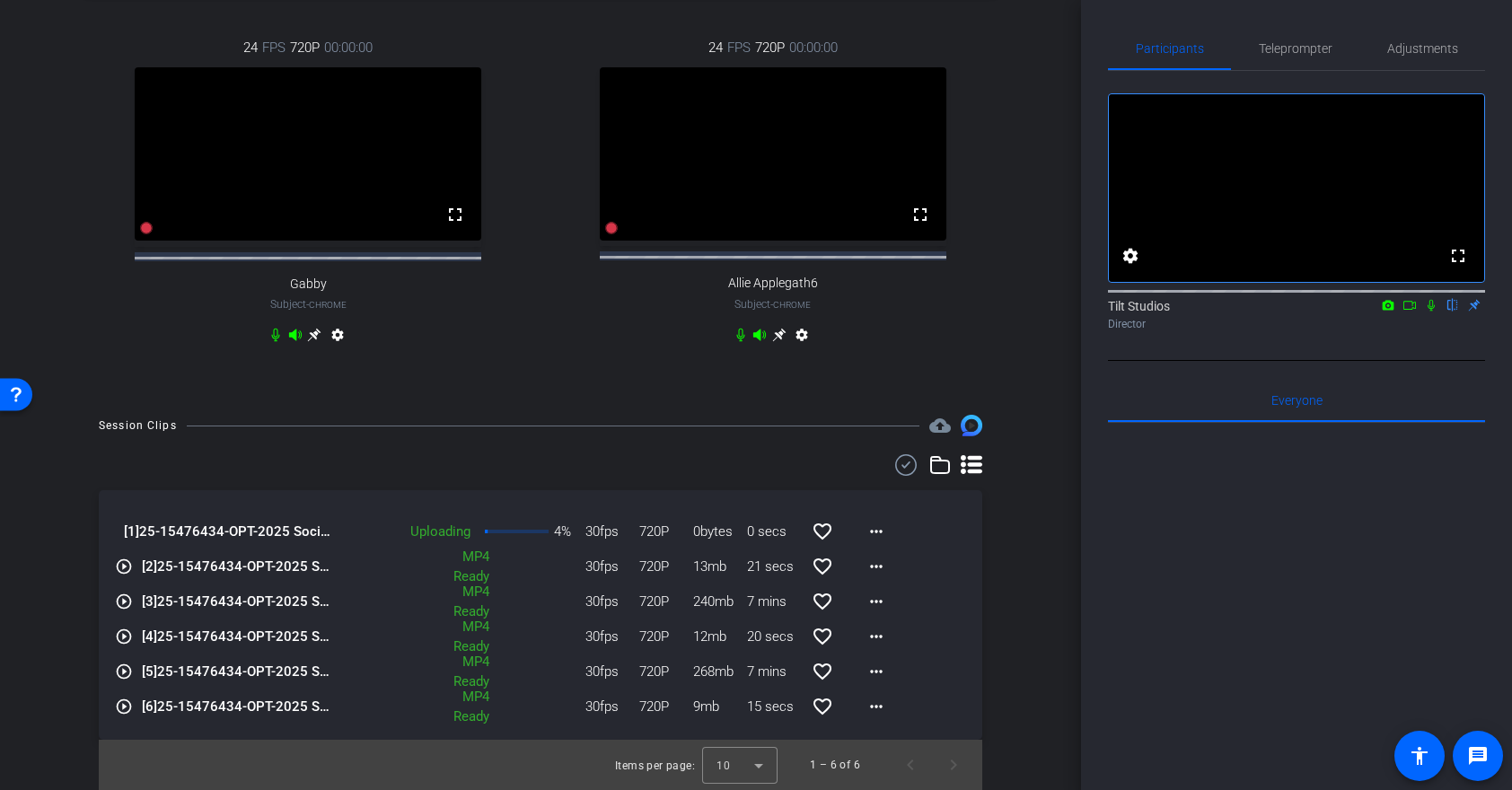
click at [532, 533] on div "Uploading 4% 30fps 720P 0bytes 0 secs favorite_border more_horiz" at bounding box center [616, 531] width 562 height 44
click at [571, 522] on div "30fps 720P 0bytes 0 secs favorite_border more_horiz" at bounding box center [734, 531] width 327 height 44
click at [1020, 542] on div "Session Clips cloud_upload [1] 25-15476434-OPT-2025 Social Media-25-18839609-B2…" at bounding box center [540, 602] width 991 height 375
click at [984, 528] on div "Session Clips cloud_upload [1] 25-15476434-OPT-2025 Social Media-25-18839609-B2…" at bounding box center [540, 602] width 991 height 375
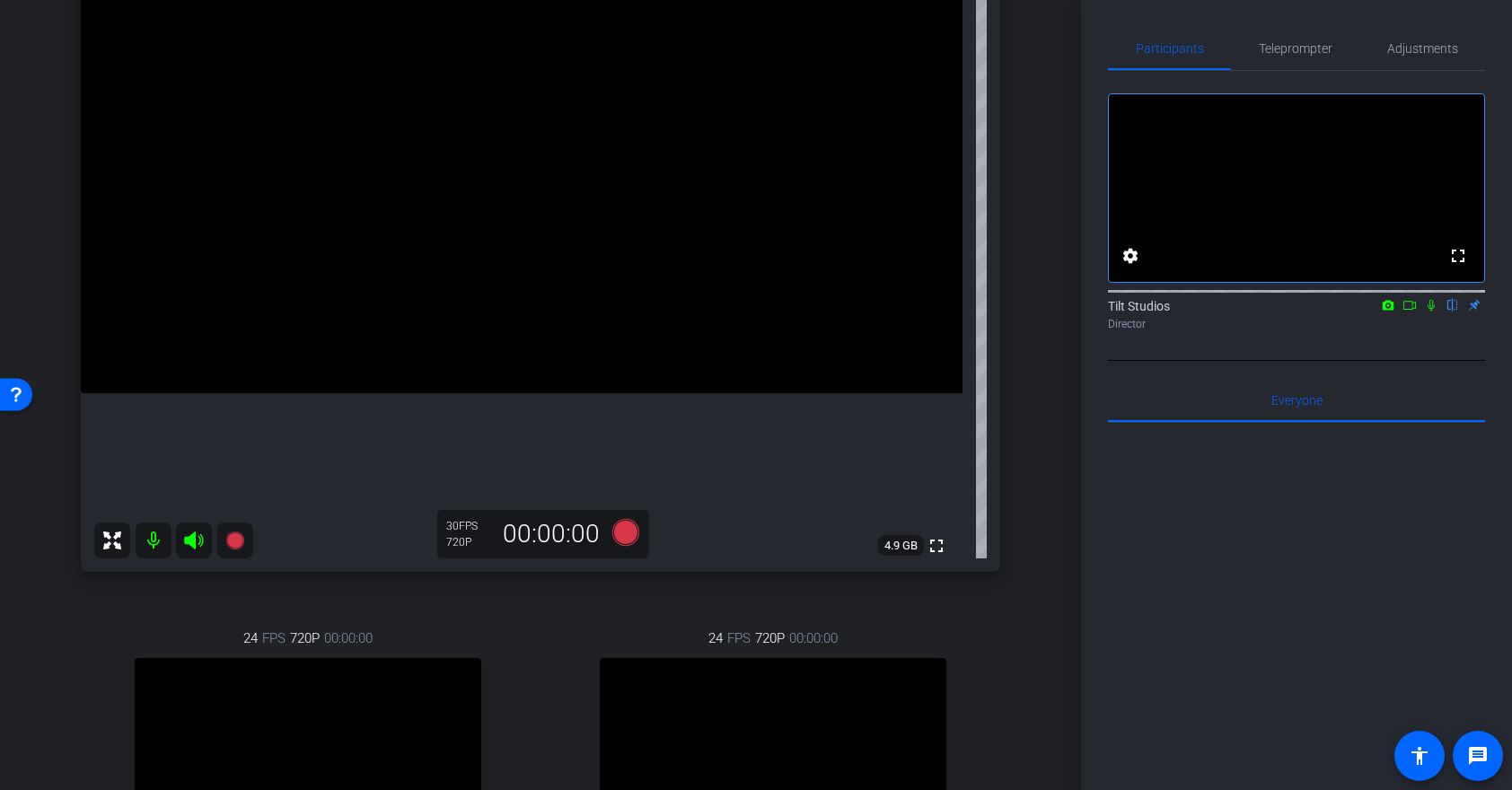
scroll to position [271, 0]
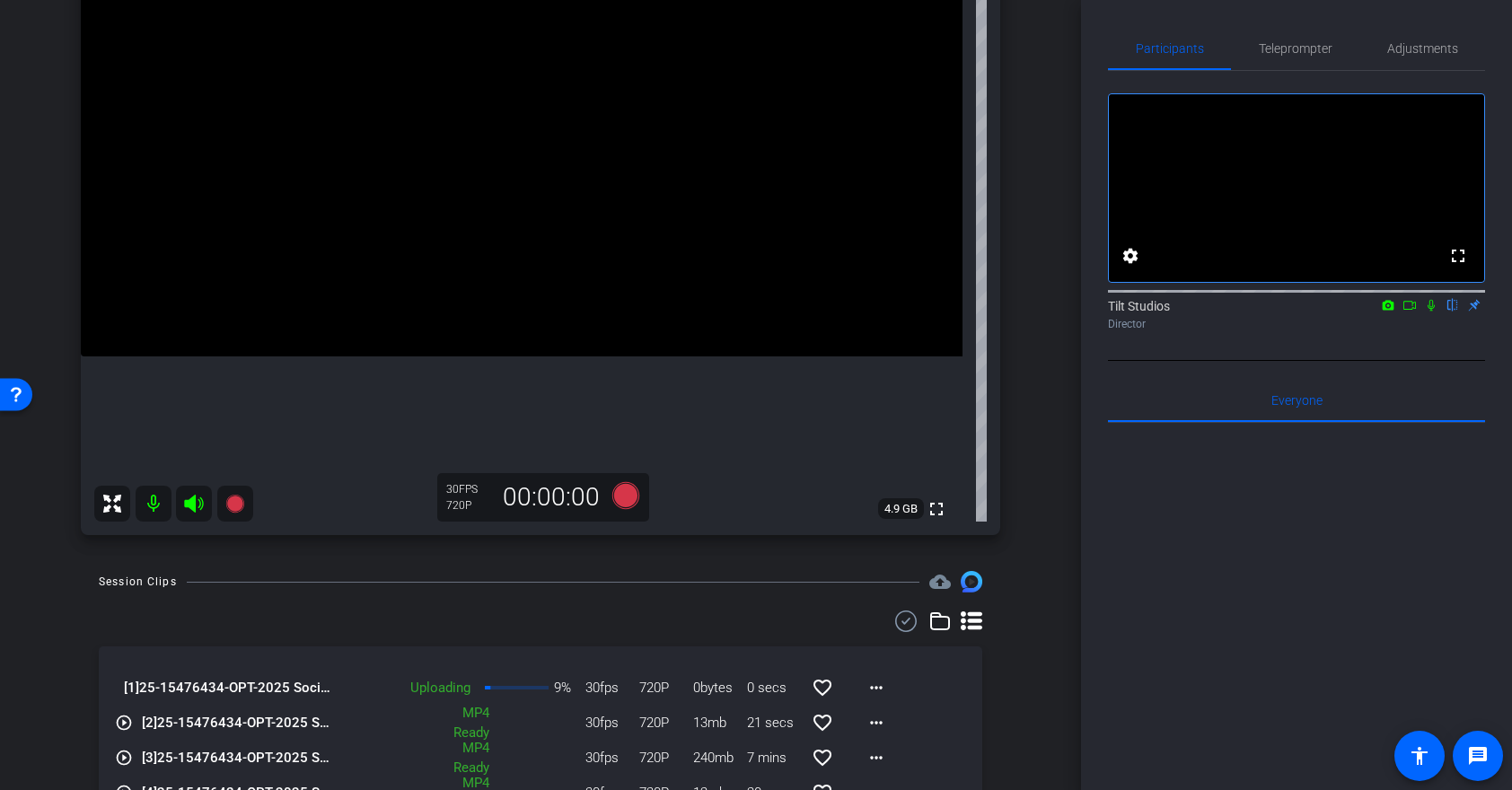
click at [195, 503] on icon at bounding box center [194, 503] width 19 height 18
click at [150, 506] on mat-icon at bounding box center [153, 503] width 36 height 36
click at [238, 504] on icon at bounding box center [233, 503] width 18 height 18
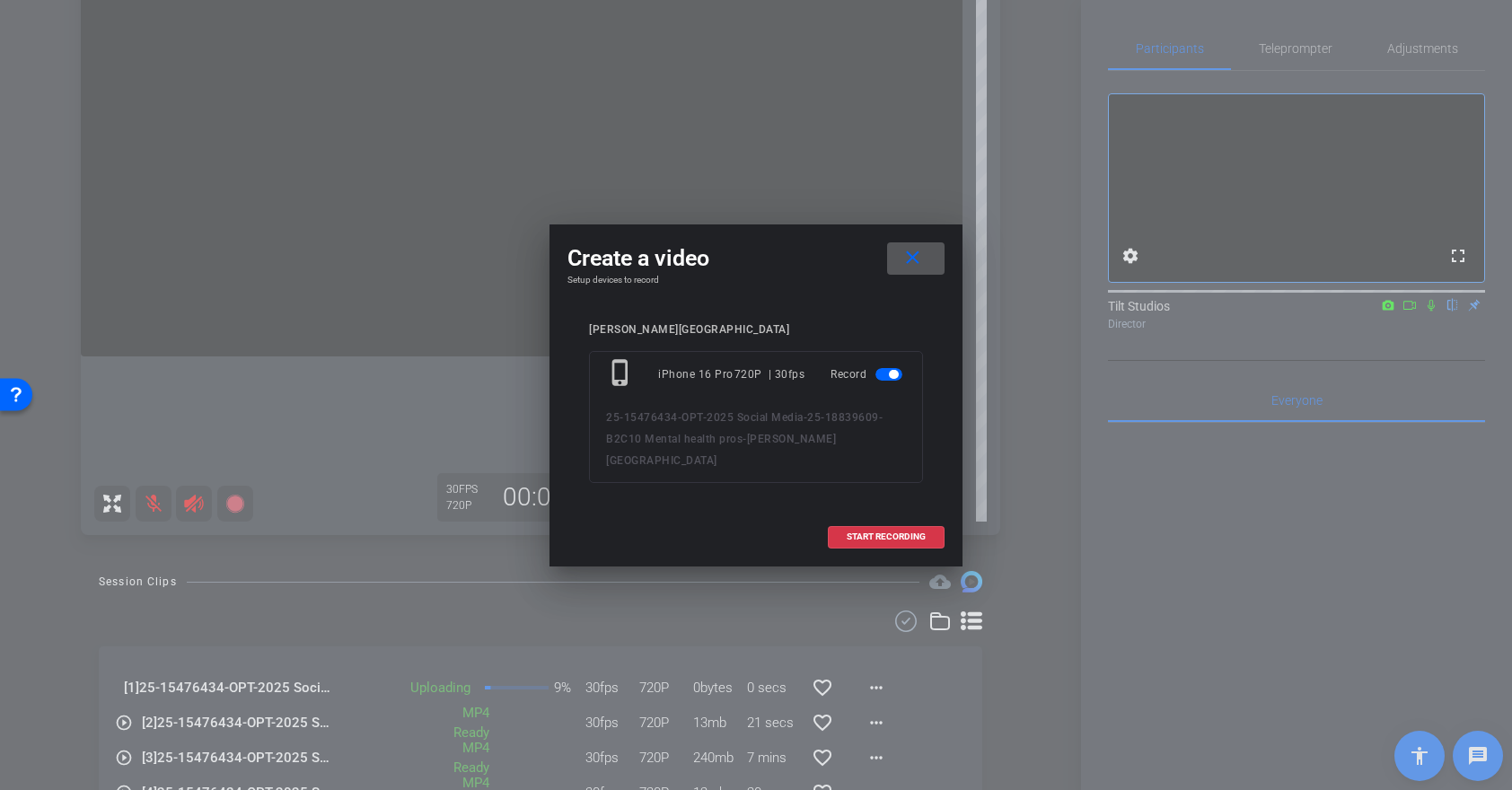
click at [919, 269] on mat-icon "close" at bounding box center [913, 257] width 22 height 22
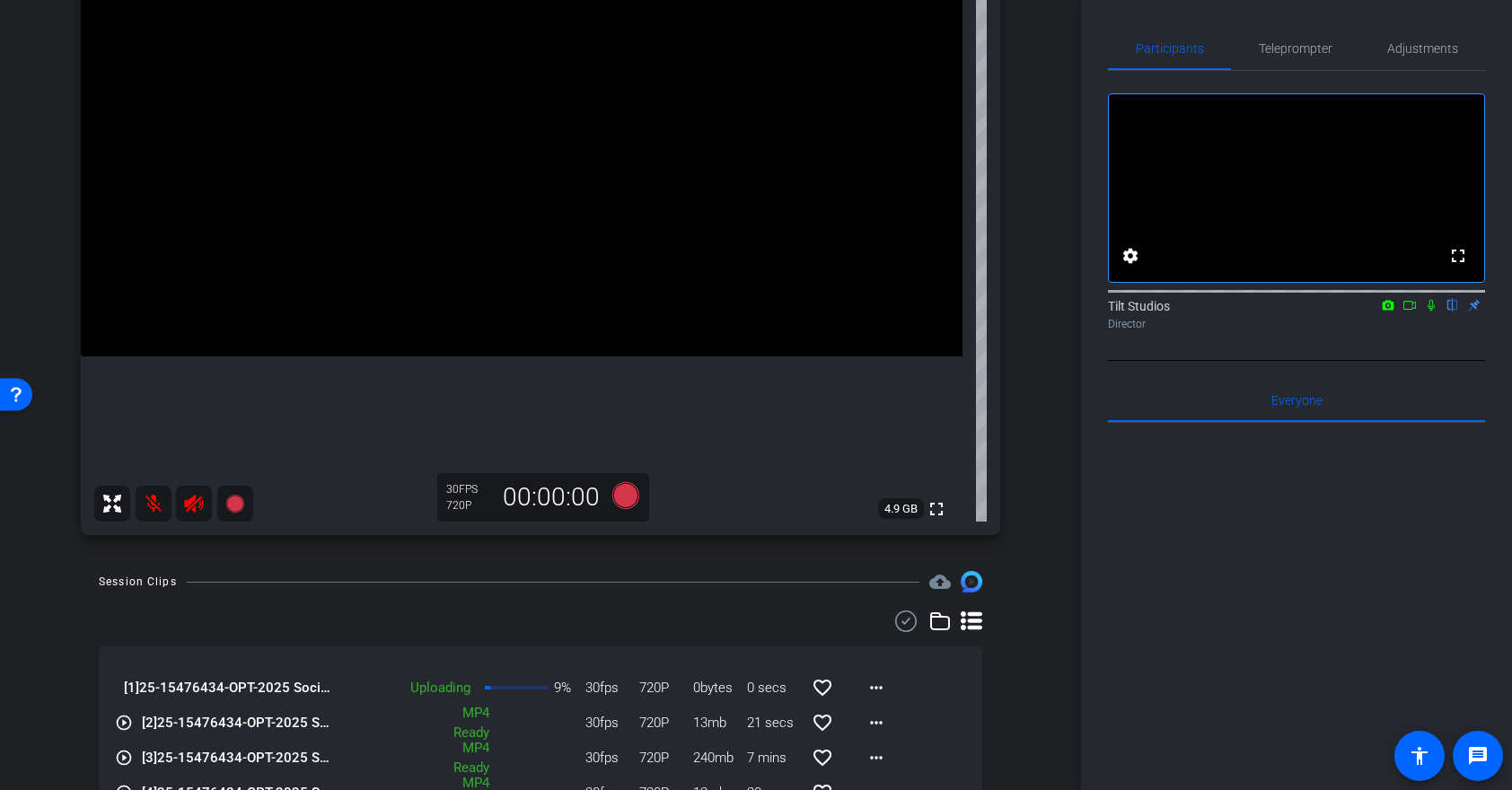
click at [194, 502] on icon at bounding box center [194, 503] width 19 height 18
click at [152, 501] on mat-icon at bounding box center [153, 503] width 36 height 36
click at [194, 503] on icon at bounding box center [194, 503] width 19 height 18
click at [150, 501] on mat-icon at bounding box center [153, 503] width 36 height 36
click at [154, 495] on mat-icon at bounding box center [153, 503] width 36 height 36
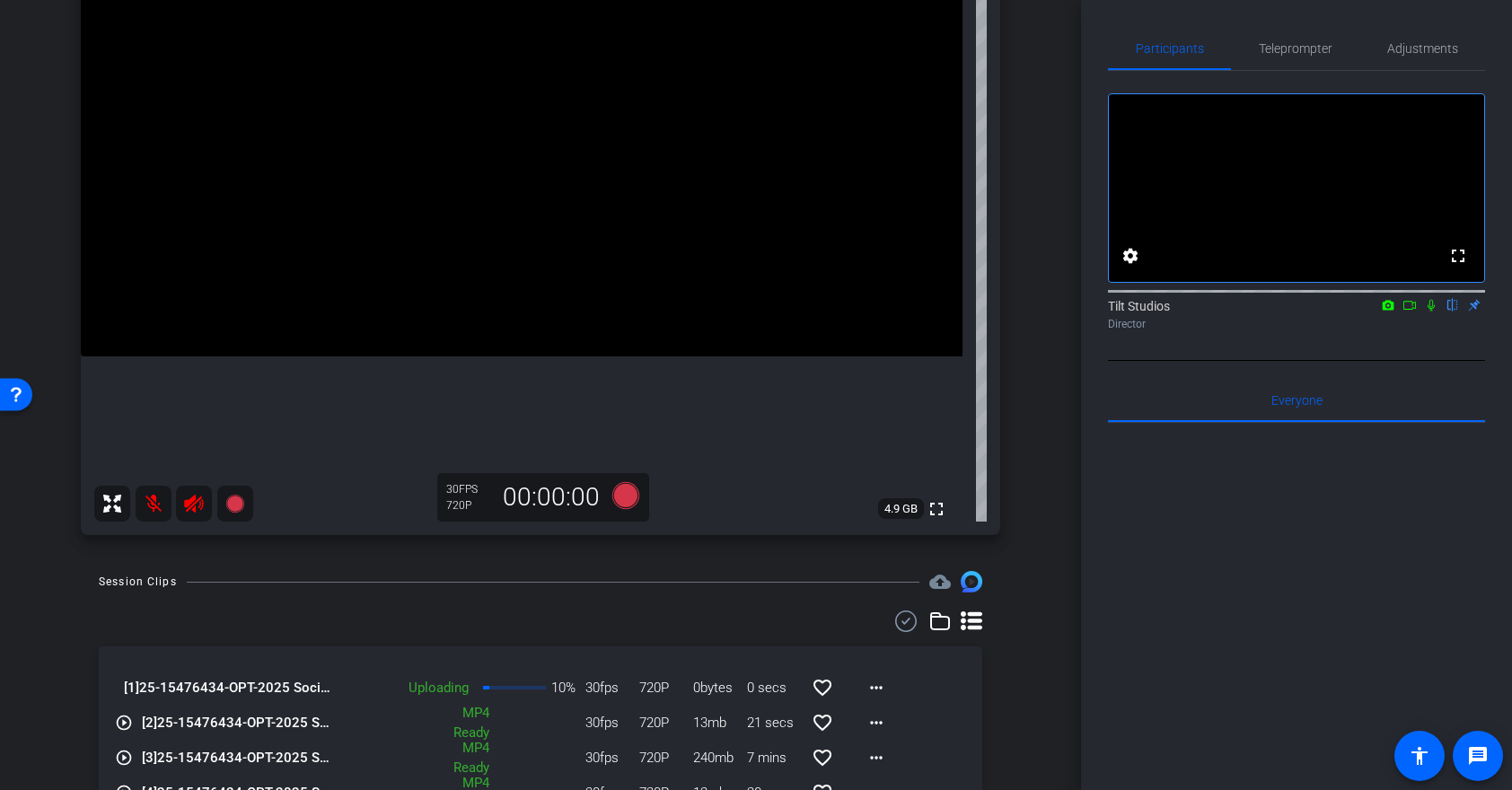
click at [1432, 311] on icon at bounding box center [1431, 306] width 7 height 12
click at [1414, 309] on icon at bounding box center [1410, 306] width 13 height 9
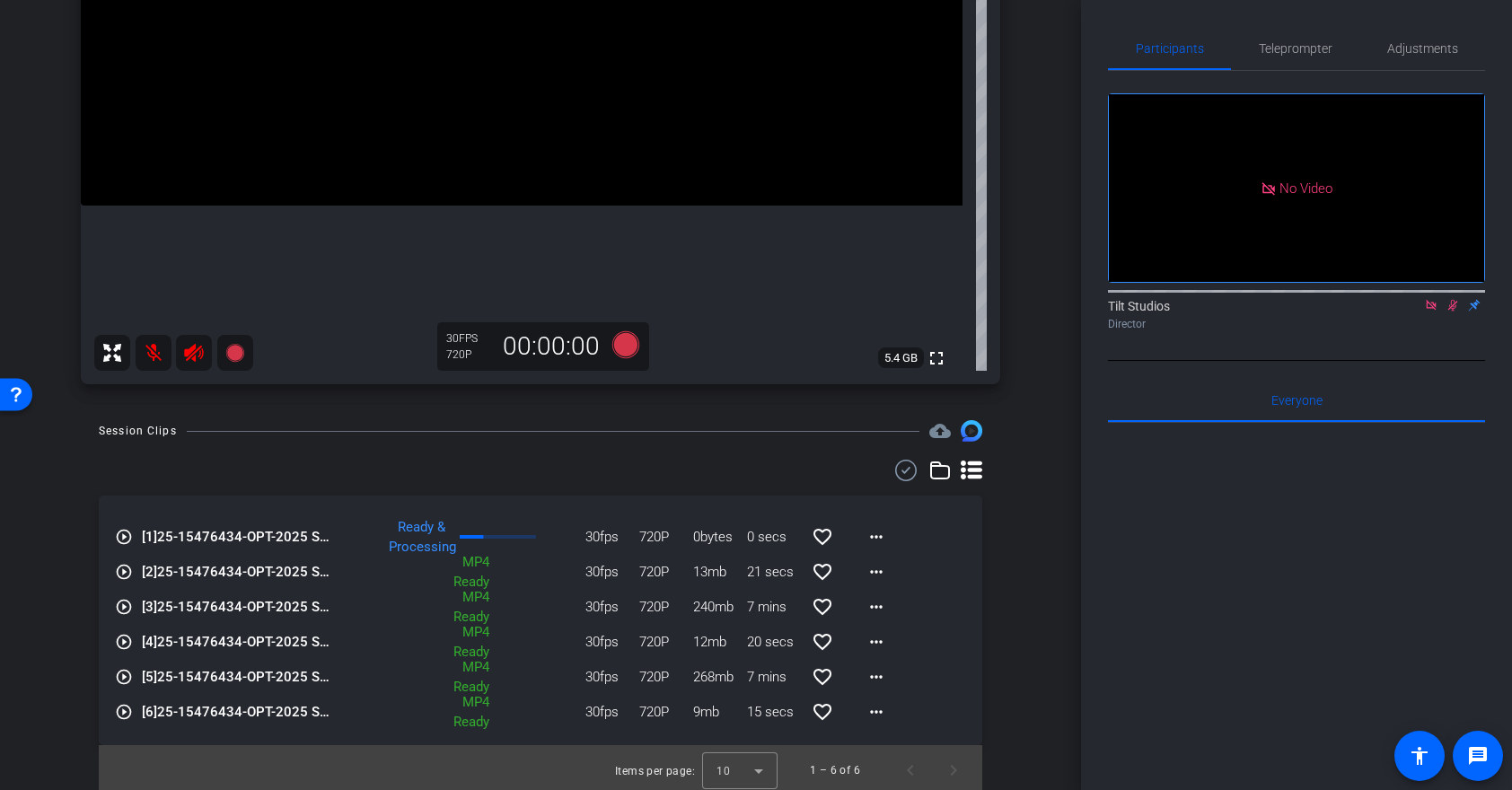
scroll to position [103, 0]
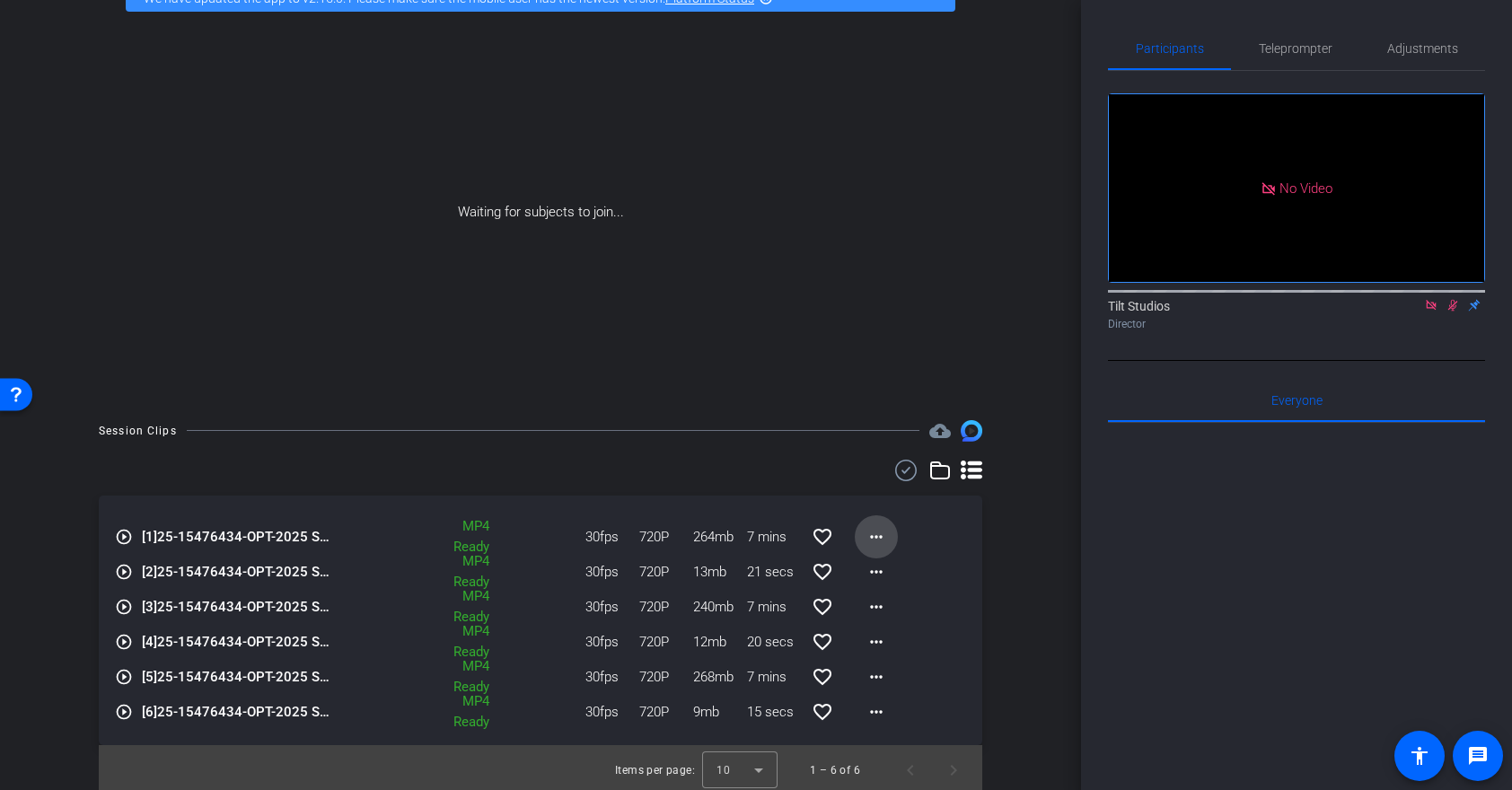
click at [874, 533] on mat-icon "more_horiz" at bounding box center [876, 536] width 21 height 21
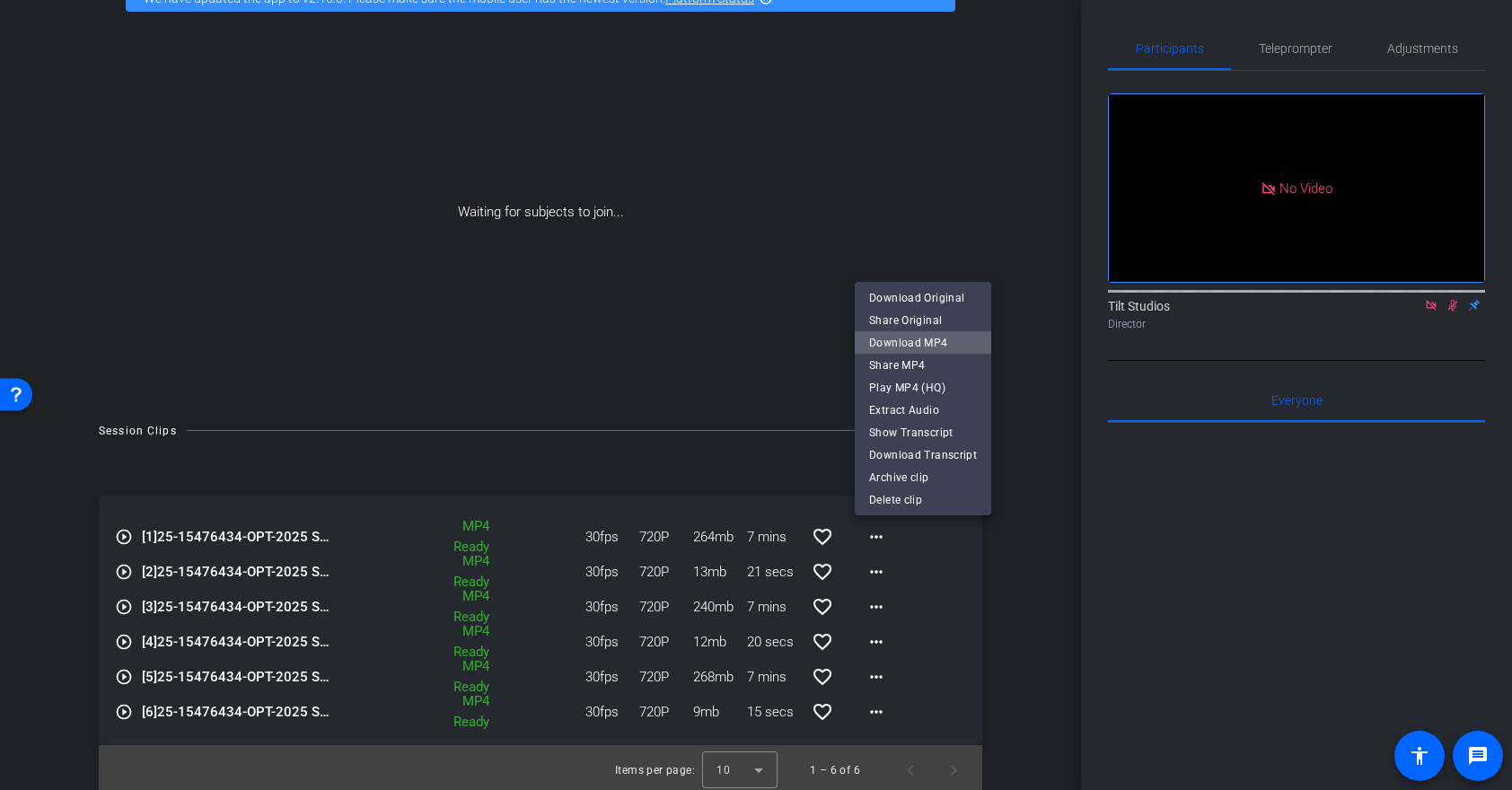
click at [926, 341] on span "Download MP4" at bounding box center [923, 343] width 107 height 21
